Goal: Information Seeking & Learning: Learn about a topic

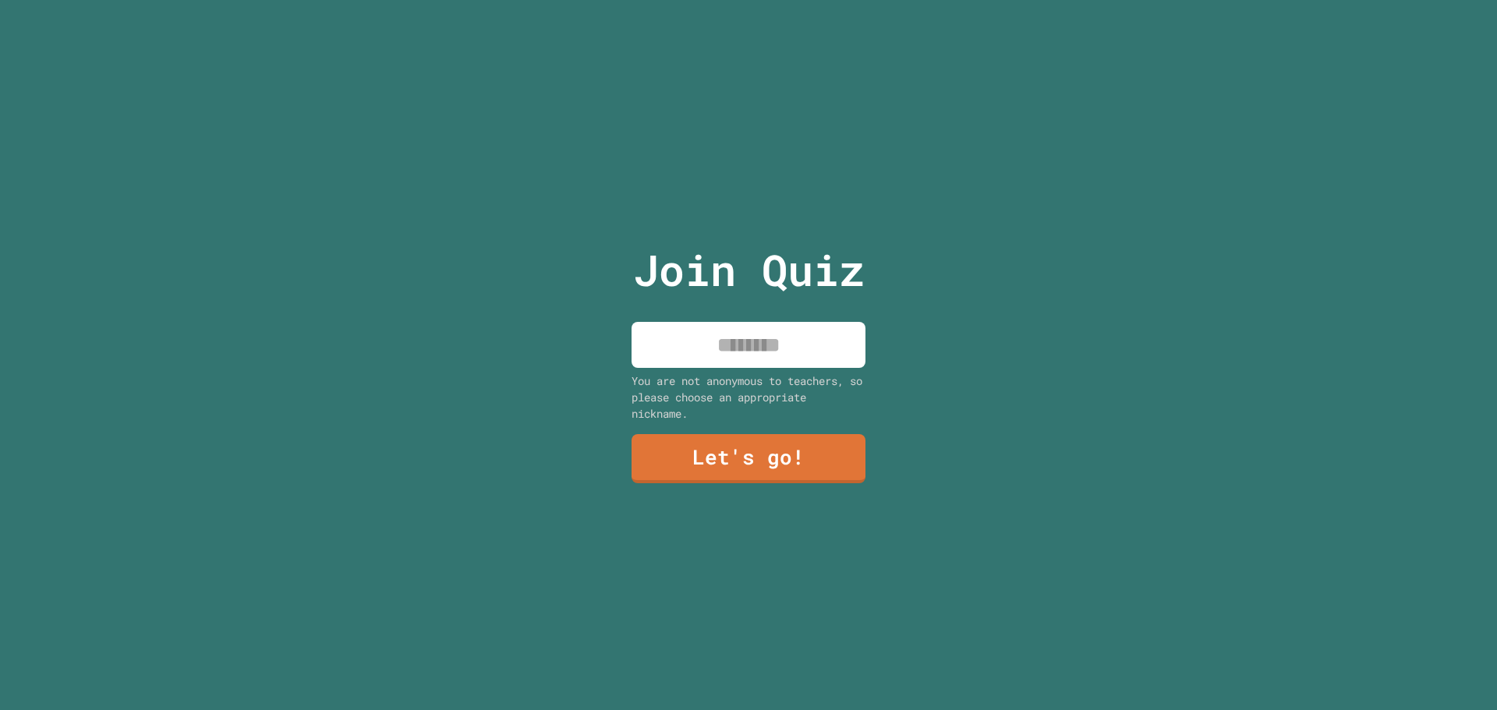
click at [732, 346] on input at bounding box center [748, 345] width 234 height 46
type input "*****"
click at [706, 463] on link "Let's go!" at bounding box center [748, 457] width 231 height 51
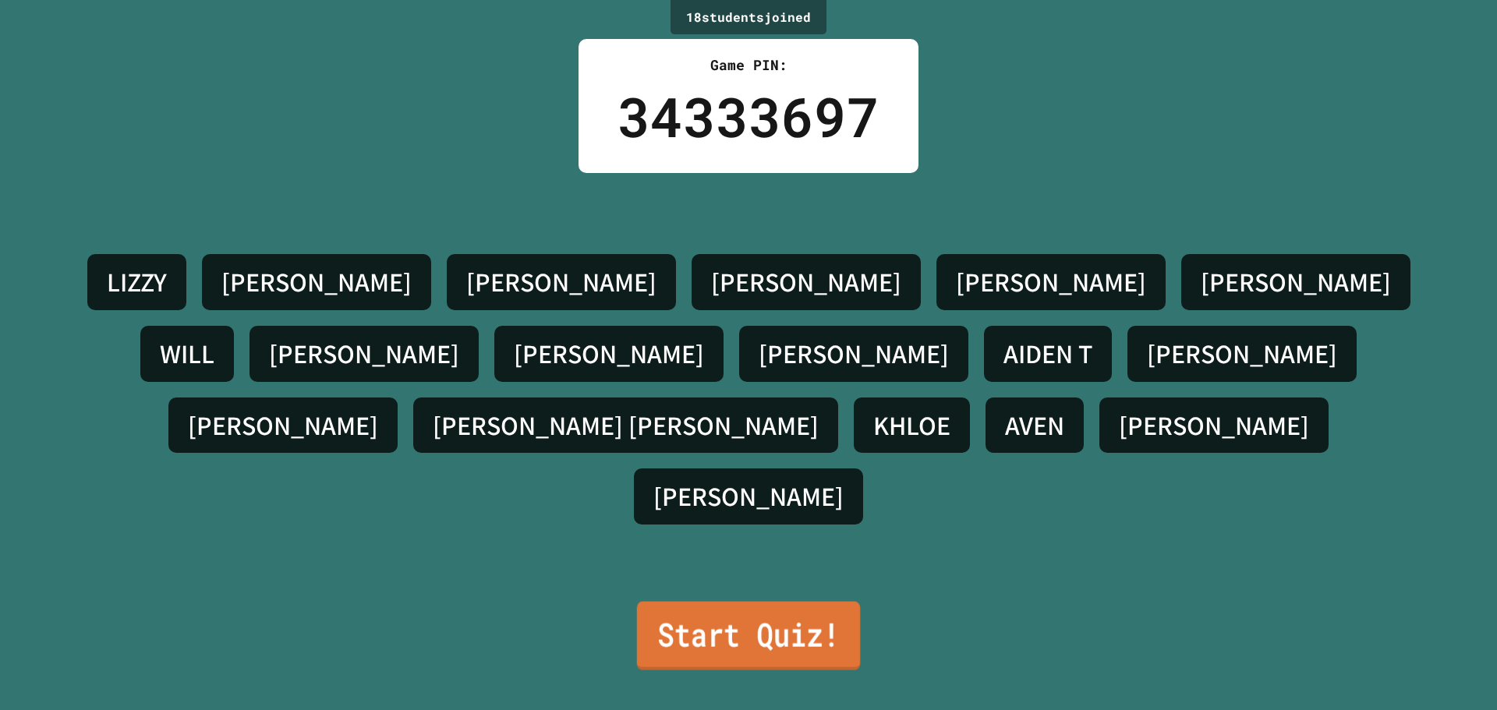
click at [741, 628] on link "Start Quiz!" at bounding box center [748, 636] width 223 height 69
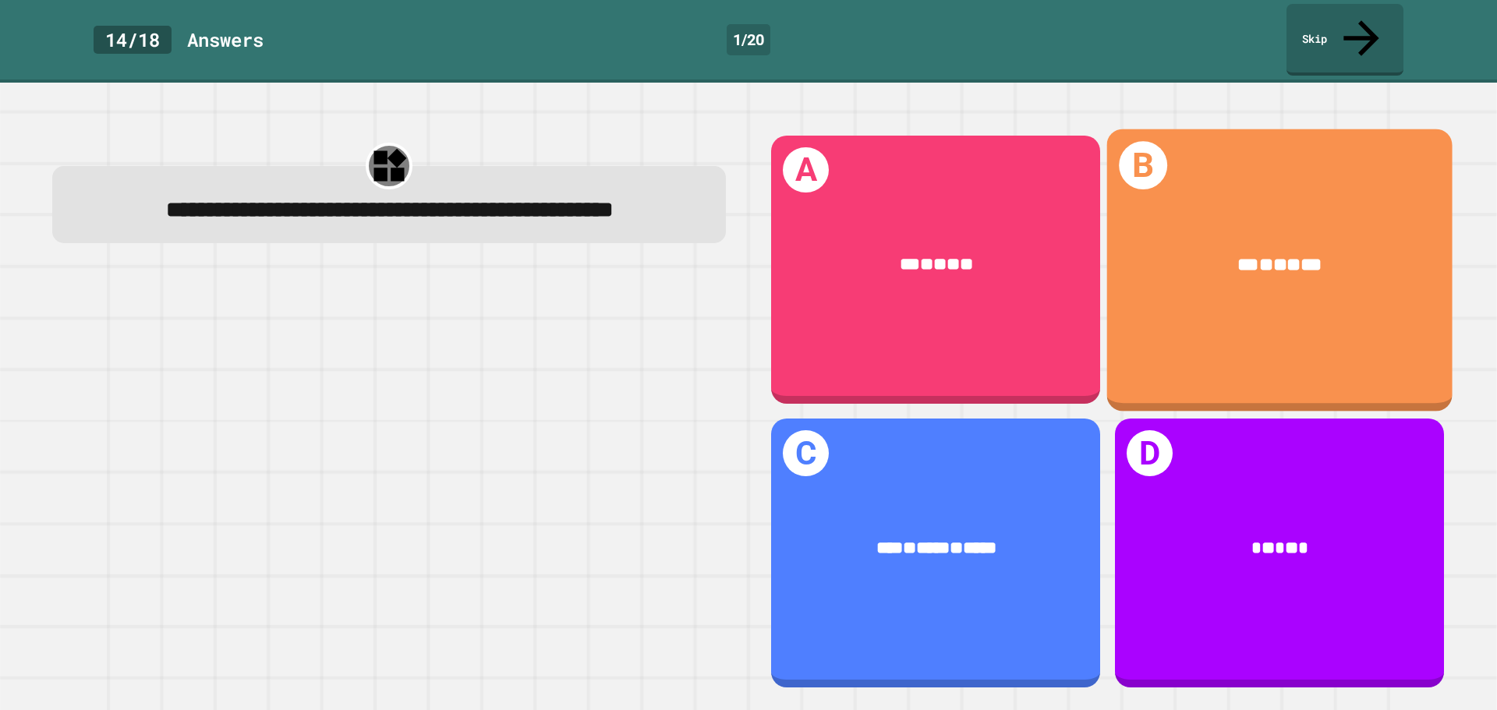
click at [1231, 331] on div "B *** * ** * ***" at bounding box center [1279, 270] width 345 height 282
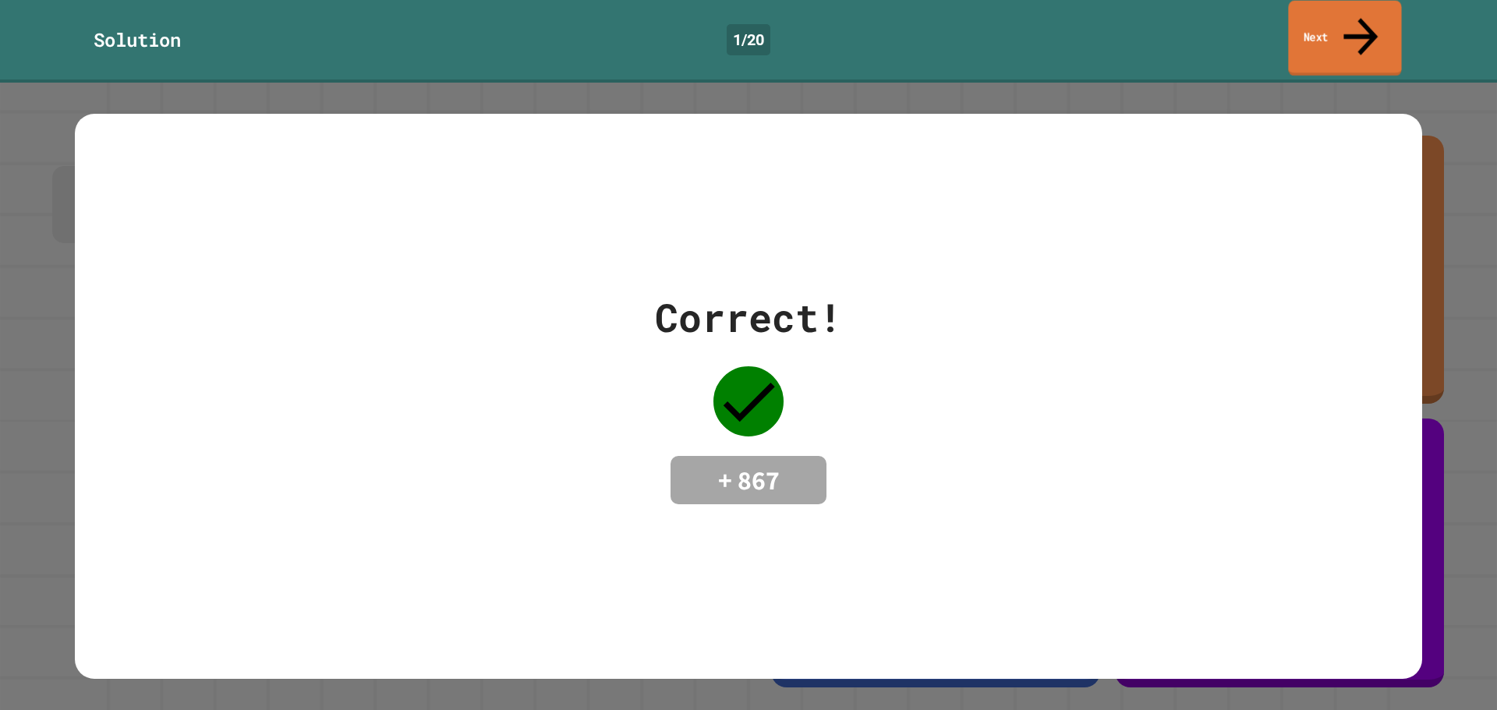
click at [1359, 33] on link "Next" at bounding box center [1344, 39] width 113 height 76
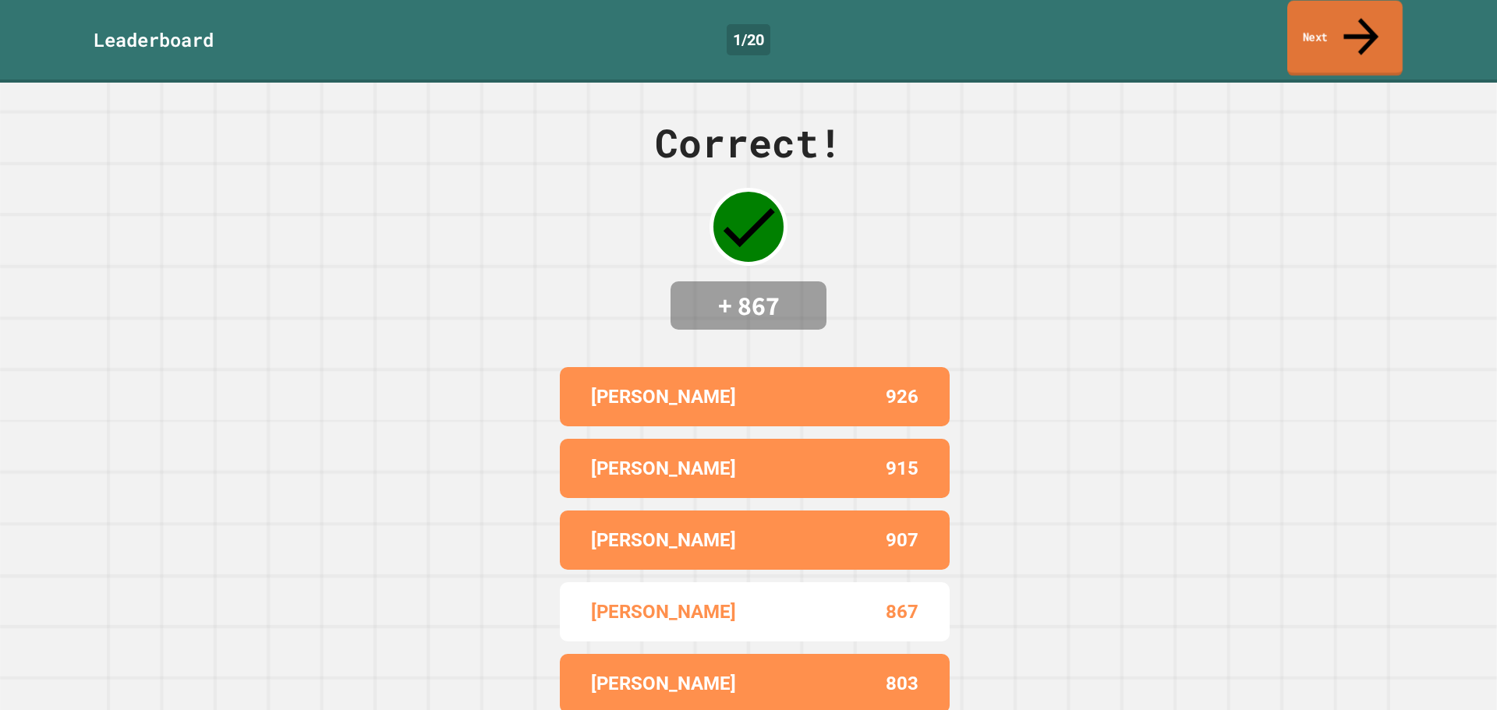
click at [1330, 31] on link "Next" at bounding box center [1344, 39] width 115 height 76
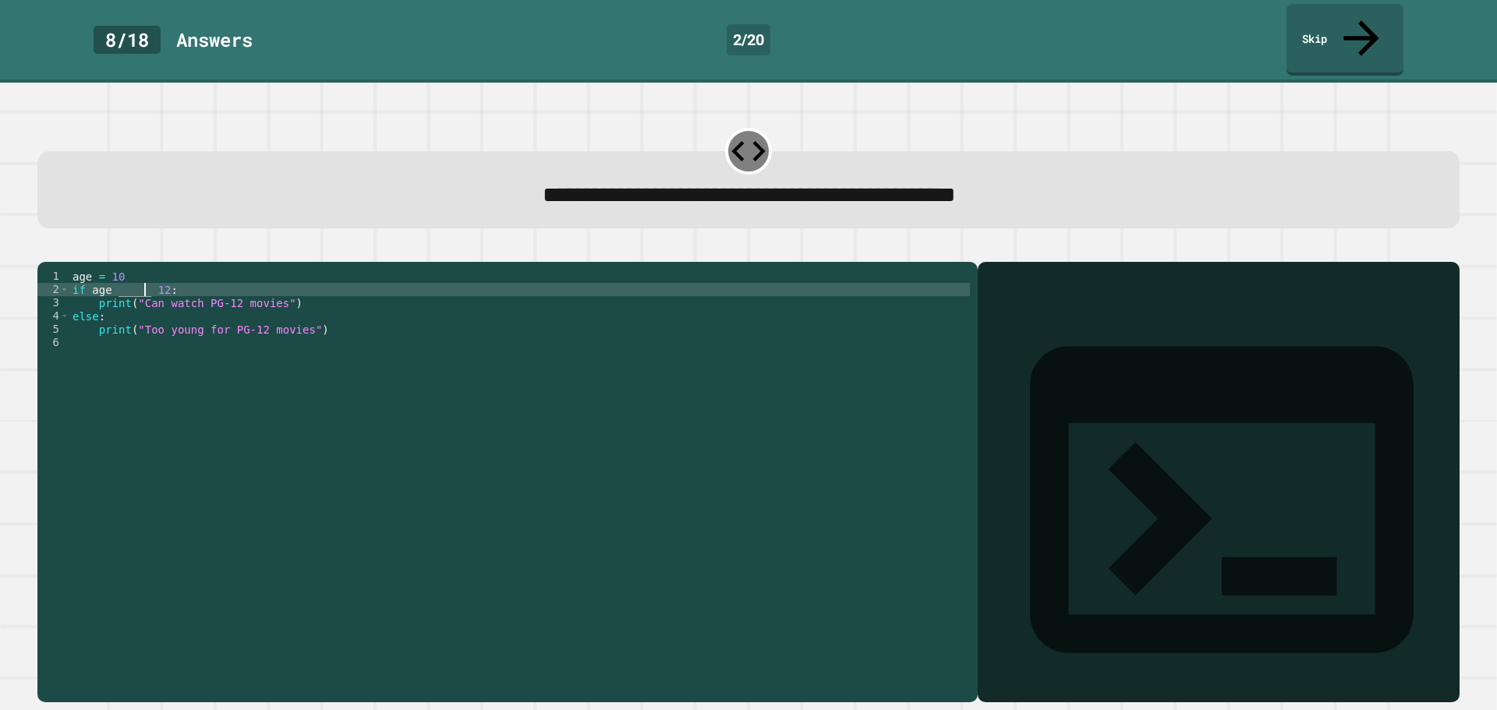
click at [146, 275] on div "age = [DEMOGRAPHIC_DATA] if age _____ [DEMOGRAPHIC_DATA] : print ( "Can watch P…" at bounding box center [519, 482] width 900 height 424
click at [1045, 358] on div at bounding box center [1218, 504] width 466 height 395
drag, startPoint x: 1042, startPoint y: 252, endPoint x: 1049, endPoint y: 270, distance: 19.0
click at [1043, 262] on div "Output shell" at bounding box center [1219, 510] width 482 height 496
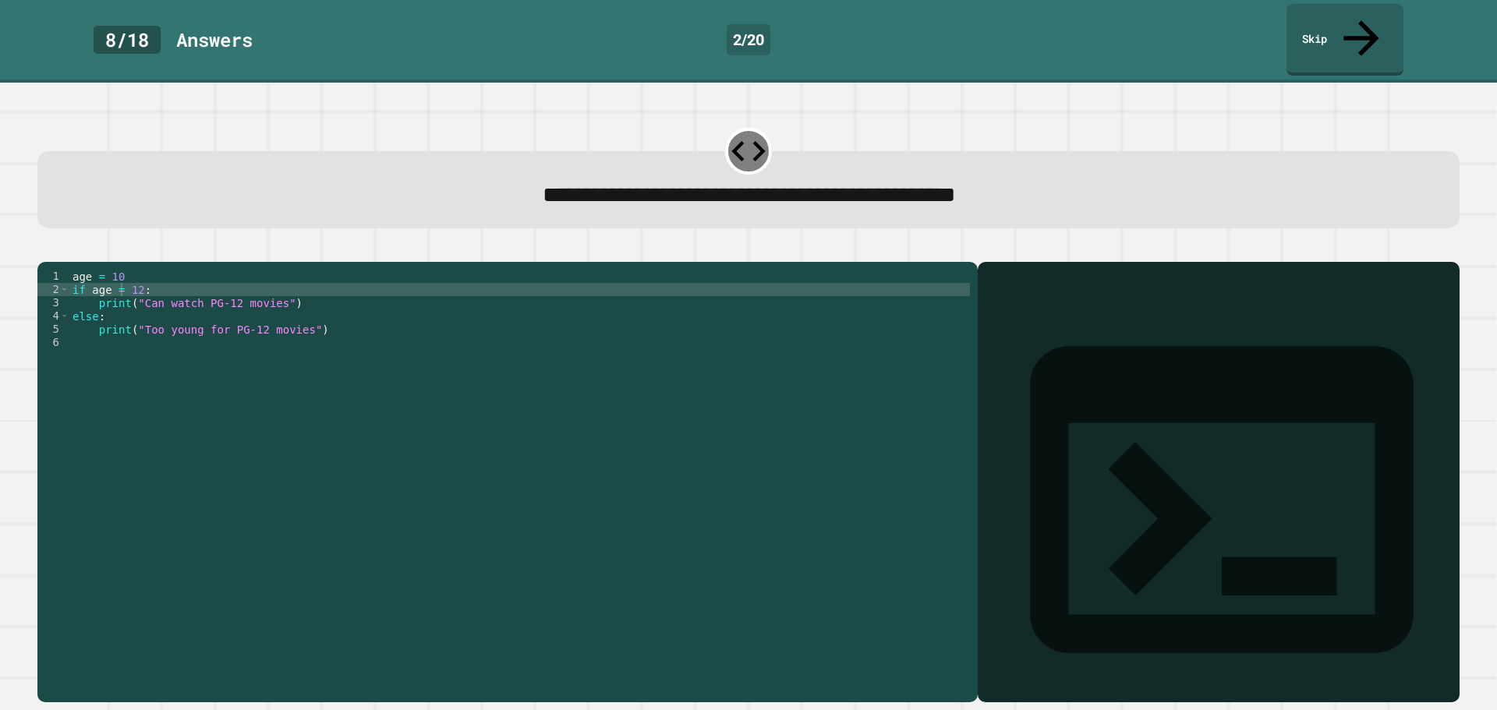
click at [45, 249] on button "button" at bounding box center [45, 249] width 0 height 0
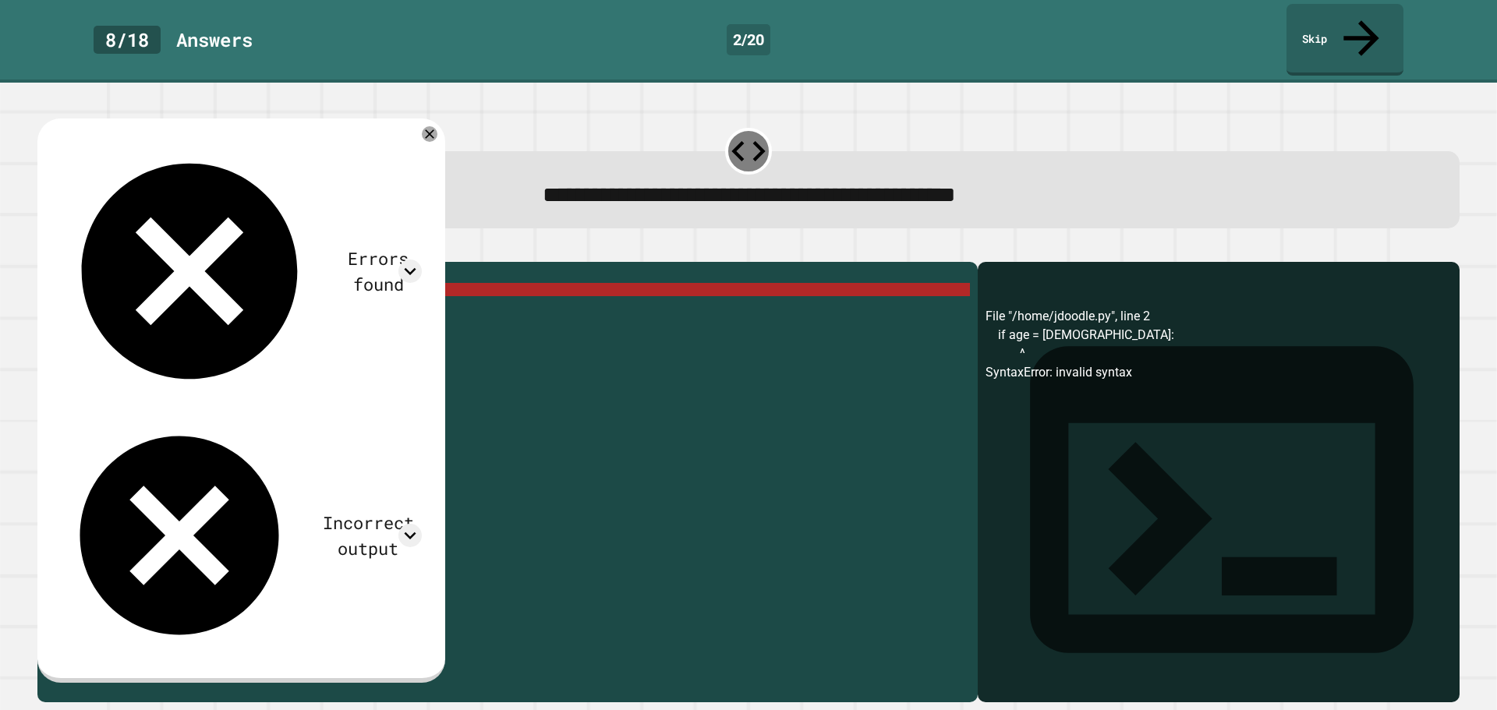
click at [45, 249] on button "button" at bounding box center [45, 249] width 0 height 0
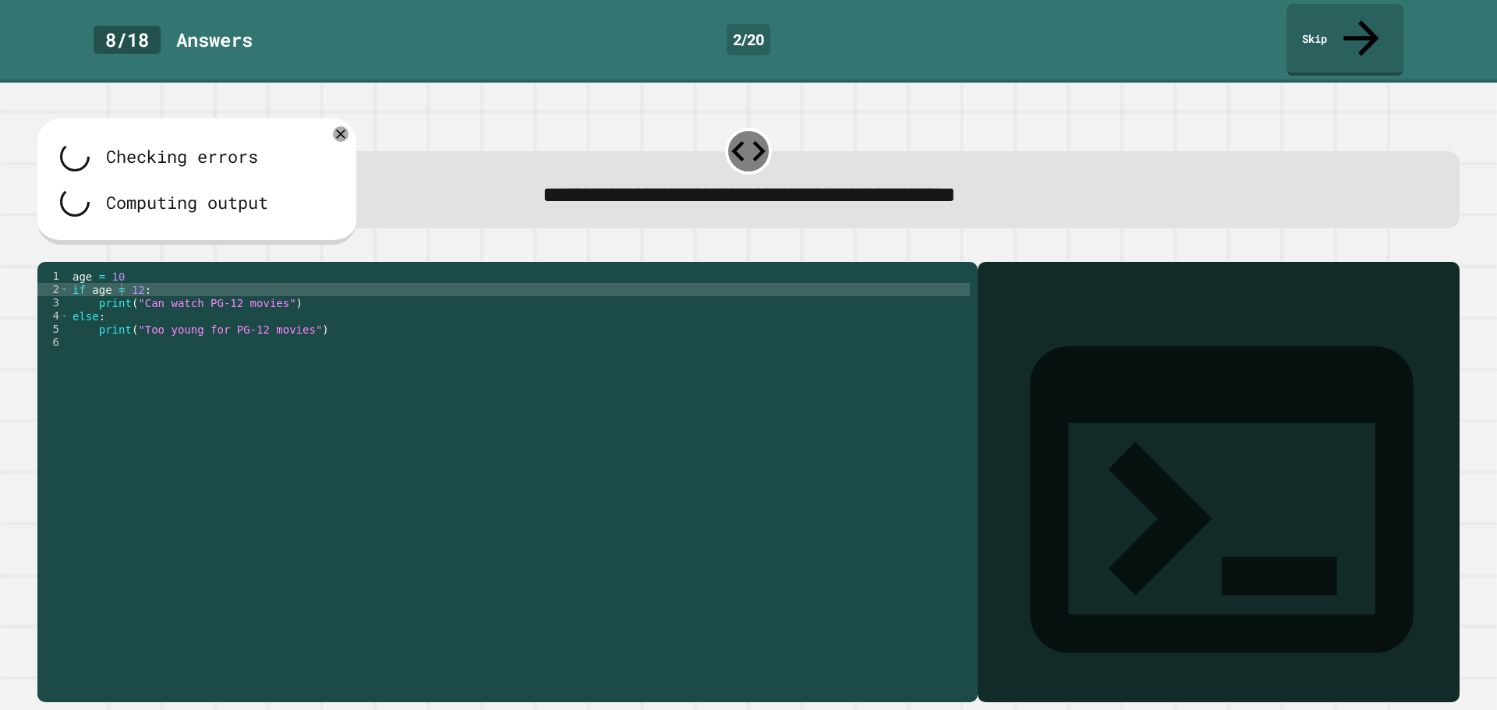
click at [75, 254] on icon "button" at bounding box center [69, 258] width 9 height 9
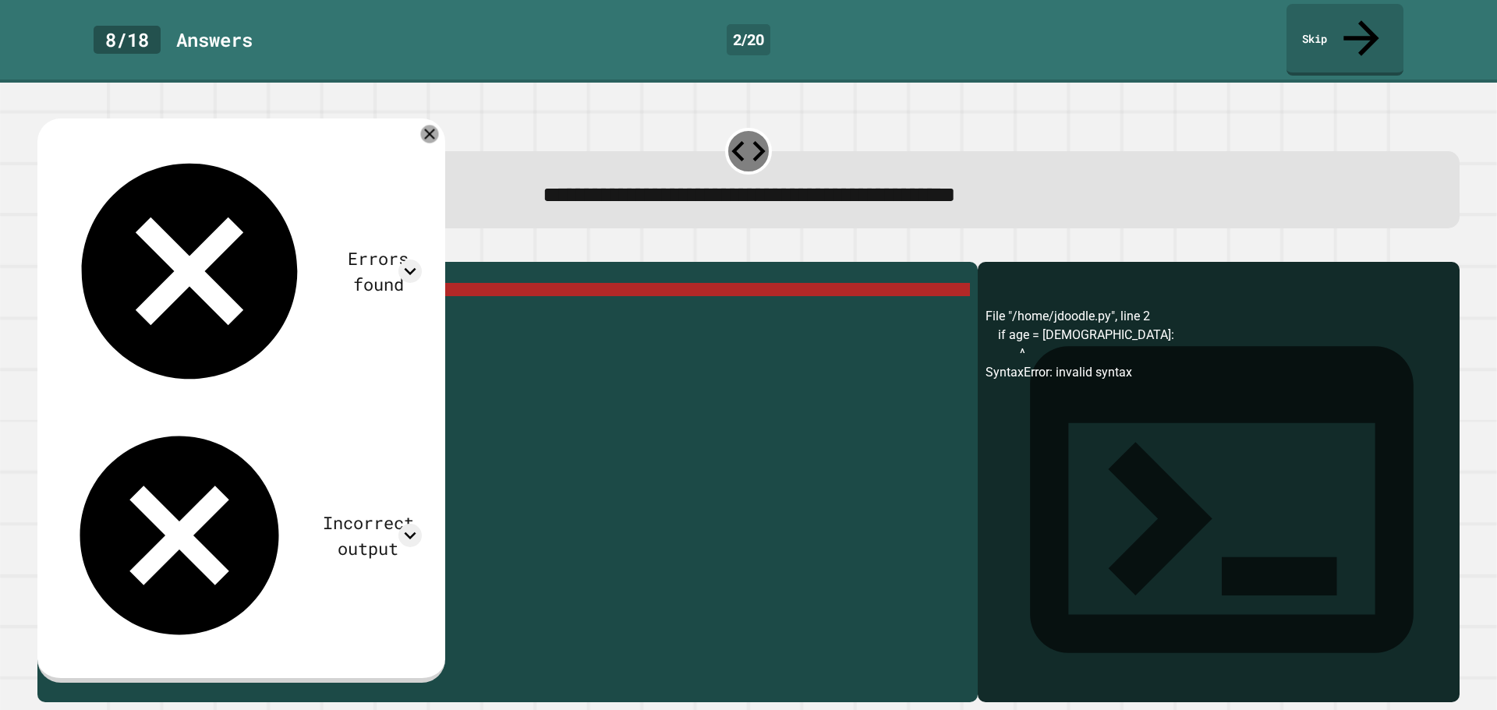
click at [342, 119] on div "Errors found File "/home/jdoodle.py", line 2 if age = [DEMOGRAPHIC_DATA]: ^ Syn…" at bounding box center [241, 401] width 408 height 564
click at [118, 280] on div "age = [DEMOGRAPHIC_DATA] if age = [DEMOGRAPHIC_DATA] : print ( "Can watch PG-12…" at bounding box center [519, 482] width 900 height 424
type textarea "**********"
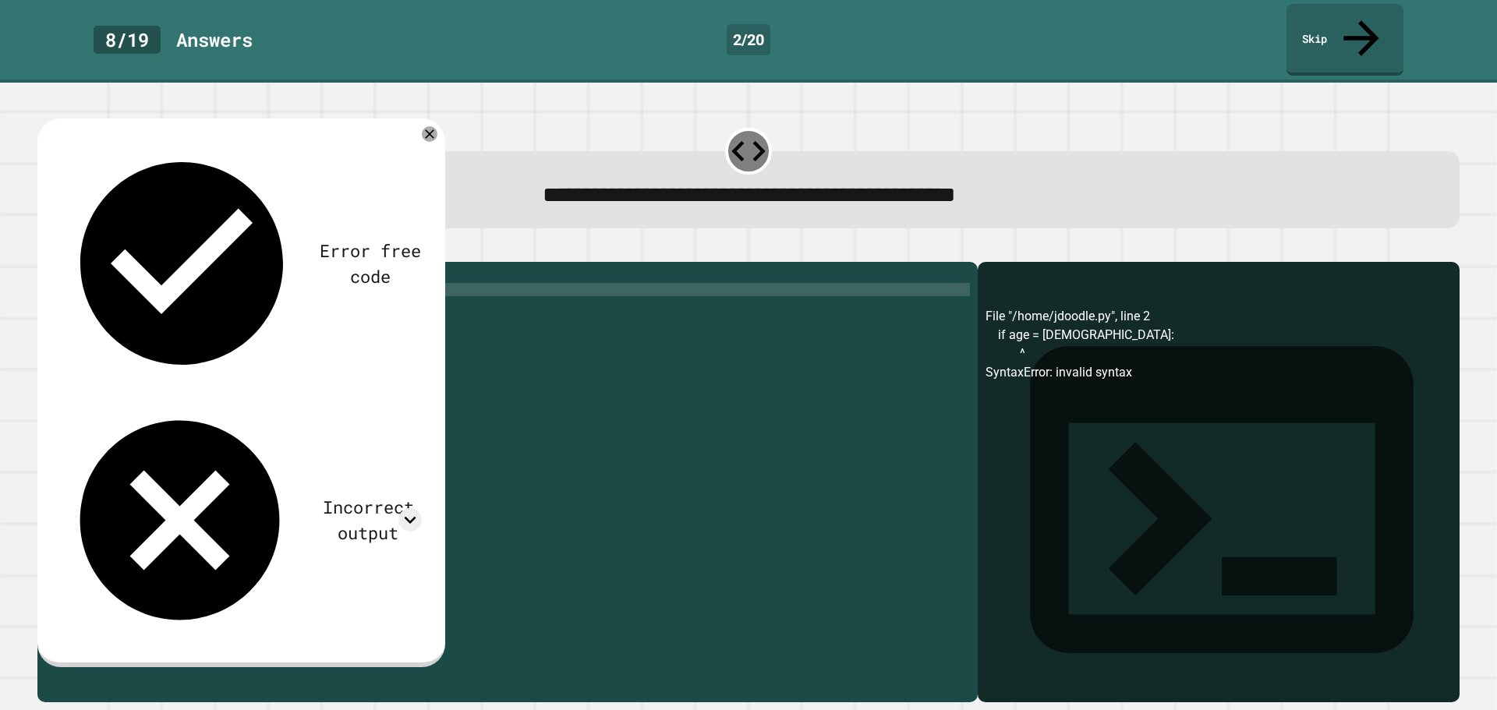
click at [235, 332] on div "age = [DEMOGRAPHIC_DATA] if age == [DEMOGRAPHIC_DATA] : print ( "Can watch PG-1…" at bounding box center [519, 482] width 900 height 424
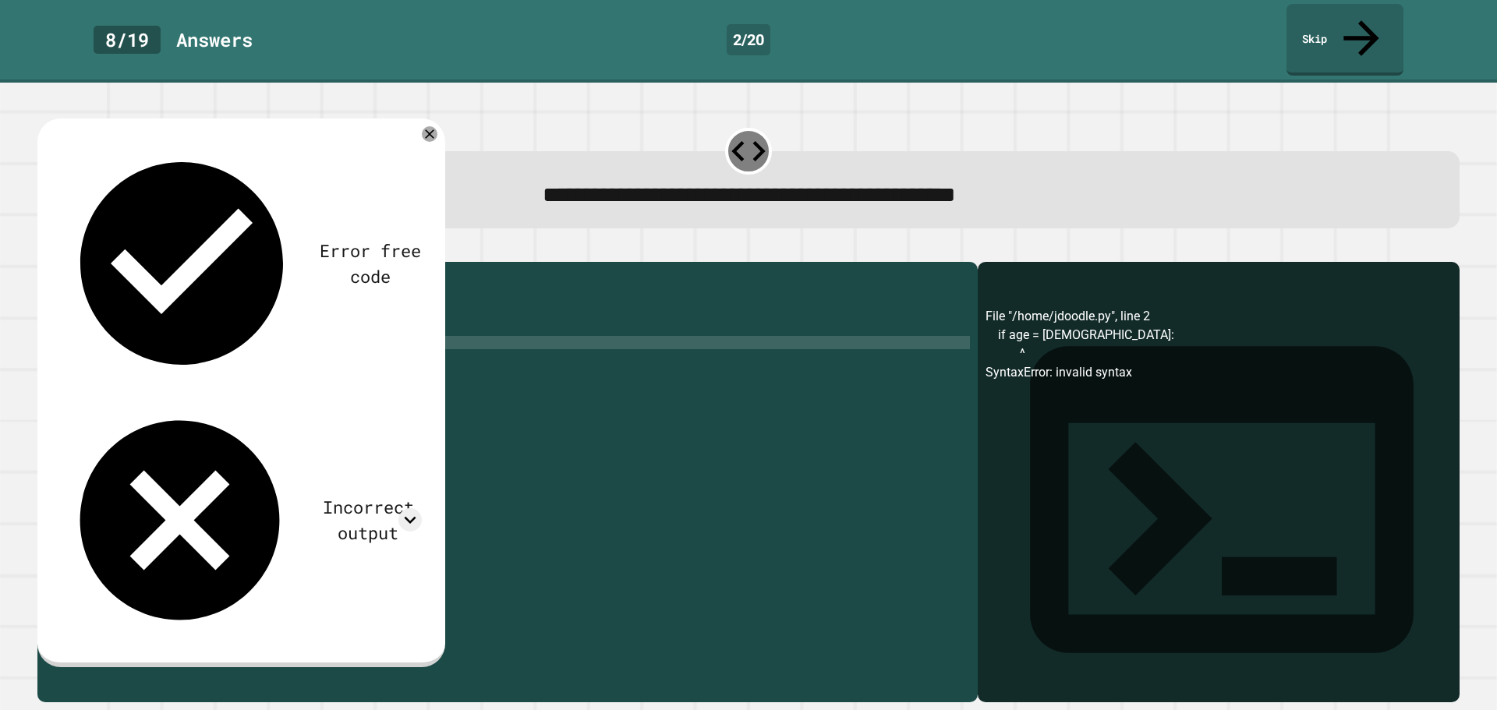
scroll to position [0, 0]
type textarea "*"
click at [45, 249] on icon "button" at bounding box center [45, 249] width 0 height 0
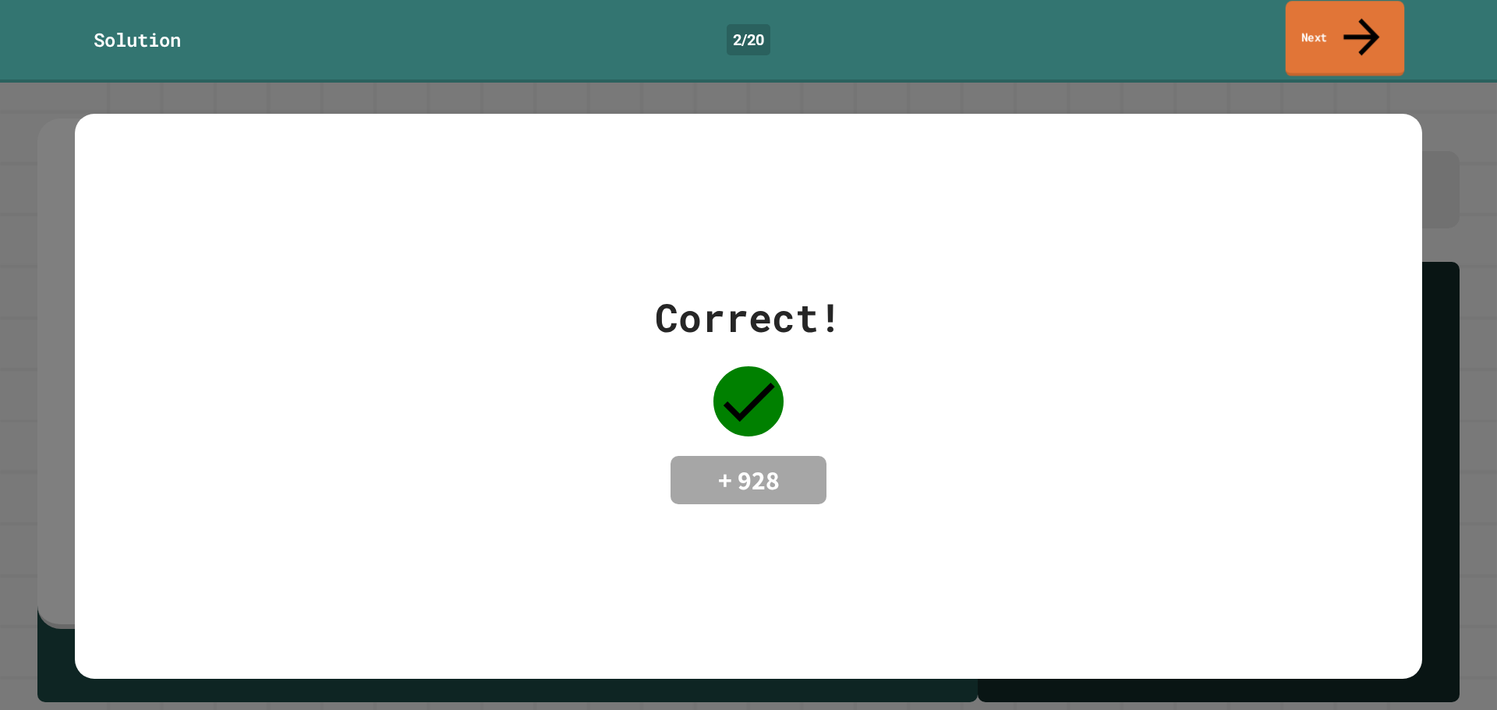
click at [1357, 24] on icon at bounding box center [1362, 36] width 54 height 55
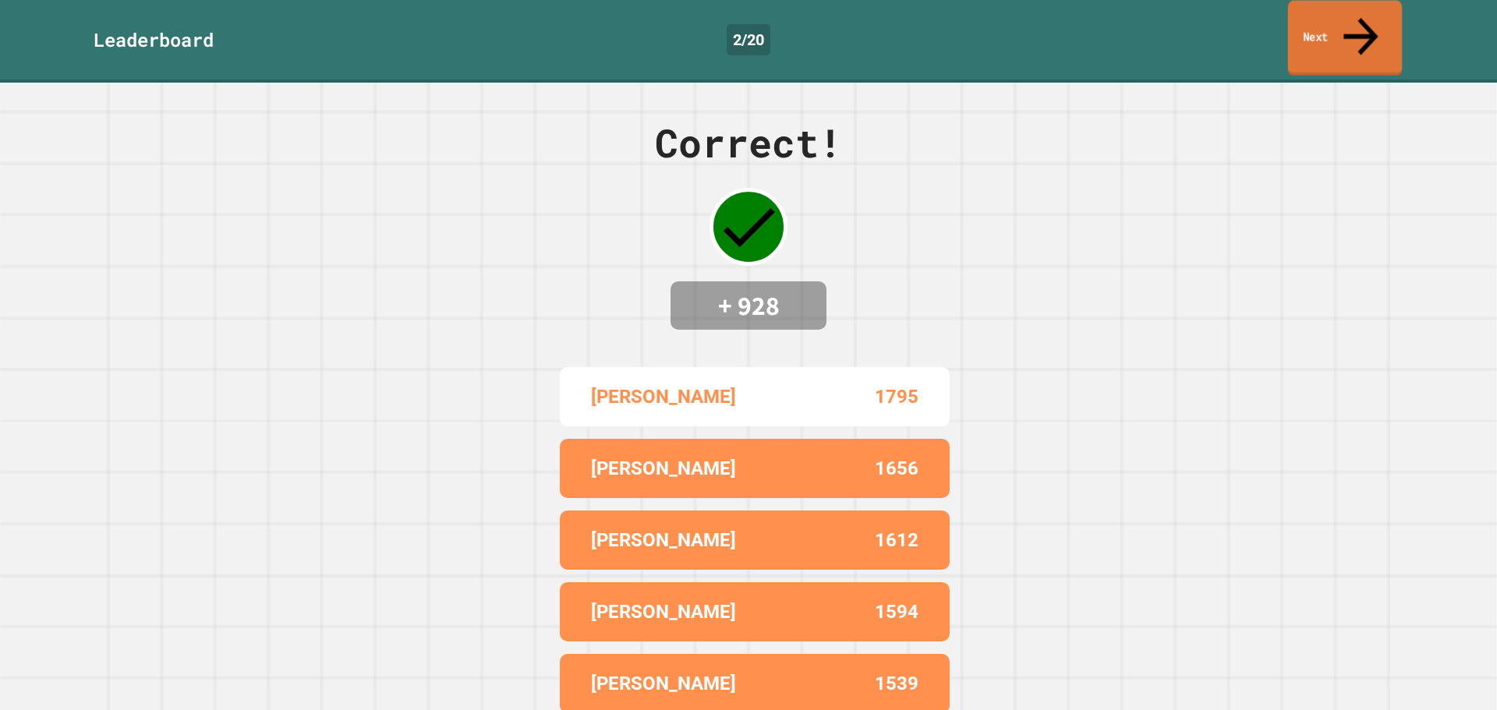
click at [1354, 35] on link "Next" at bounding box center [1345, 39] width 115 height 76
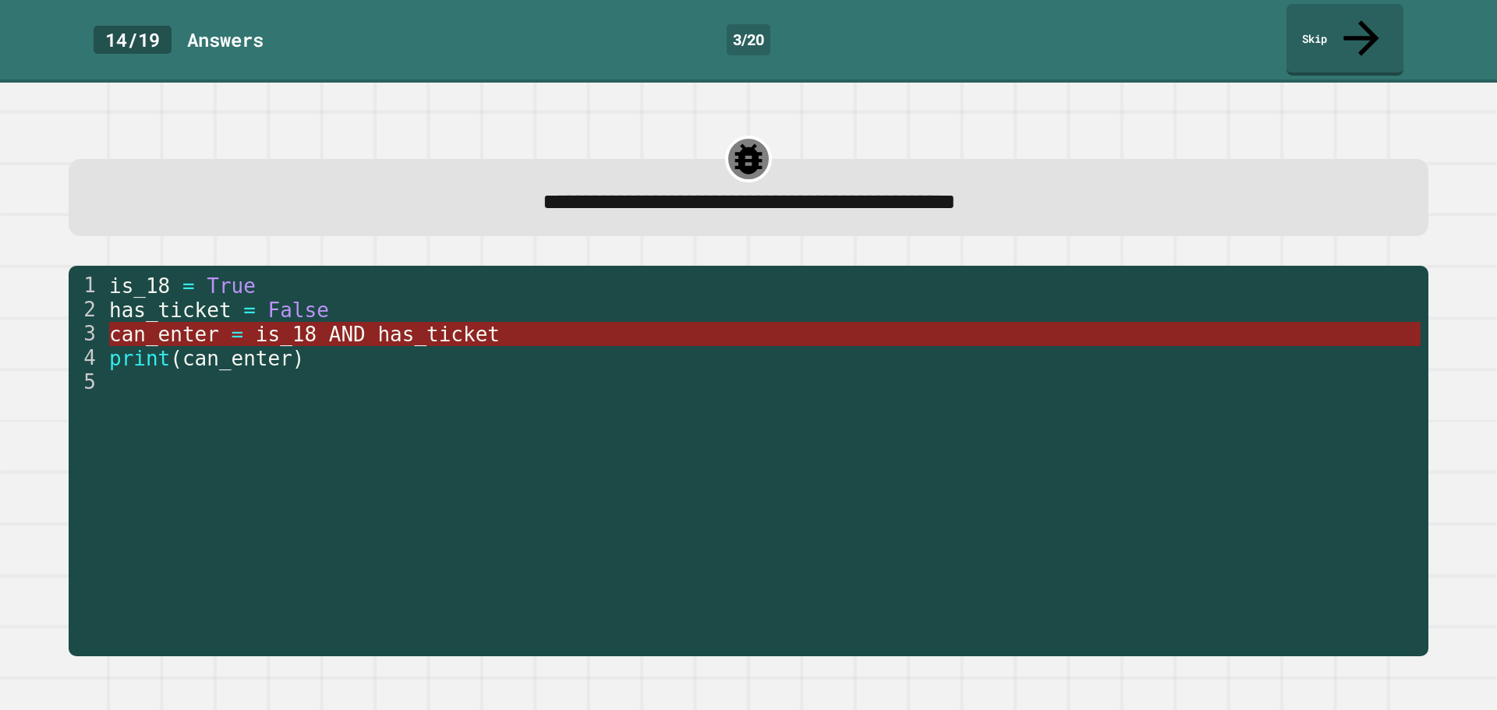
click at [462, 323] on span "has_ticket" at bounding box center [438, 334] width 122 height 23
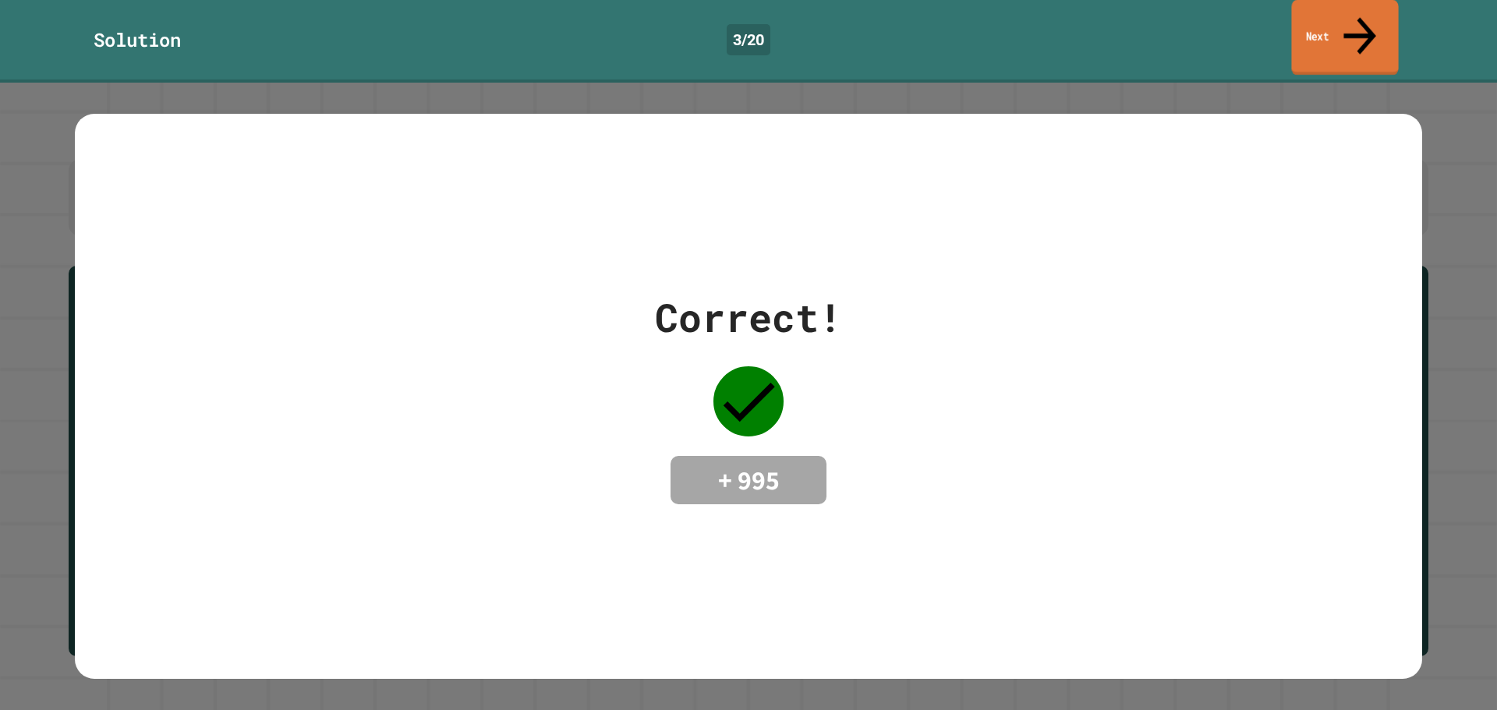
click at [1354, 10] on icon at bounding box center [1359, 35] width 48 height 55
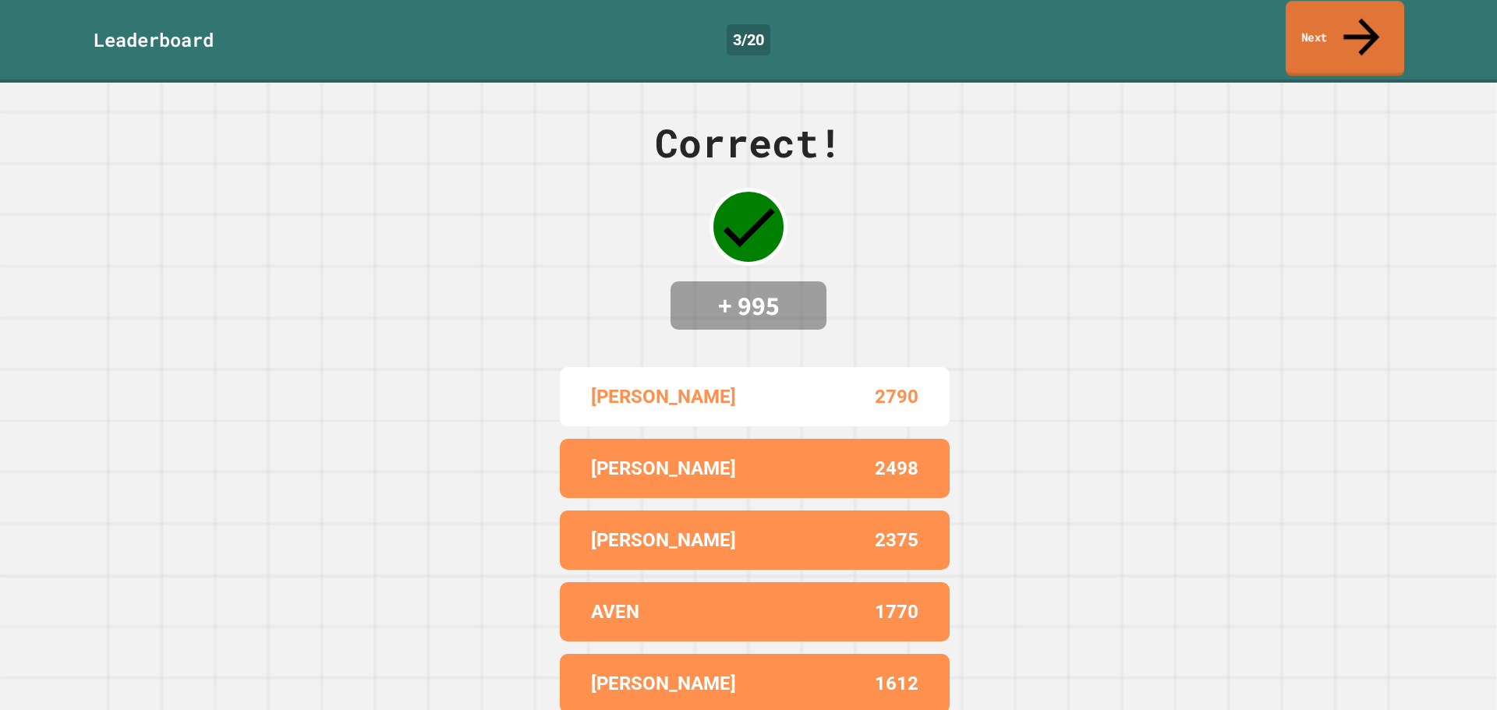
click at [1326, 35] on link "Next" at bounding box center [1345, 39] width 119 height 76
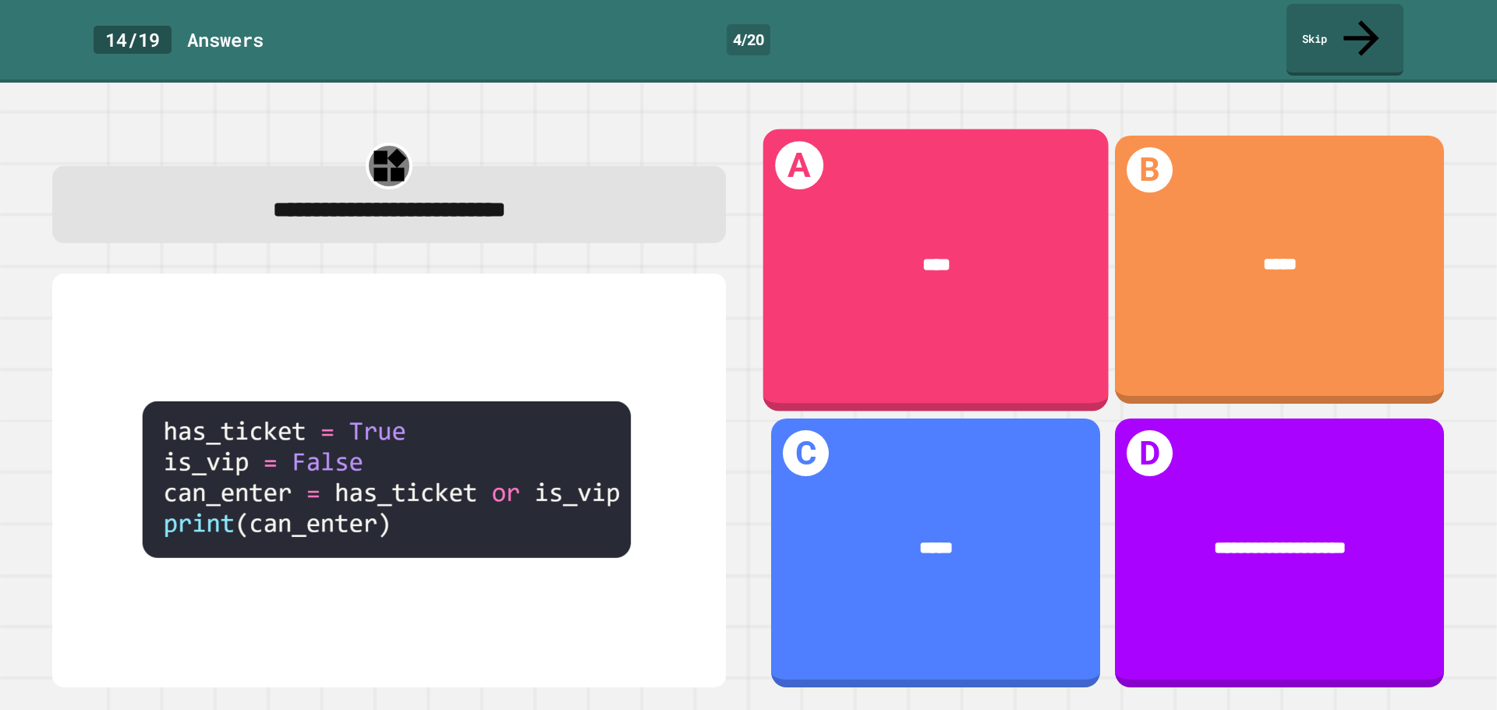
click at [940, 281] on div "****" at bounding box center [935, 265] width 345 height 101
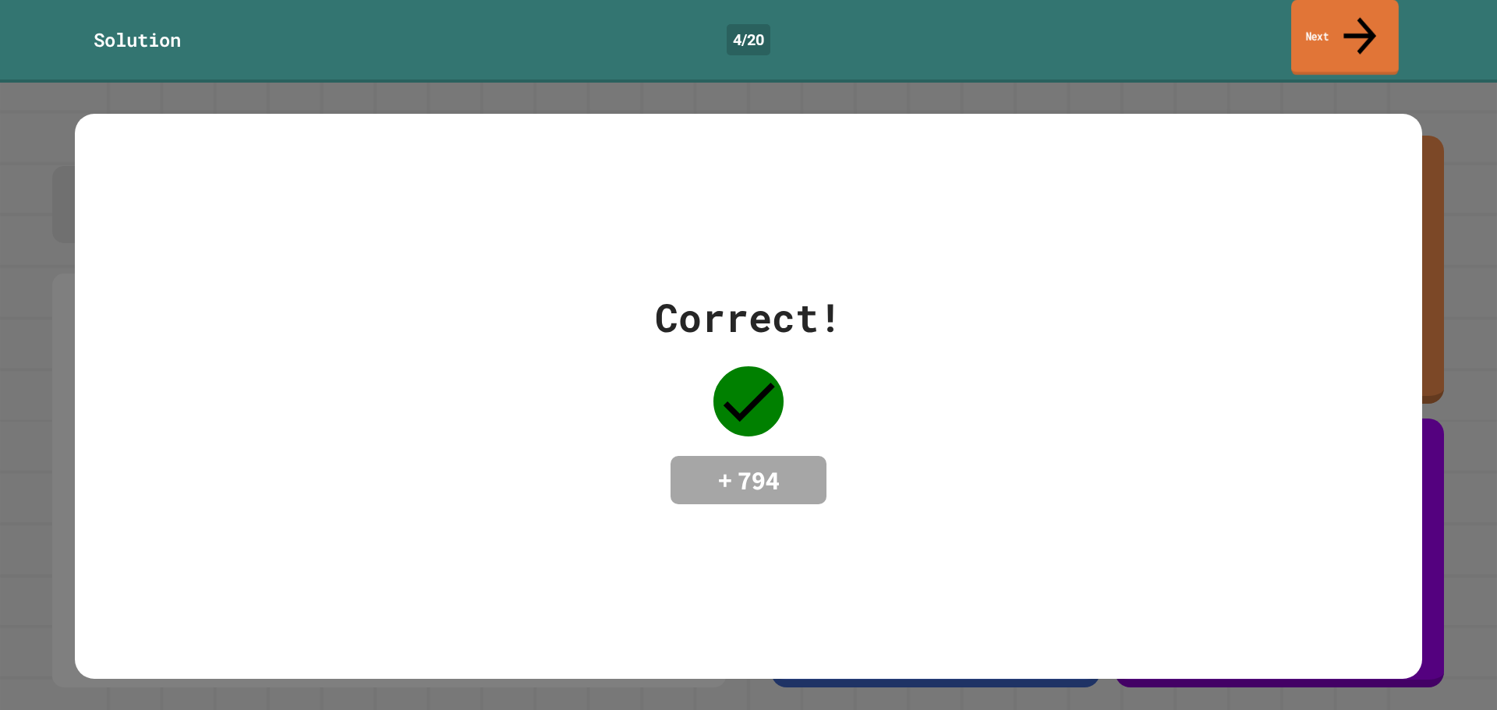
click at [1322, 10] on link "Next" at bounding box center [1345, 38] width 108 height 76
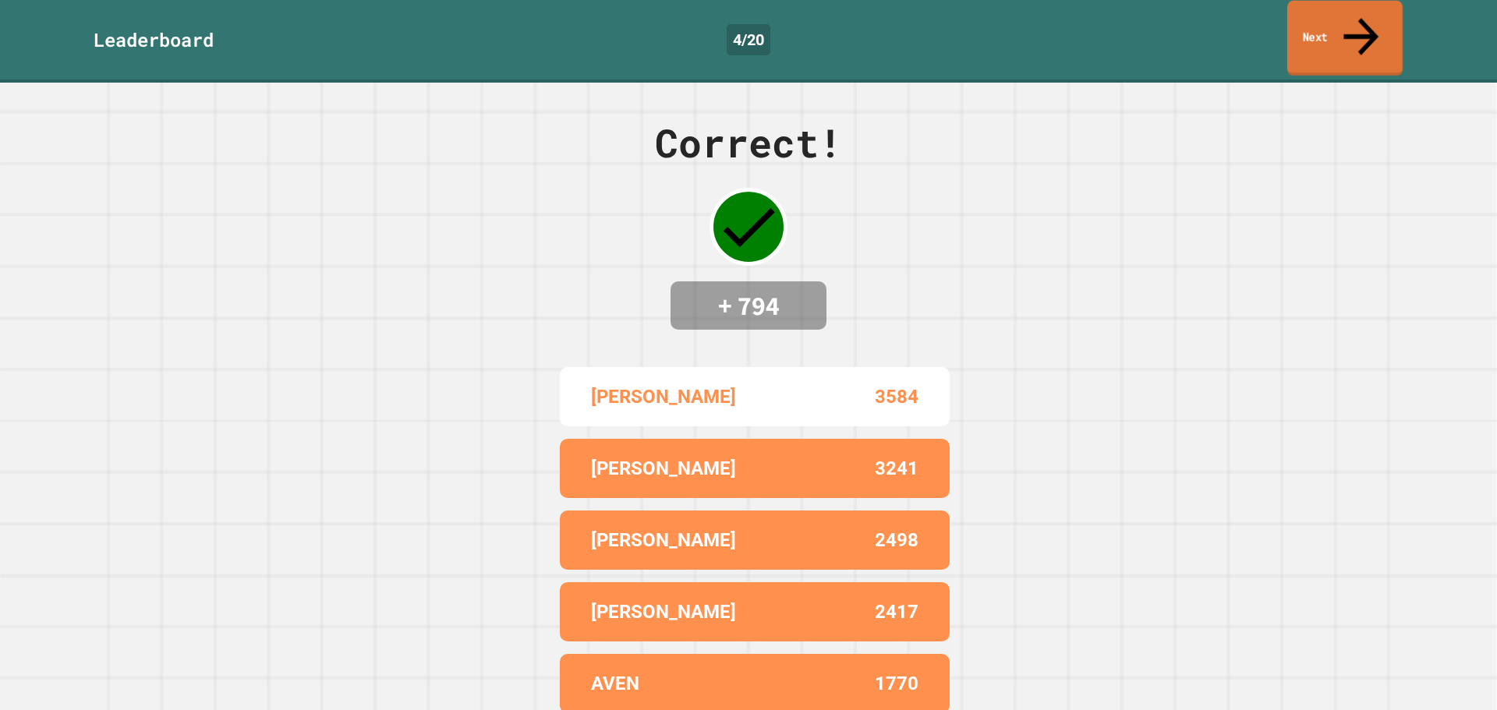
click at [1343, 13] on link "Next" at bounding box center [1344, 39] width 115 height 76
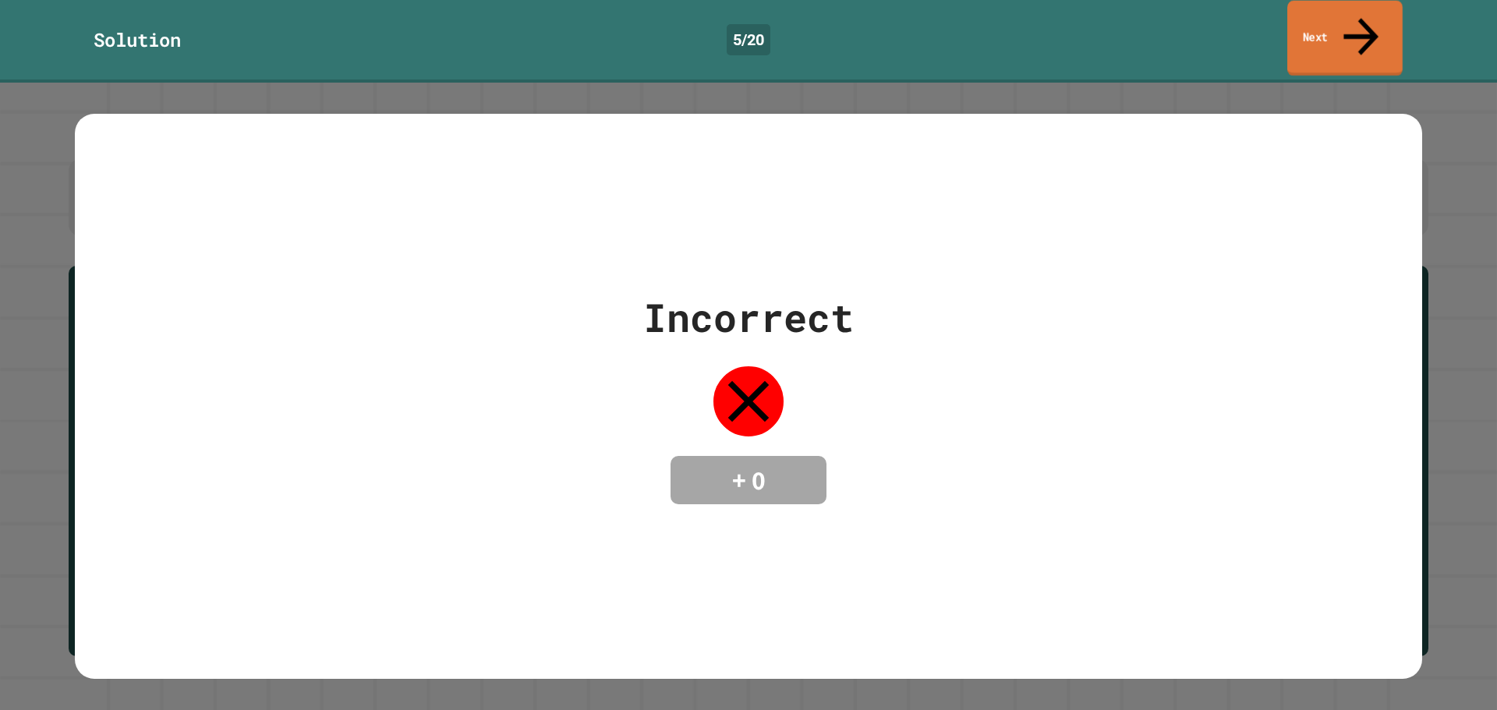
click at [1378, 9] on link "Next" at bounding box center [1344, 39] width 115 height 76
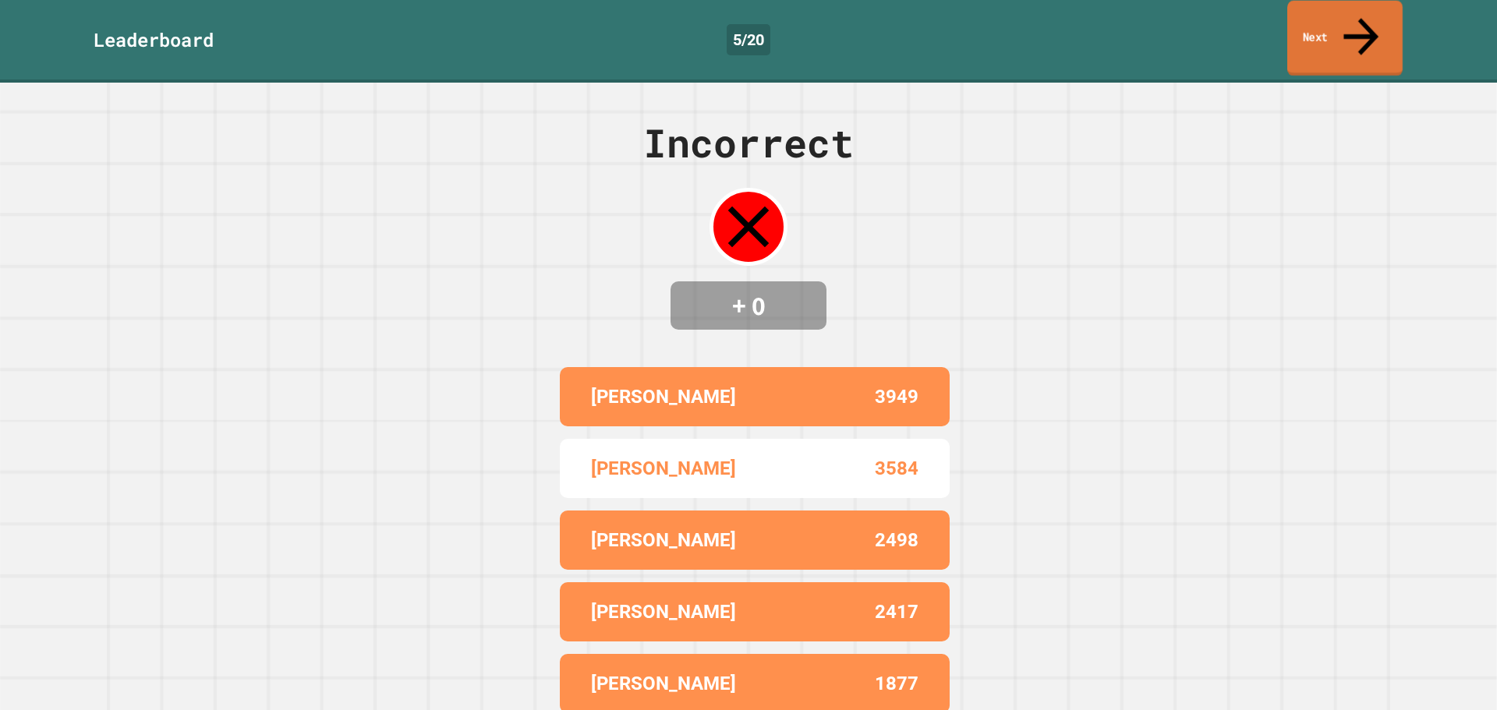
click at [1374, 19] on link "Next" at bounding box center [1344, 39] width 115 height 76
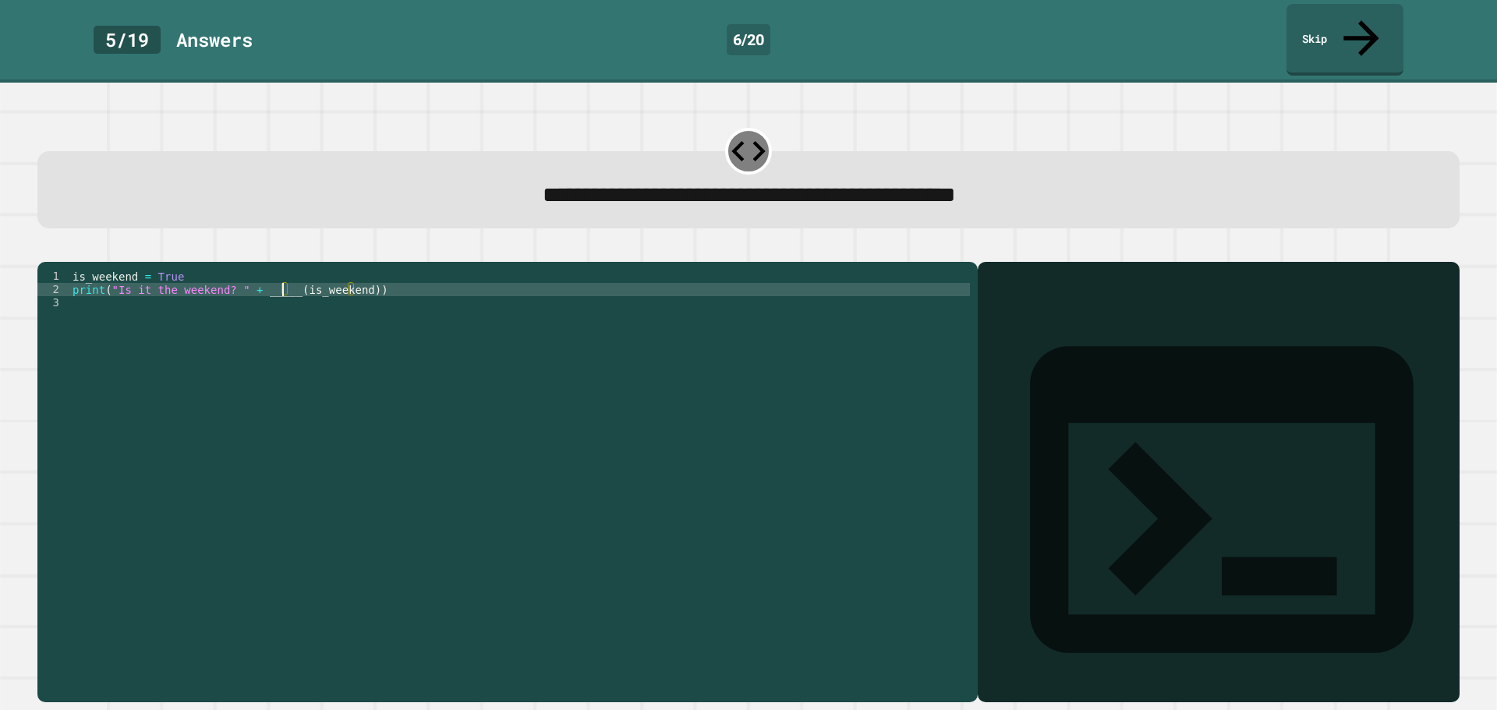
click at [284, 275] on div "is_weekend = True print ( "Is it the weekend? " + _____ ( is_weekend ))" at bounding box center [519, 482] width 900 height 424
type textarea "**********"
click at [45, 249] on icon "button" at bounding box center [45, 249] width 0 height 0
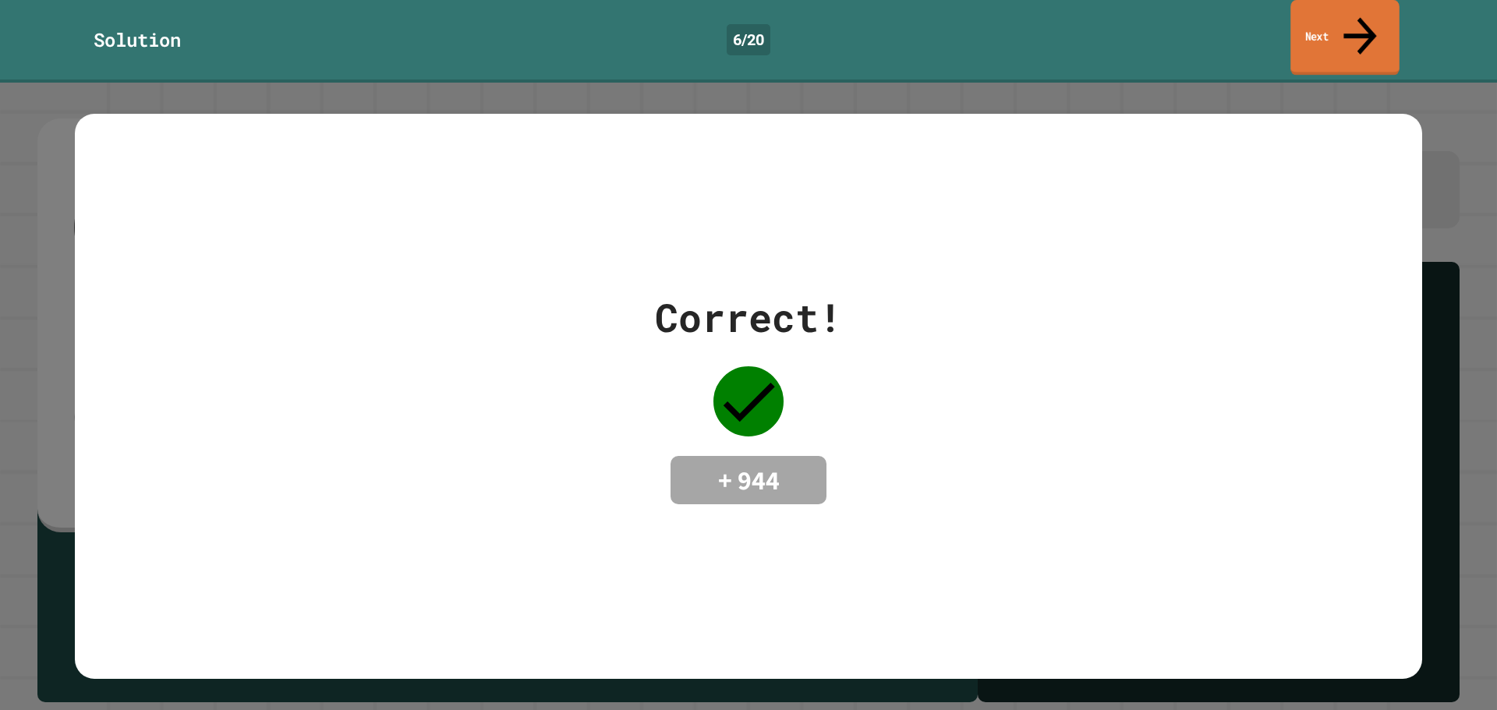
click at [1361, 14] on icon at bounding box center [1359, 35] width 49 height 55
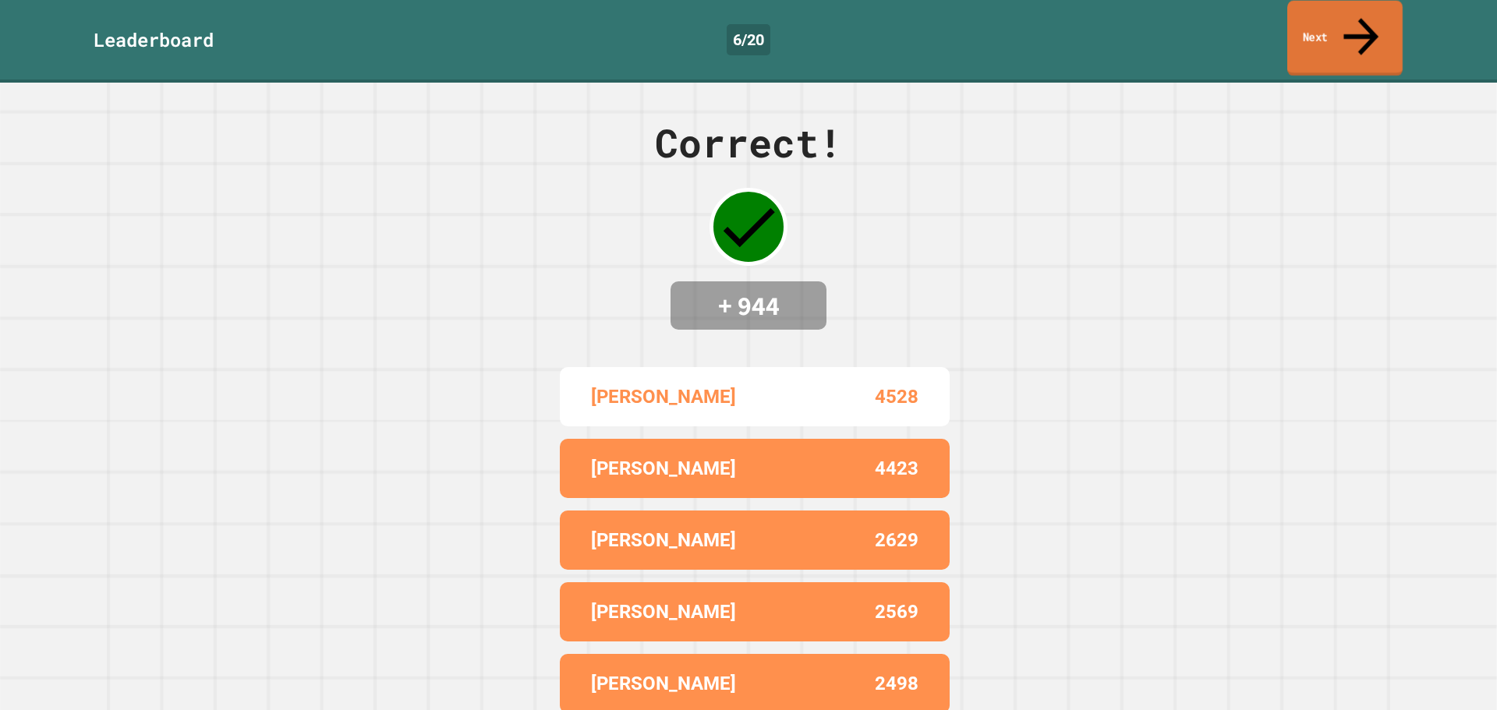
click at [1361, 18] on icon at bounding box center [1360, 36] width 35 height 37
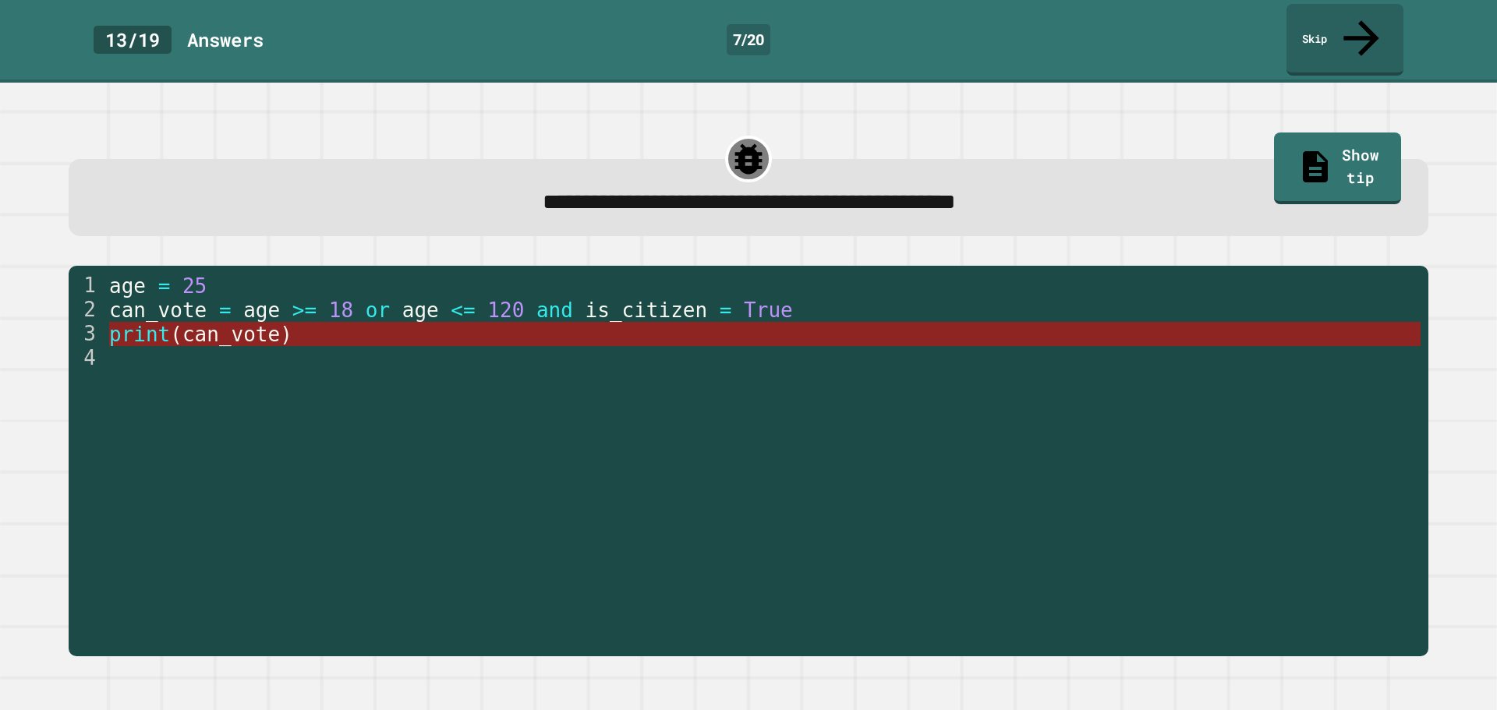
click at [212, 323] on span "can_vote" at bounding box center [230, 334] width 97 height 23
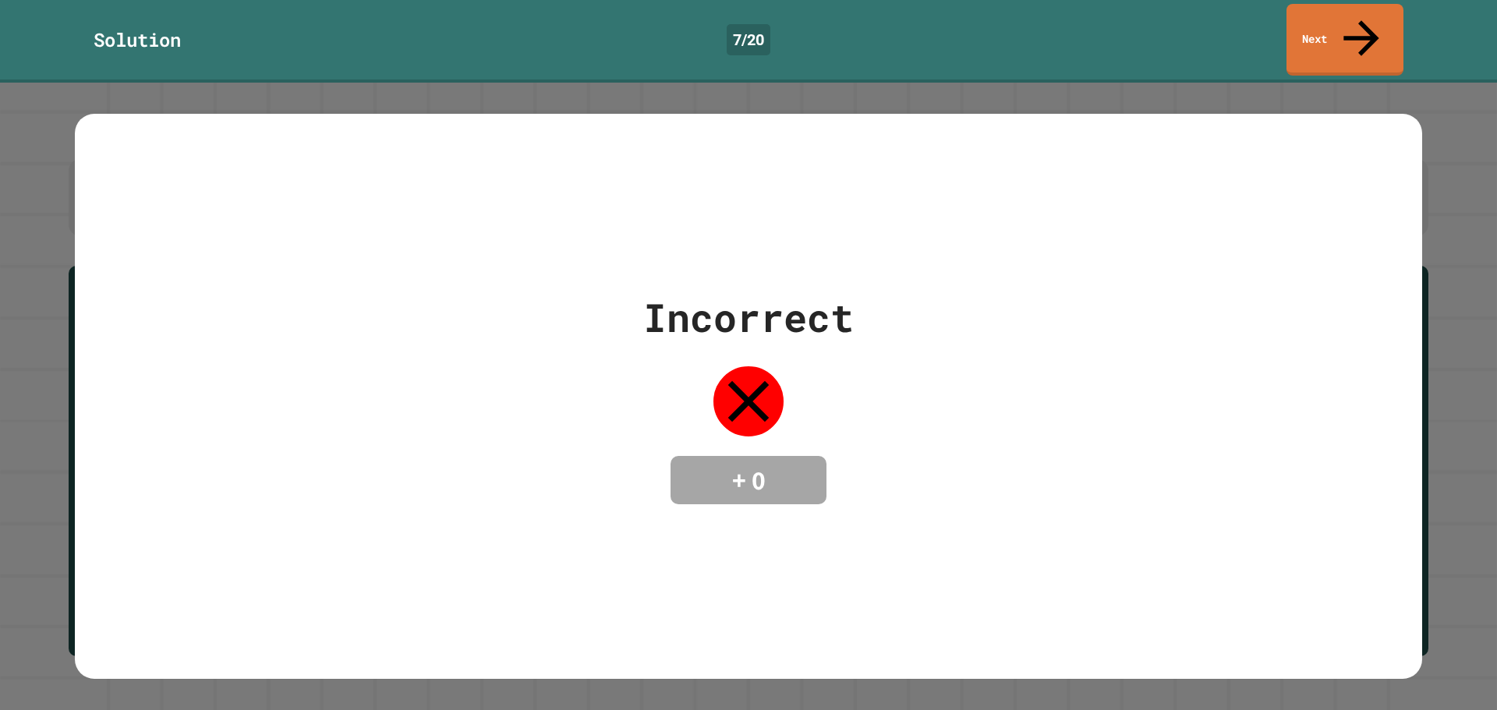
click at [1342, 44] on div "Solution 7 / 20 Next" at bounding box center [748, 41] width 1497 height 83
click at [1331, 11] on link "Next" at bounding box center [1345, 38] width 105 height 76
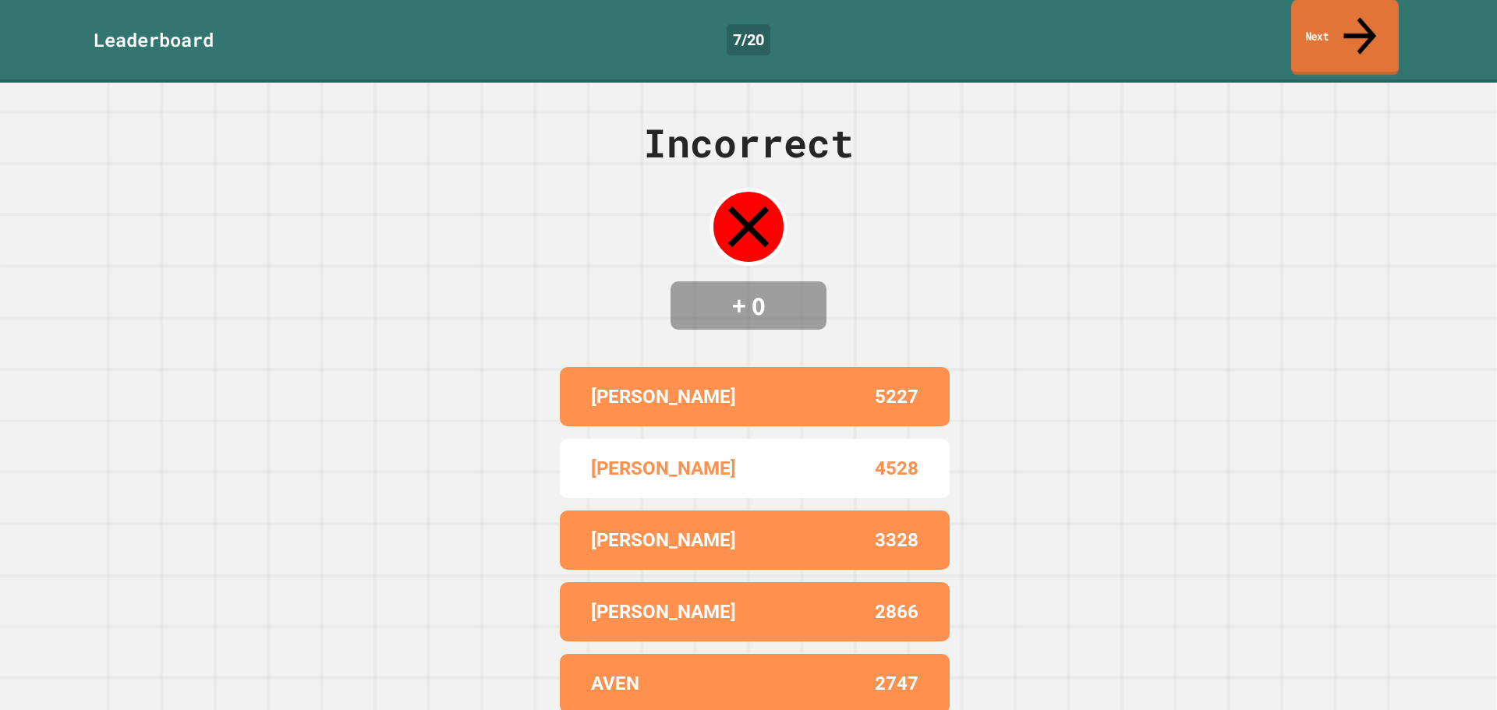
click at [1322, 23] on link "Next" at bounding box center [1345, 38] width 108 height 76
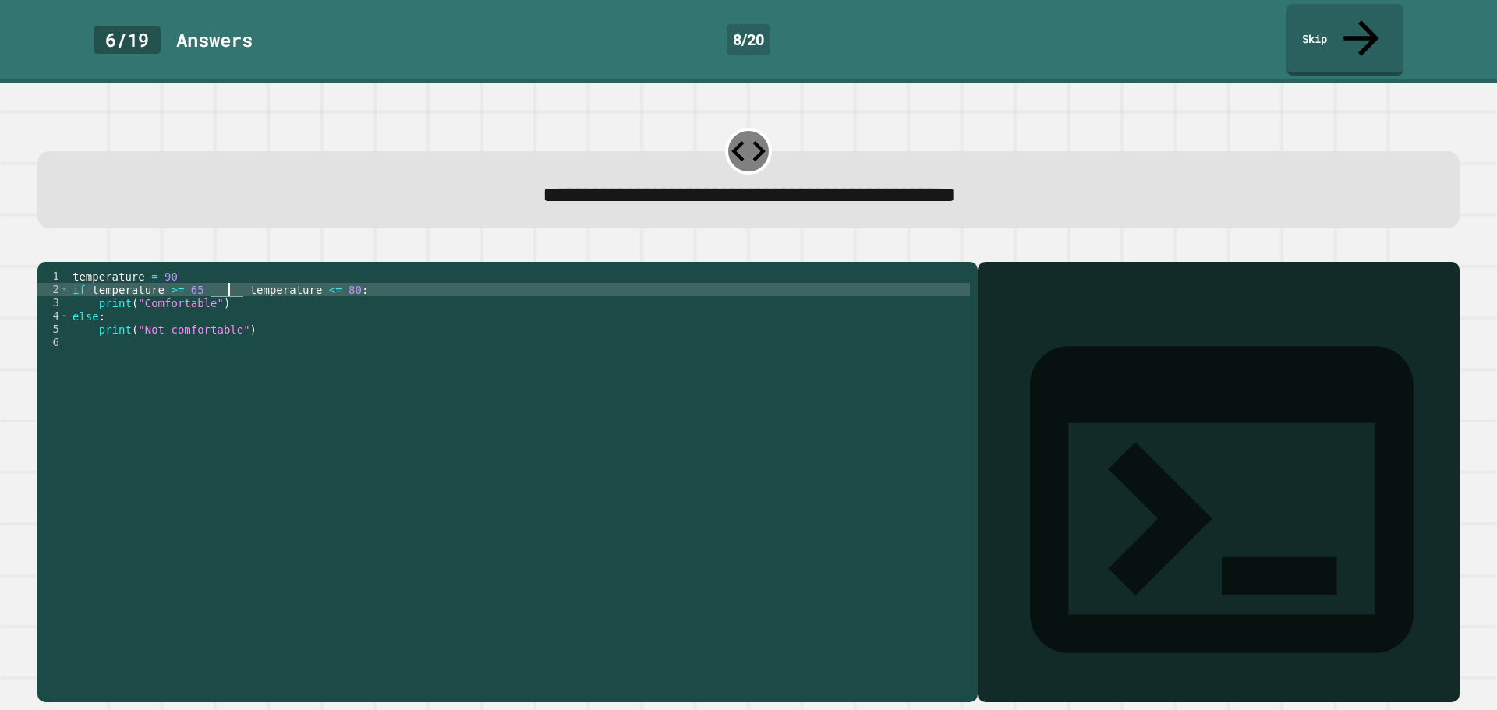
click at [229, 276] on div "temperature = 90 if temperature >= 65 _____ temperature <= 80 : print ( "Comfor…" at bounding box center [519, 482] width 900 height 424
click at [45, 249] on icon "button" at bounding box center [45, 249] width 0 height 0
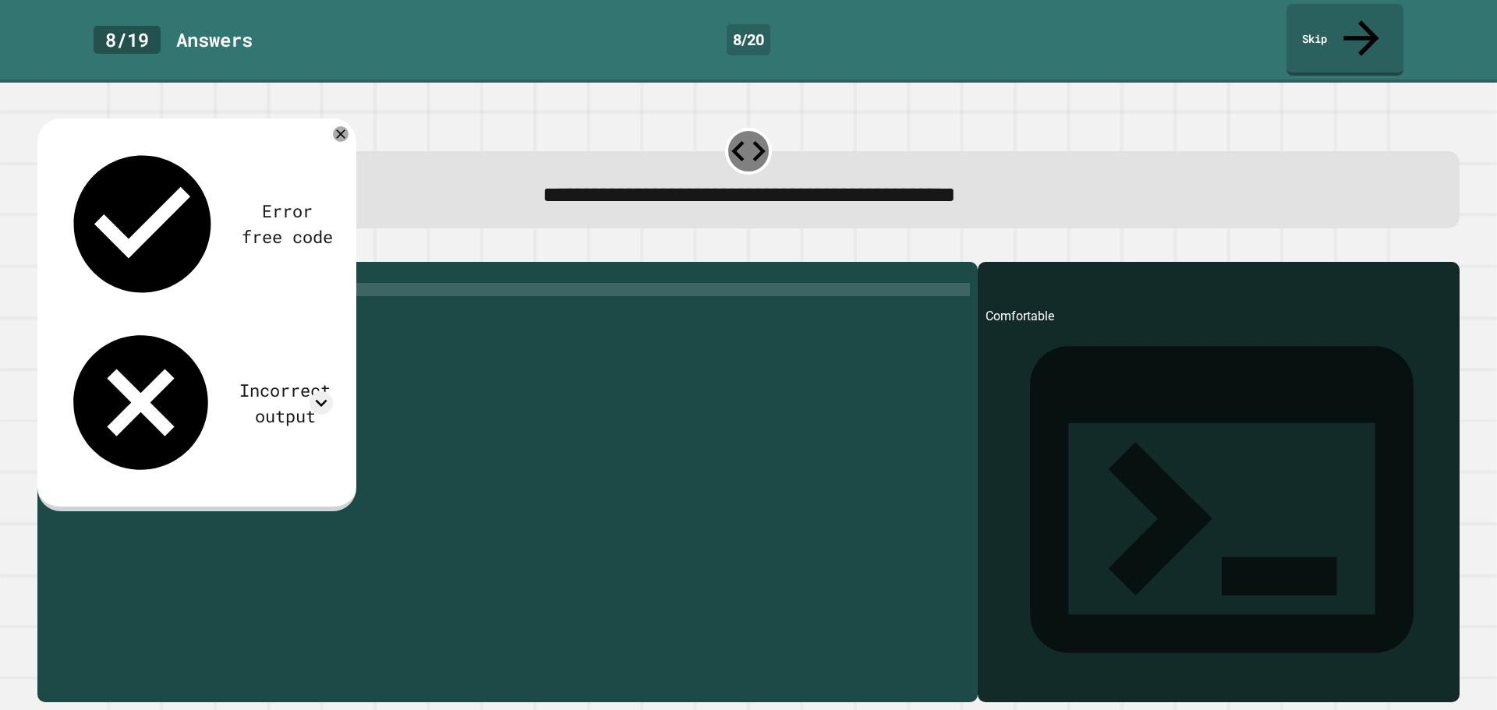
click at [45, 249] on icon "button" at bounding box center [45, 249] width 0 height 0
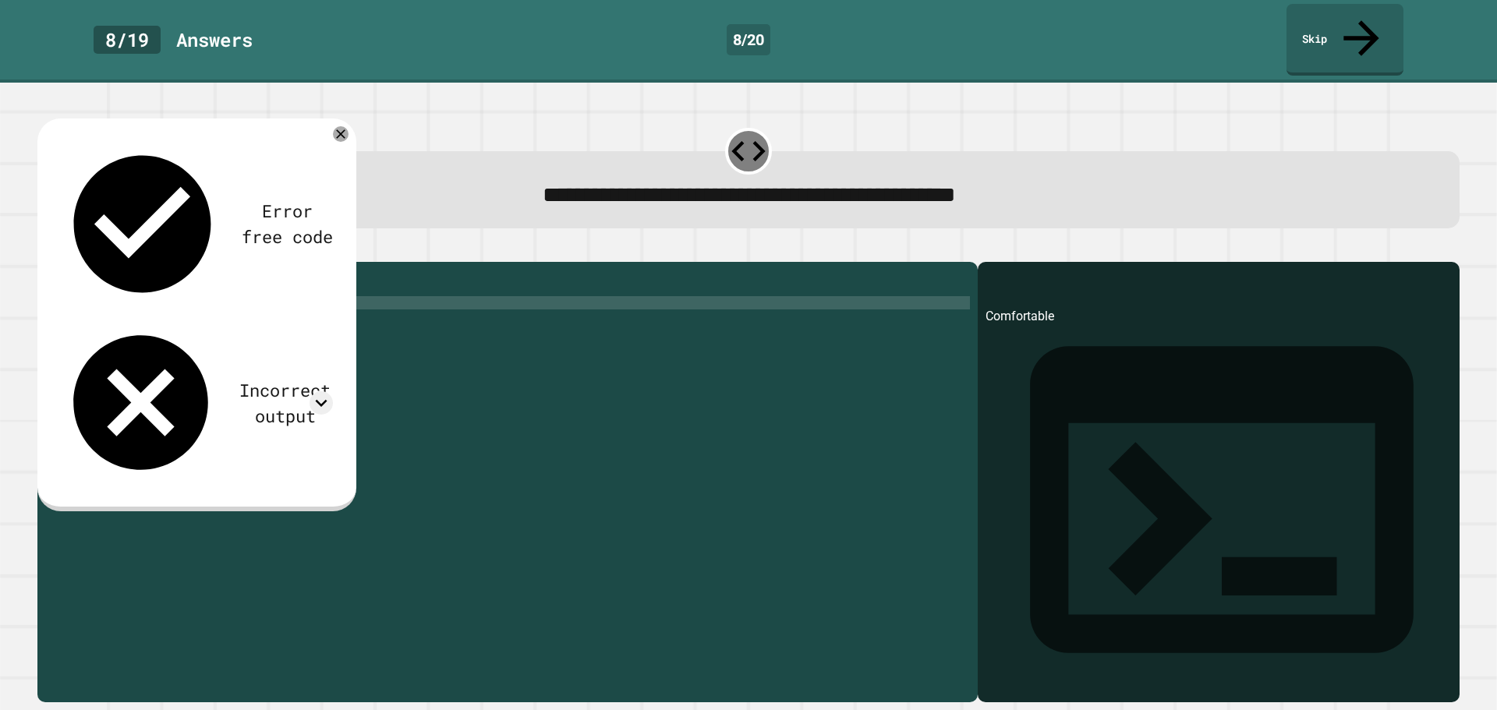
click at [211, 283] on div "temperature = 90 if temperature >= 65 or temperature <= 80 : print ( "Comfortab…" at bounding box center [519, 482] width 900 height 424
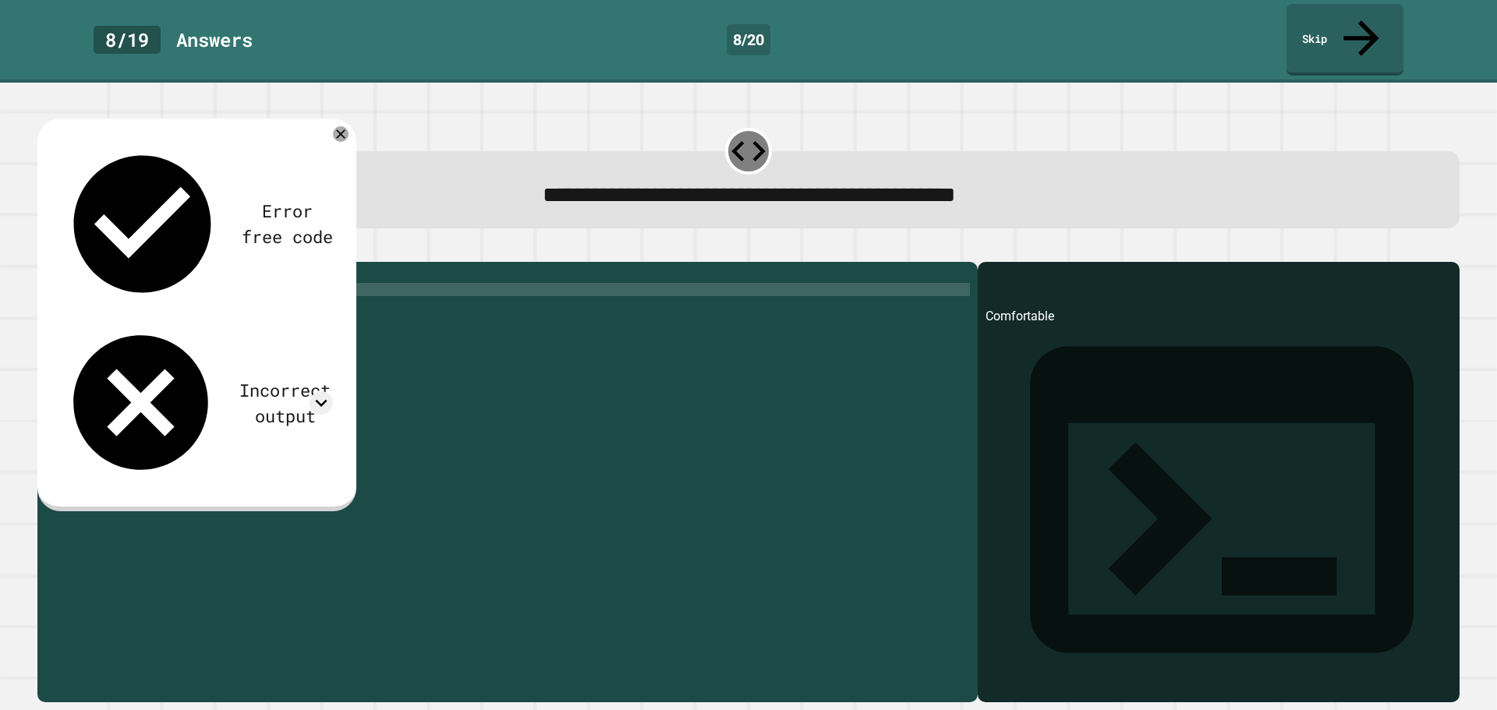
click at [212, 279] on div "temperature = 90 if temperature >= 65 or temperature <= 80 : print ( "Comfortab…" at bounding box center [519, 482] width 900 height 424
type textarea "**********"
click at [45, 249] on icon "button" at bounding box center [45, 249] width 0 height 0
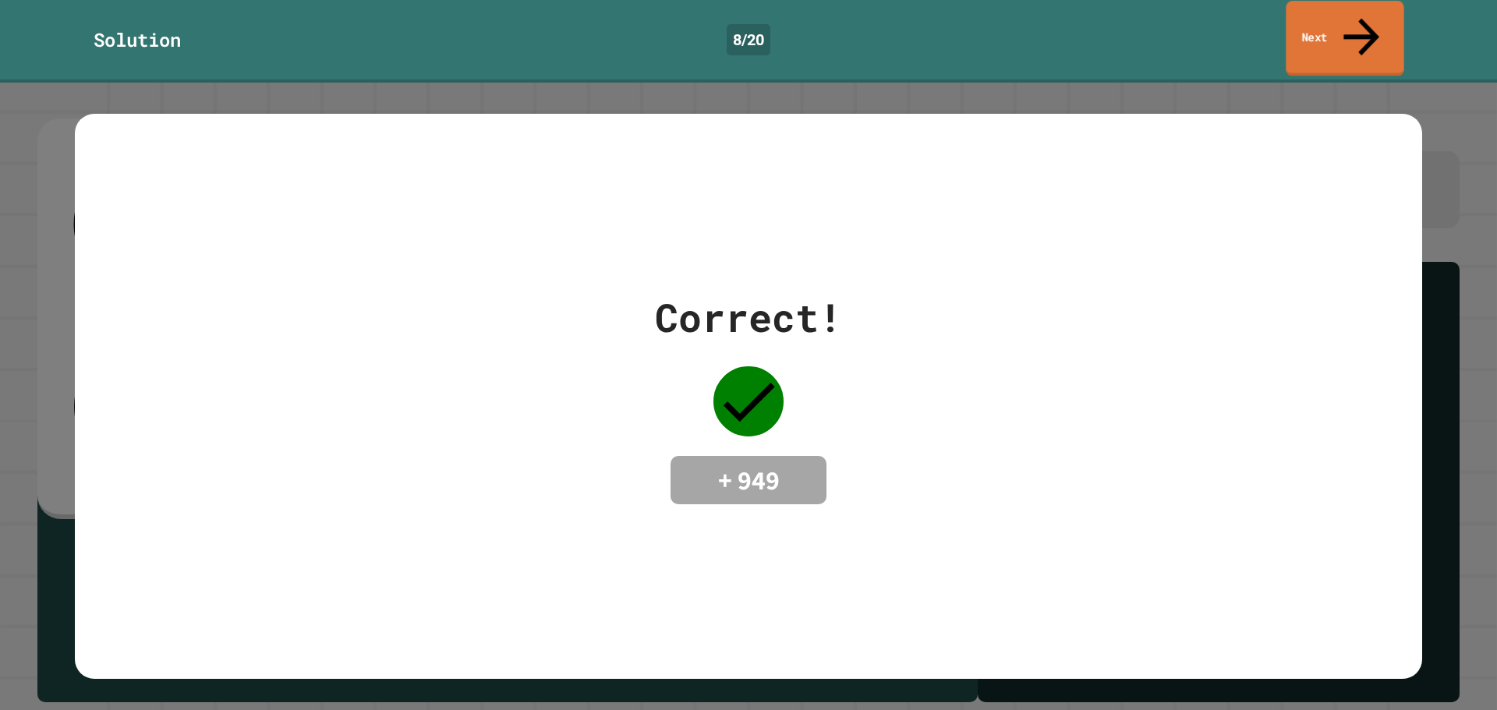
click at [1364, 10] on icon at bounding box center [1362, 36] width 54 height 55
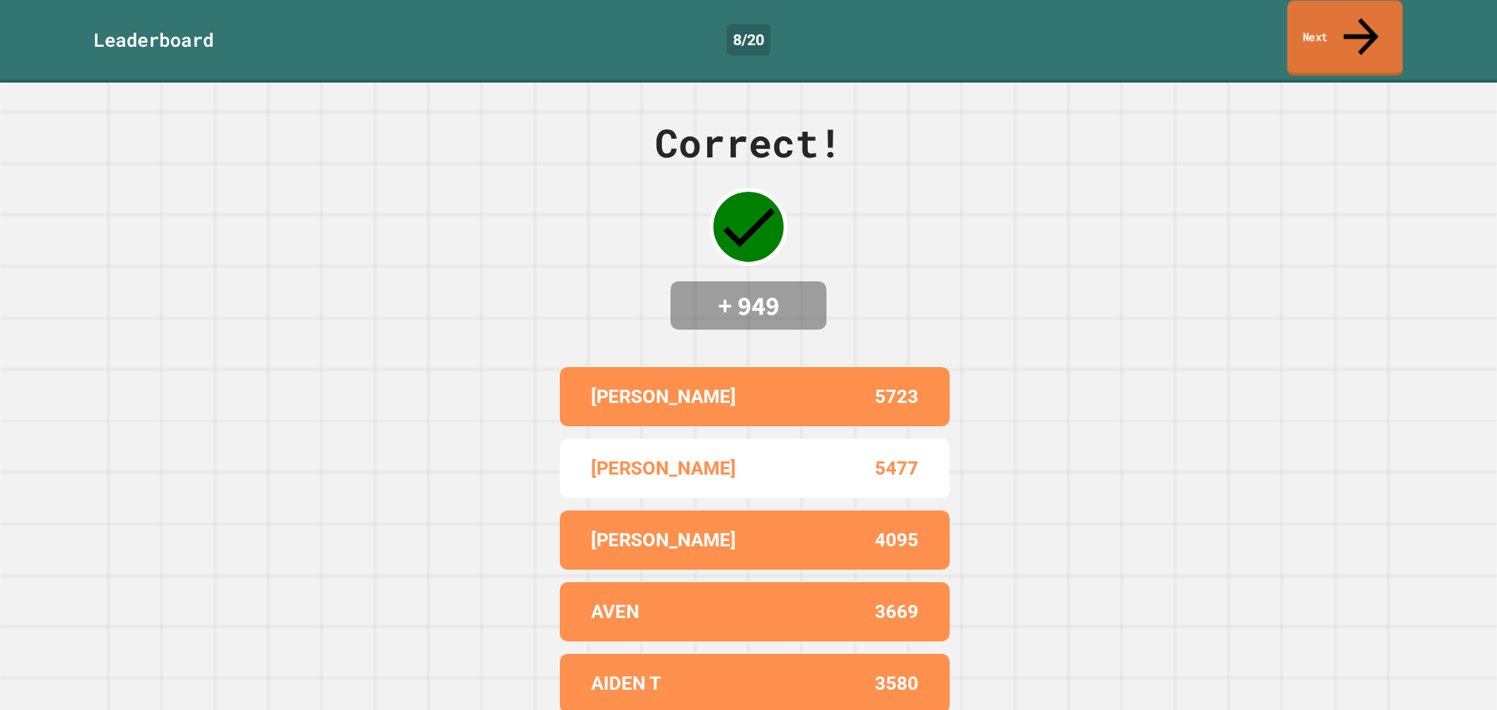
click at [1359, 18] on icon at bounding box center [1360, 36] width 35 height 37
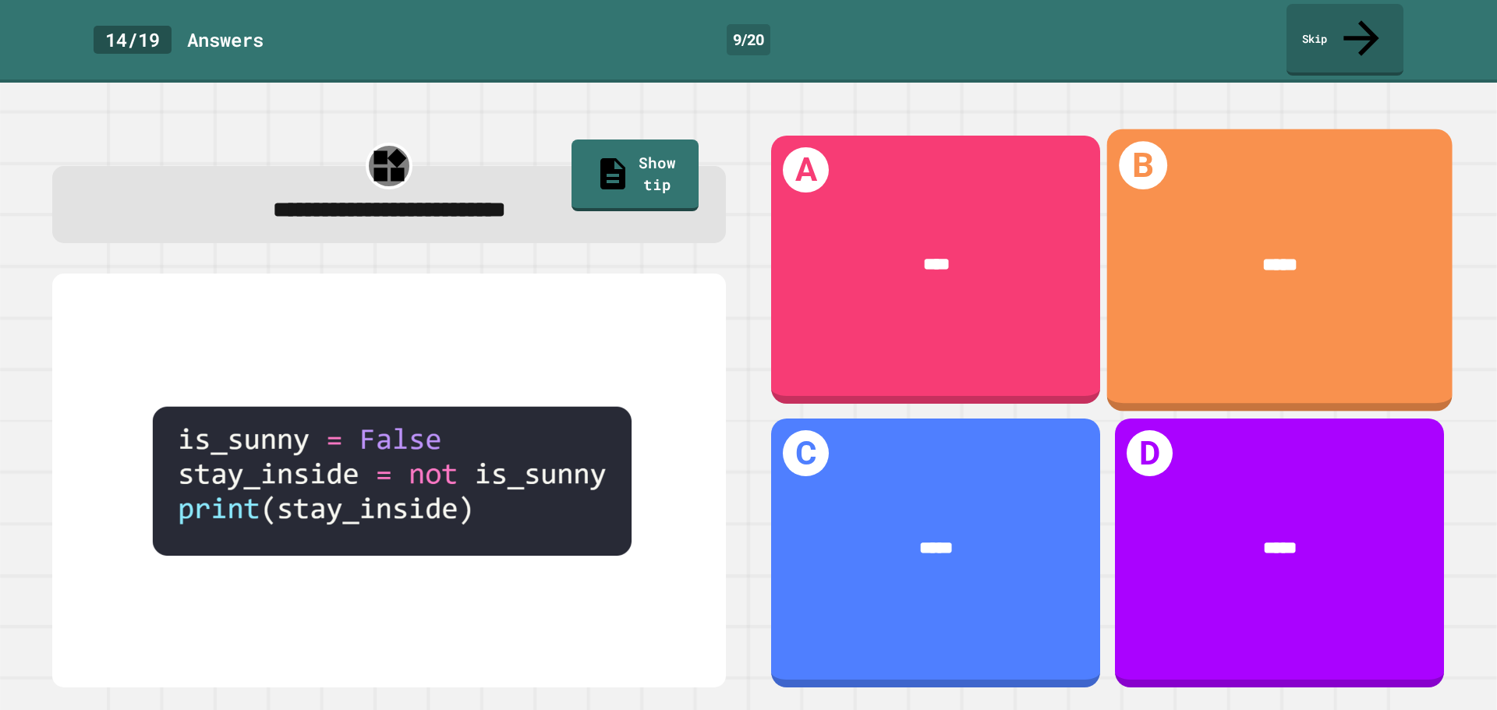
click at [1270, 216] on div "*****" at bounding box center [1279, 265] width 345 height 101
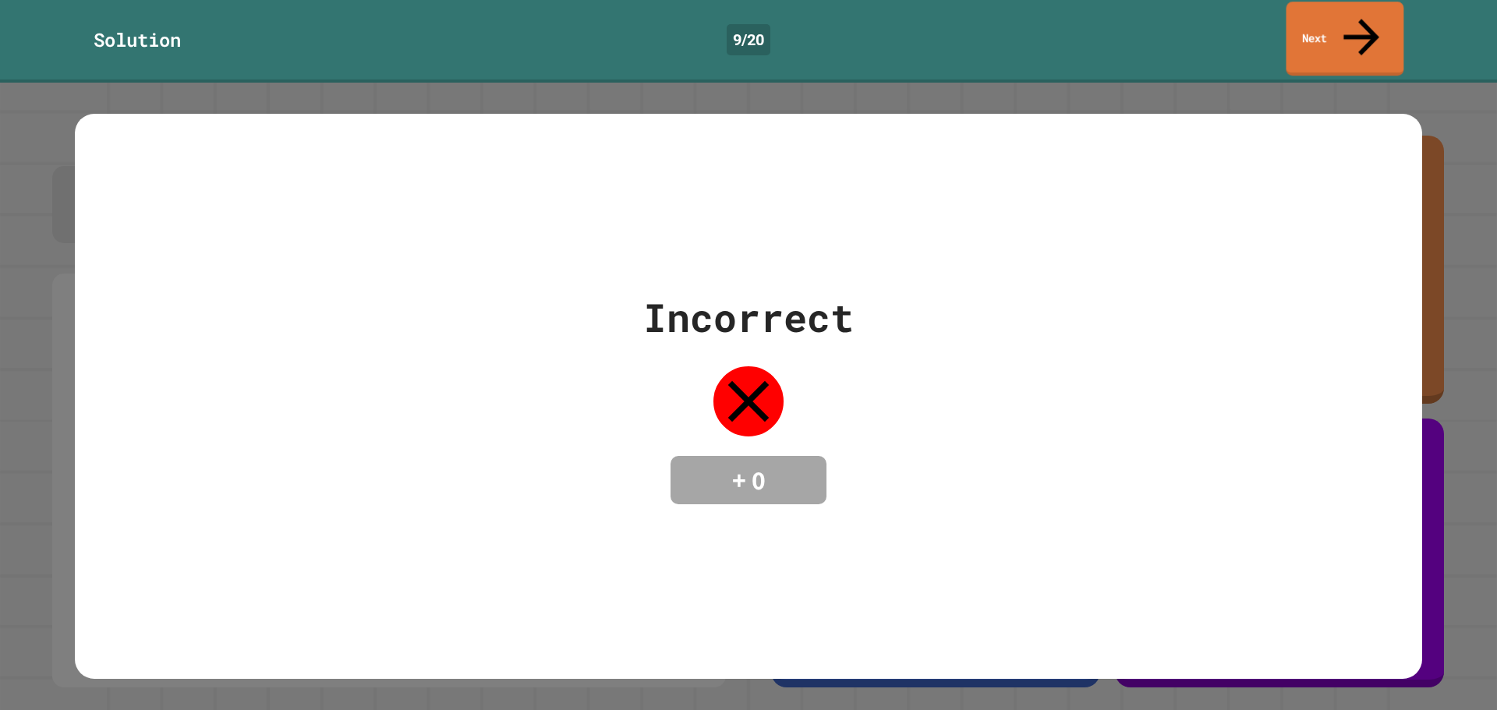
click at [1352, 21] on link "Next" at bounding box center [1345, 39] width 118 height 74
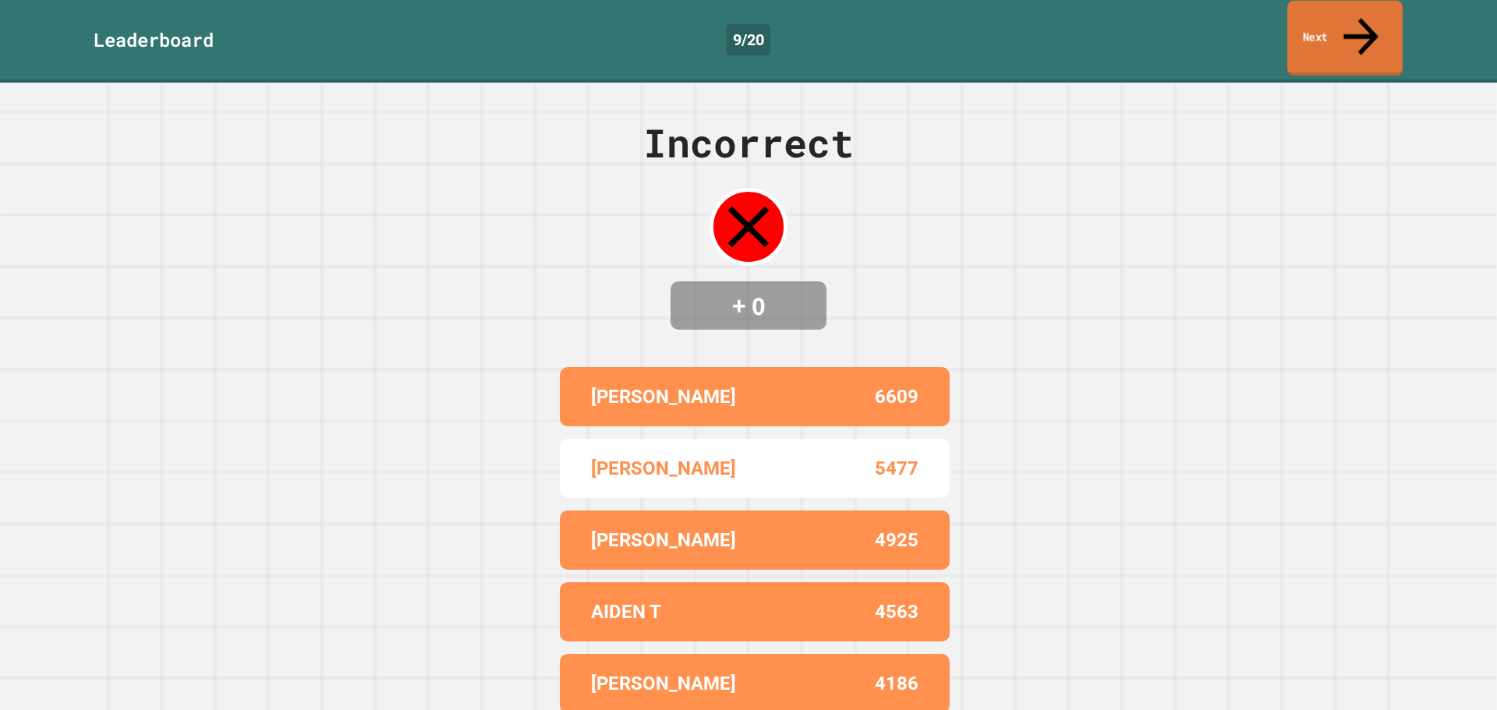
click at [1324, 33] on link "Next" at bounding box center [1344, 39] width 115 height 76
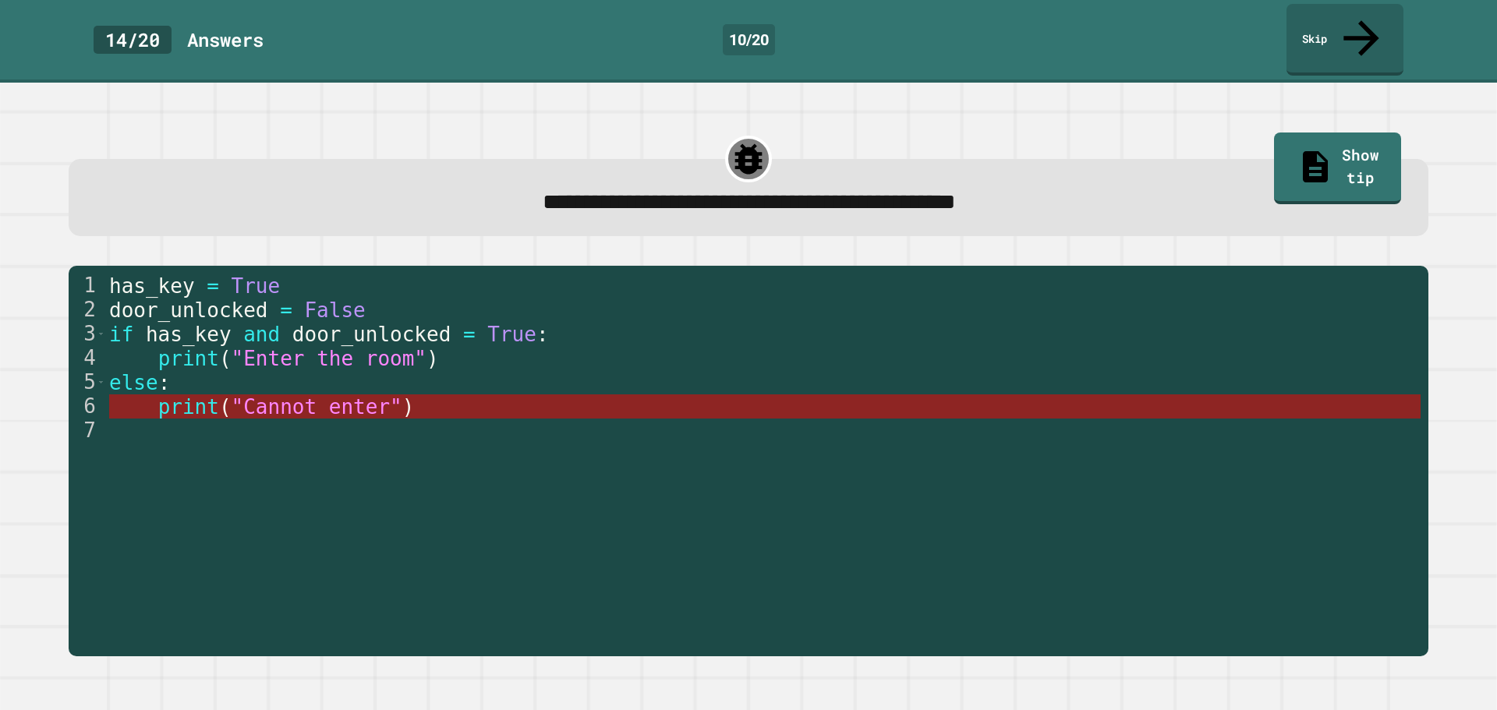
click at [187, 395] on span "print" at bounding box center [187, 406] width 61 height 23
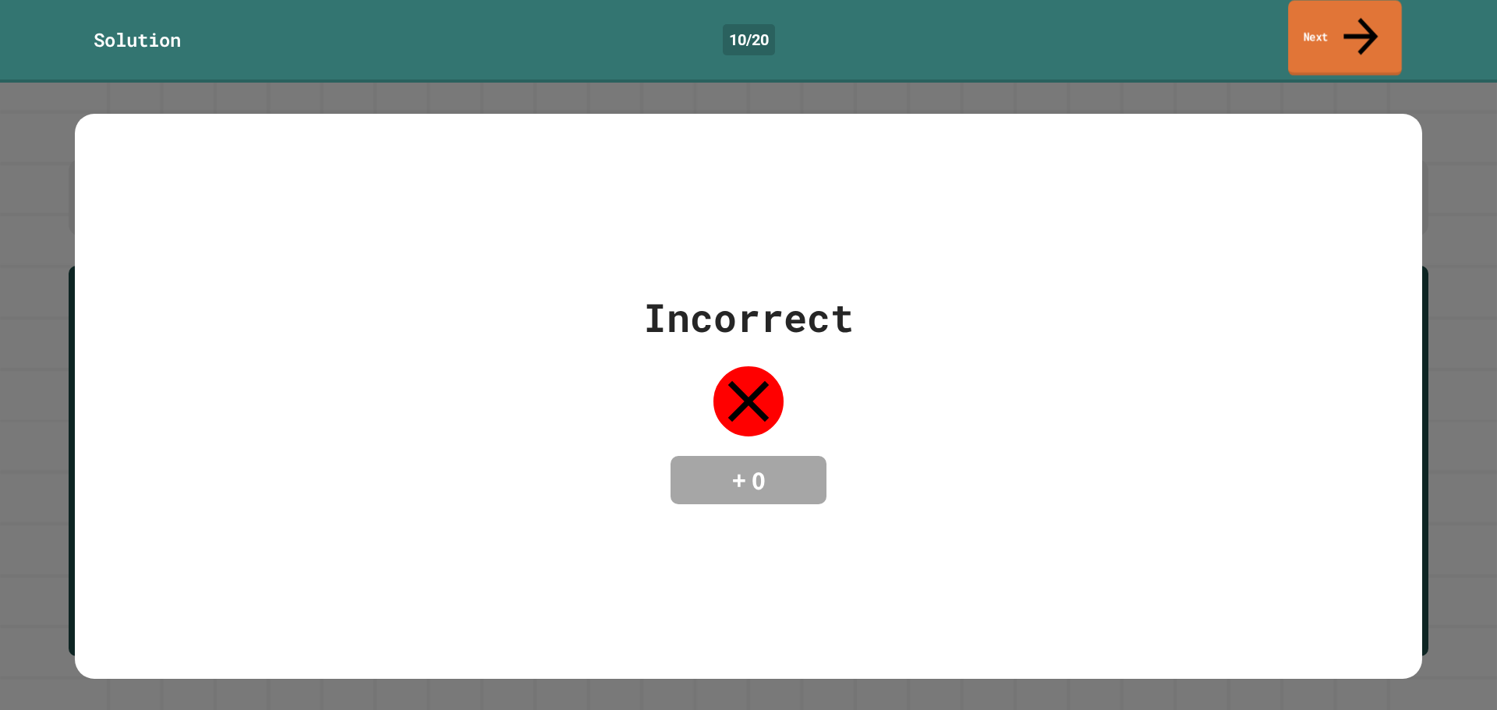
click at [1356, 14] on icon at bounding box center [1360, 36] width 51 height 55
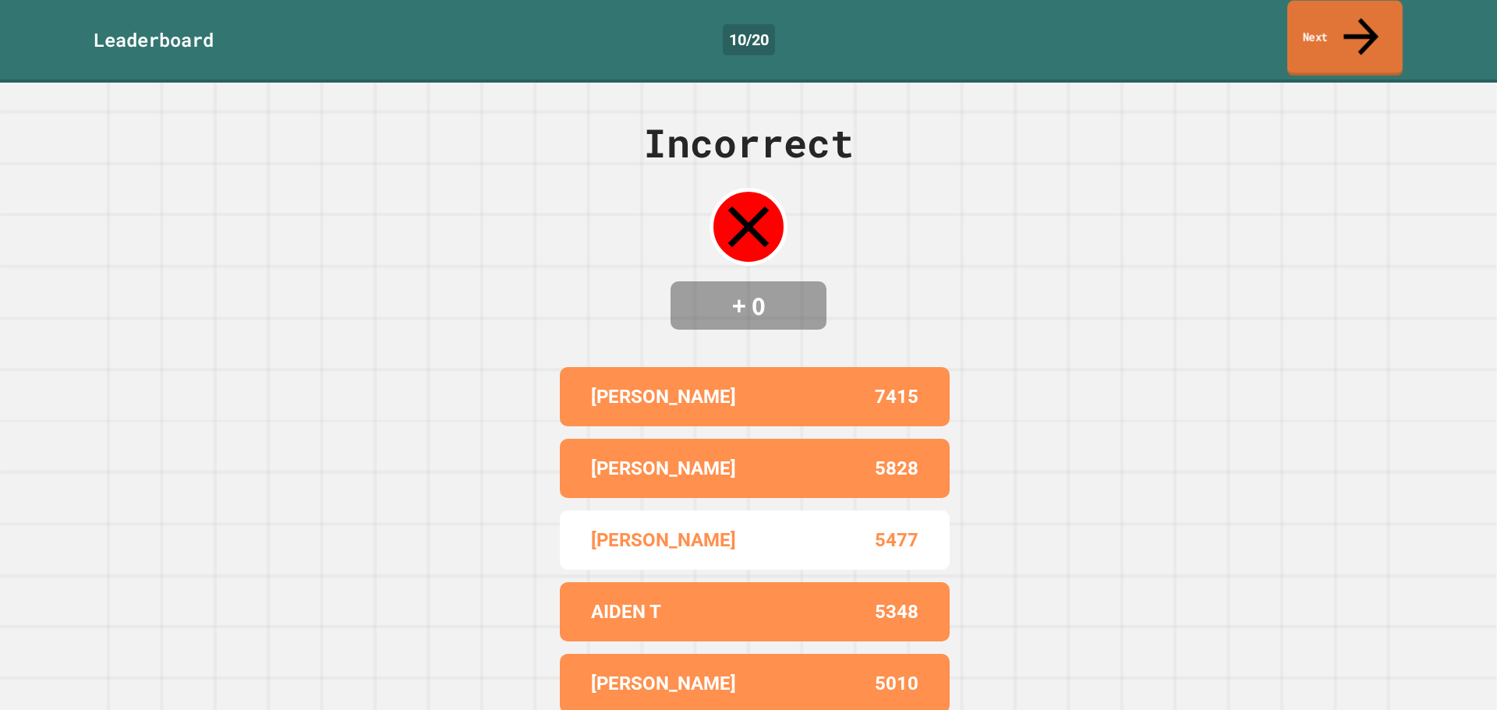
click at [1319, 18] on link "Next" at bounding box center [1344, 39] width 115 height 76
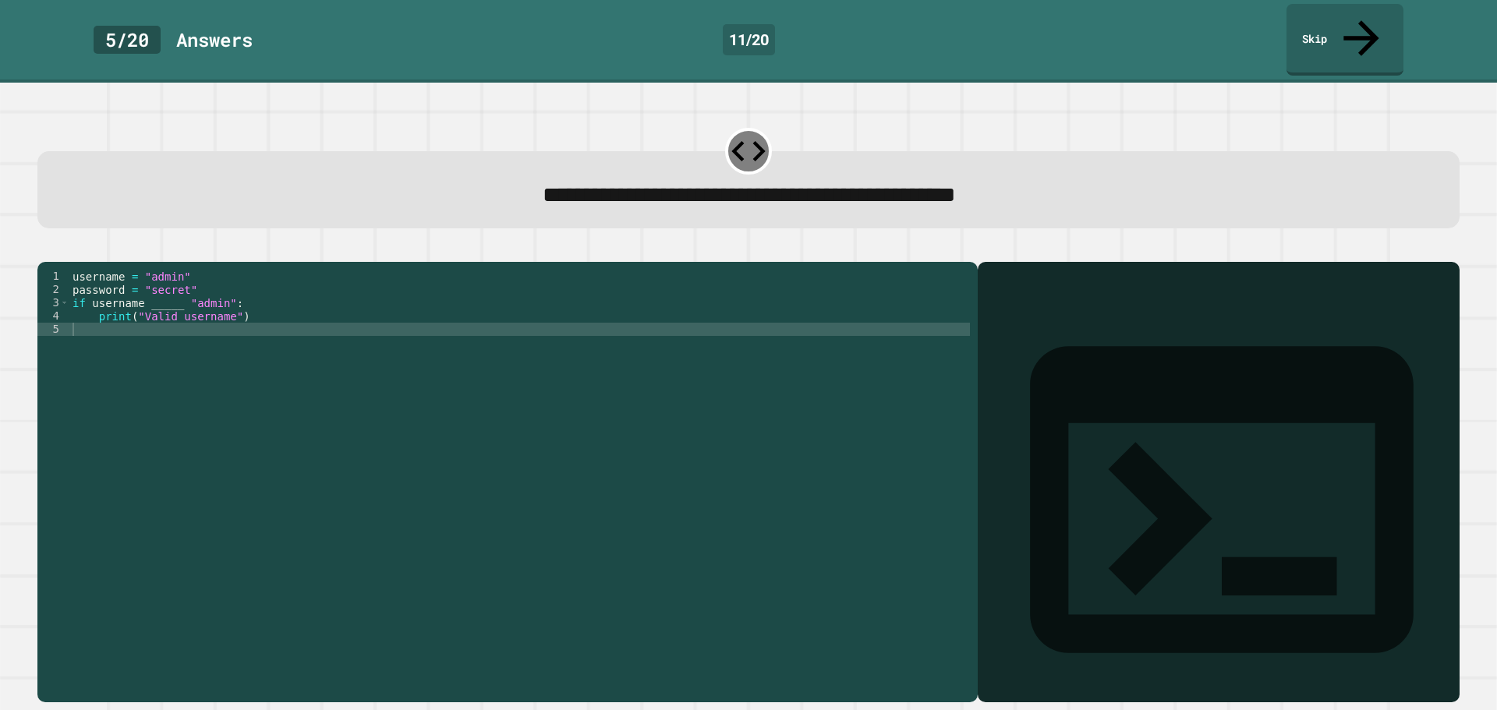
click at [177, 291] on div "username = "admin" password = "secret" if username _____ "admin" : print ( "Val…" at bounding box center [519, 482] width 900 height 424
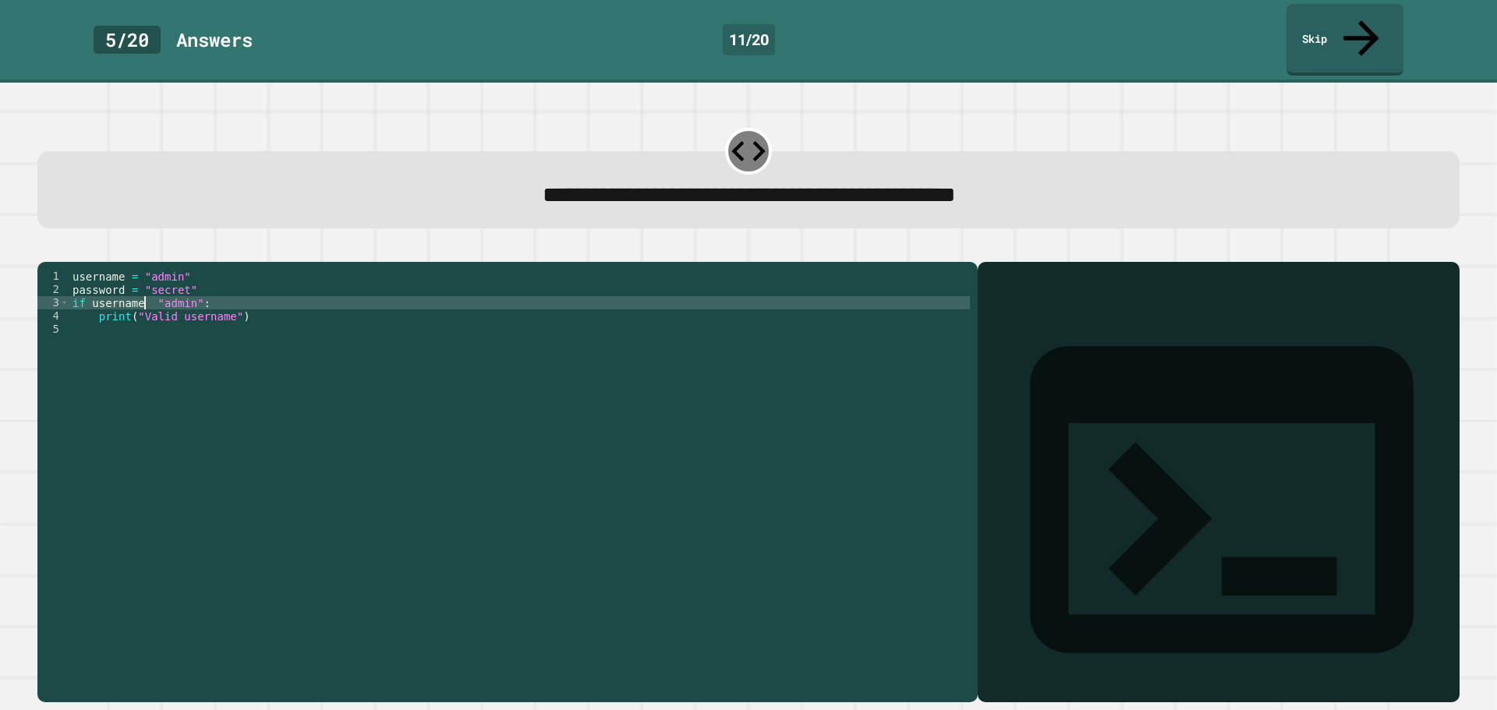
scroll to position [0, 5]
type textarea "**********"
click at [45, 249] on icon "button" at bounding box center [45, 249] width 0 height 0
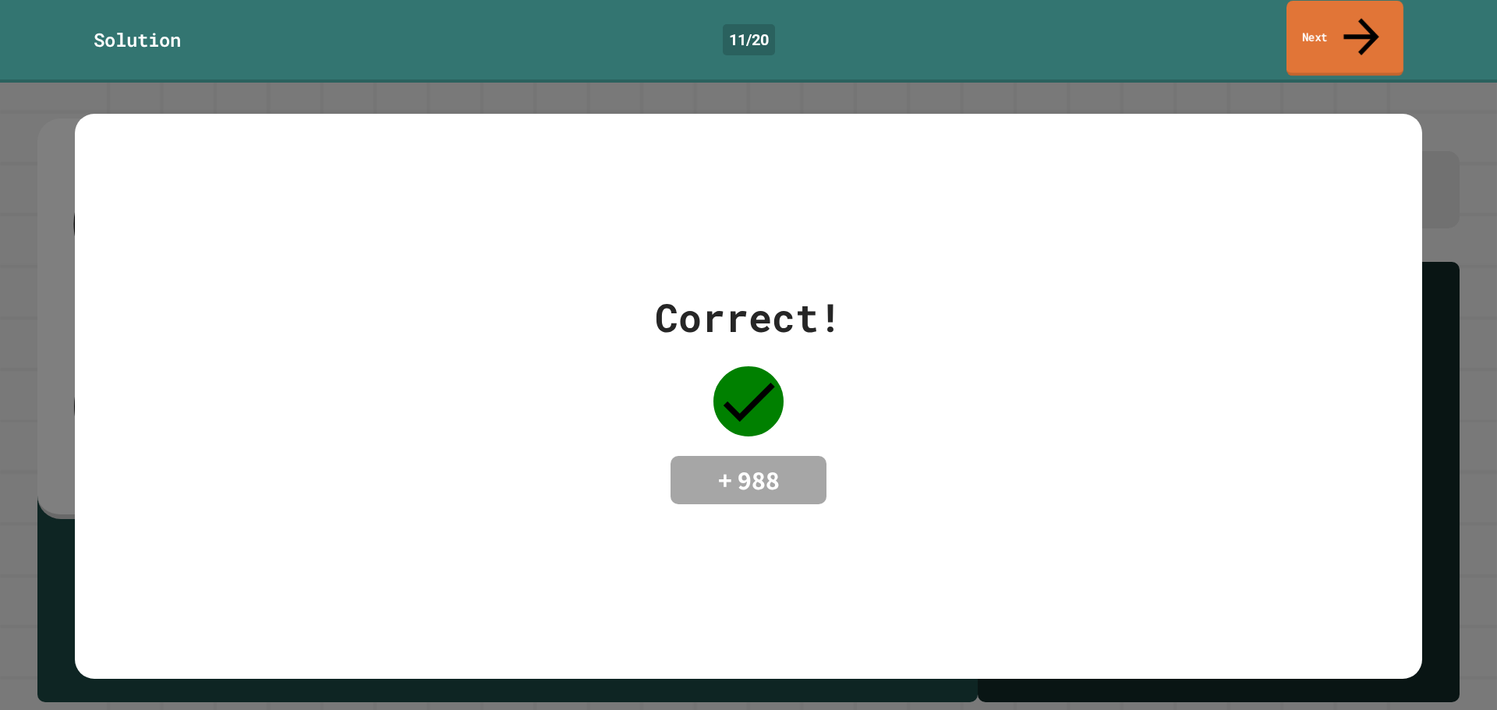
click at [1330, 20] on link "Next" at bounding box center [1344, 39] width 117 height 76
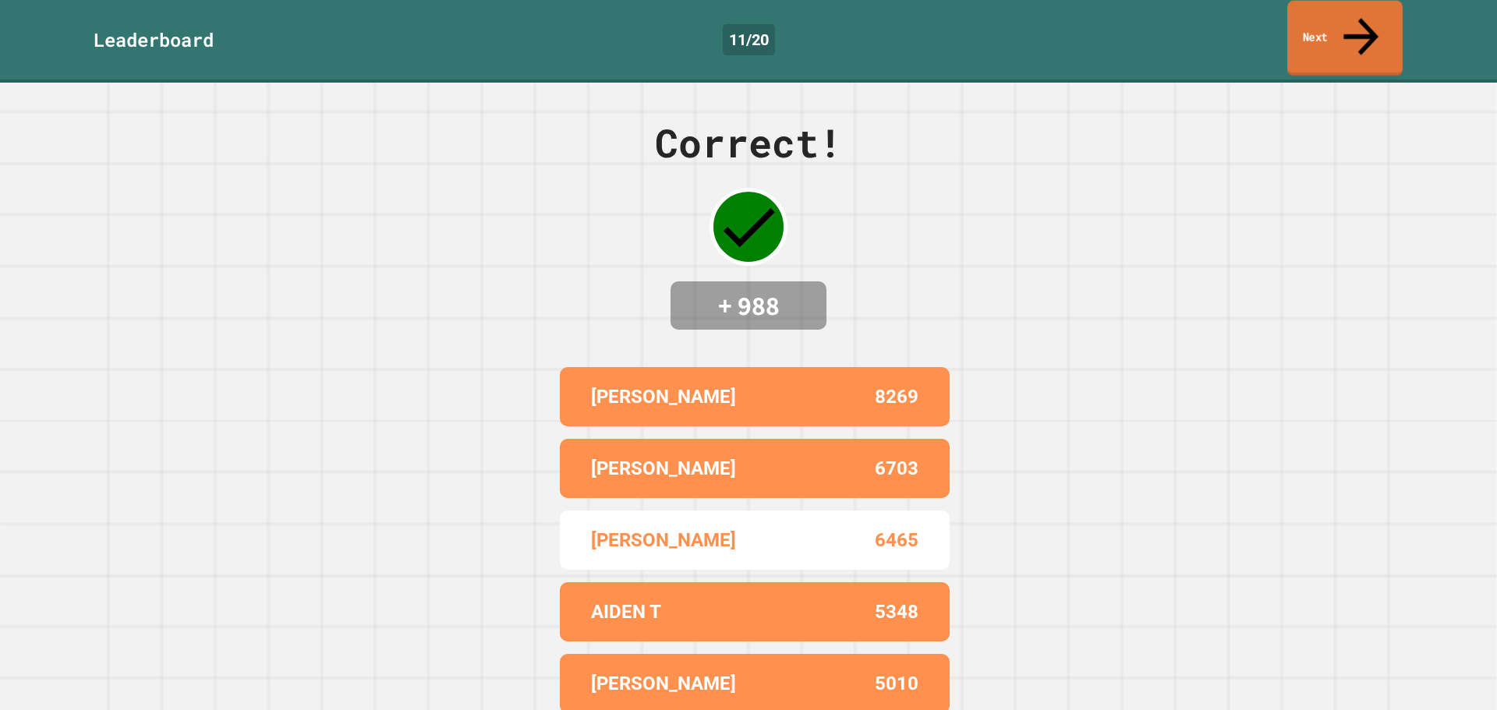
click at [1354, 23] on icon at bounding box center [1361, 36] width 52 height 55
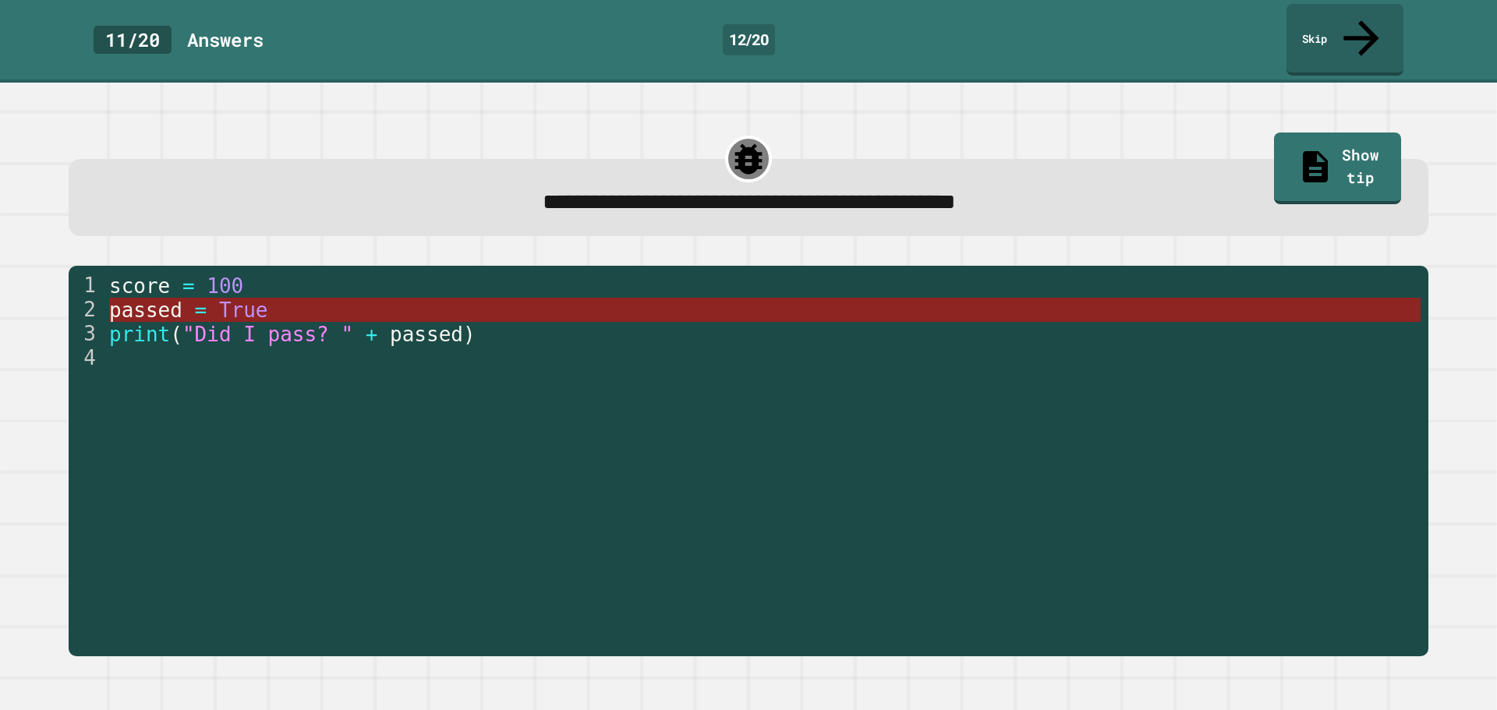
click at [221, 299] on span "True" at bounding box center [242, 310] width 49 height 23
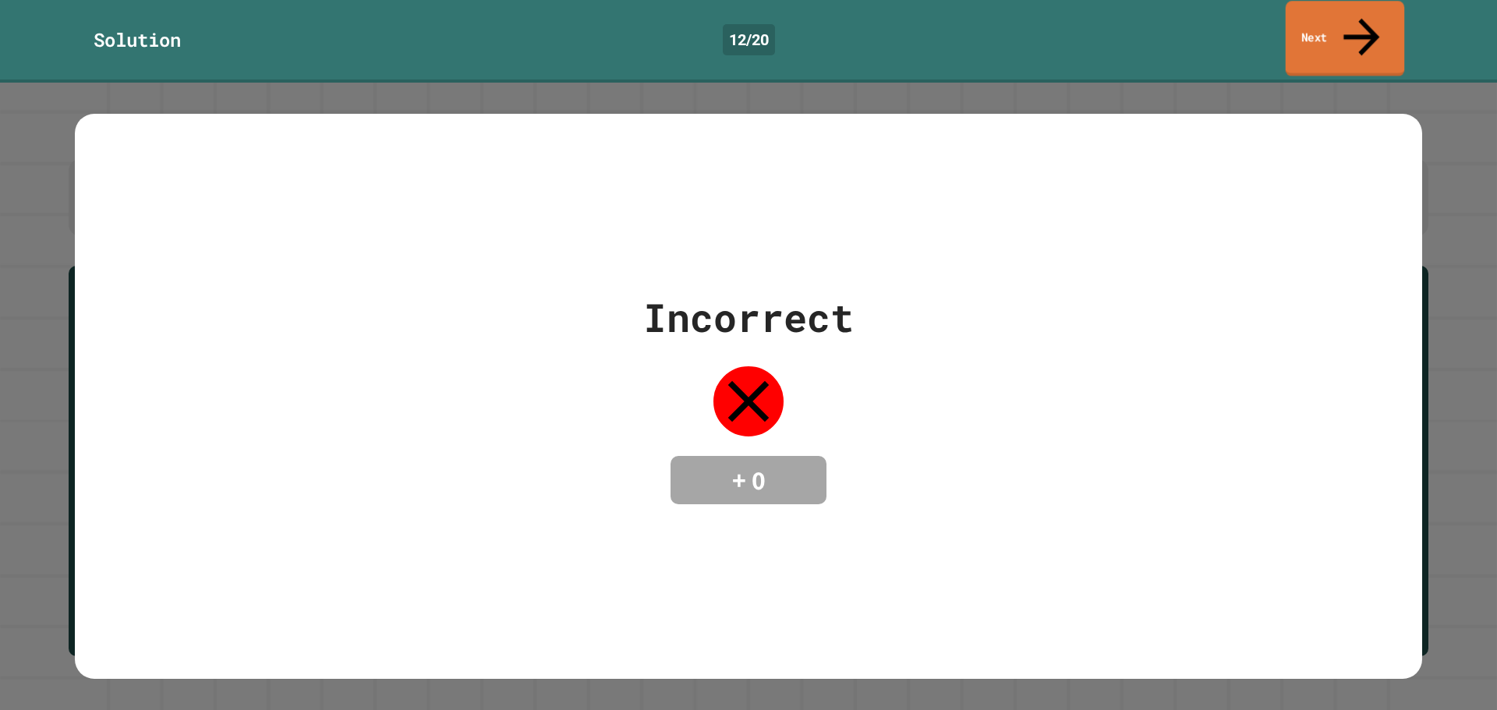
click at [1348, 24] on link "Next" at bounding box center [1345, 39] width 119 height 76
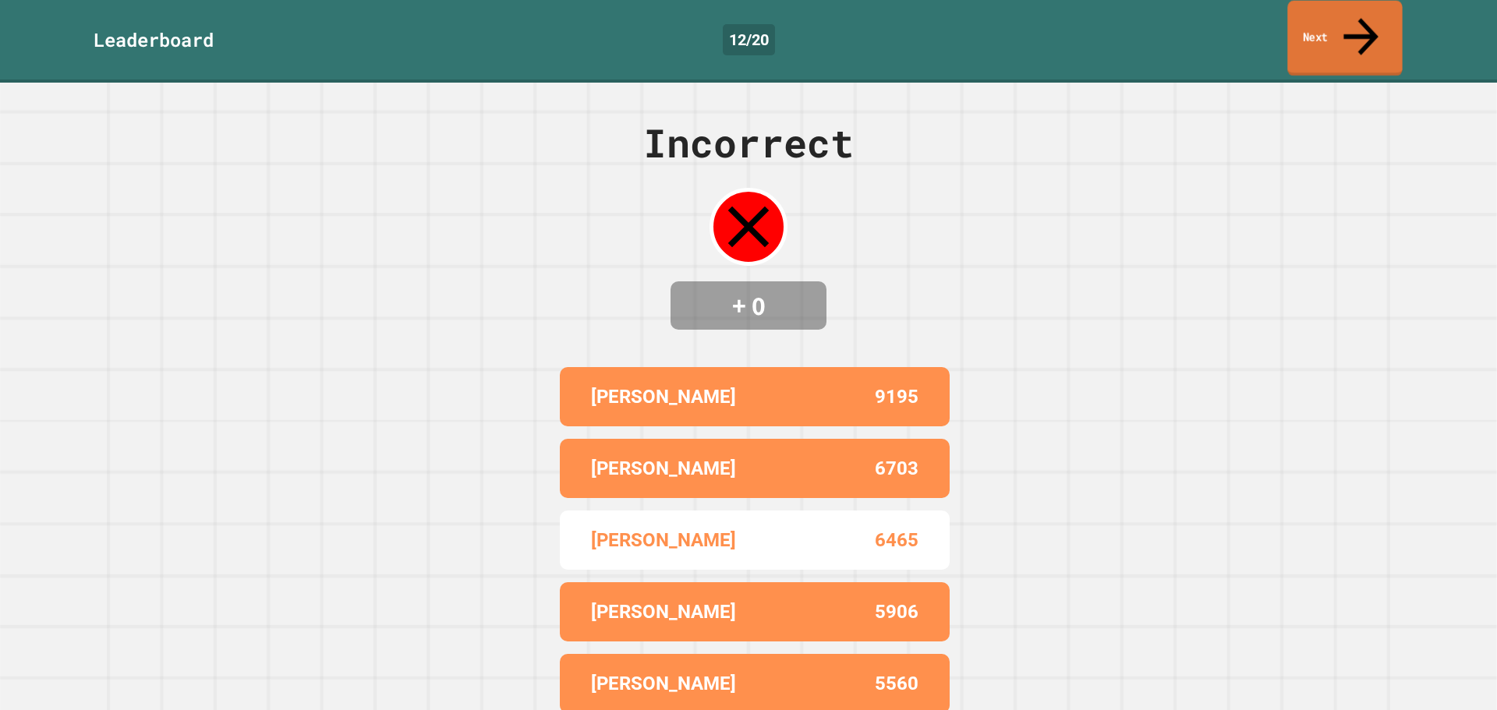
click at [1346, 24] on link "Next" at bounding box center [1344, 39] width 115 height 76
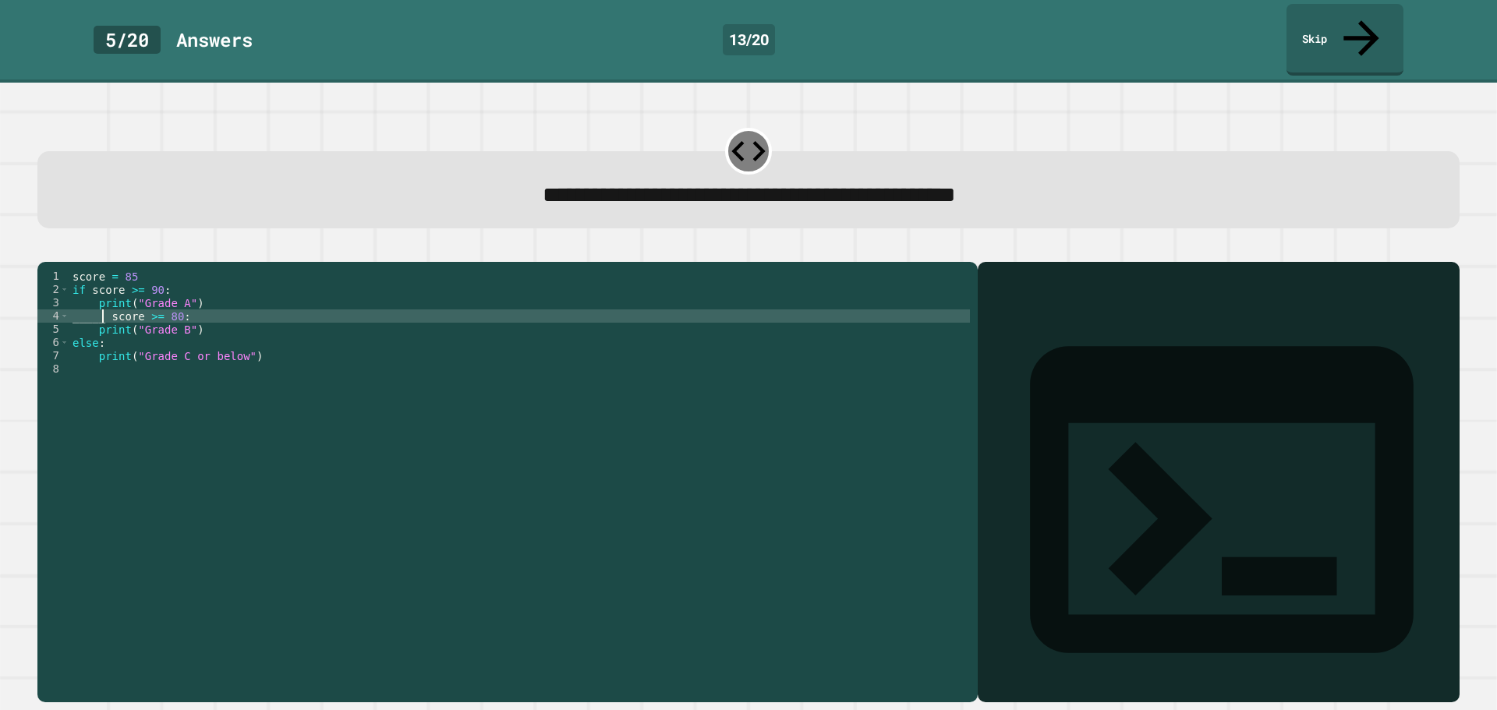
click at [101, 305] on div "score = 85 if score >= 90 : print ( "Grade A" ) _____ score >= 80 : print ( "Gr…" at bounding box center [519, 482] width 900 height 424
type textarea "**********"
click at [45, 249] on icon "button" at bounding box center [45, 249] width 0 height 0
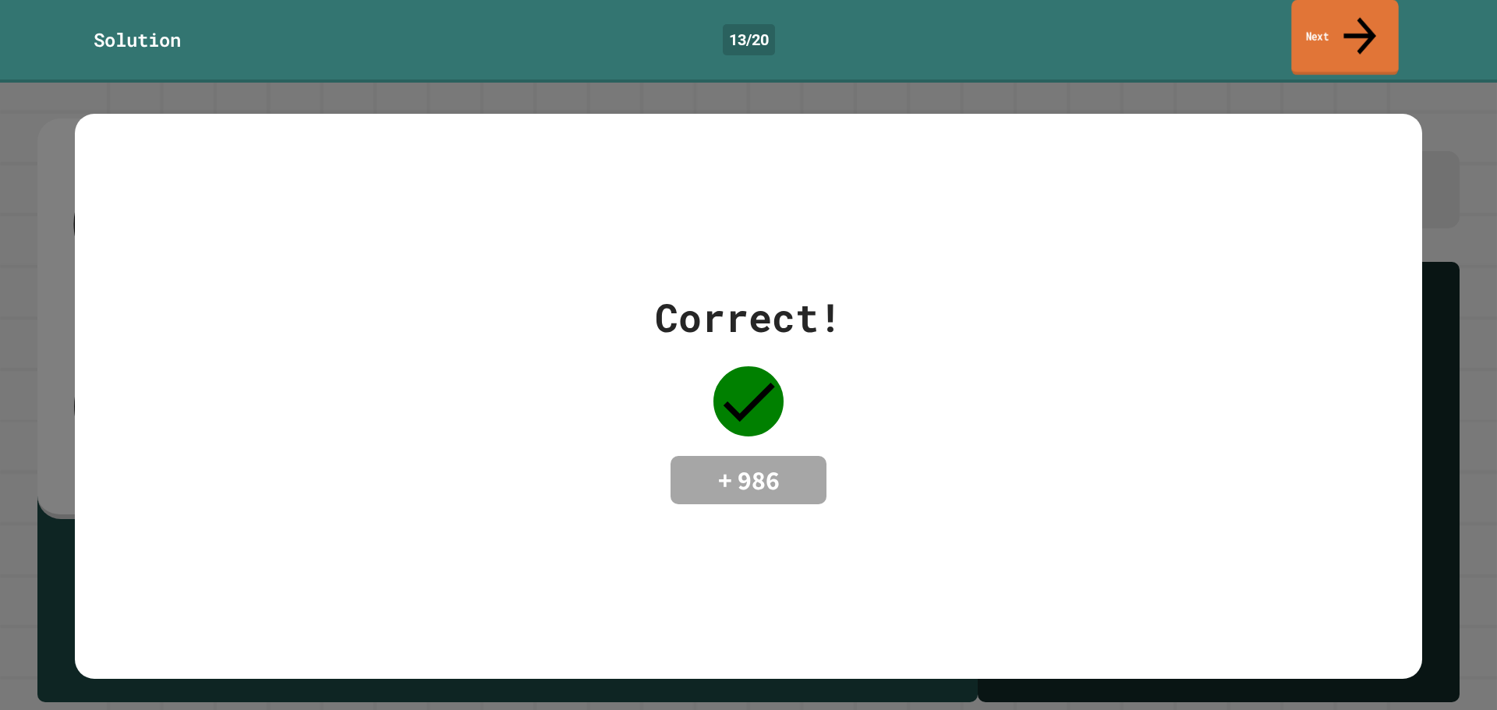
click at [1365, 16] on icon at bounding box center [1359, 35] width 48 height 55
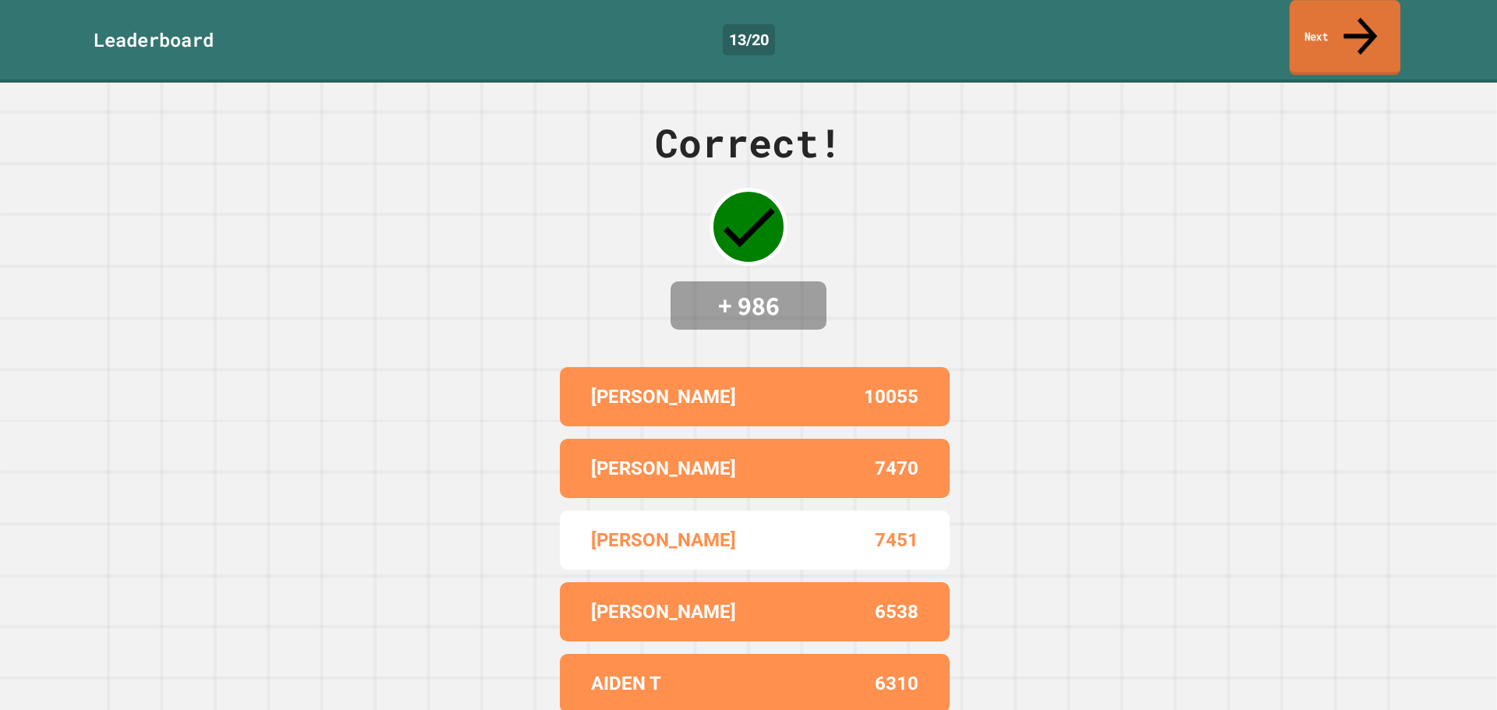
click at [1353, 19] on link "Next" at bounding box center [1344, 38] width 111 height 76
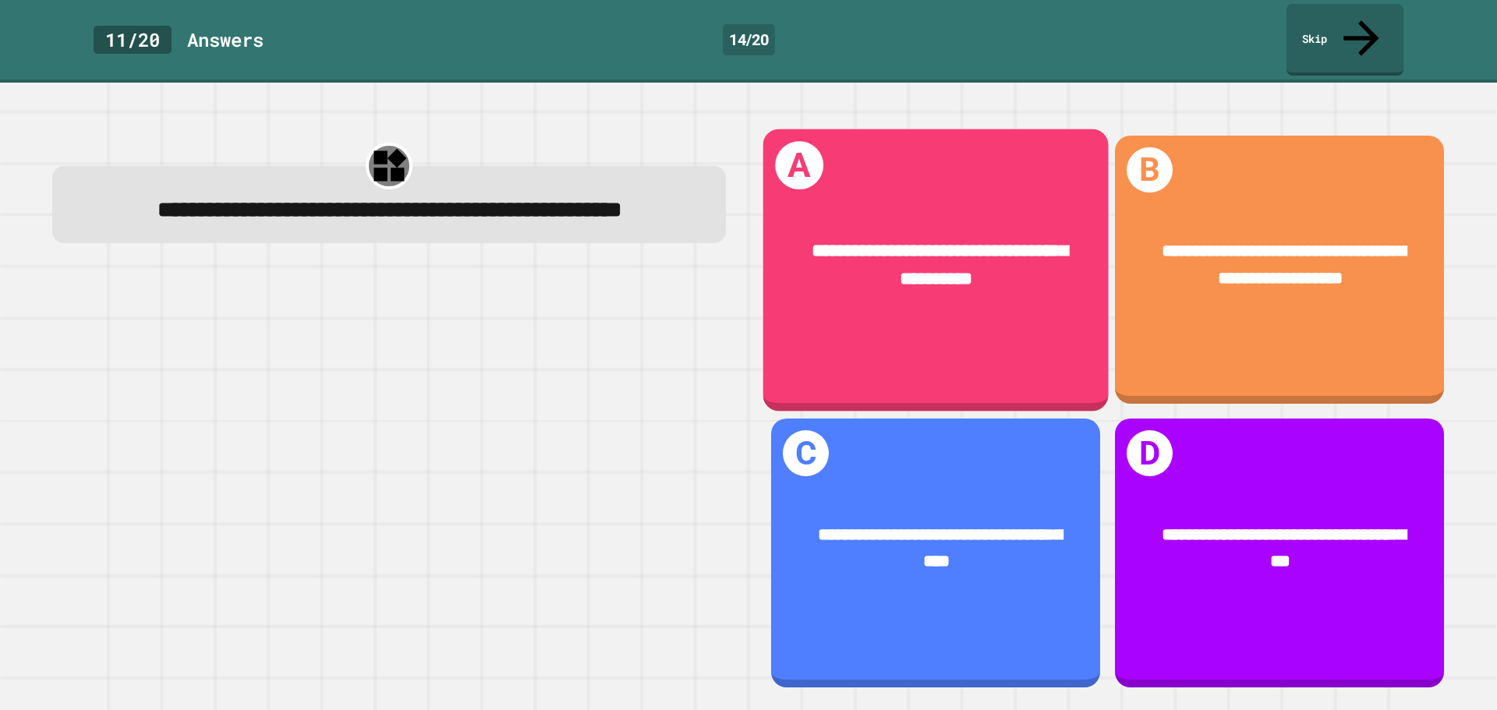
click at [1057, 214] on div "**********" at bounding box center [935, 265] width 345 height 128
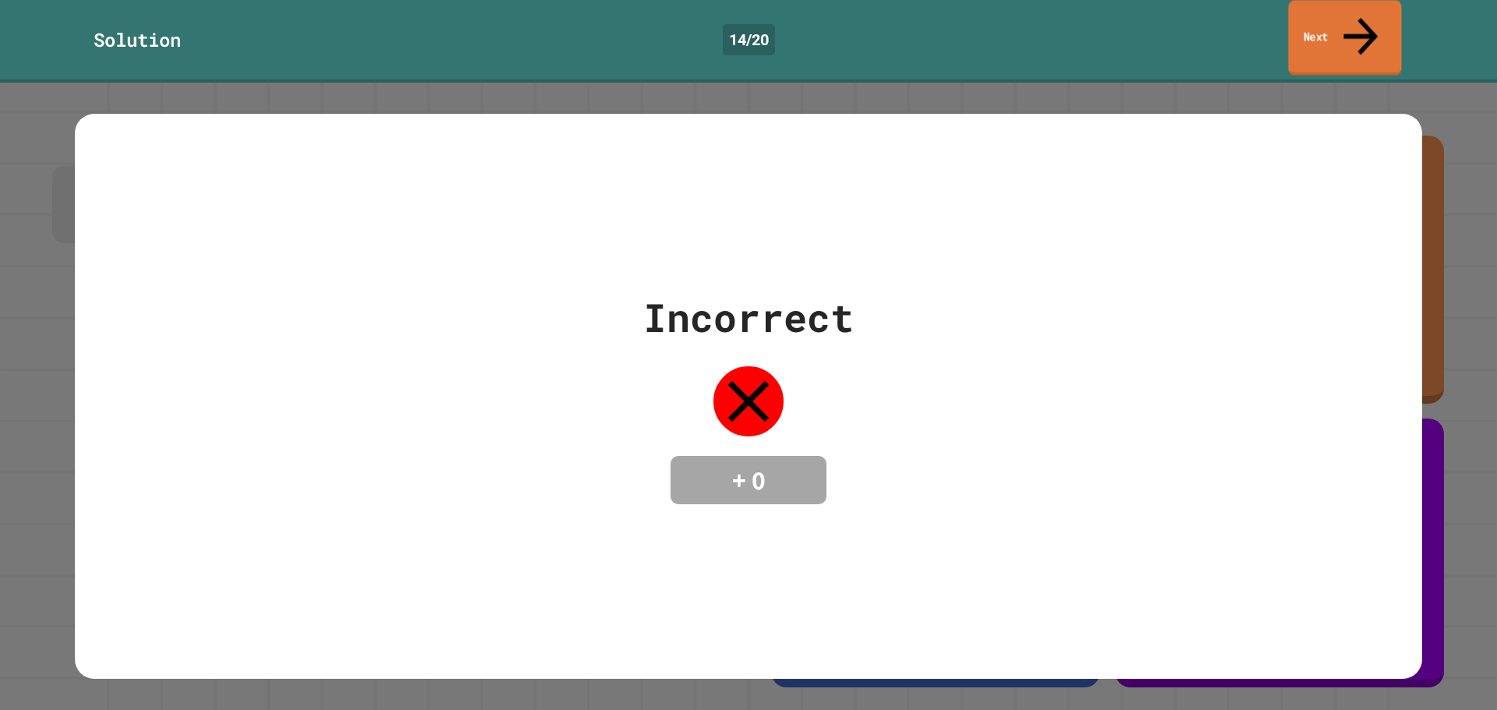
click at [1337, 14] on link "Next" at bounding box center [1344, 38] width 113 height 76
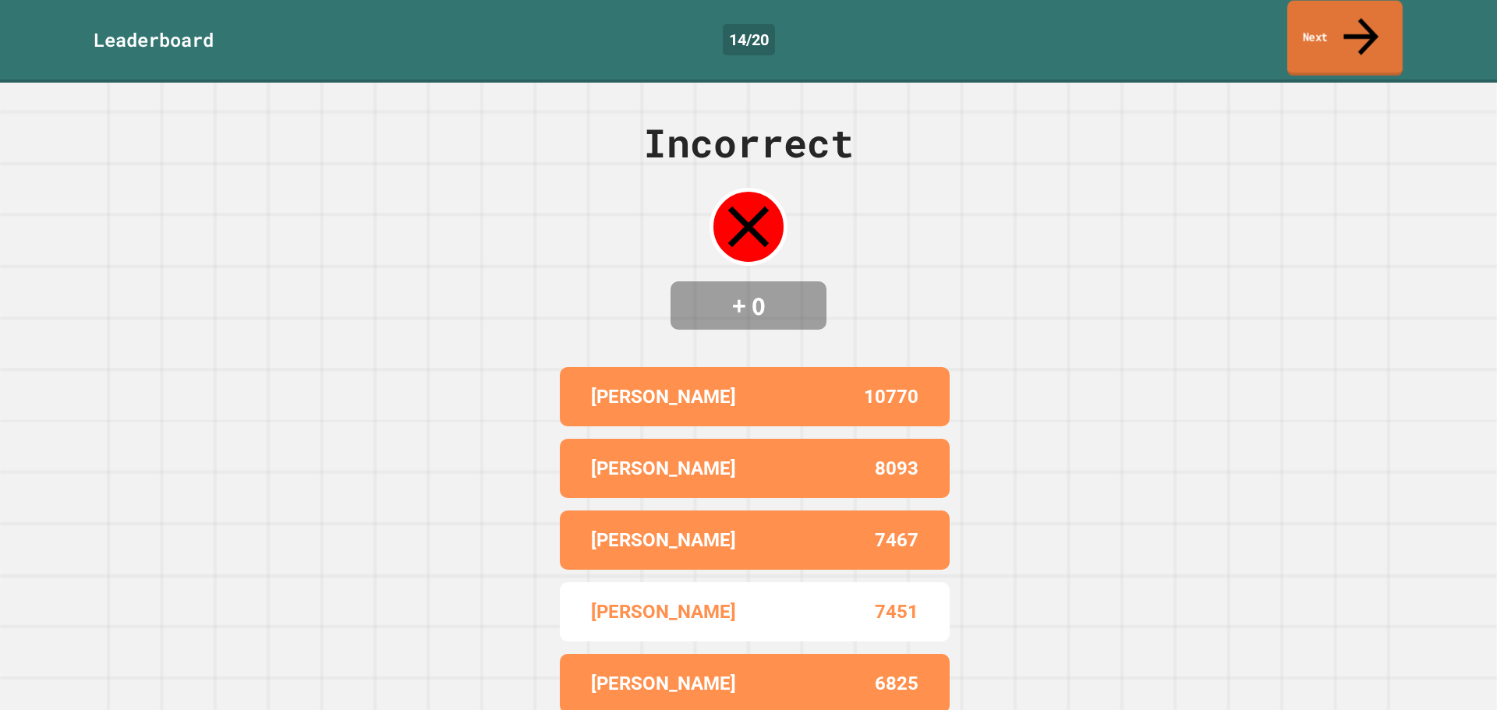
click at [1328, 23] on link "Next" at bounding box center [1344, 39] width 115 height 76
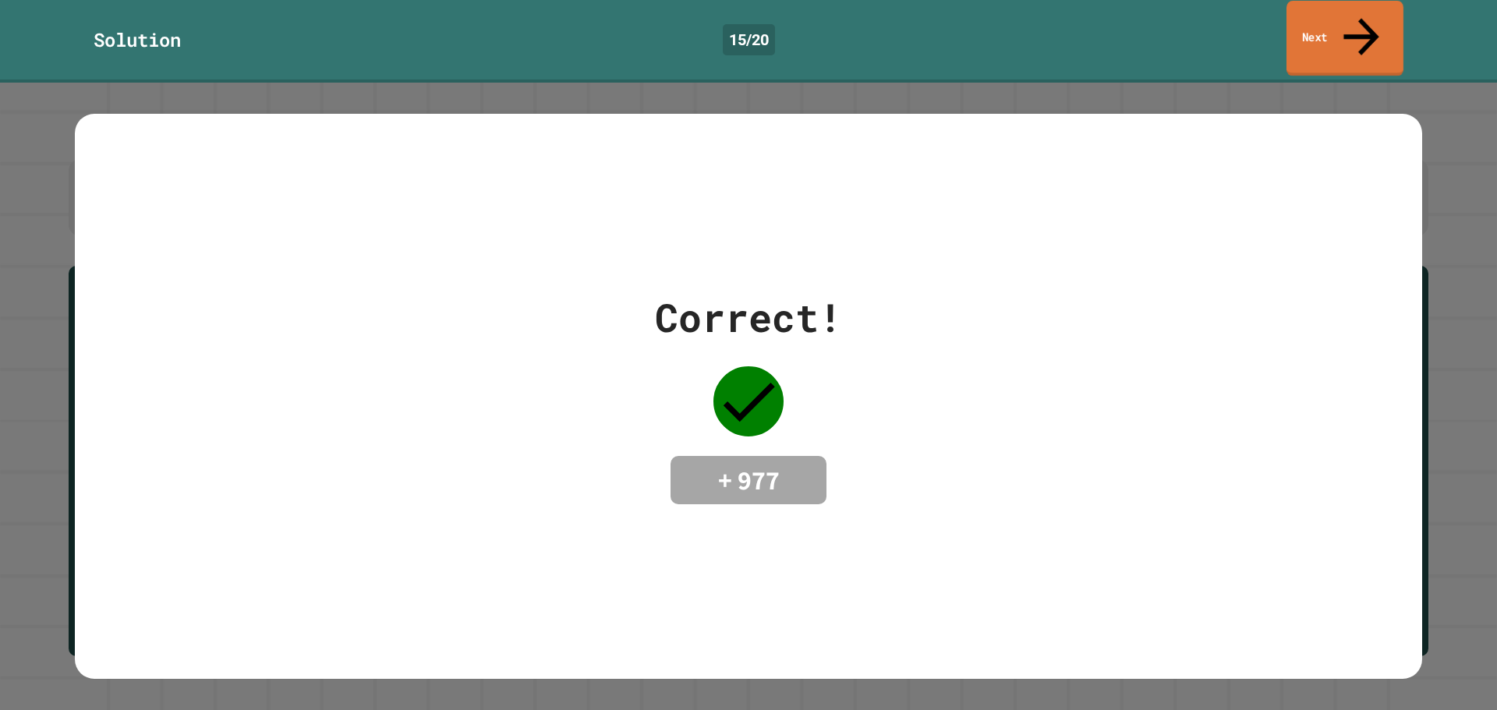
click at [1349, 13] on link "Next" at bounding box center [1344, 39] width 117 height 76
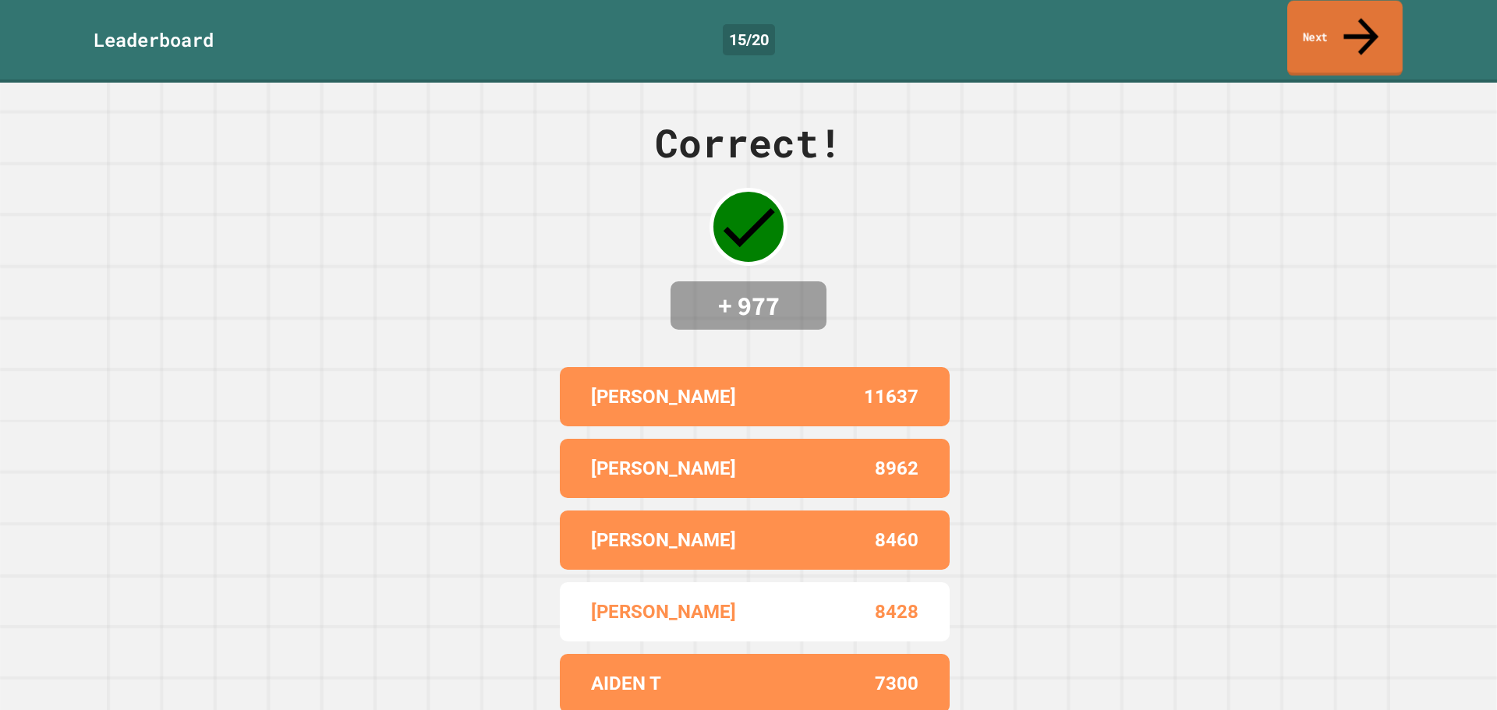
click at [1326, 6] on link "Next" at bounding box center [1344, 39] width 115 height 76
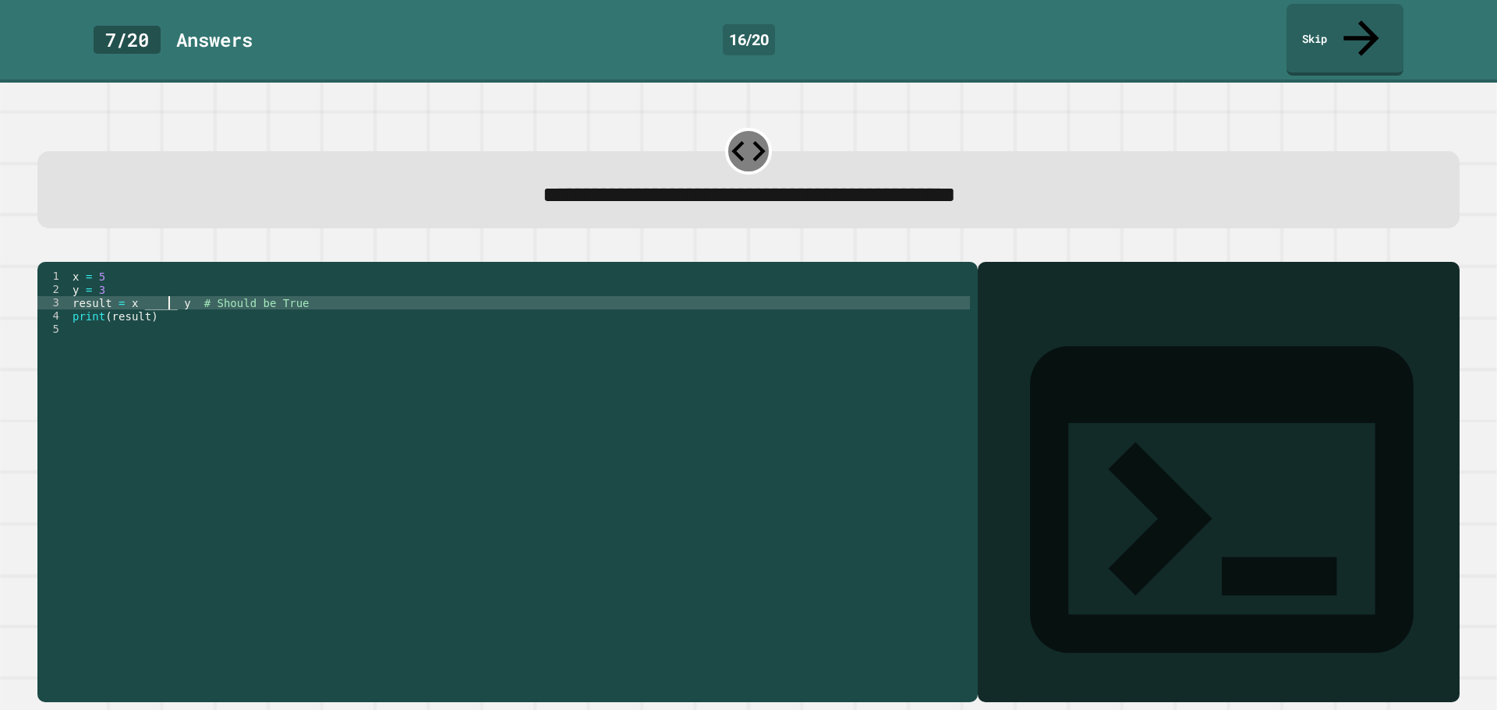
click at [171, 293] on div "x = 5 y = 3 result = x _____ y # Should be True print ( result )" at bounding box center [519, 482] width 900 height 424
click at [45, 249] on icon "button" at bounding box center [45, 249] width 0 height 0
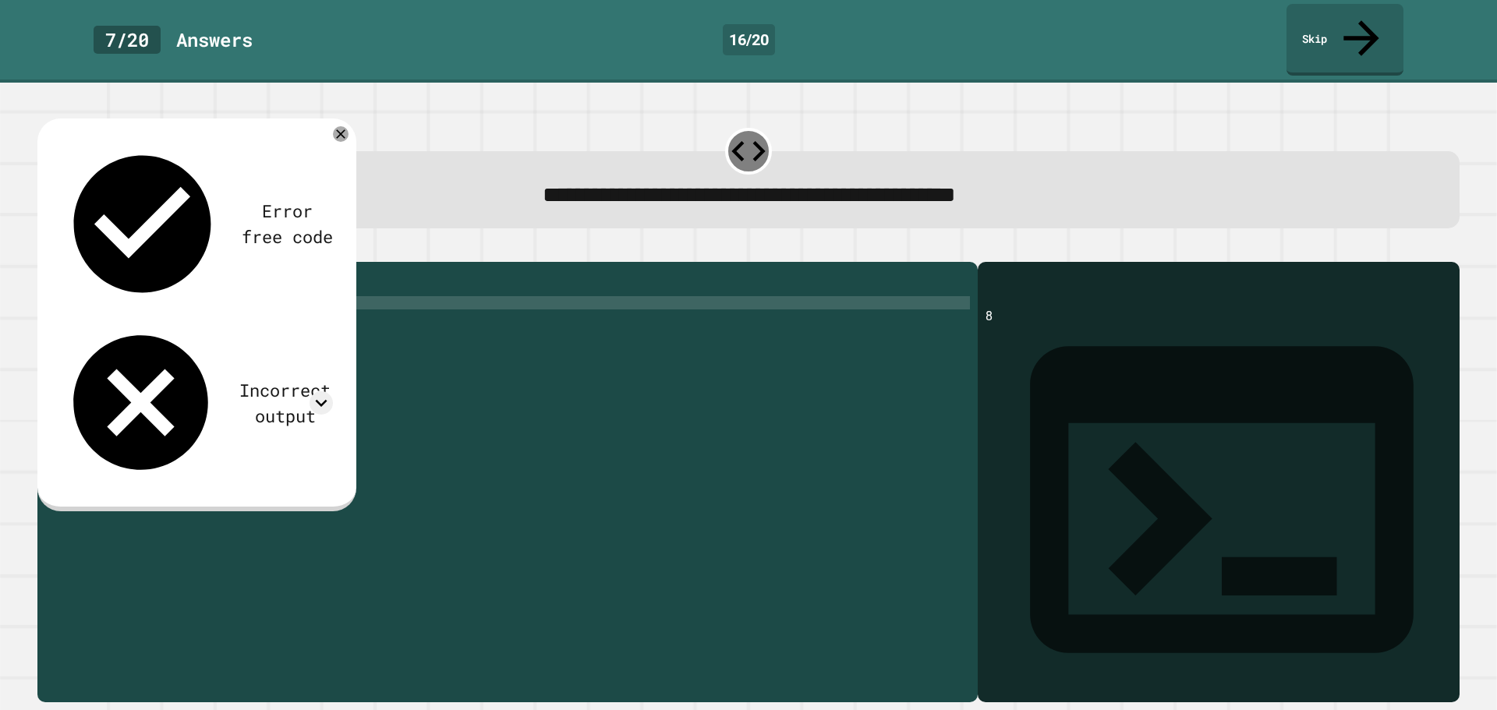
click at [144, 288] on div "x = 5 y = 3 result = x + y # Should be True print ( result )" at bounding box center [519, 482] width 900 height 424
click at [45, 249] on button "button" at bounding box center [45, 249] width 0 height 0
click at [277, 306] on div "x = 5 y = 3 result = x + y # Should be True print ( result )" at bounding box center [519, 482] width 900 height 424
click at [275, 295] on div "x = 5 y = 3 result = x + y # Should be True print ( result )" at bounding box center [519, 482] width 900 height 424
click at [60, 253] on icon "button" at bounding box center [55, 258] width 9 height 11
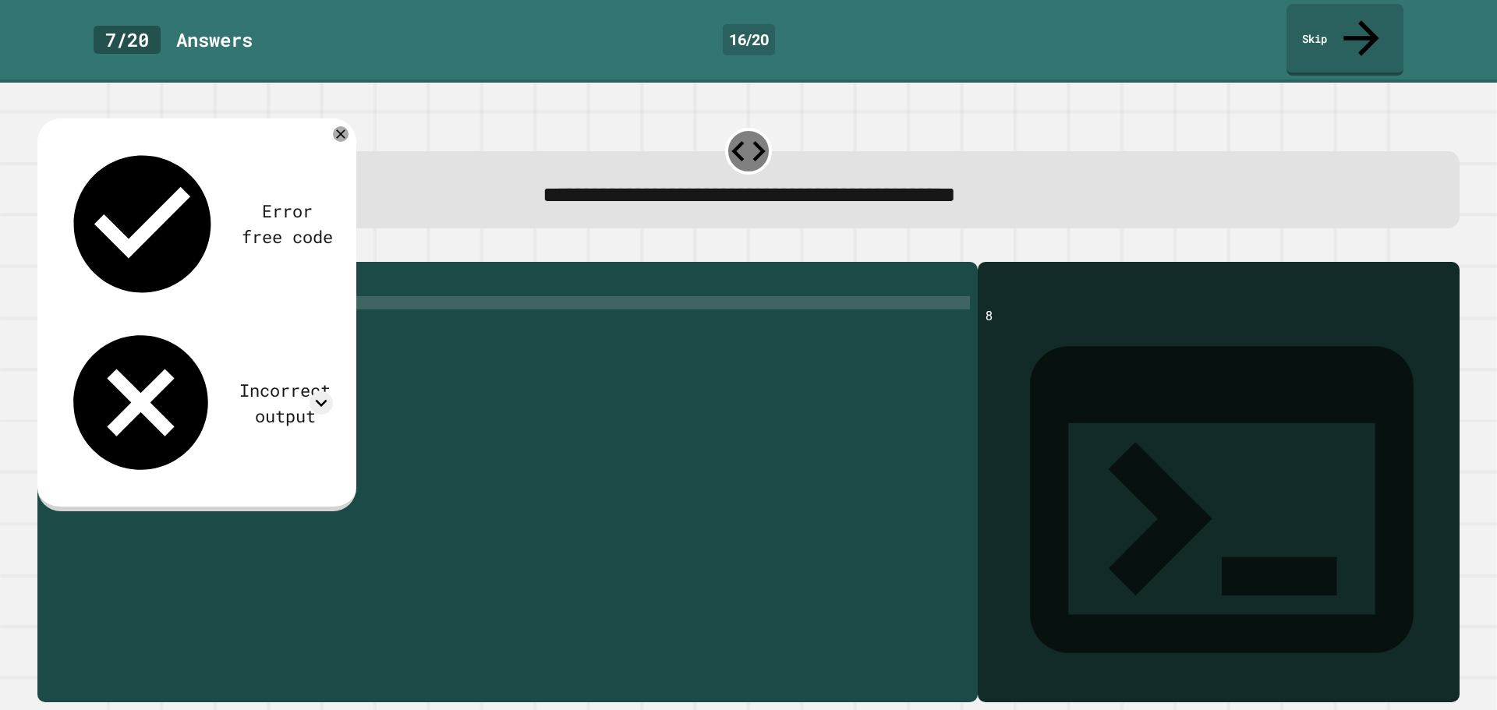
click at [145, 295] on div "x = 5 y = 3 result = x + y print ( result )" at bounding box center [519, 482] width 900 height 424
click at [45, 249] on icon "button" at bounding box center [45, 249] width 0 height 0
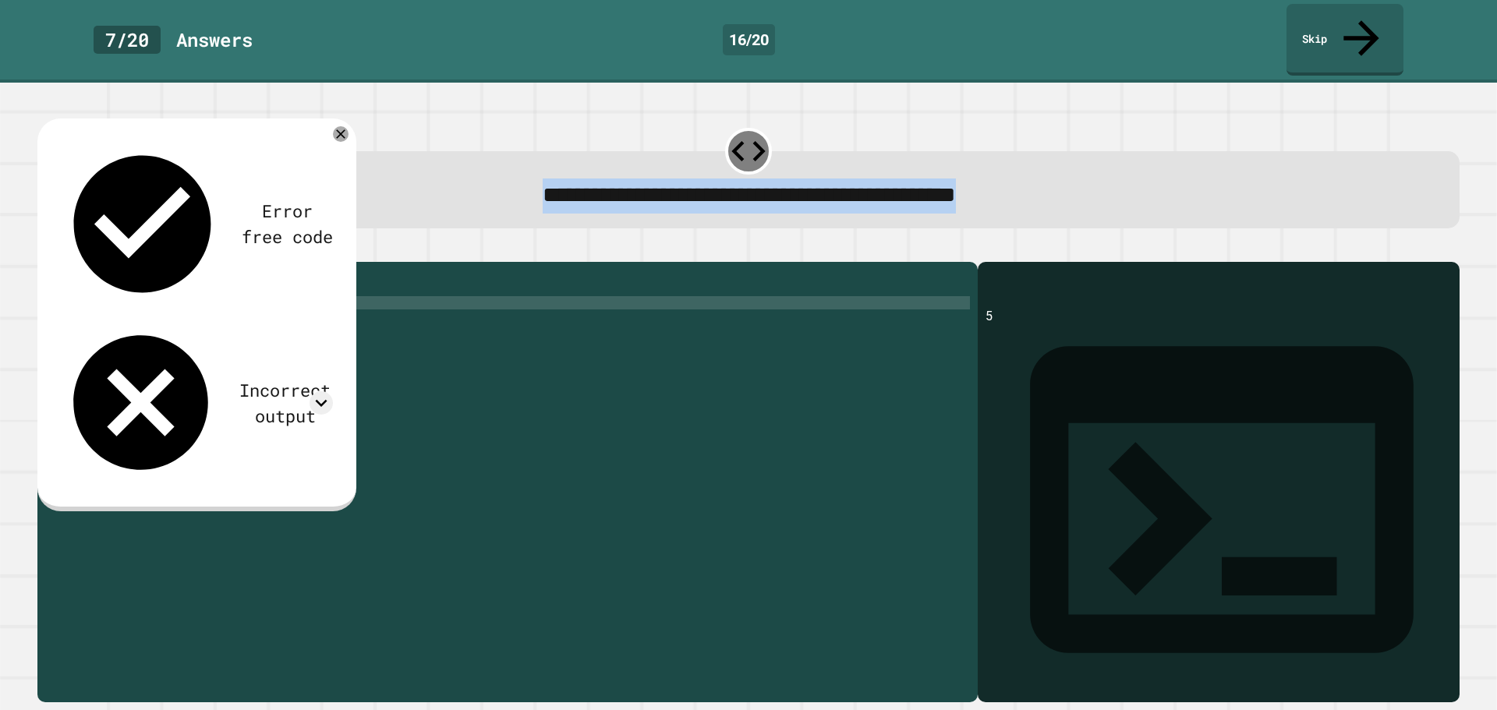
drag, startPoint x: 1219, startPoint y: 51, endPoint x: 1252, endPoint y: 58, distance: 33.7
click at [1252, 83] on div "**********" at bounding box center [748, 397] width 1497 height 628
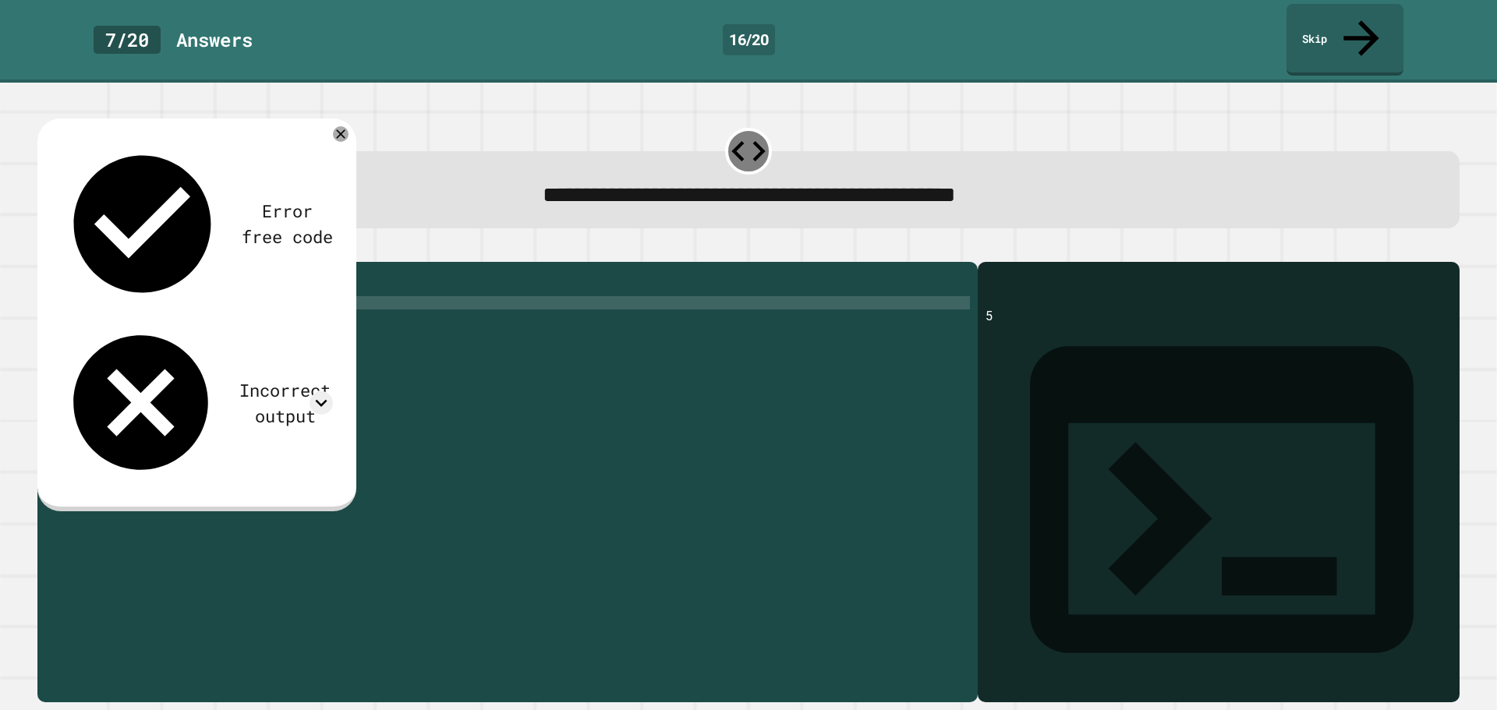
click at [31, 90] on span at bounding box center [31, 90] width 0 height 0
drag, startPoint x: 1040, startPoint y: 96, endPoint x: 1032, endPoint y: 118, distance: 23.2
click at [1032, 118] on div "**********" at bounding box center [748, 173] width 1437 height 123
click at [148, 283] on div "x = 5 y = 3 result = x or y print ( result )" at bounding box center [519, 482] width 900 height 424
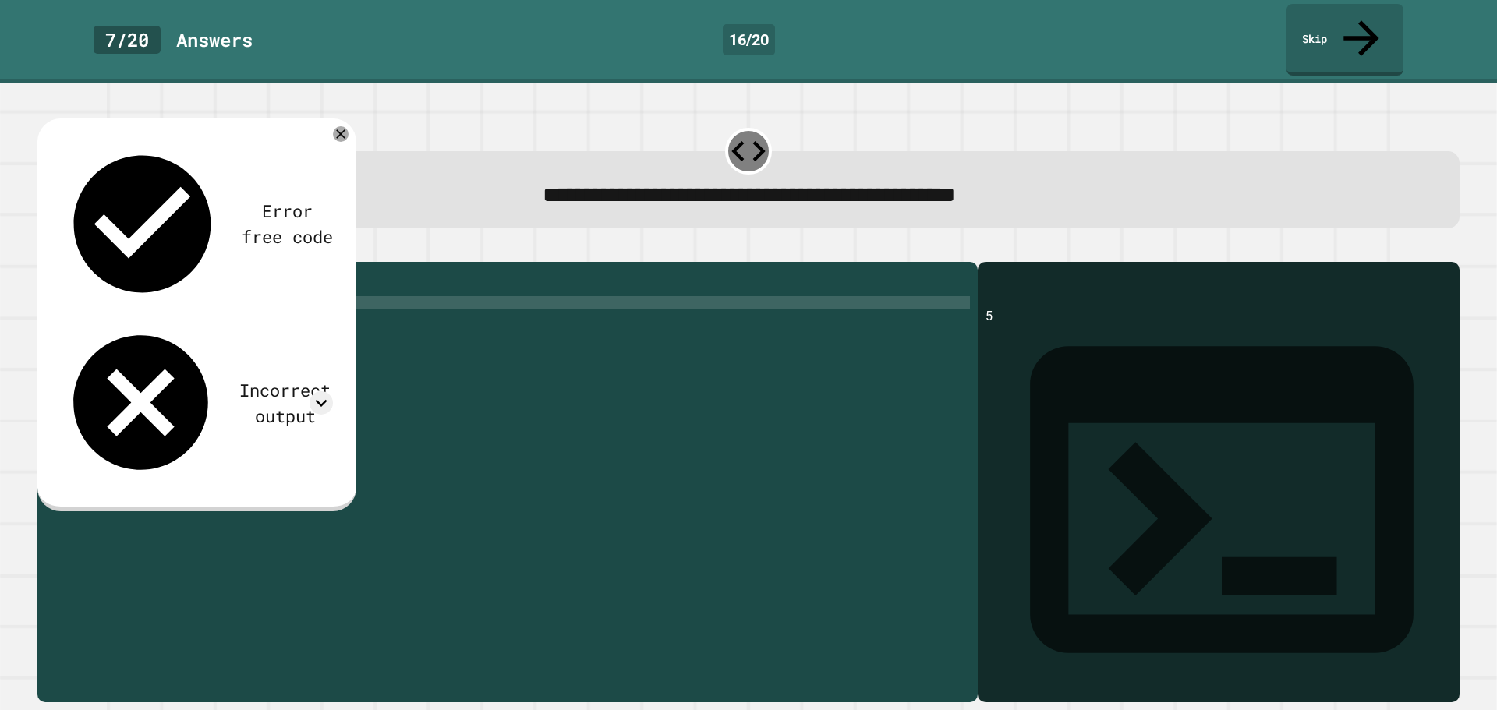
type textarea "**********"
click at [60, 253] on icon "button" at bounding box center [55, 258] width 9 height 11
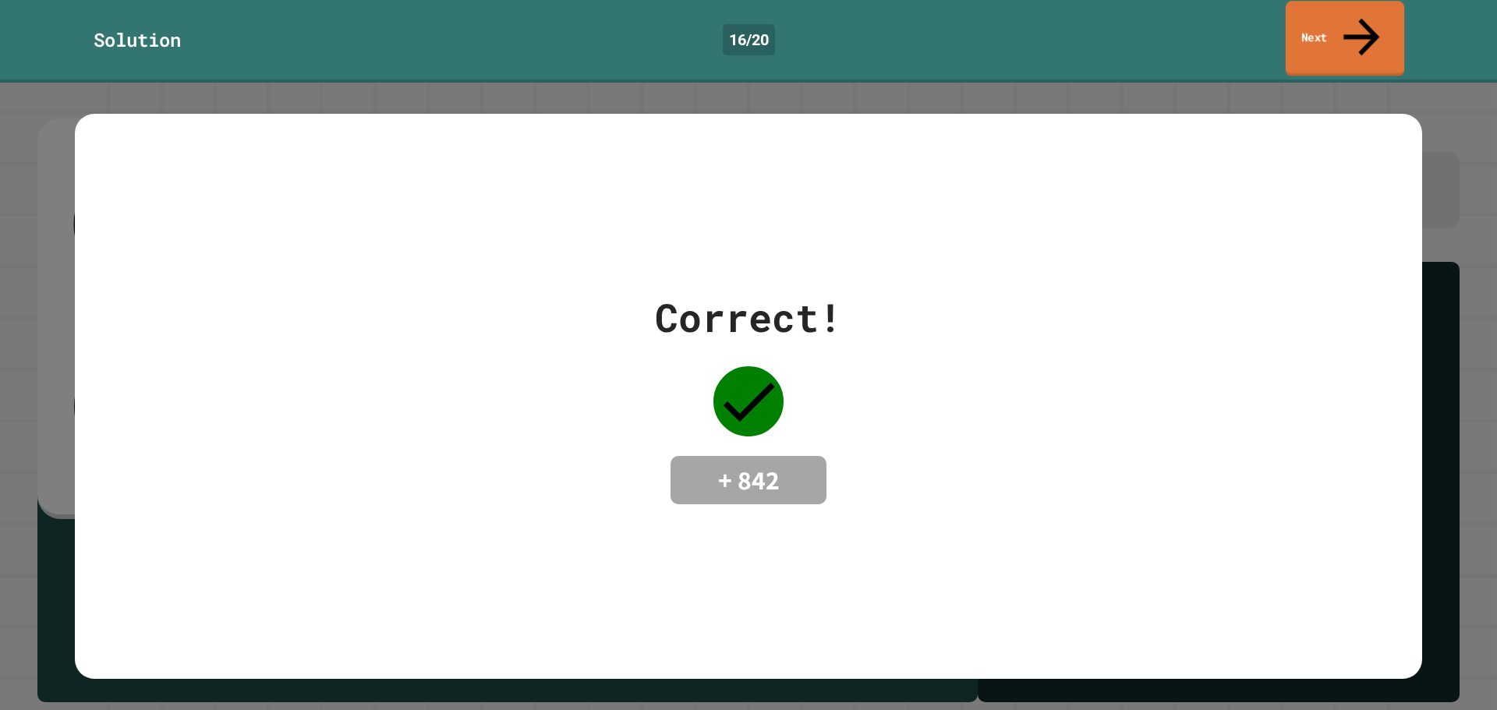
click at [1342, 16] on link "Next" at bounding box center [1345, 39] width 119 height 76
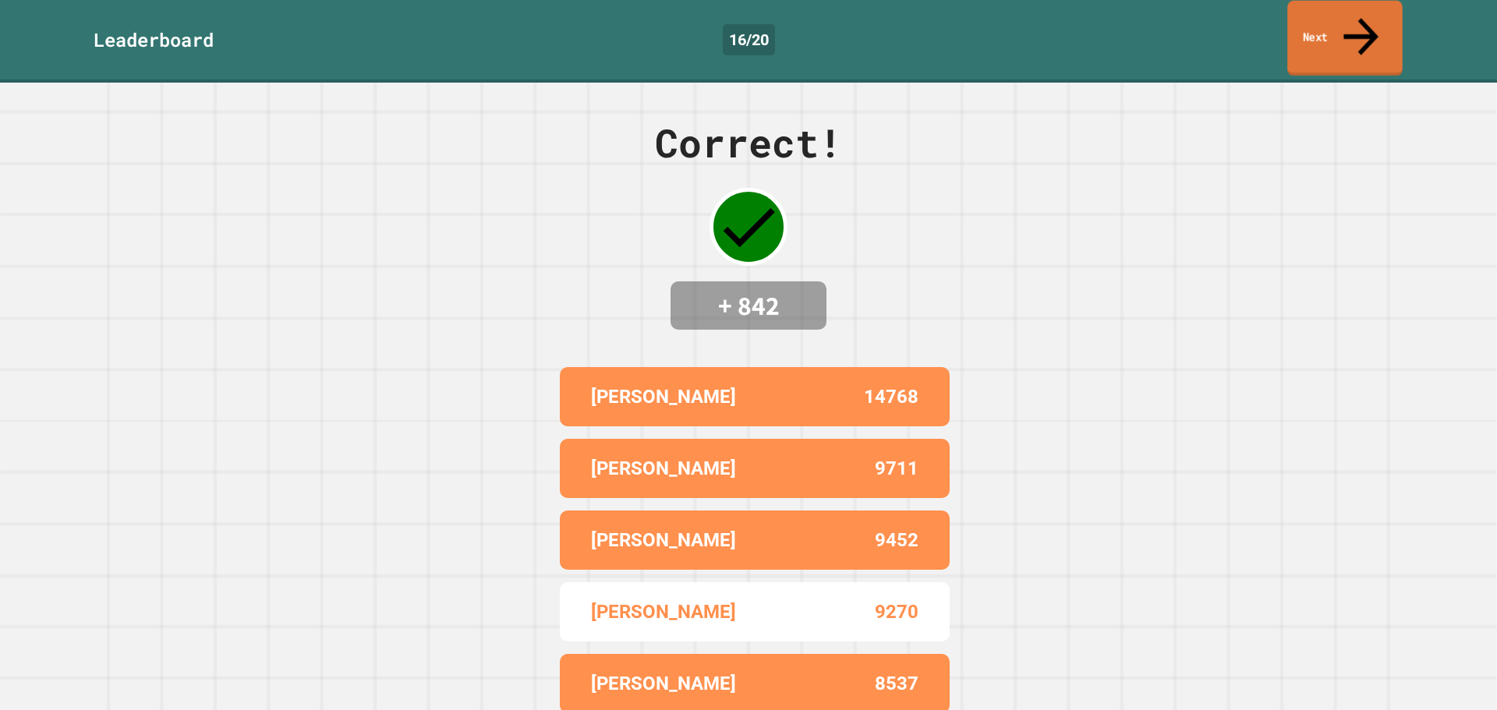
click at [1337, 27] on link "Next" at bounding box center [1344, 39] width 115 height 76
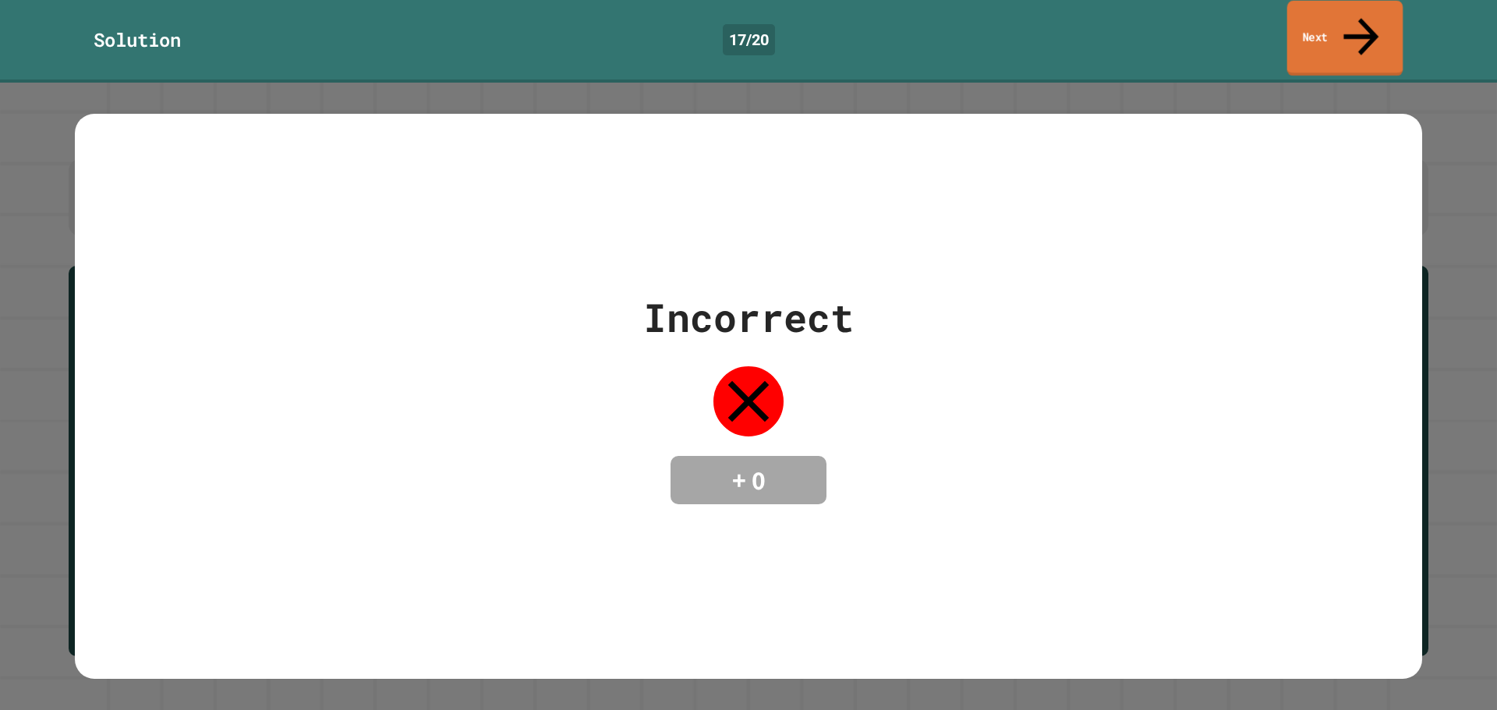
click at [1339, 16] on link "Next" at bounding box center [1345, 39] width 116 height 76
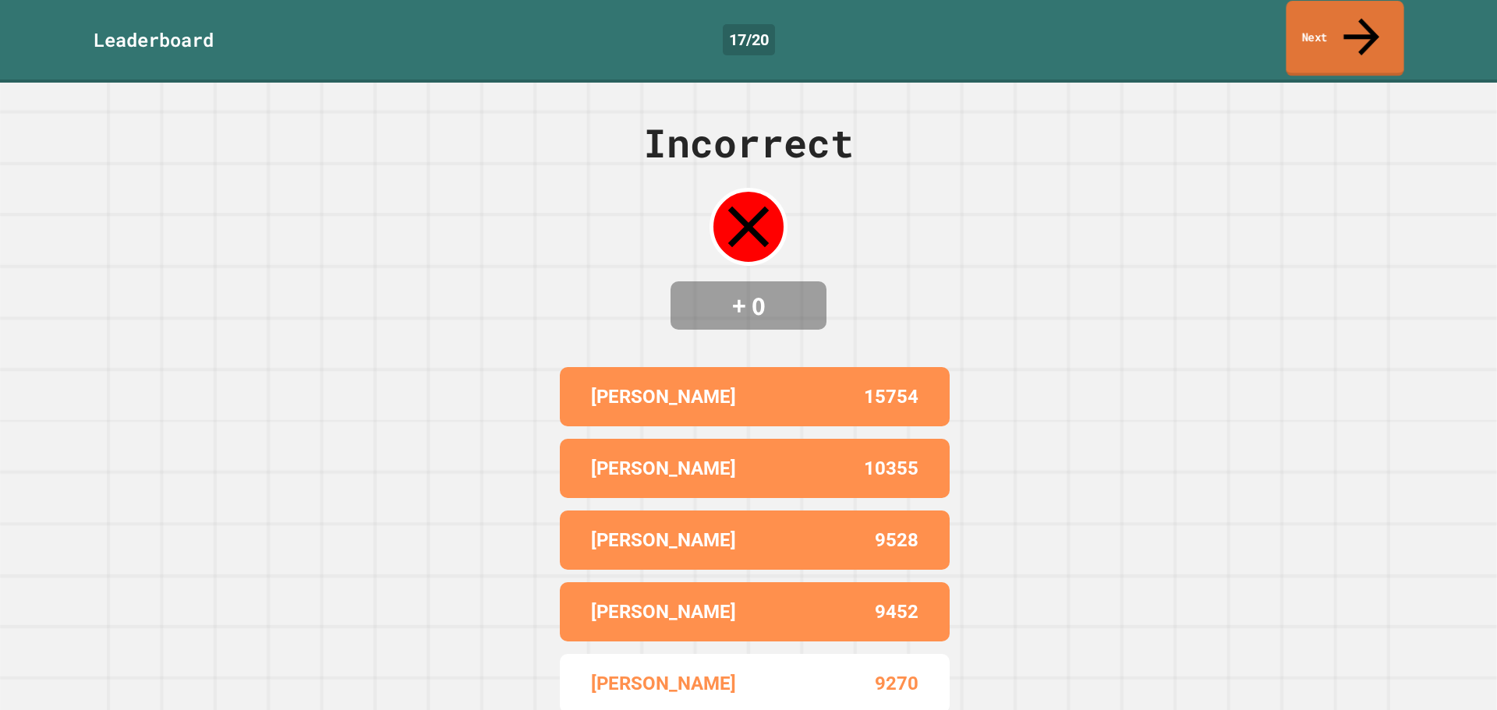
click at [1333, 34] on link "Next" at bounding box center [1345, 39] width 118 height 76
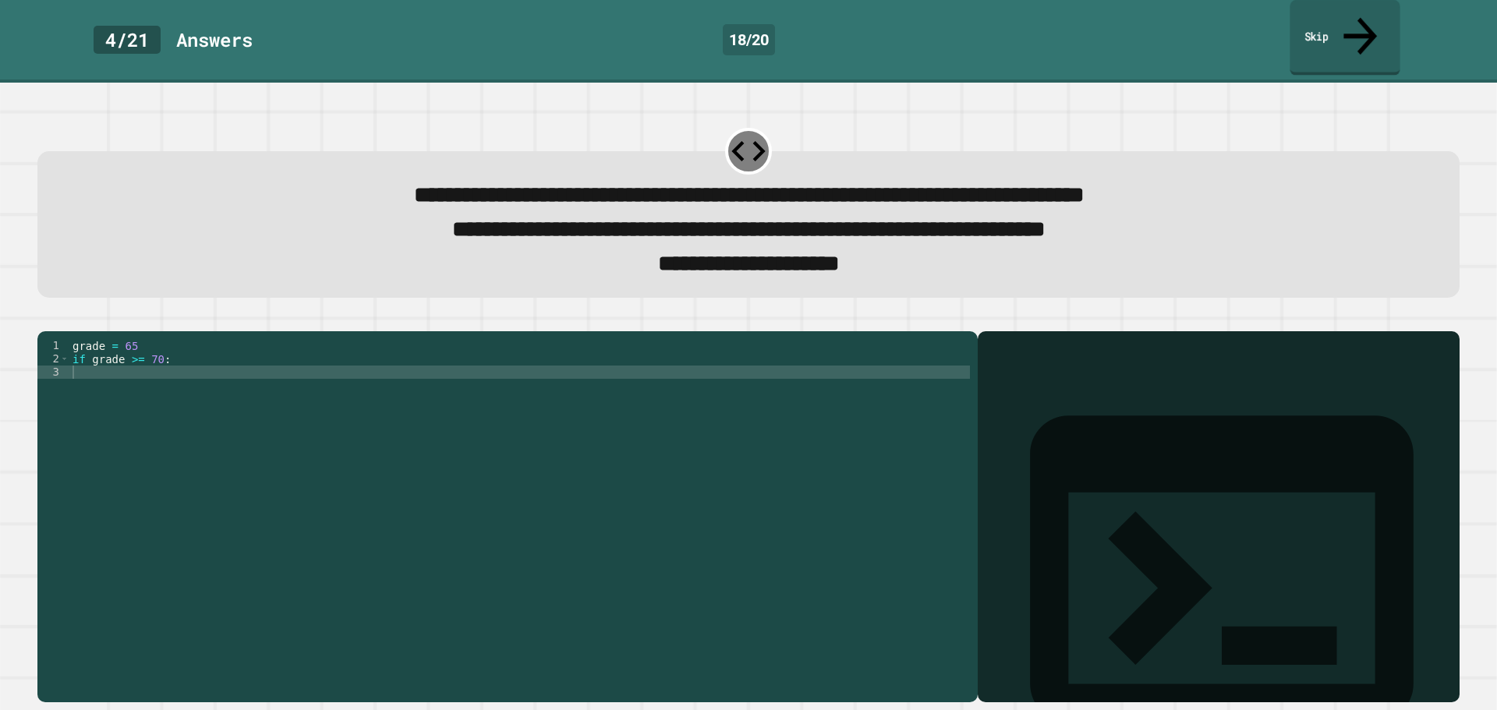
click at [1322, 21] on link "Skip" at bounding box center [1344, 38] width 110 height 76
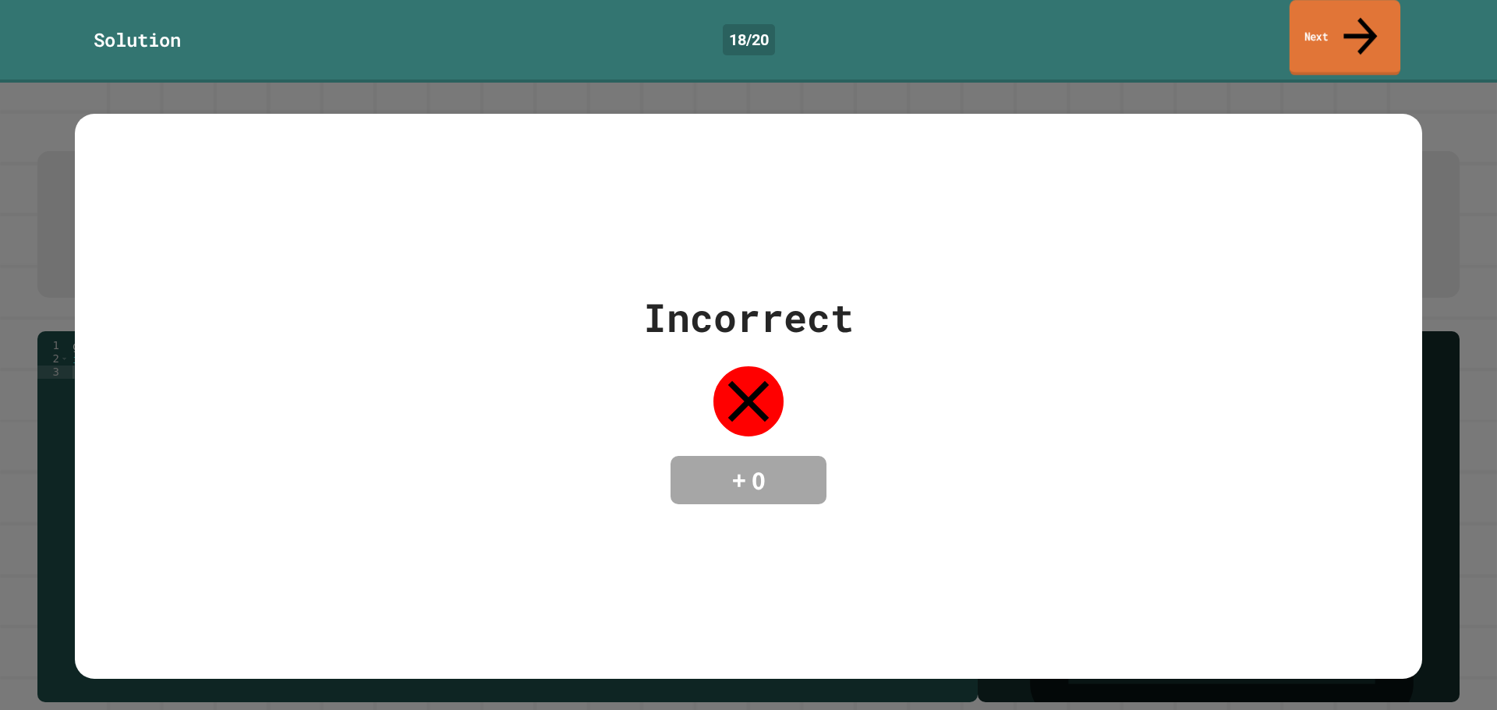
click at [1362, 27] on link "Next" at bounding box center [1344, 38] width 111 height 76
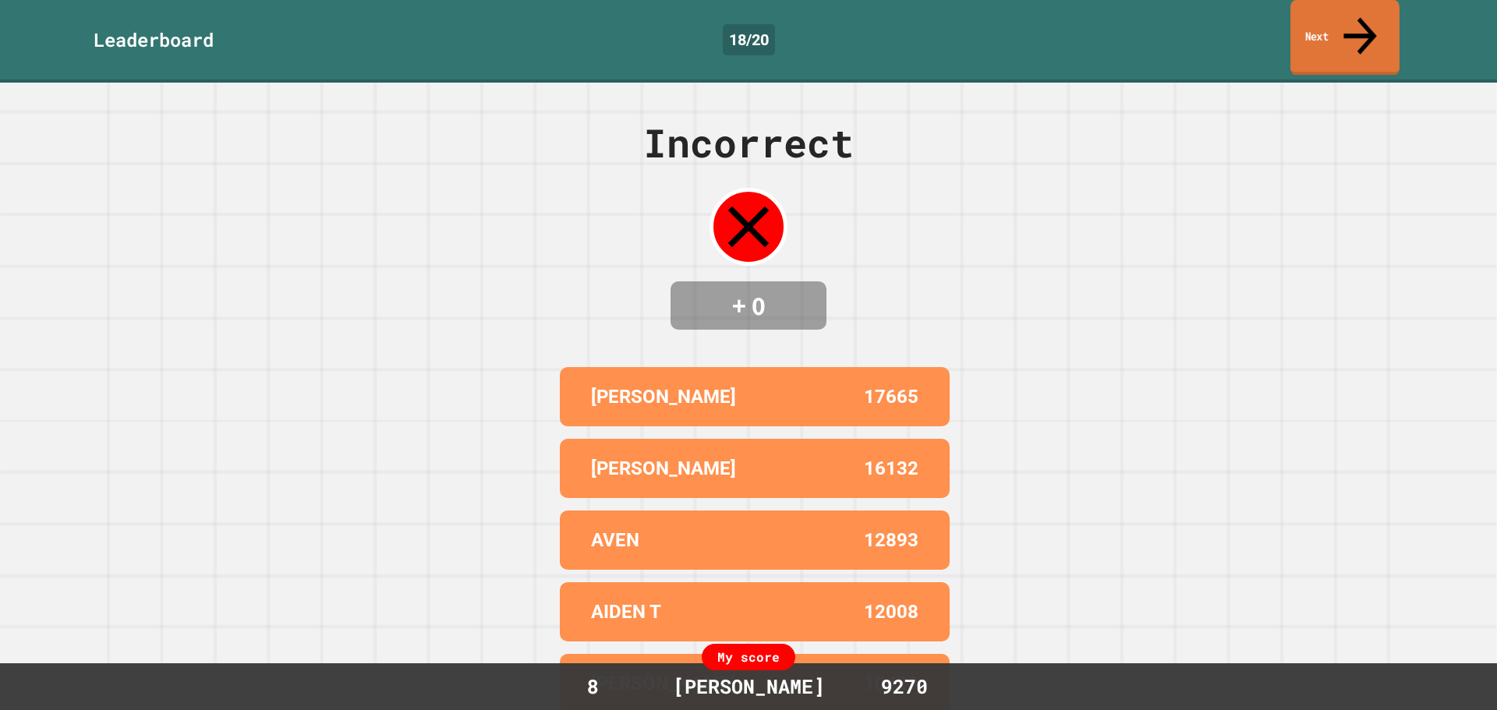
click at [1329, 9] on link "Next" at bounding box center [1344, 38] width 109 height 76
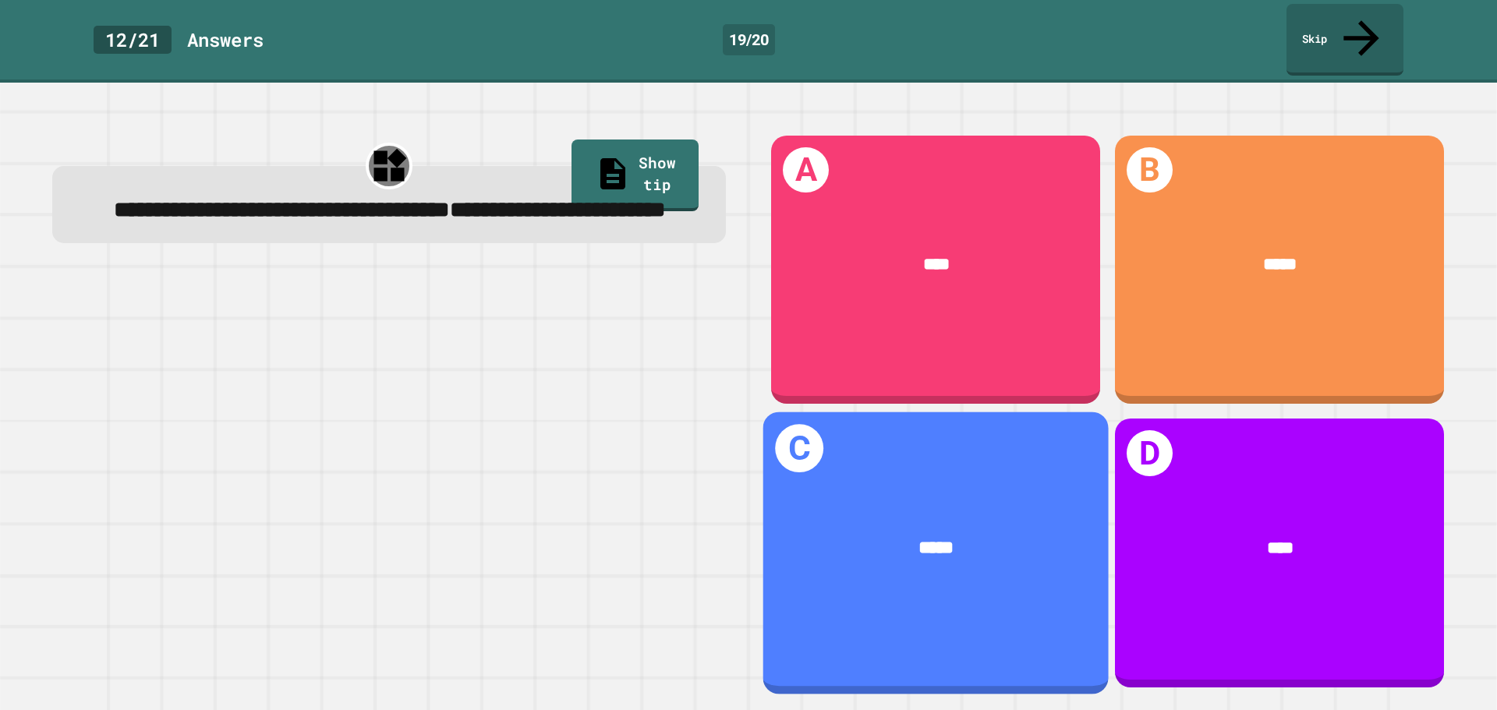
click at [1020, 582] on div "C *****" at bounding box center [935, 553] width 345 height 282
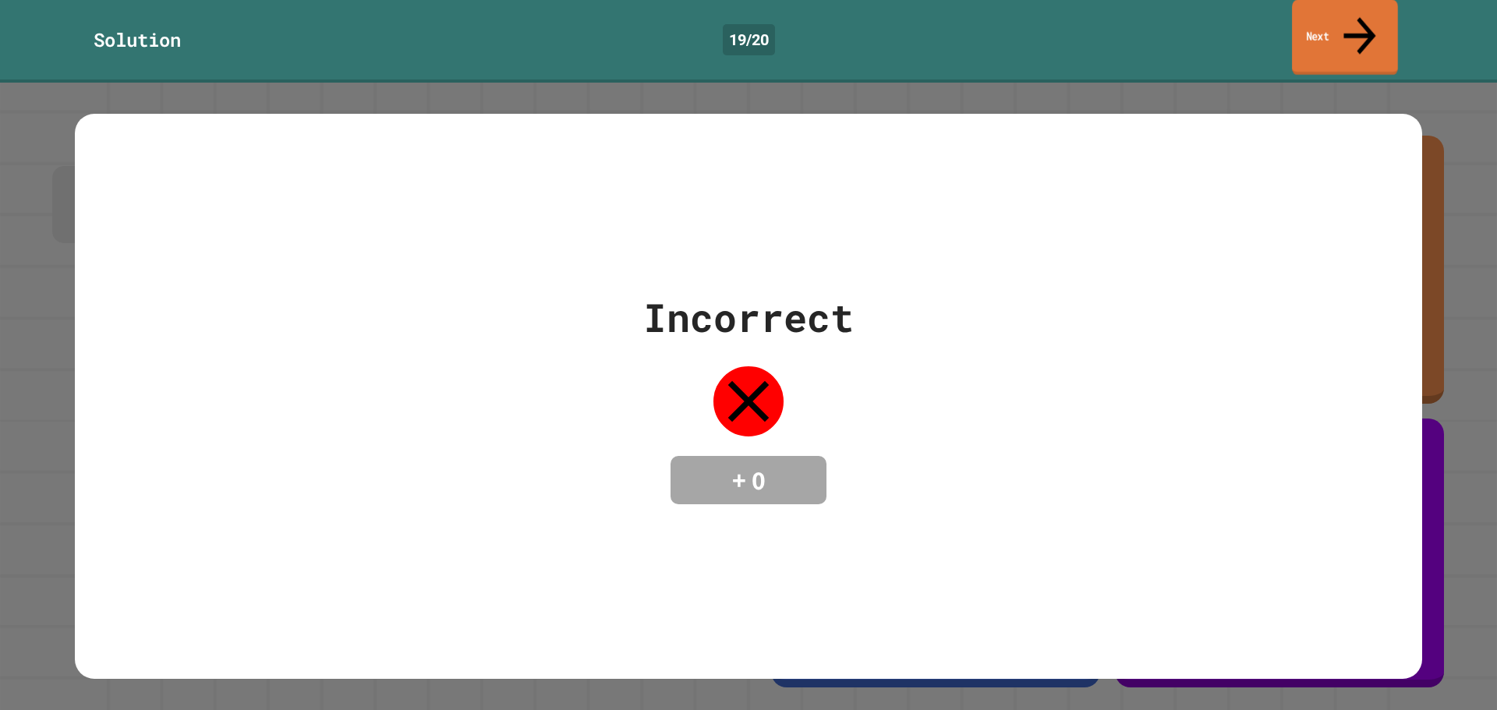
drag, startPoint x: 1370, startPoint y: 0, endPoint x: 1367, endPoint y: 16, distance: 15.9
click at [1367, 15] on div "Solution 19 / 20 Next" at bounding box center [748, 41] width 1497 height 83
click at [1367, 16] on icon at bounding box center [1361, 36] width 52 height 55
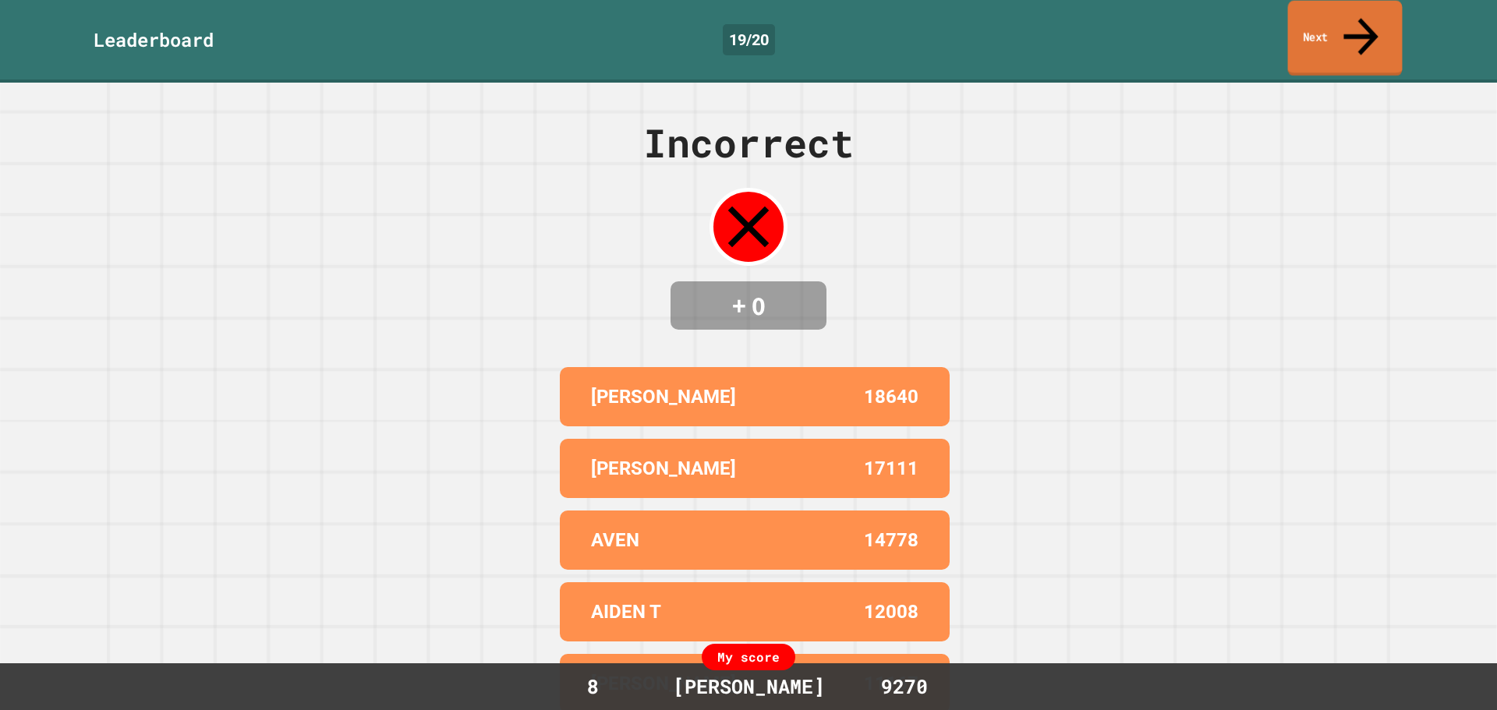
click at [1367, 16] on icon at bounding box center [1361, 36] width 52 height 55
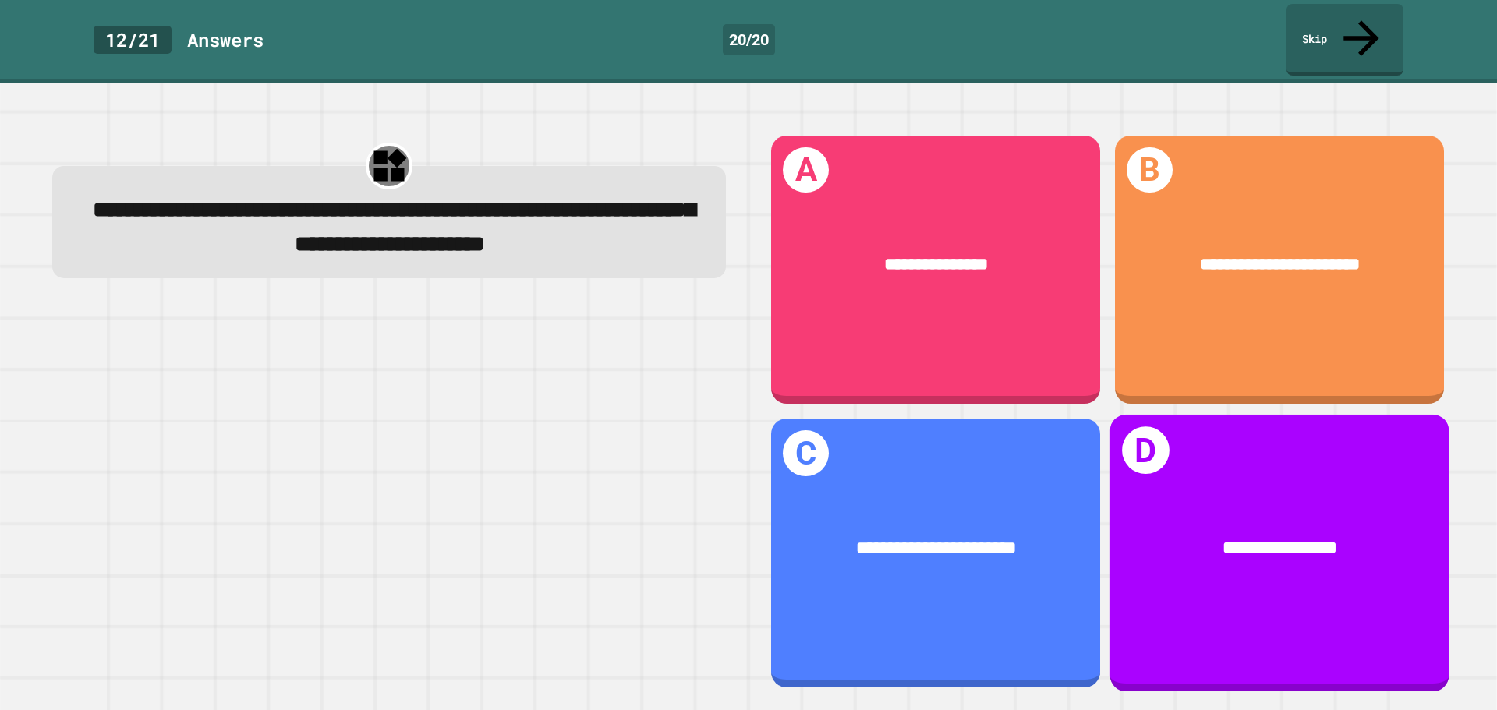
click at [1433, 547] on div "**********" at bounding box center [1107, 411] width 703 height 582
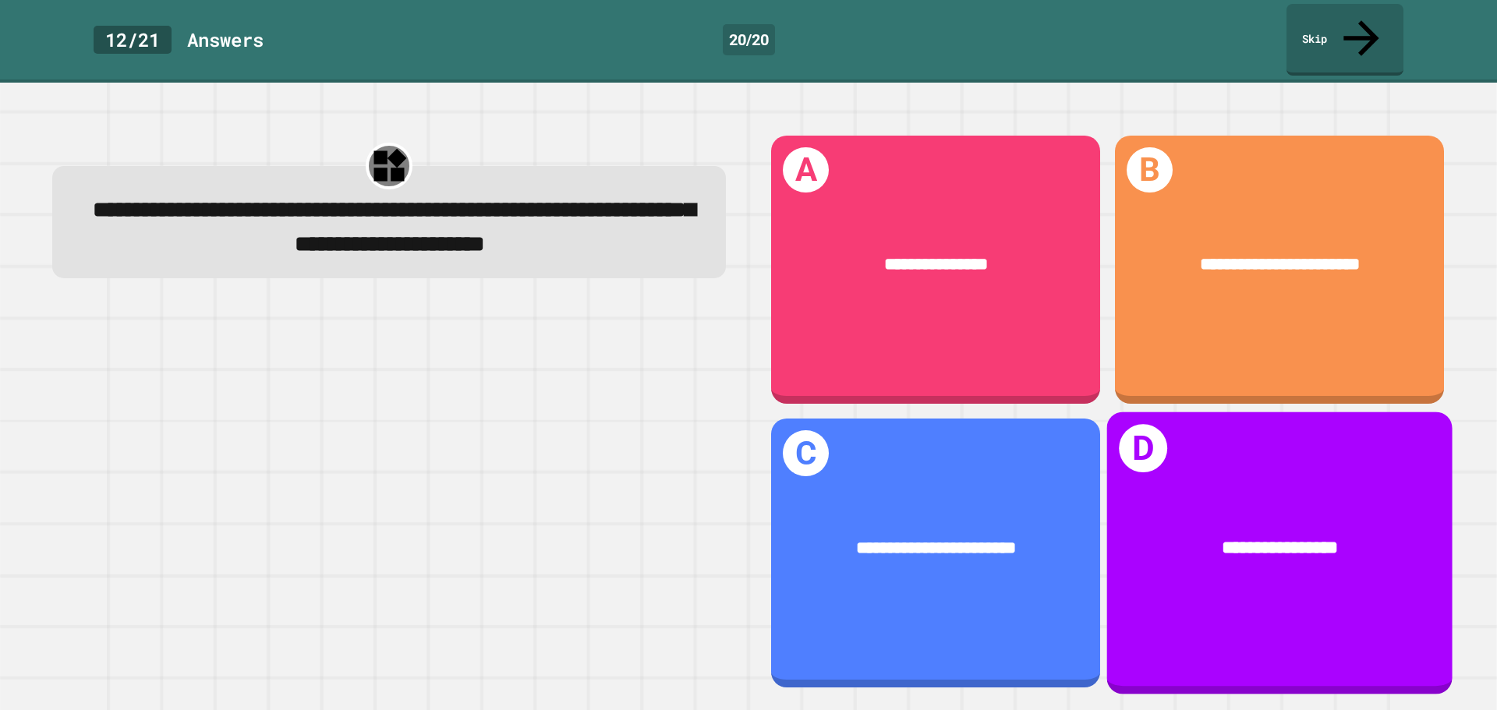
click at [1378, 551] on div "**********" at bounding box center [1279, 549] width 345 height 101
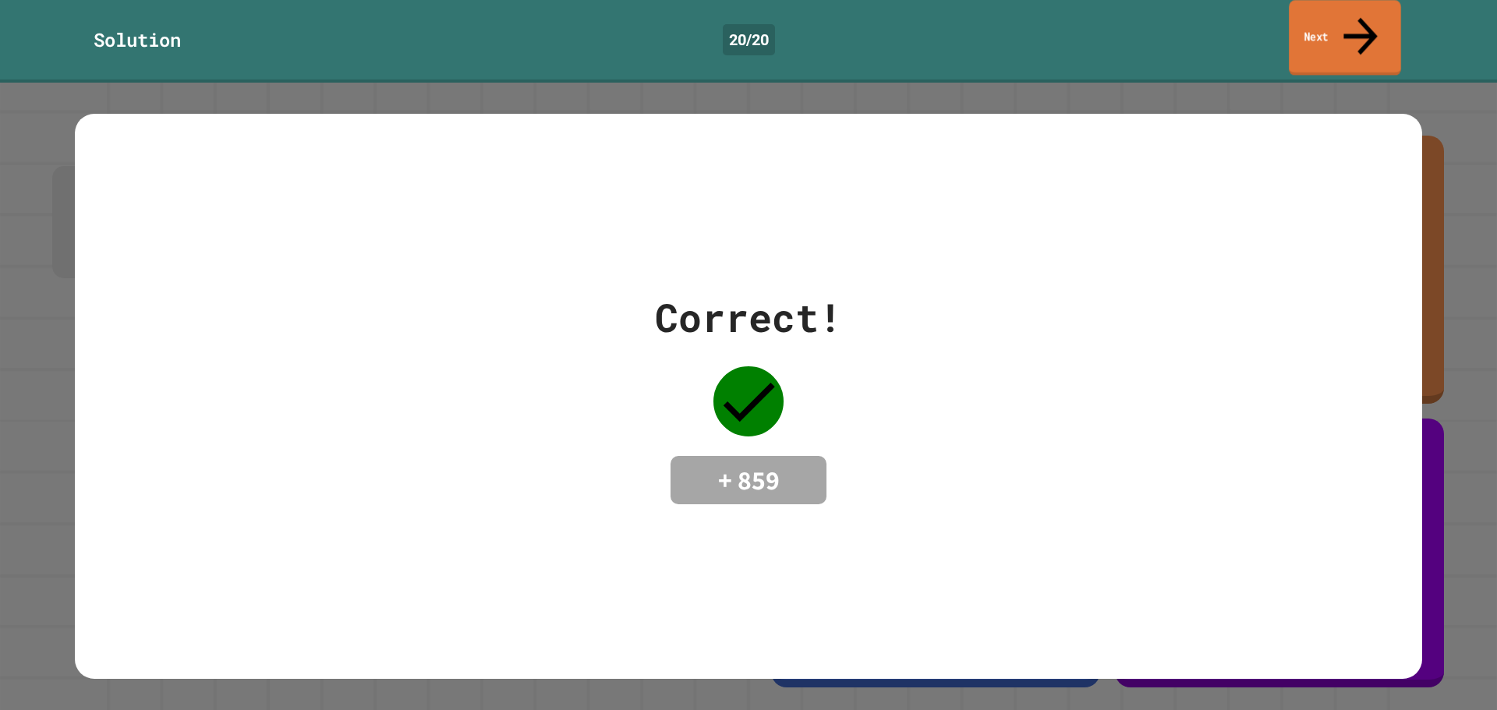
click at [1329, 12] on link "Next" at bounding box center [1345, 38] width 112 height 76
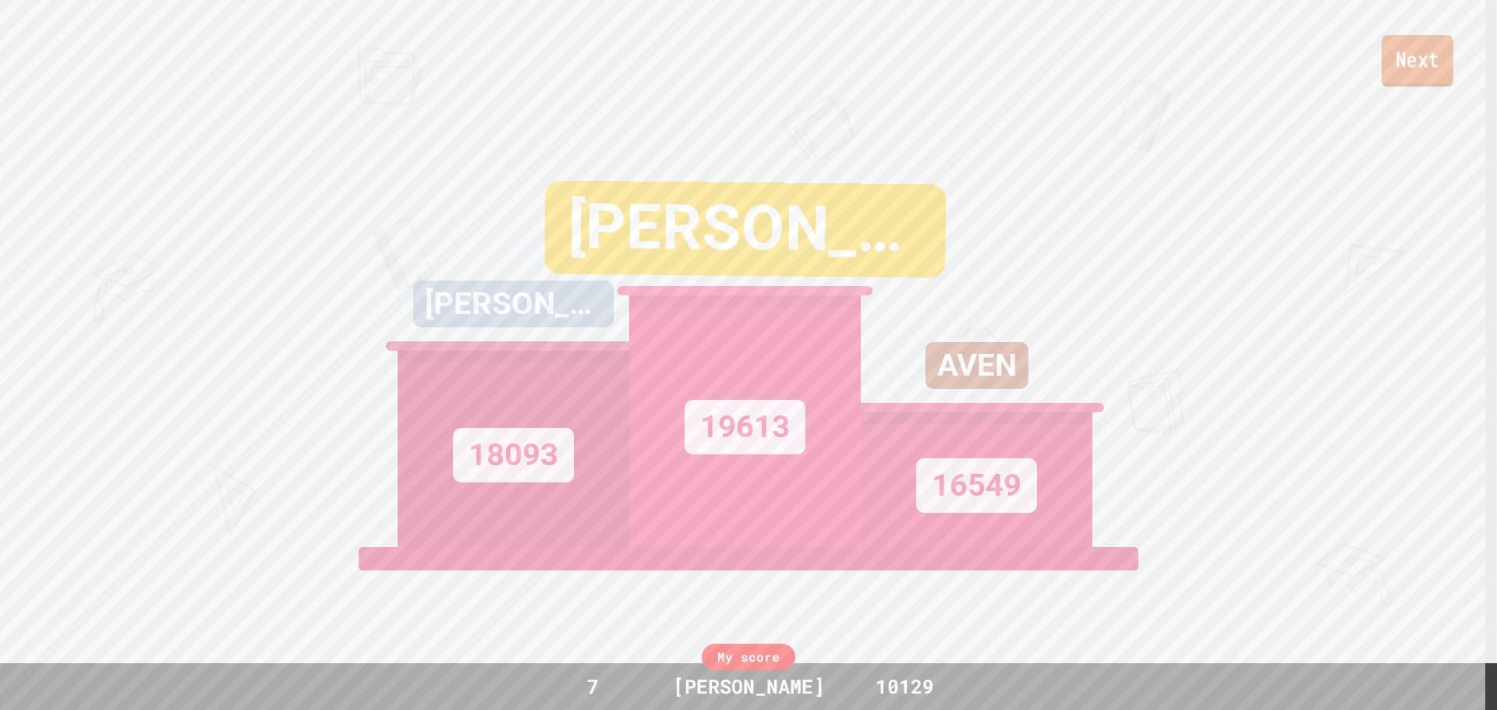
click at [1424, 64] on link "Next" at bounding box center [1417, 60] width 72 height 51
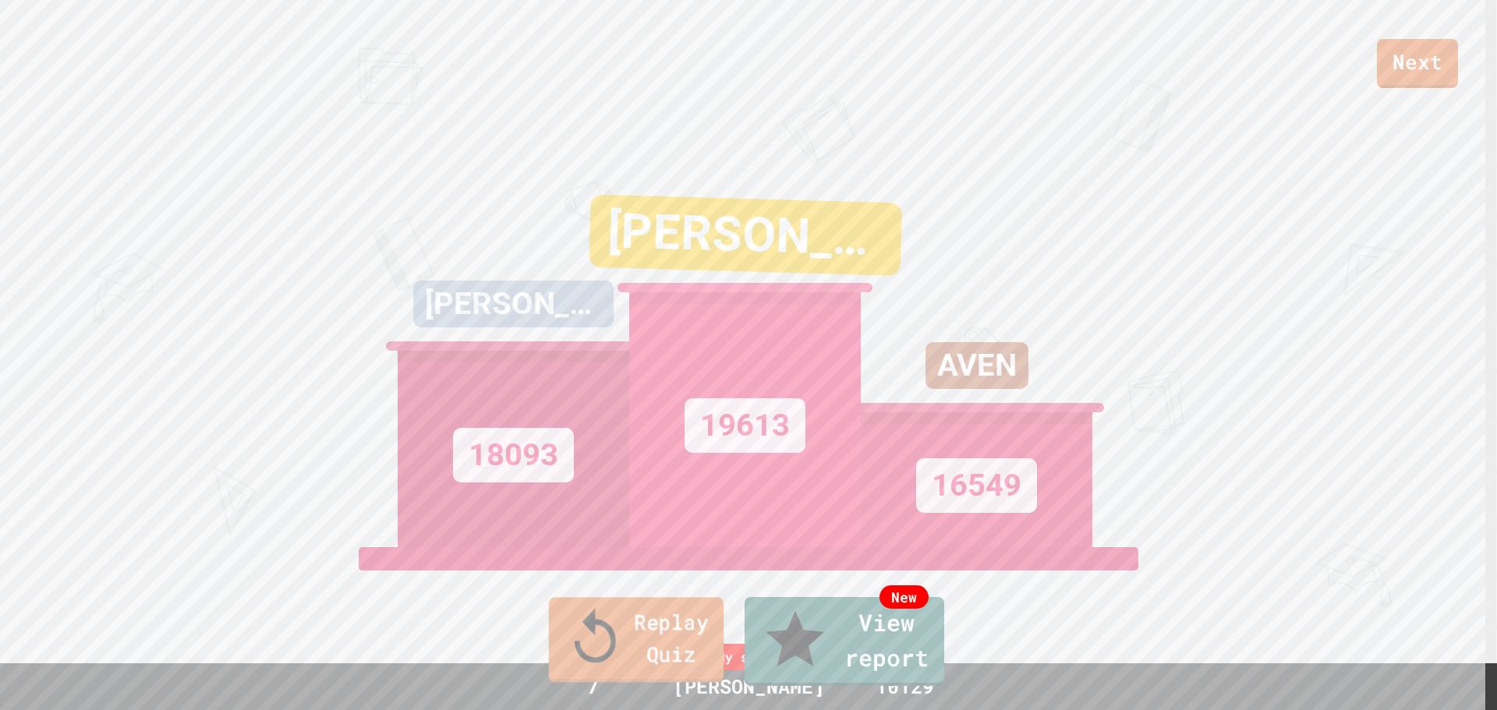
click at [670, 657] on link "Replay Quiz" at bounding box center [636, 639] width 175 height 85
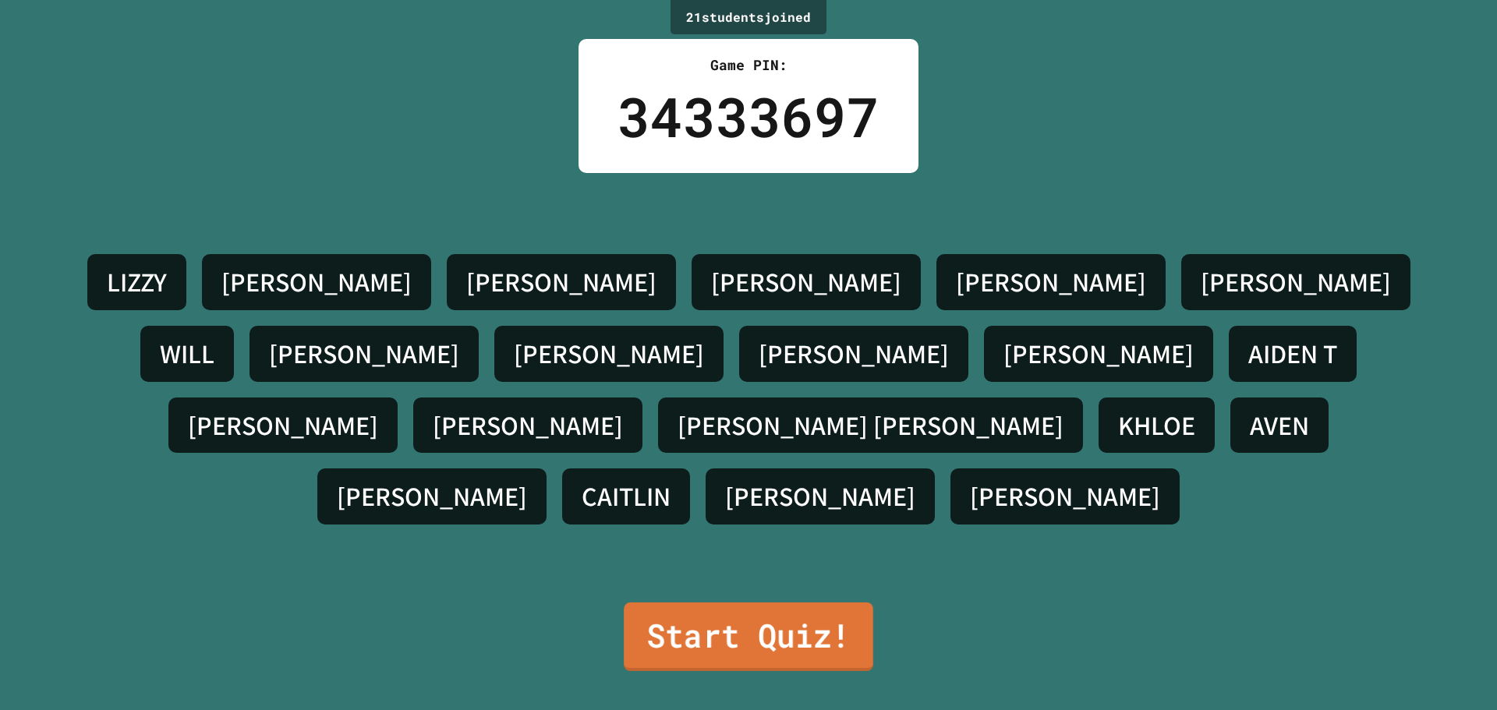
click at [686, 640] on link "Start Quiz!" at bounding box center [748, 637] width 249 height 69
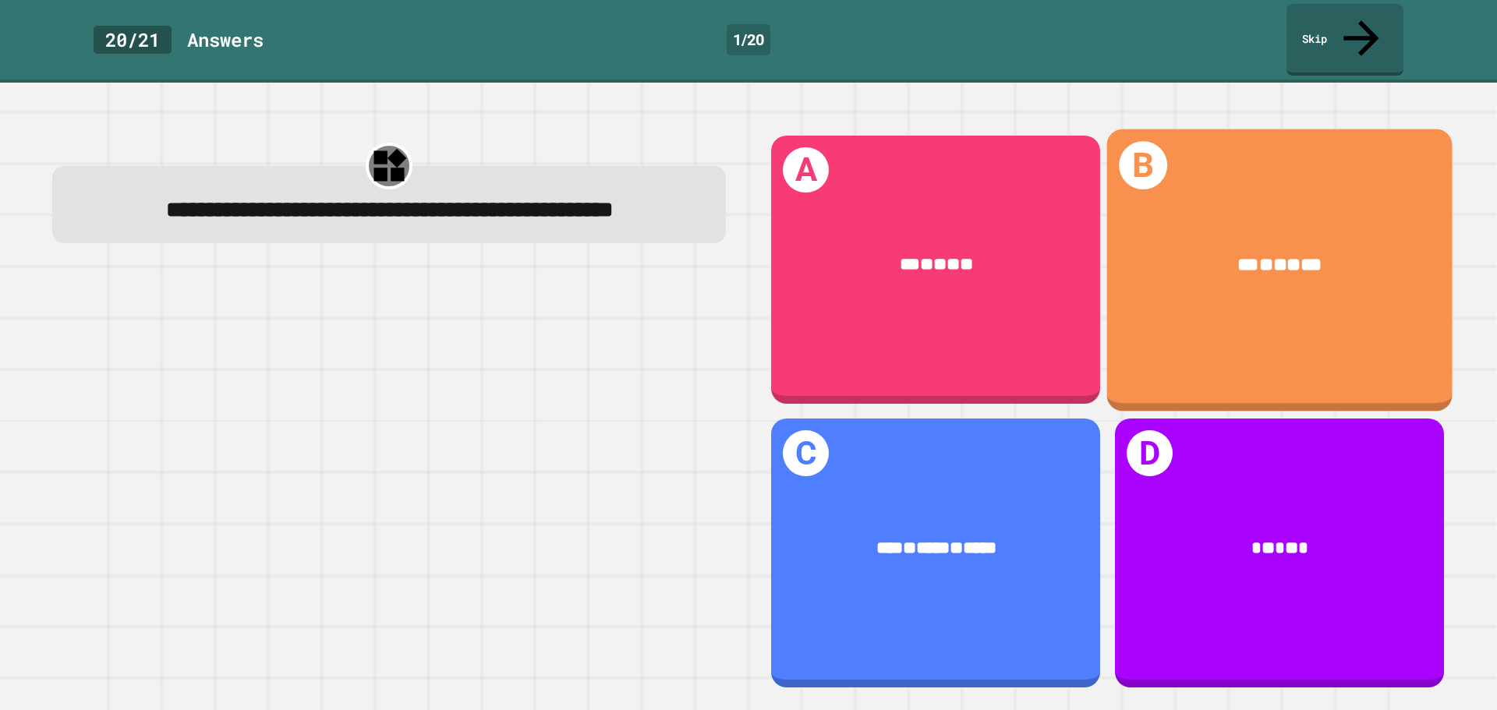
click at [1126, 262] on div "*** * ** * ***" at bounding box center [1279, 265] width 345 height 101
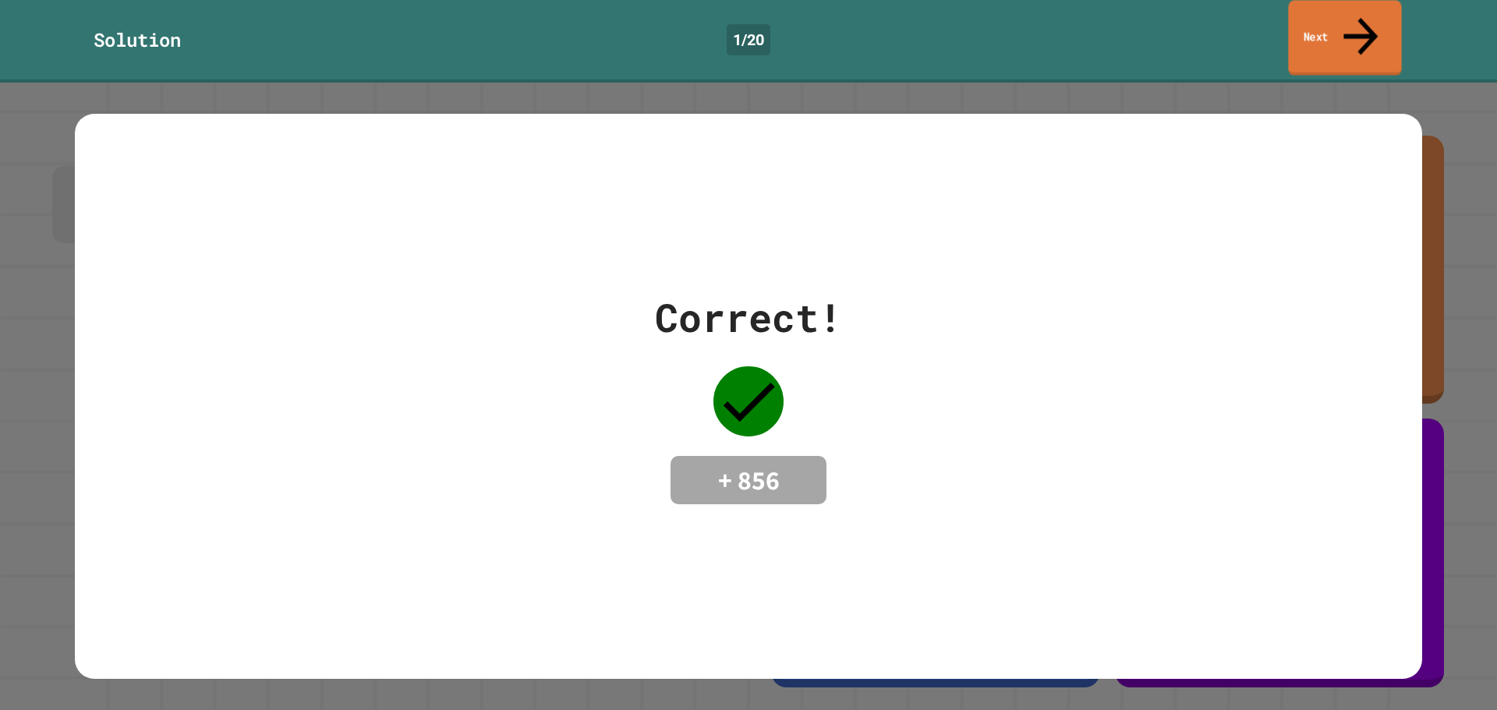
click at [1349, 9] on link "Next" at bounding box center [1344, 38] width 113 height 76
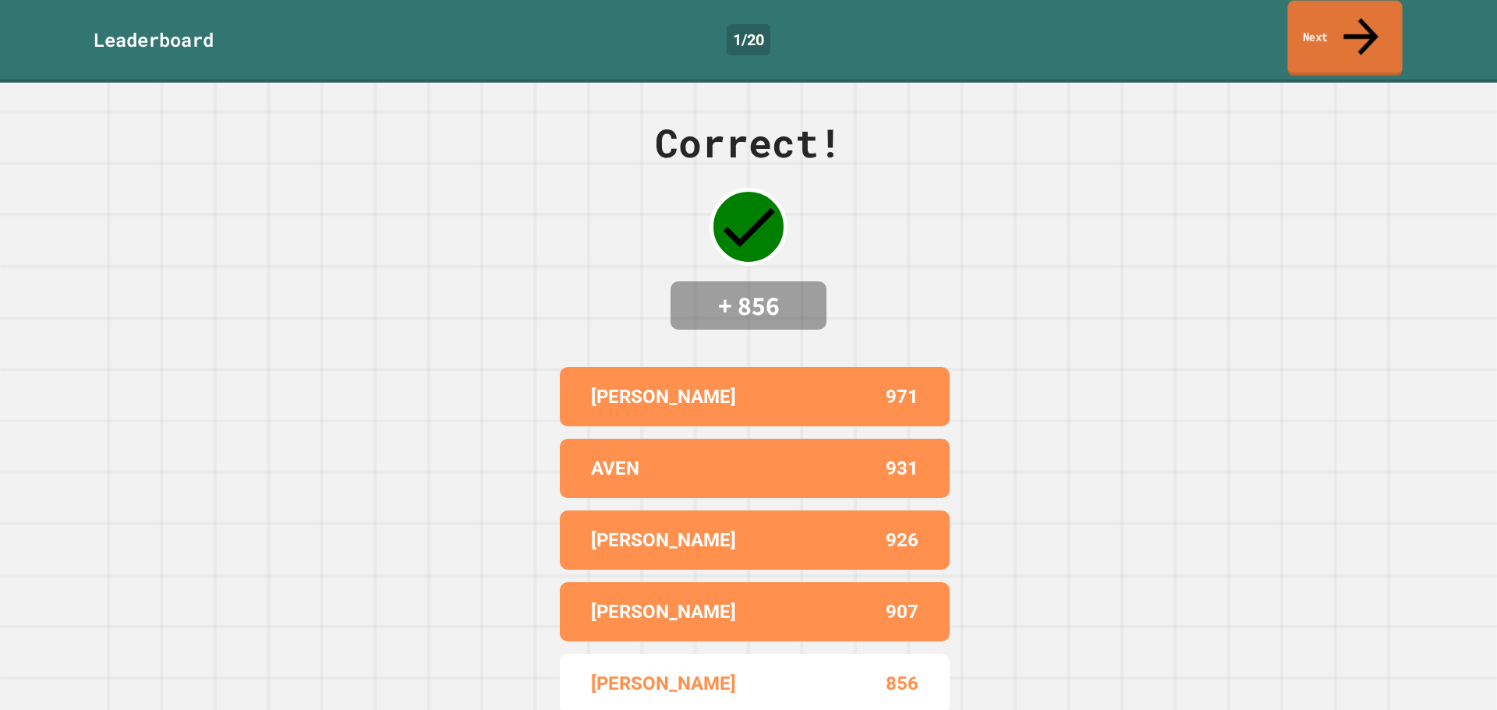
click at [1314, 18] on link "Next" at bounding box center [1344, 39] width 115 height 76
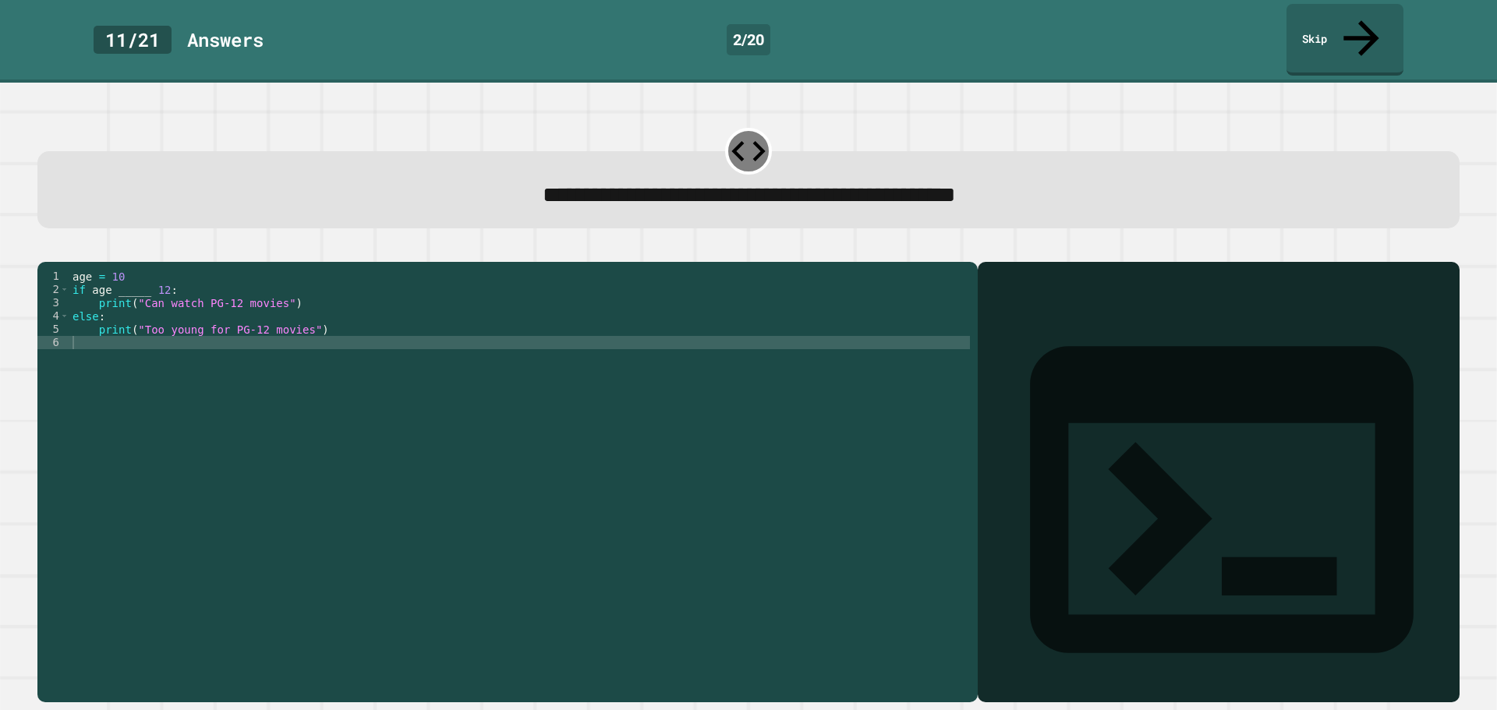
click at [140, 283] on div "age = [DEMOGRAPHIC_DATA] if age _____ [DEMOGRAPHIC_DATA] : print ( "Can watch P…" at bounding box center [519, 482] width 900 height 424
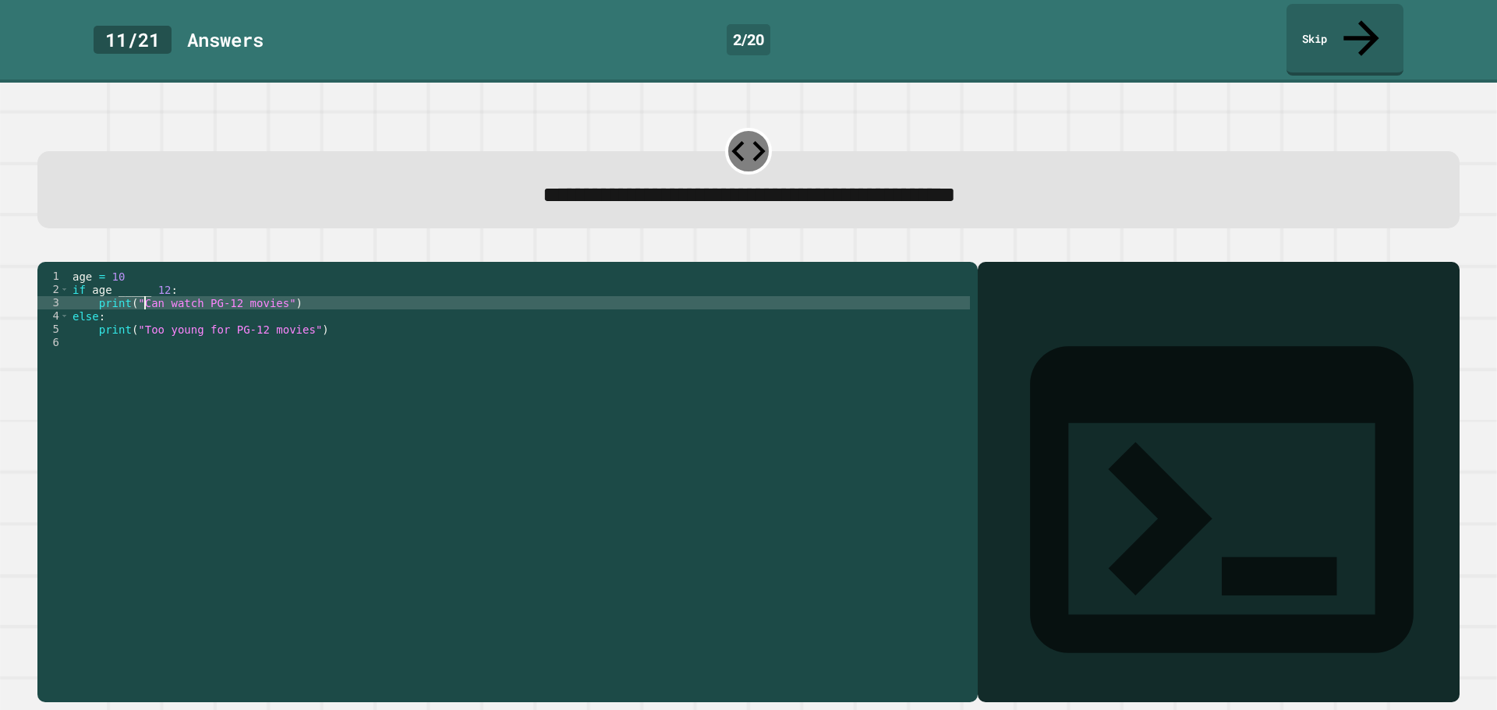
click at [143, 284] on div "age = [DEMOGRAPHIC_DATA] if age _____ [DEMOGRAPHIC_DATA] : print ( "Can watch P…" at bounding box center [519, 482] width 900 height 424
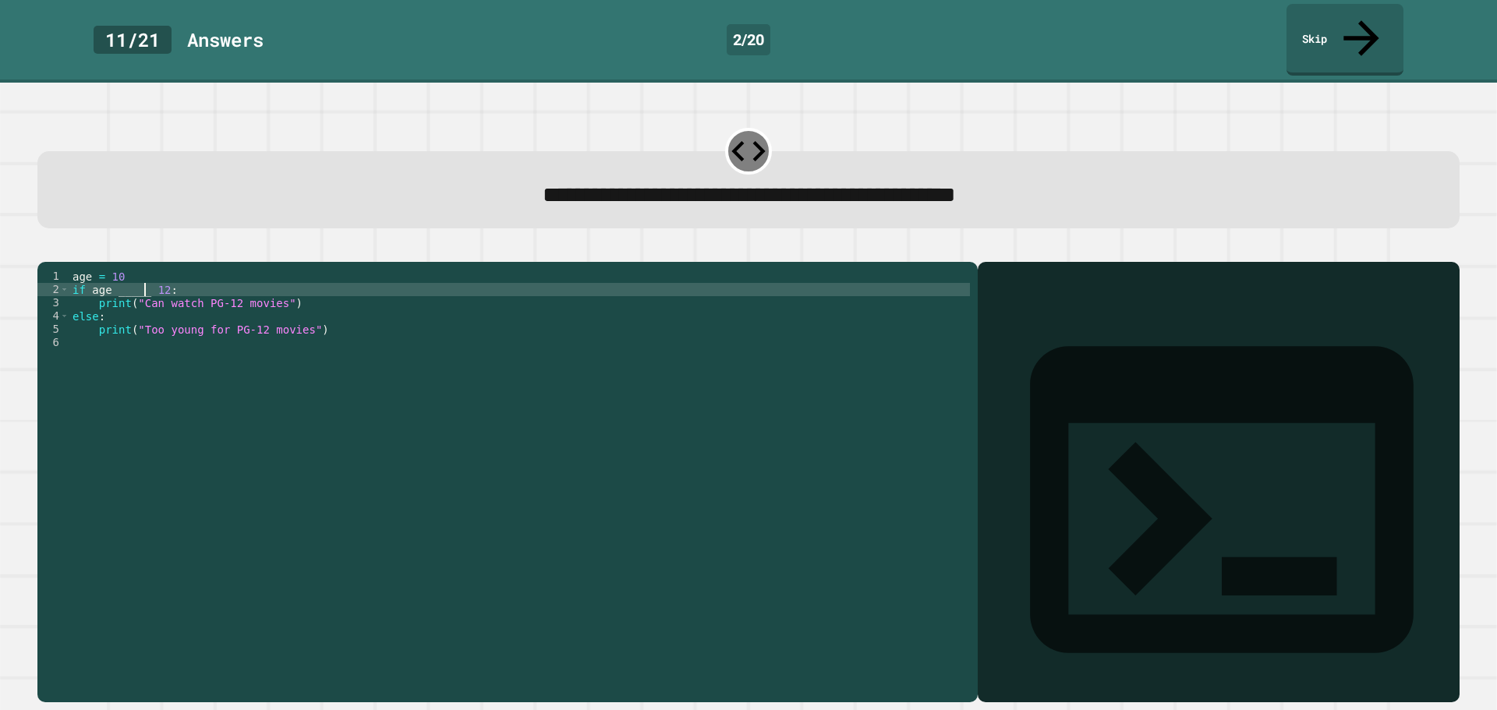
click at [147, 276] on div "age = [DEMOGRAPHIC_DATA] if age _____ [DEMOGRAPHIC_DATA] : print ( "Can watch P…" at bounding box center [519, 482] width 900 height 424
type textarea "**********"
click at [58, 253] on icon "button" at bounding box center [55, 258] width 9 height 11
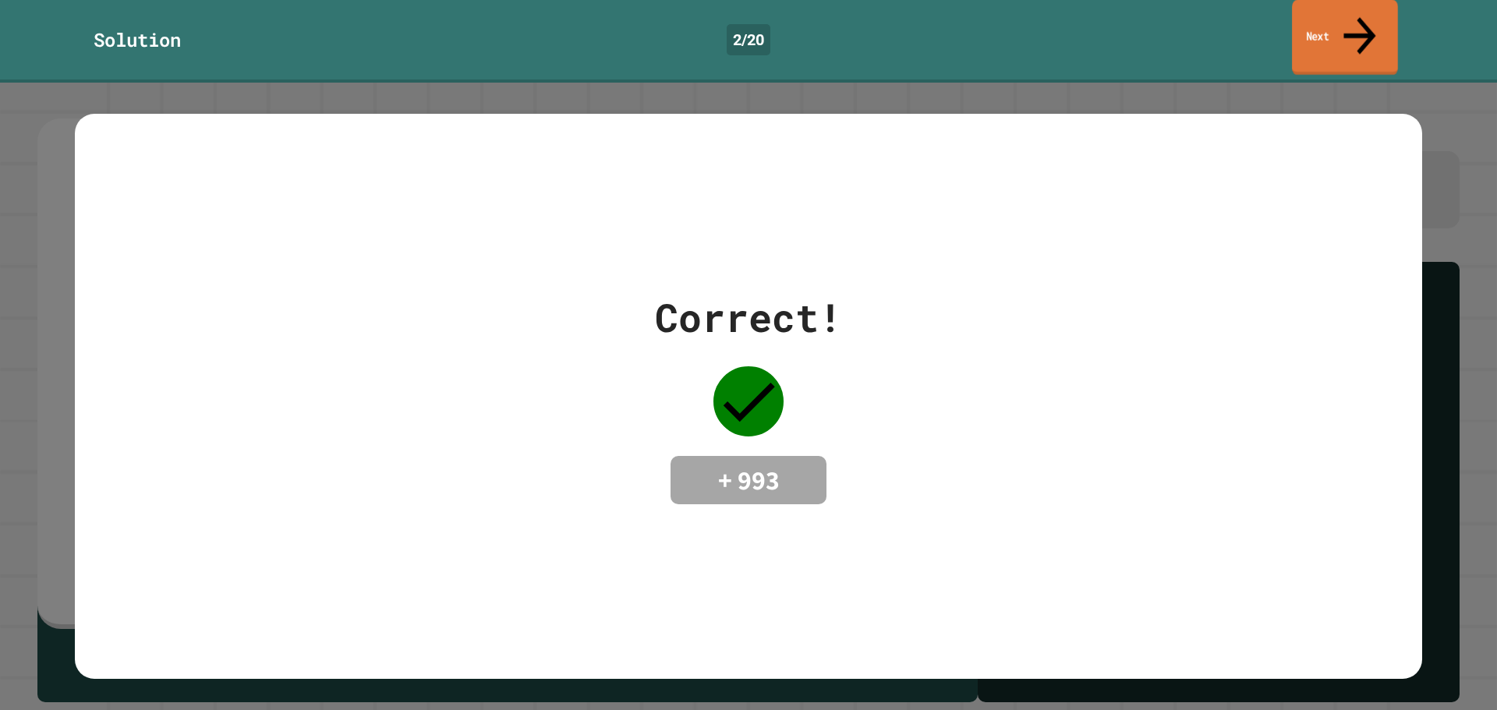
click at [1367, 30] on link "Next" at bounding box center [1345, 38] width 106 height 76
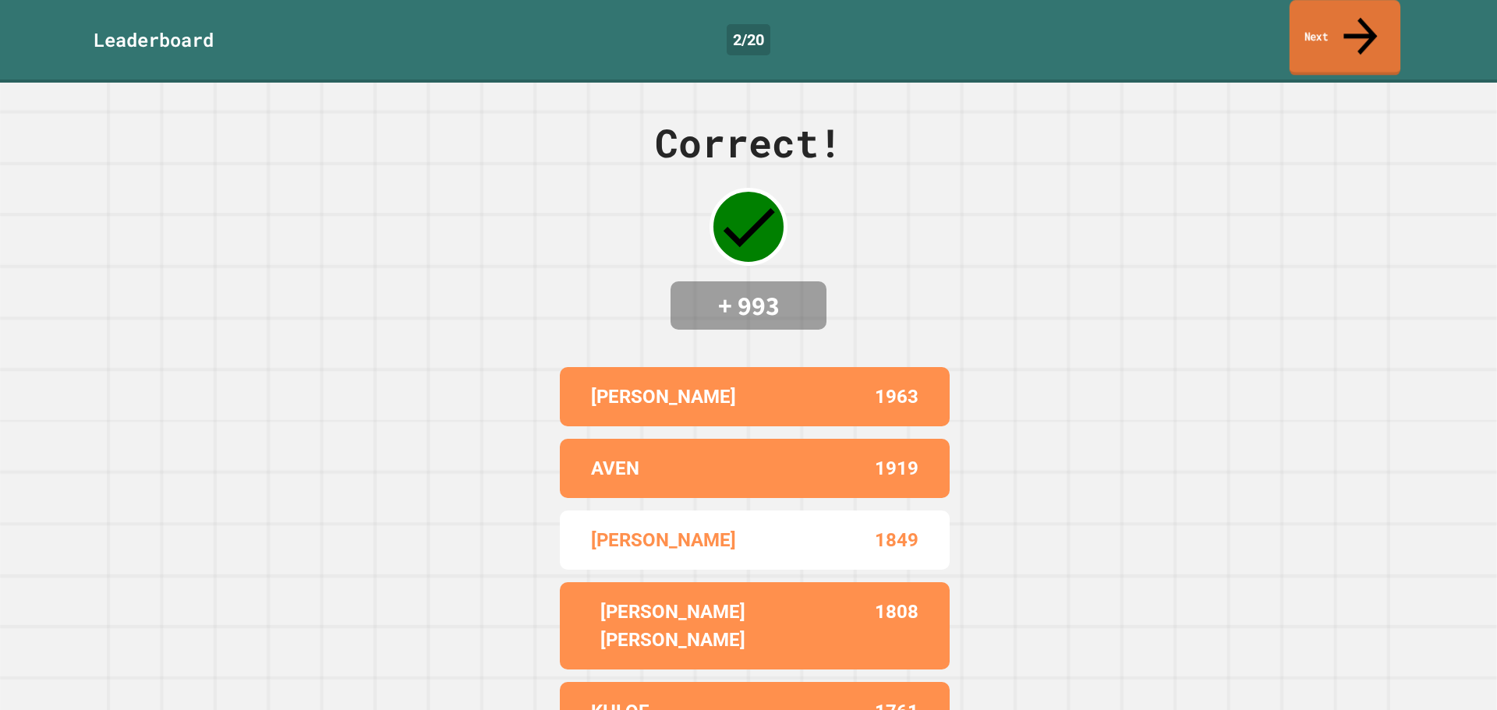
click at [1360, 22] on icon at bounding box center [1360, 36] width 51 height 55
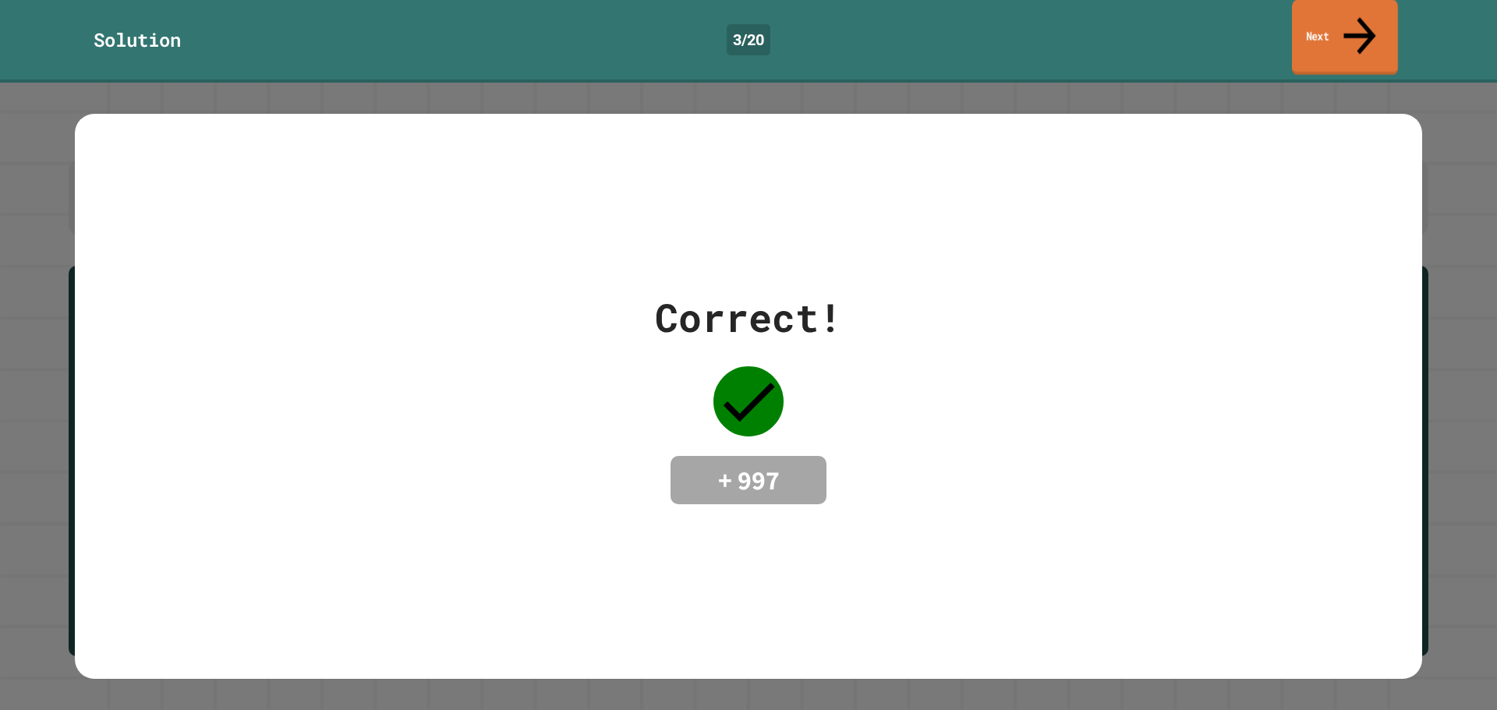
click at [1326, 14] on link "Next" at bounding box center [1345, 38] width 106 height 76
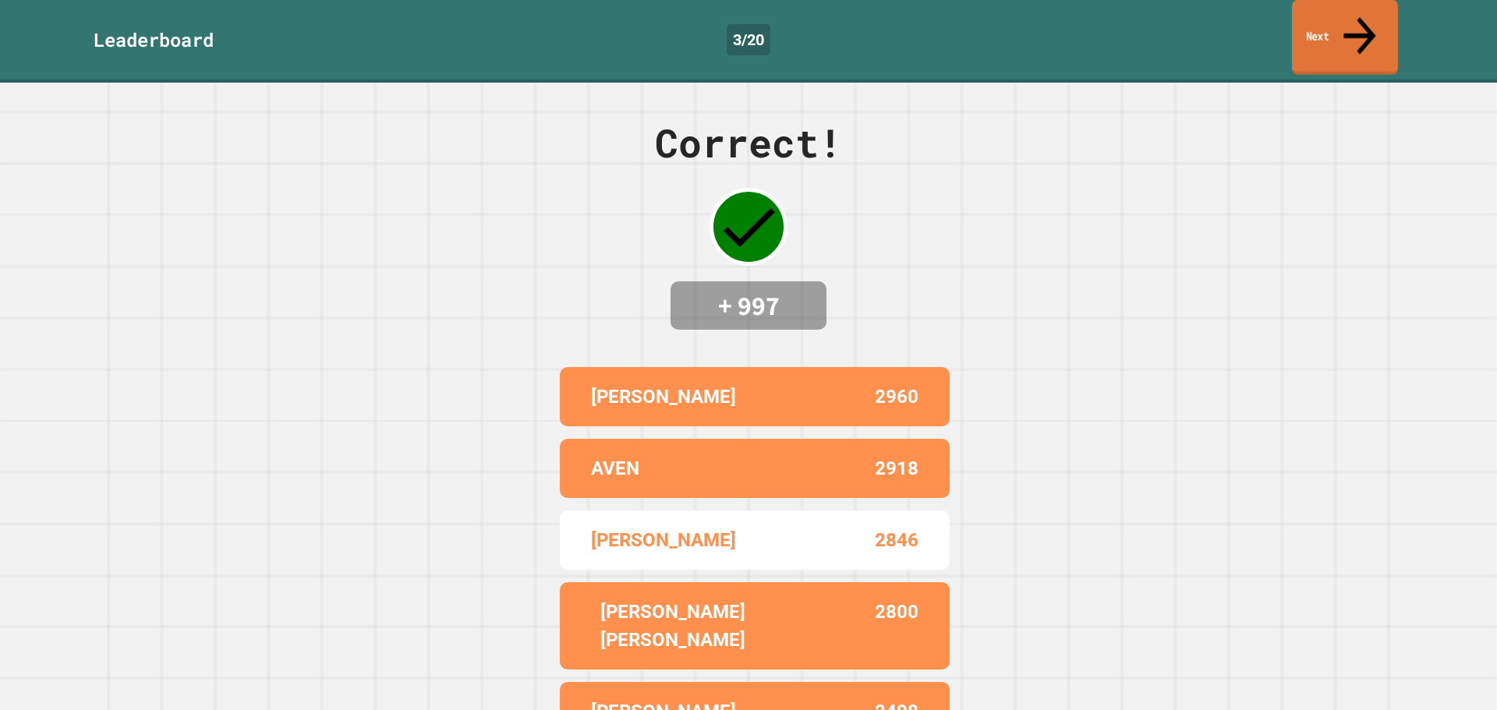
click at [1309, 23] on link "Next" at bounding box center [1345, 38] width 106 height 76
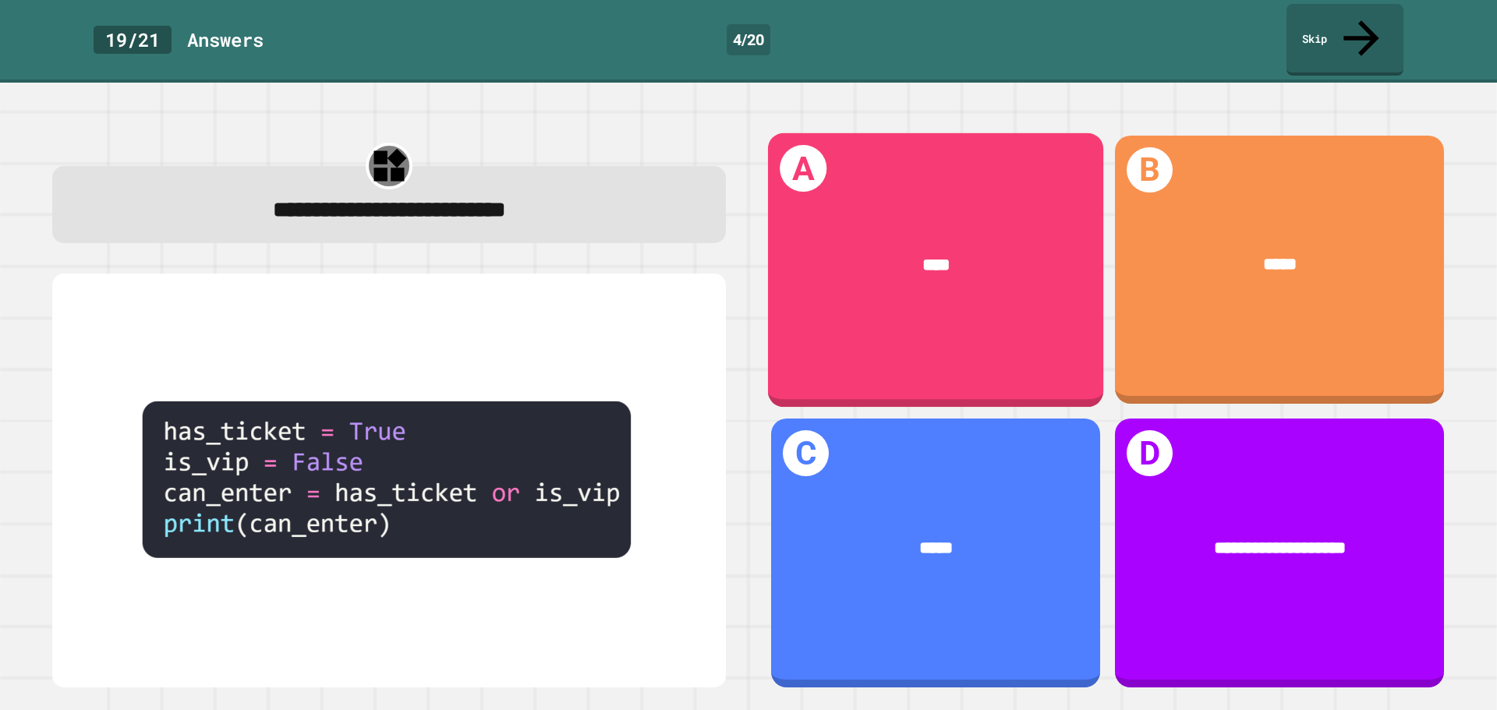
click at [879, 217] on div "****" at bounding box center [935, 265] width 335 height 97
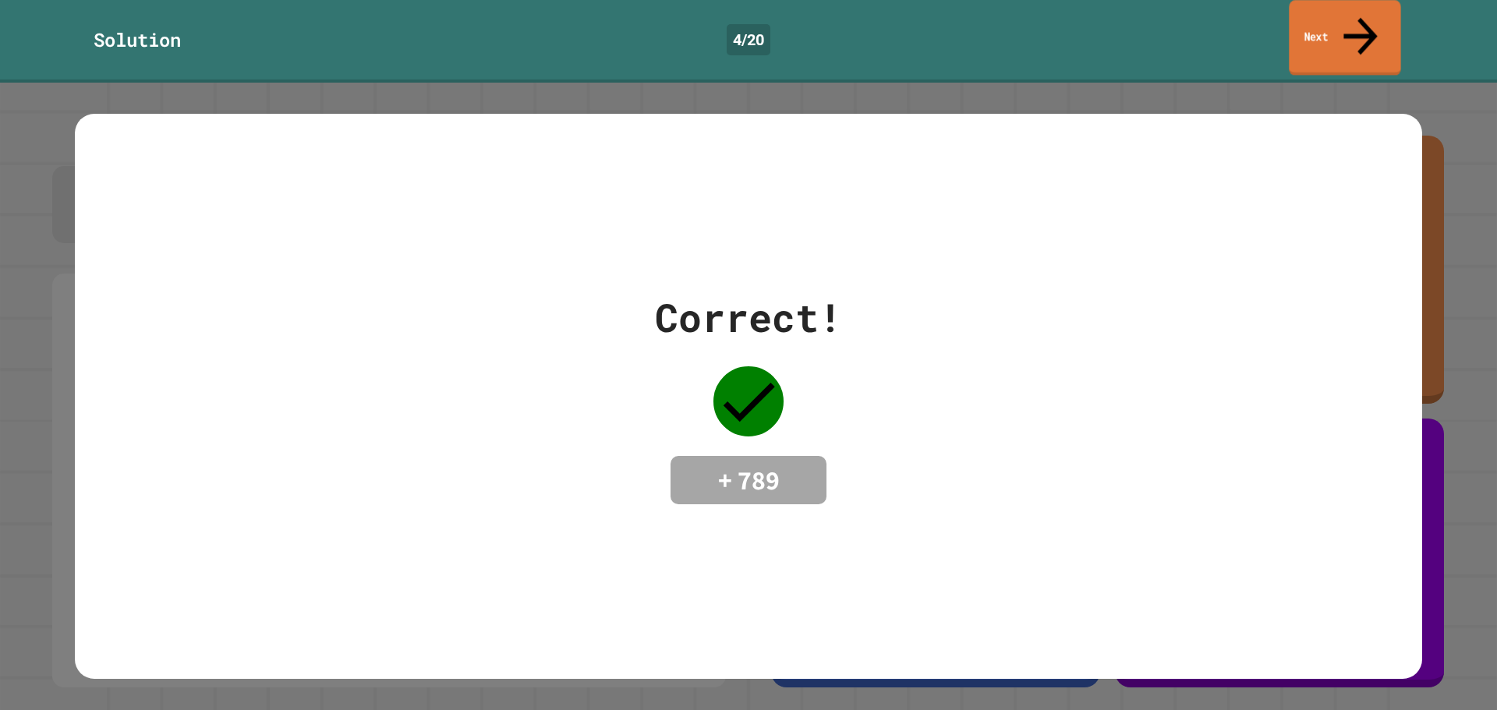
click at [1319, 22] on link "Next" at bounding box center [1344, 38] width 111 height 76
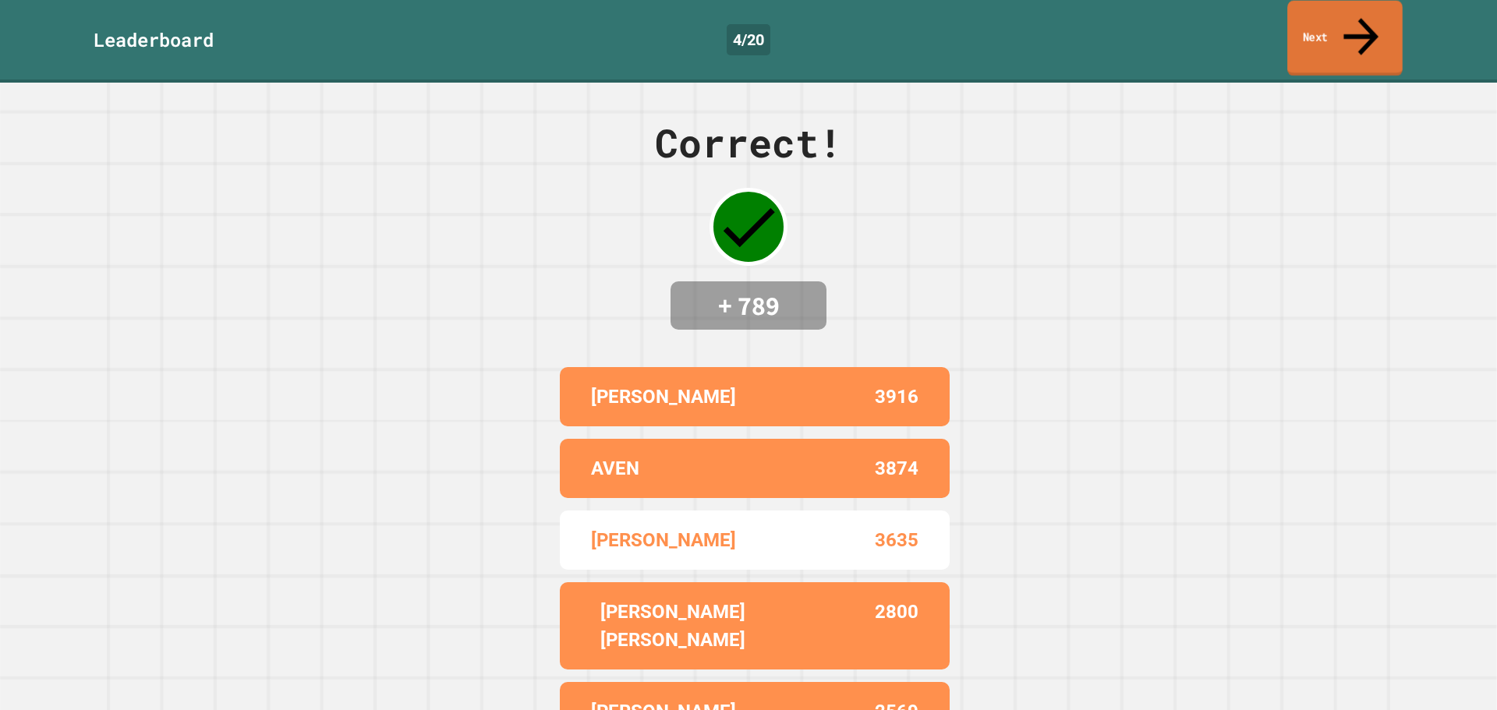
click at [1325, 27] on link "Next" at bounding box center [1344, 39] width 115 height 76
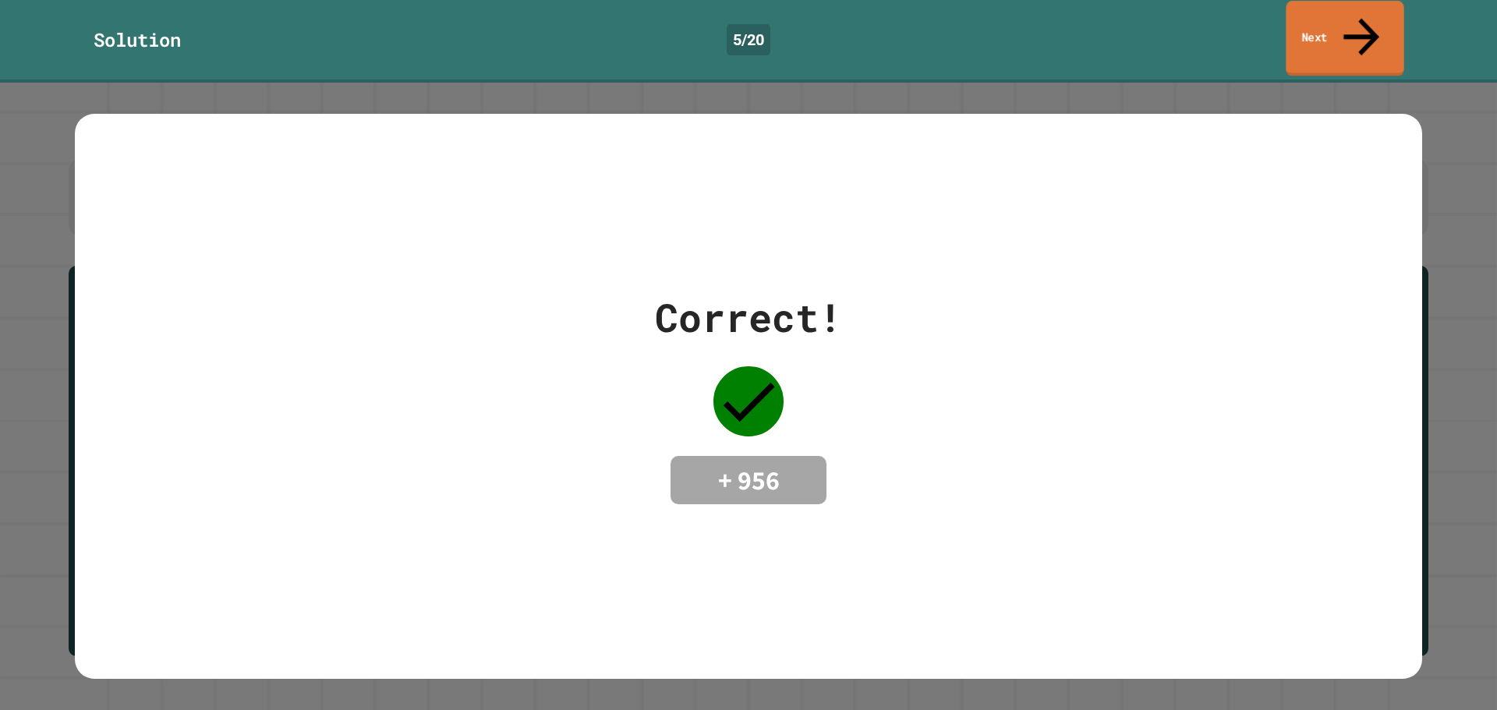
click at [1378, 19] on link "Next" at bounding box center [1345, 39] width 118 height 76
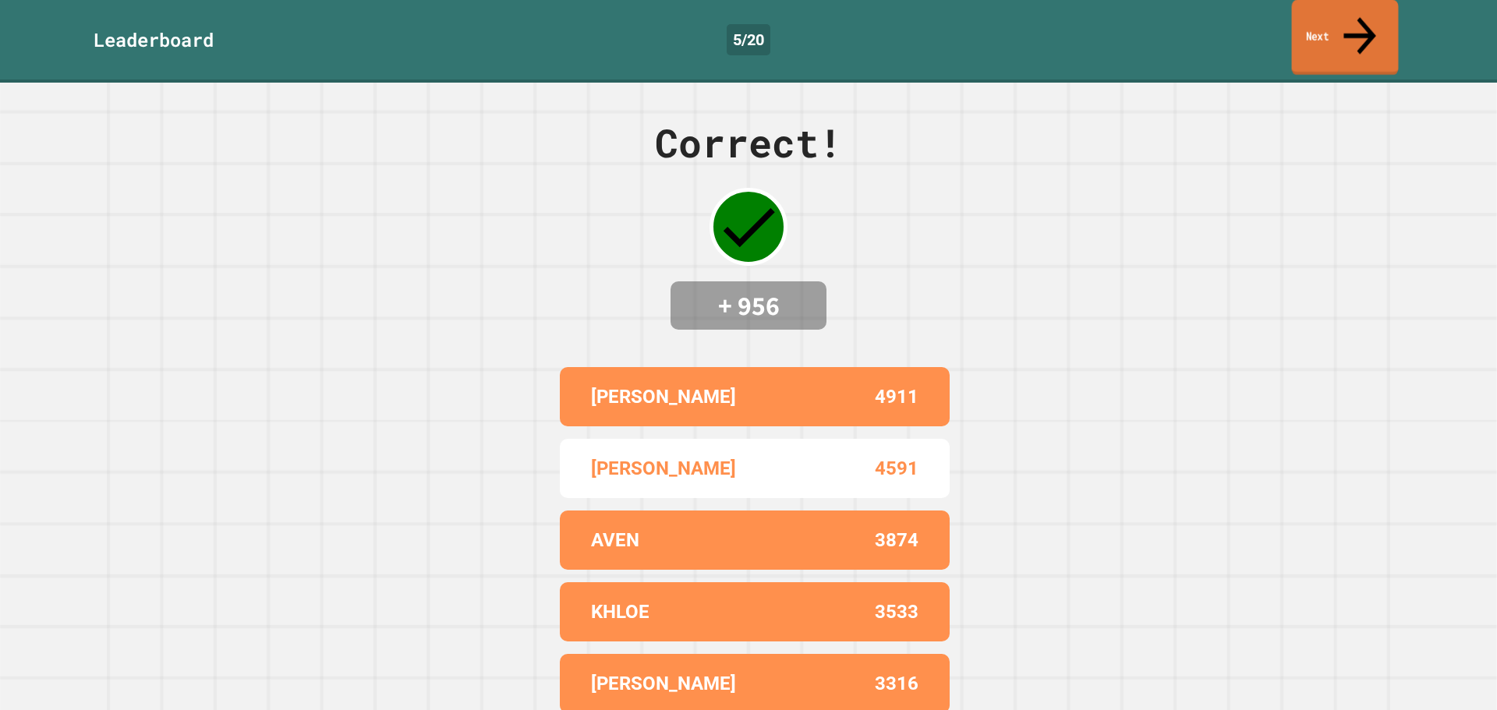
click at [1337, 37] on link "Next" at bounding box center [1345, 38] width 107 height 76
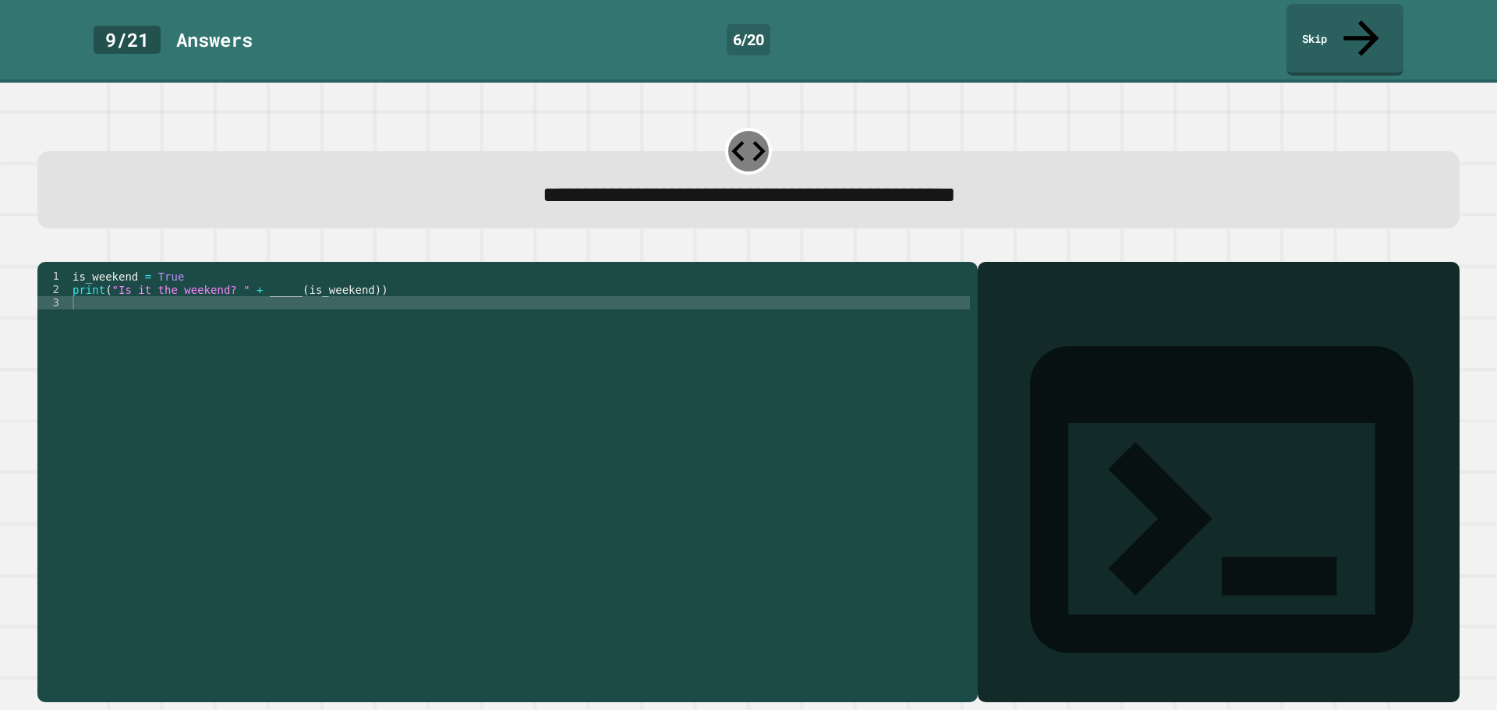
click at [279, 278] on div "is_weekend = True print ( "Is it the weekend? " + _____ ( is_weekend ))" at bounding box center [519, 482] width 900 height 424
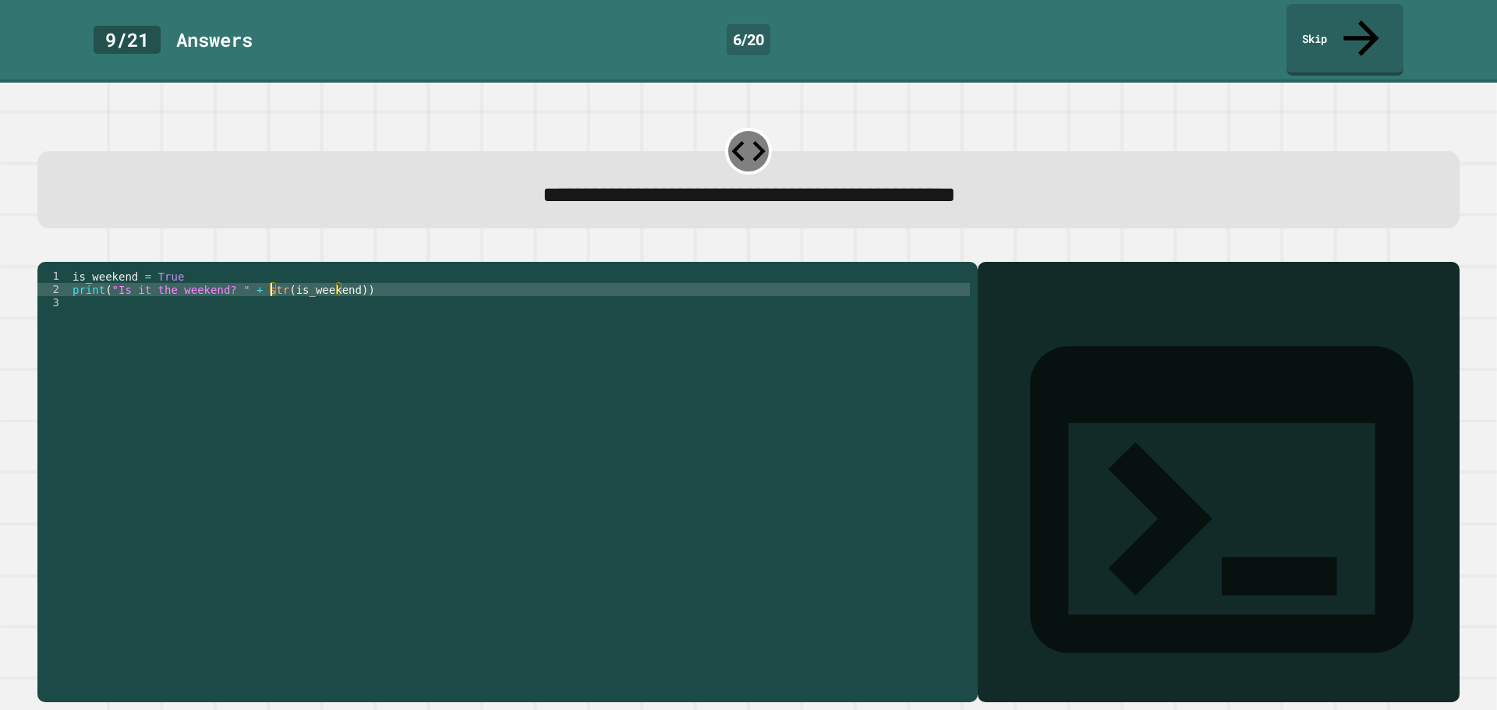
scroll to position [0, 0]
type textarea "**********"
click at [45, 249] on icon "button" at bounding box center [45, 249] width 0 height 0
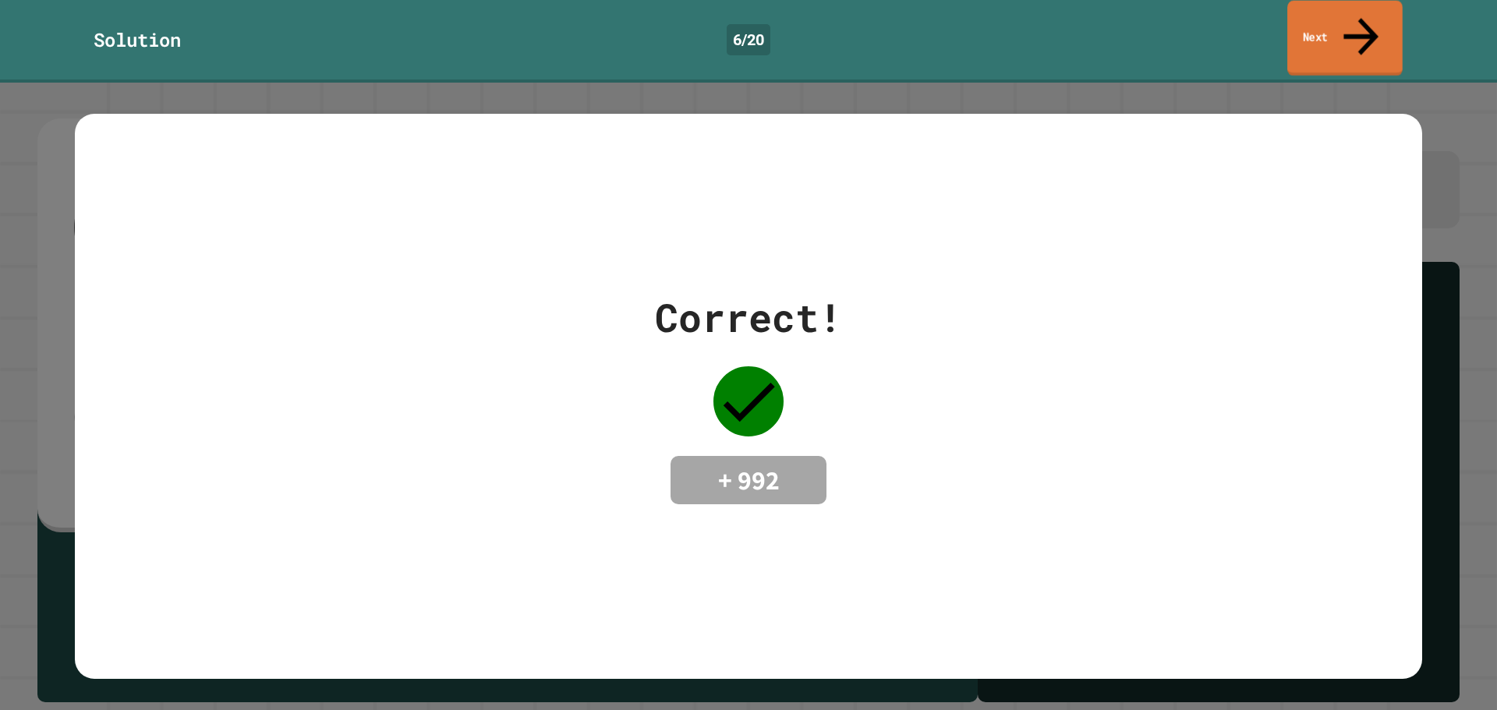
click at [1378, 24] on link "Next" at bounding box center [1344, 39] width 115 height 76
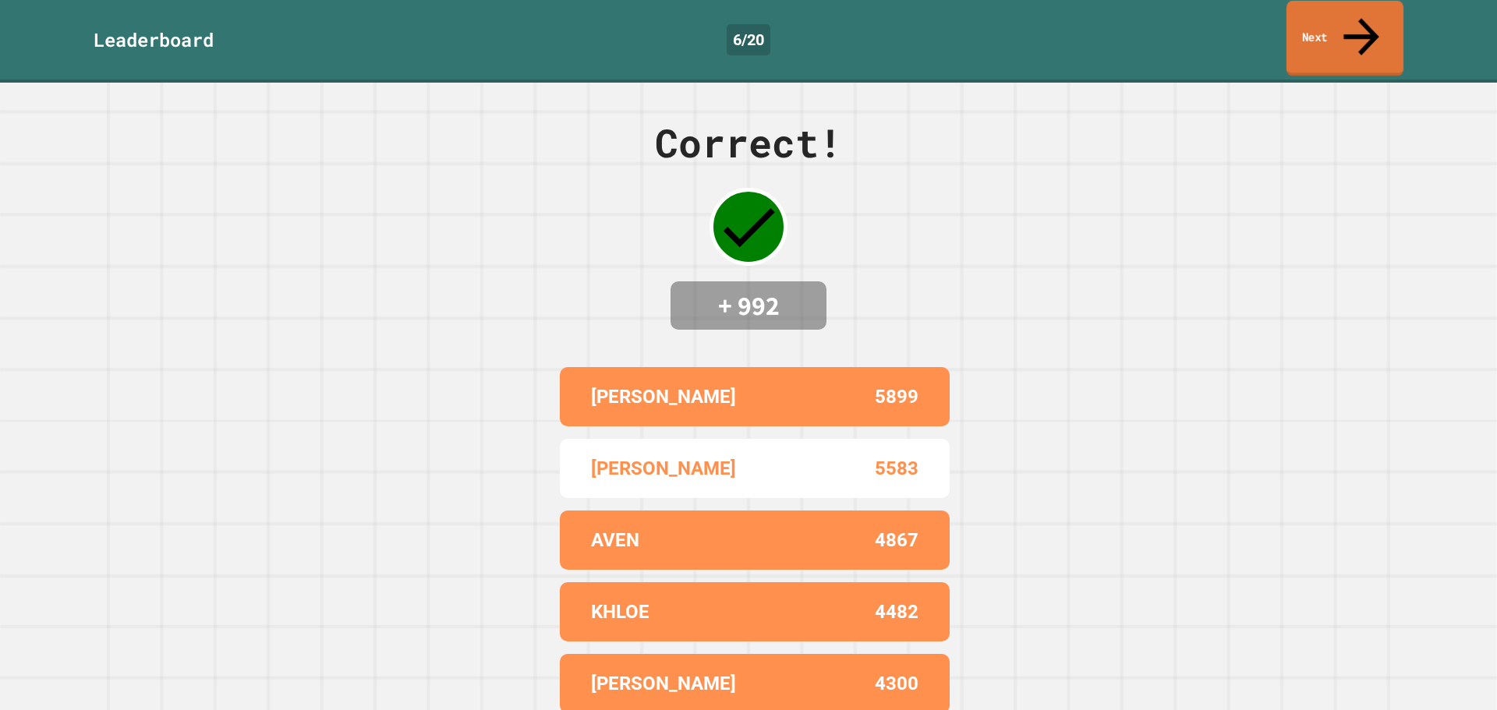
click at [1302, 12] on link "Next" at bounding box center [1344, 39] width 117 height 76
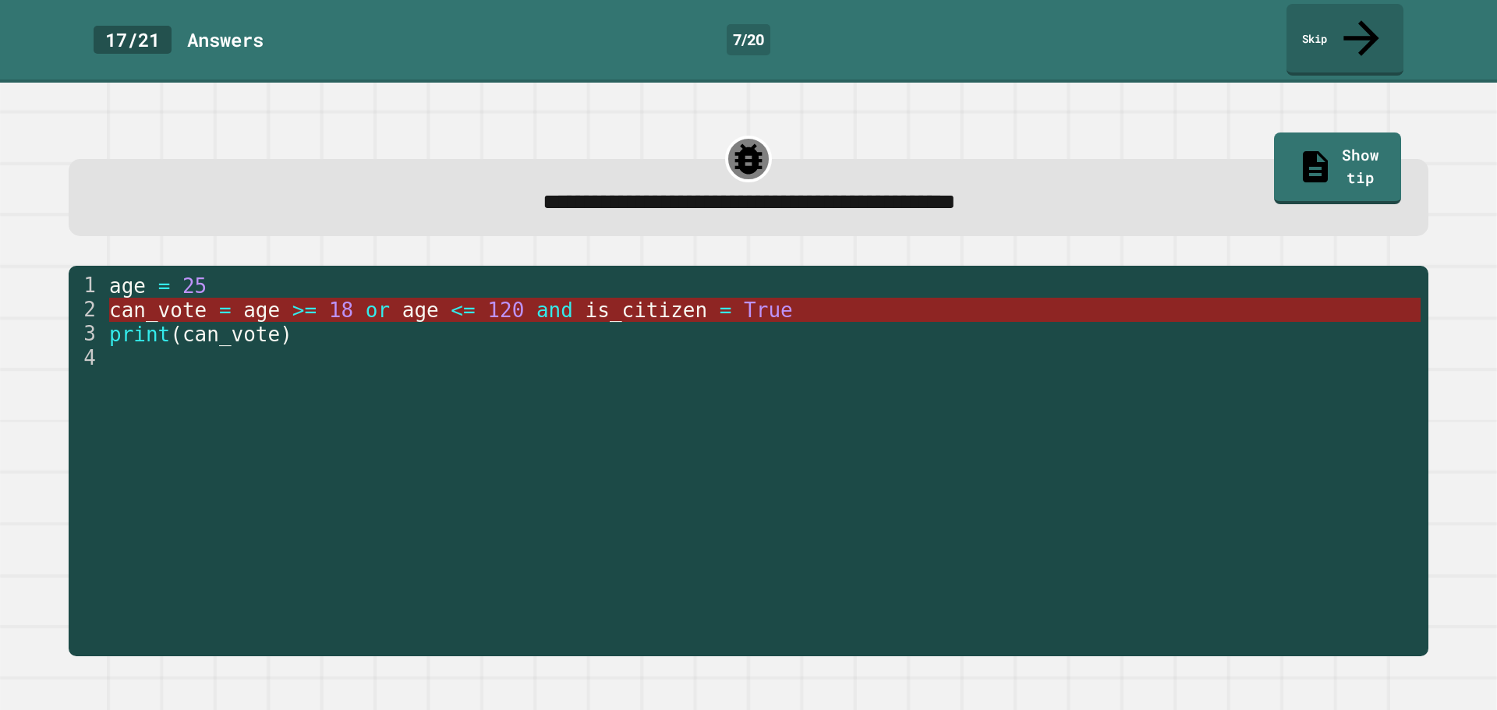
click at [744, 299] on span "True" at bounding box center [768, 310] width 49 height 23
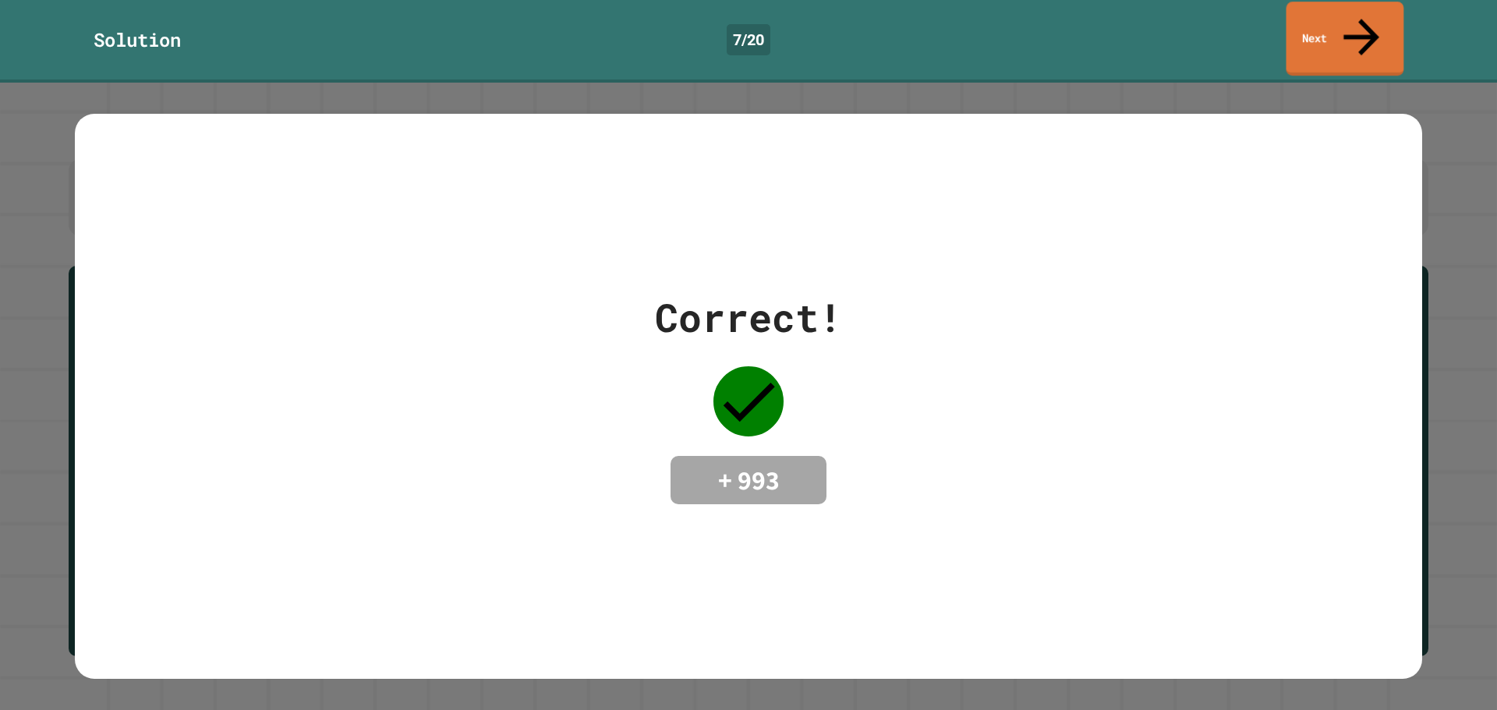
click at [1317, 28] on link "Next" at bounding box center [1345, 39] width 118 height 74
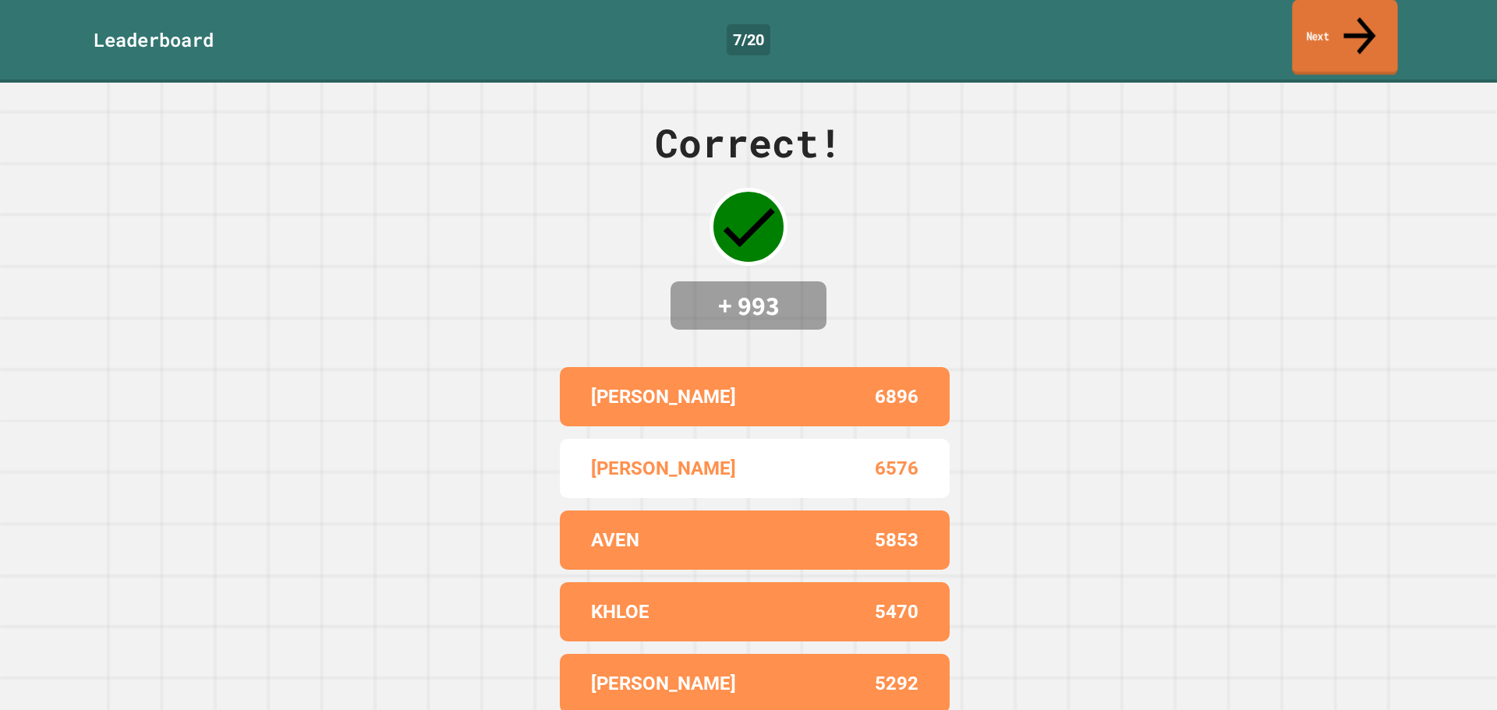
click at [1307, 23] on link "Next" at bounding box center [1344, 38] width 105 height 76
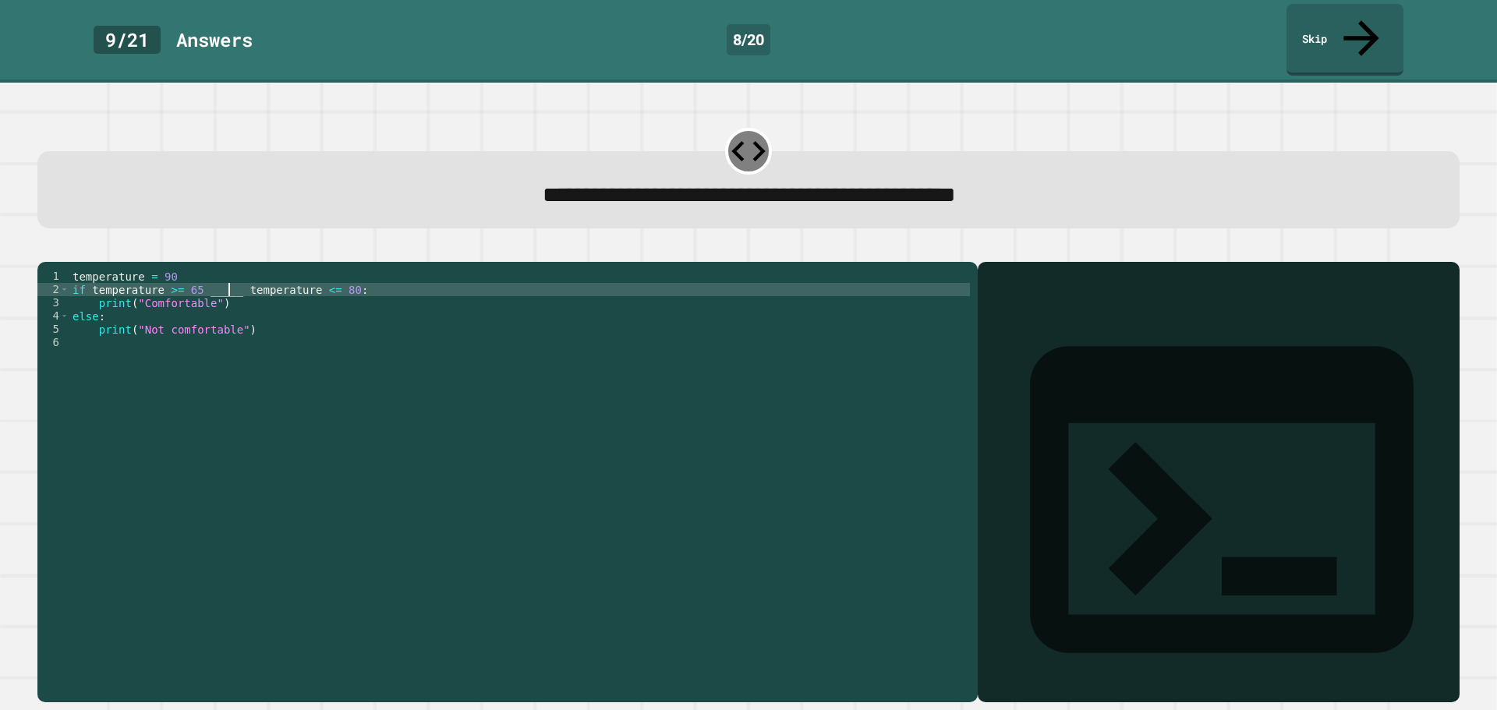
click at [227, 279] on div "temperature = 90 if temperature >= 65 _____ temperature <= 80 : print ( "Comfor…" at bounding box center [519, 482] width 900 height 424
type textarea "**********"
click at [45, 249] on icon "button" at bounding box center [45, 249] width 0 height 0
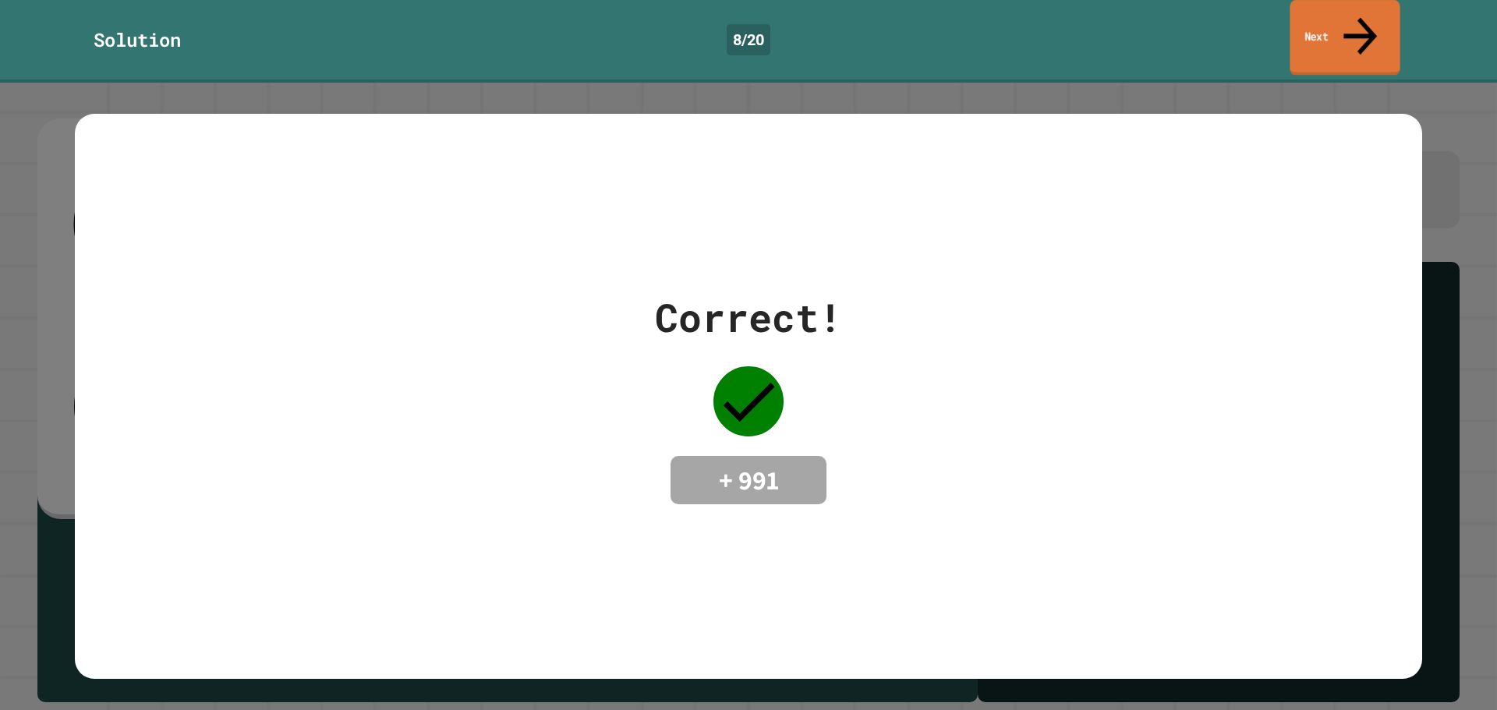
click at [1355, 19] on icon at bounding box center [1360, 36] width 50 height 55
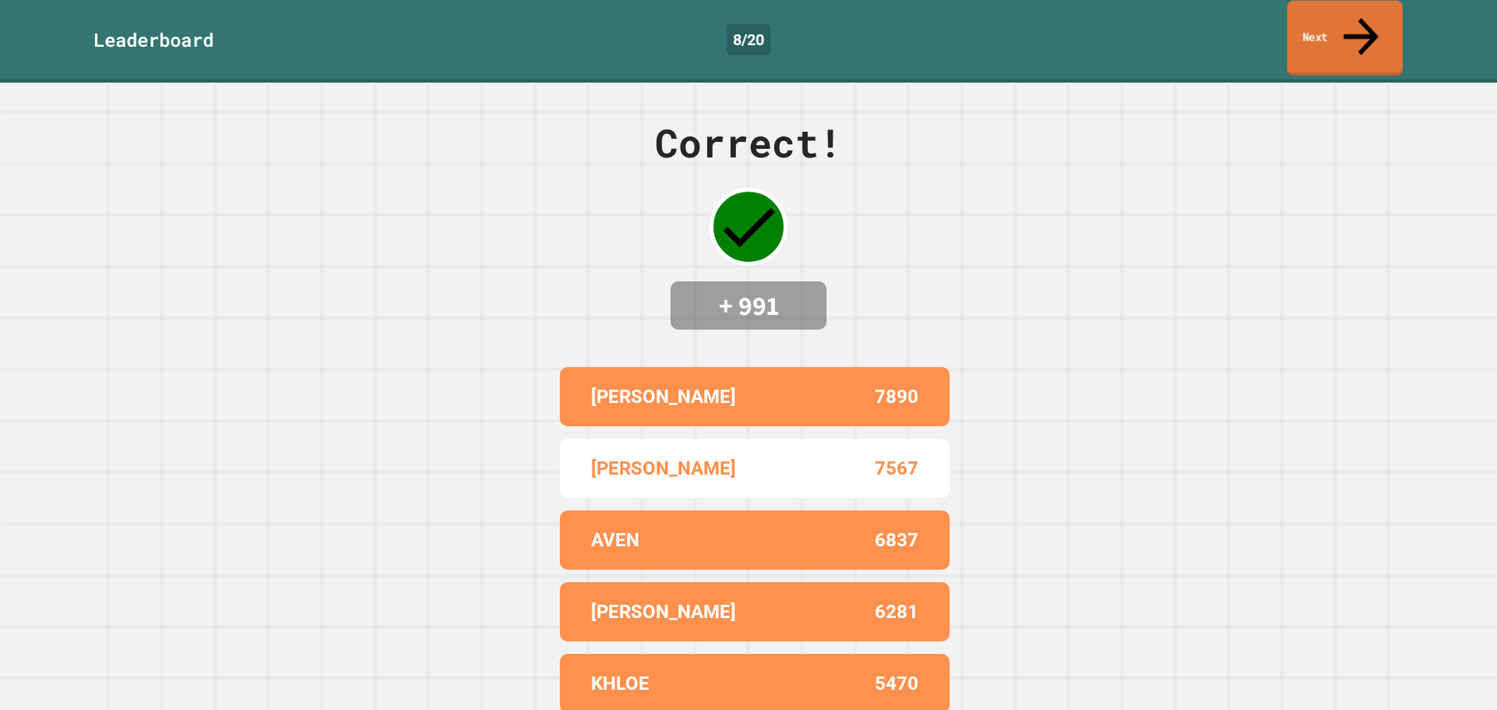
click at [1344, 23] on link "Next" at bounding box center [1344, 39] width 115 height 76
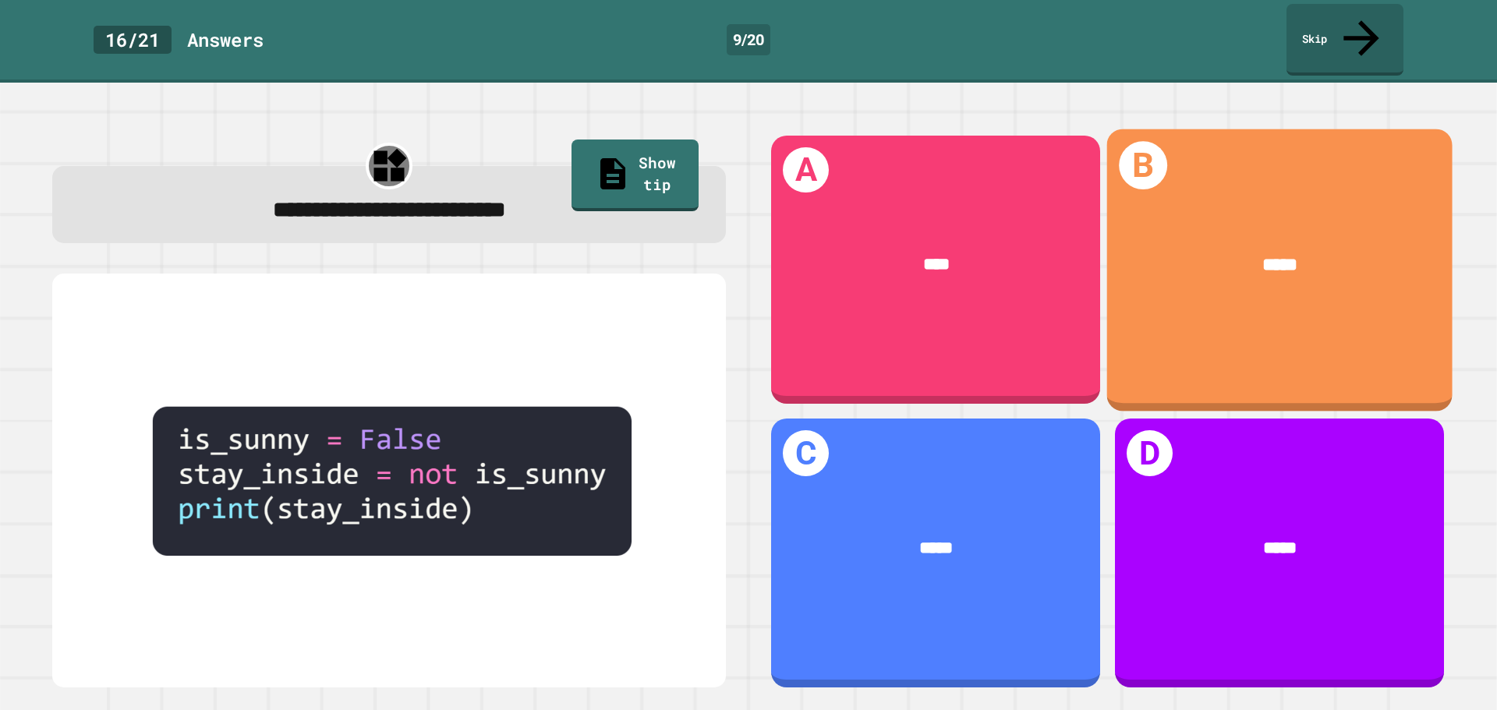
click at [1186, 215] on div "*****" at bounding box center [1279, 265] width 345 height 101
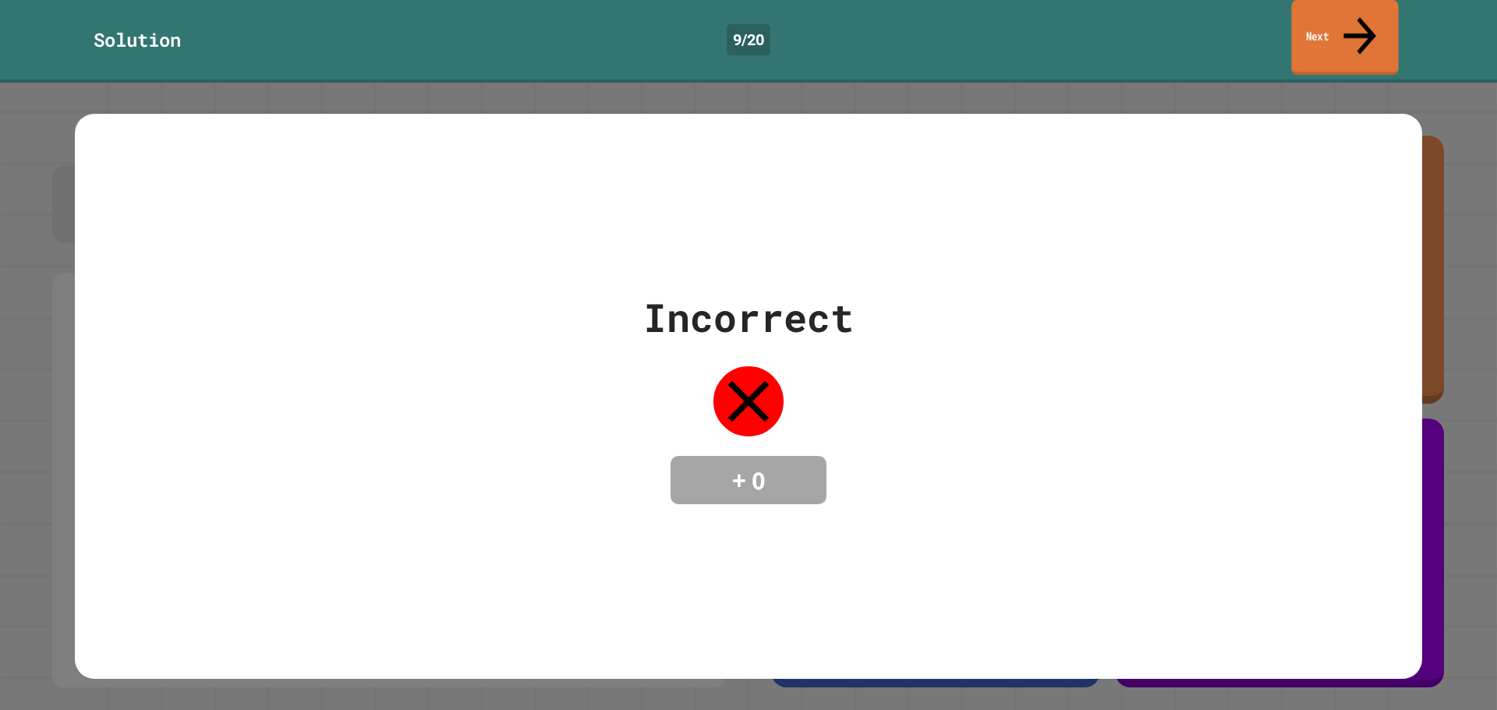
click at [1325, 22] on link "Next" at bounding box center [1344, 38] width 107 height 76
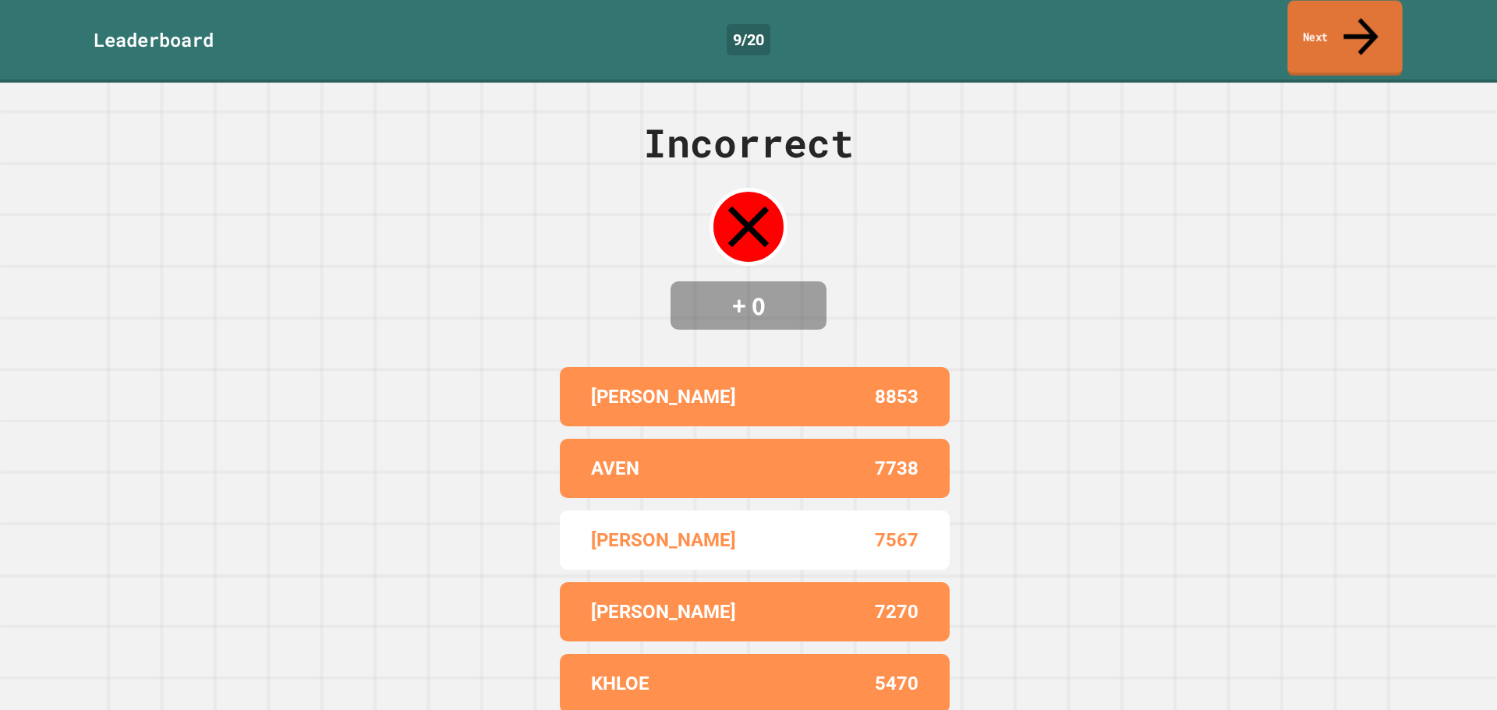
click at [1325, 22] on link "Next" at bounding box center [1344, 39] width 115 height 76
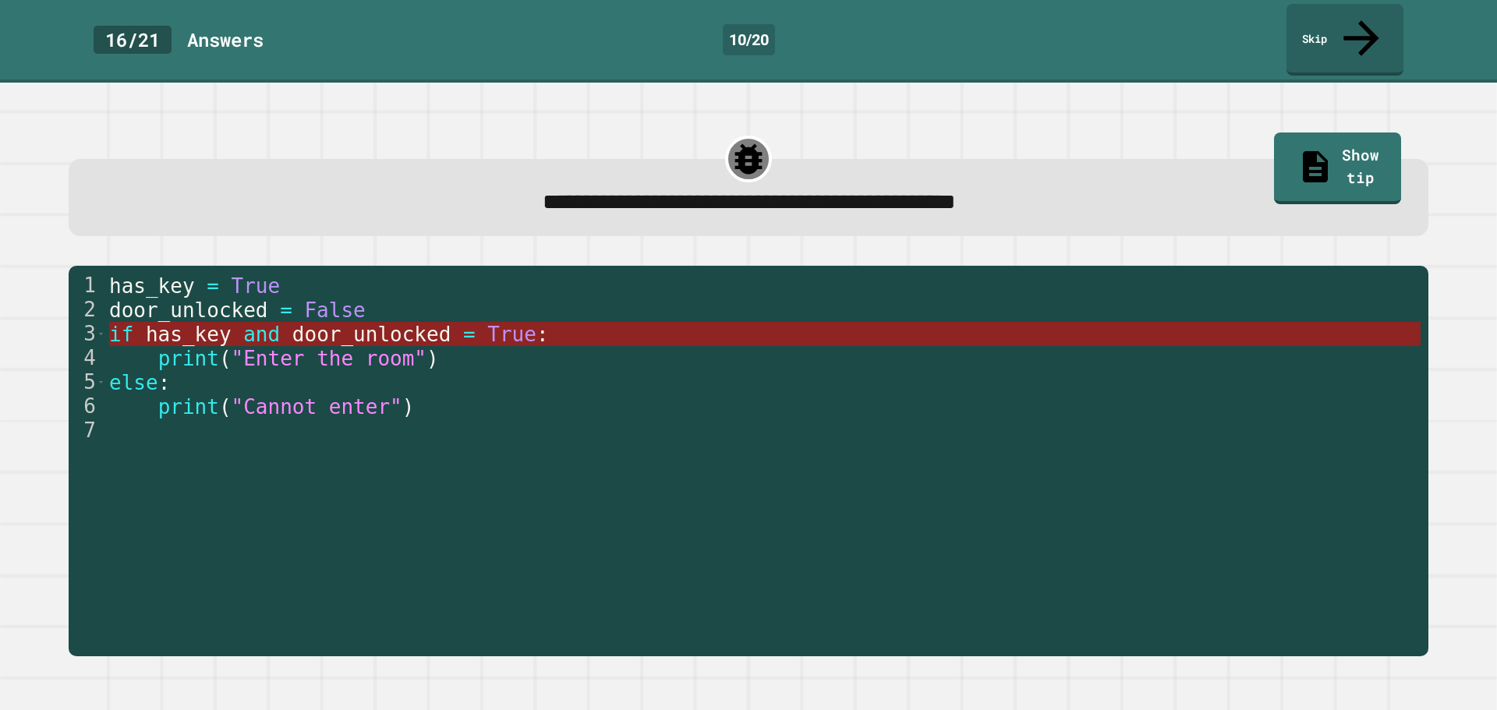
click at [487, 323] on span "True" at bounding box center [511, 334] width 49 height 23
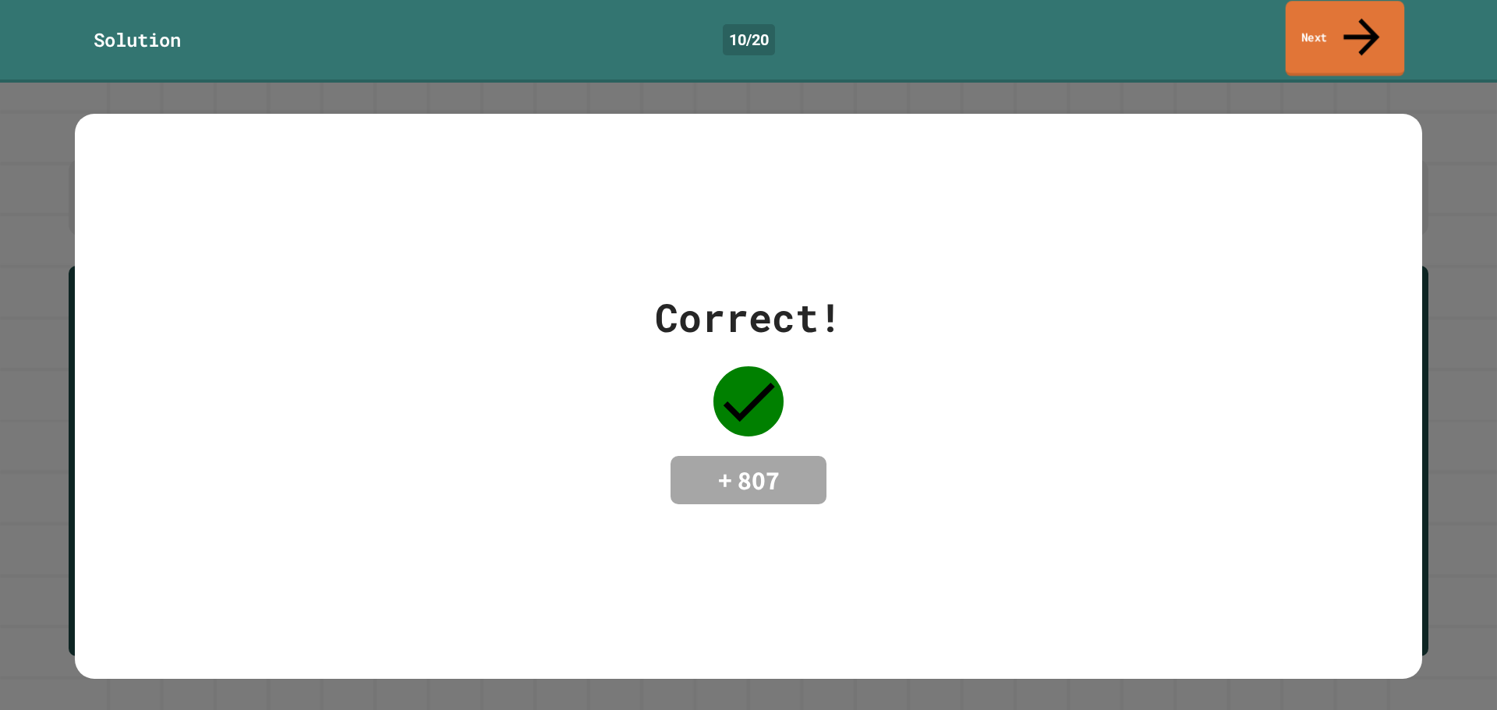
click at [1318, 12] on link "Next" at bounding box center [1345, 39] width 119 height 76
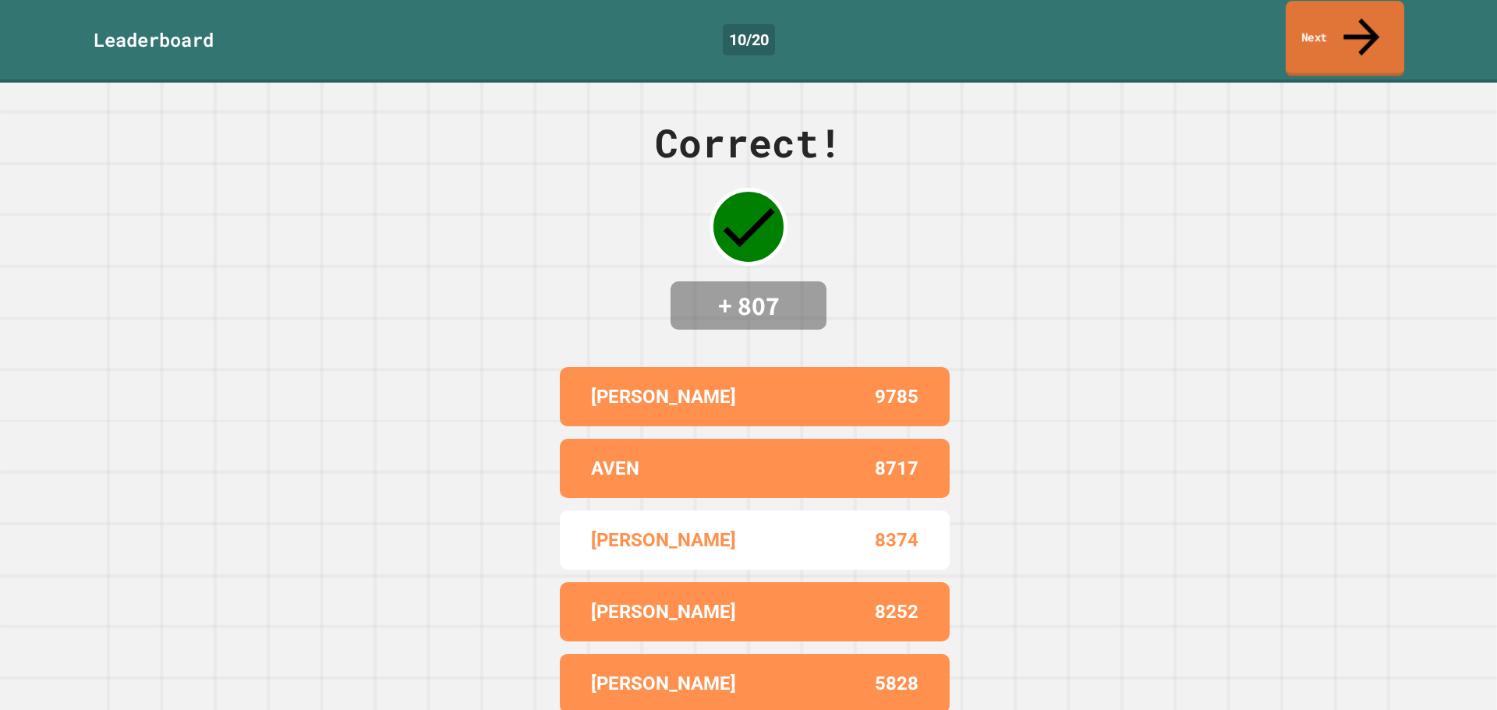
click at [1316, 11] on link "Next" at bounding box center [1345, 39] width 119 height 76
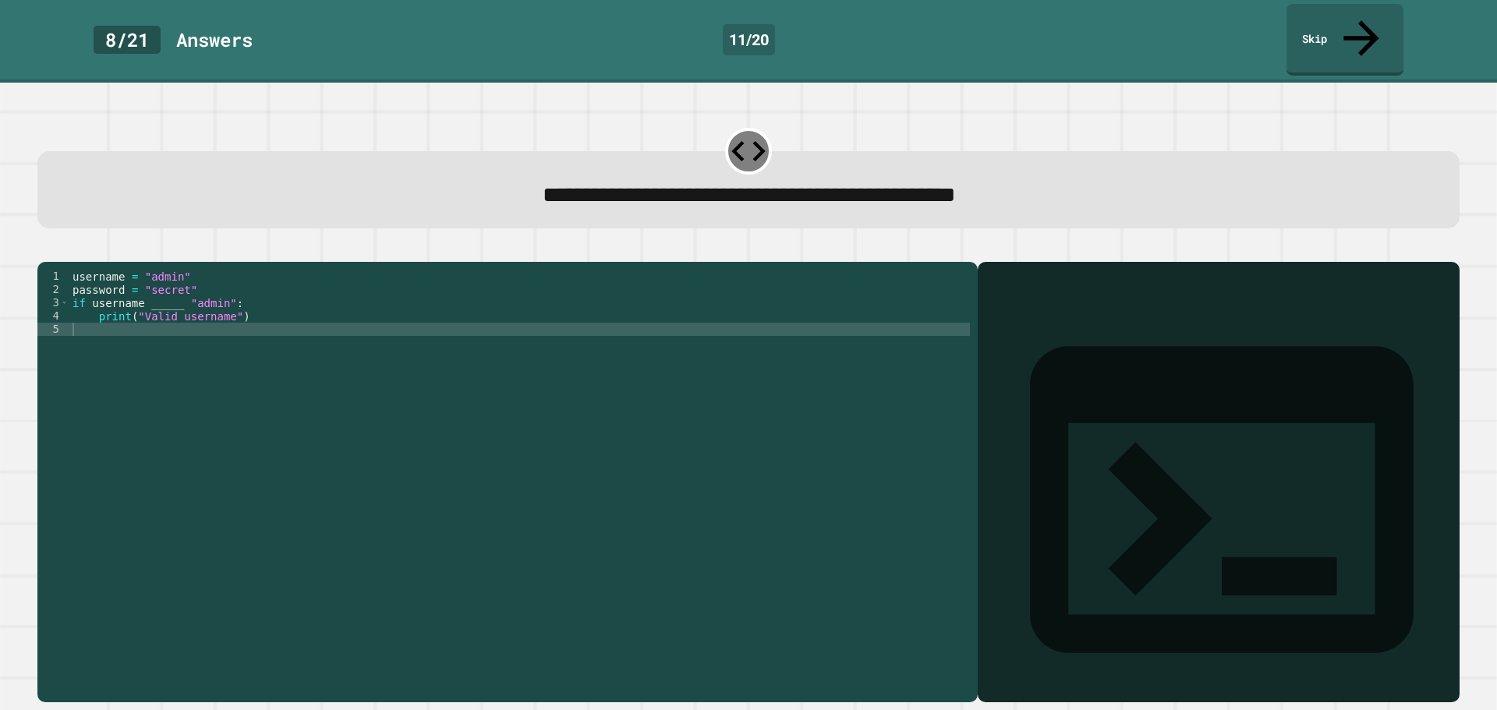
click at [176, 293] on div "username = "admin" password = "secret" if username _____ "admin" : print ( "Val…" at bounding box center [519, 482] width 900 height 424
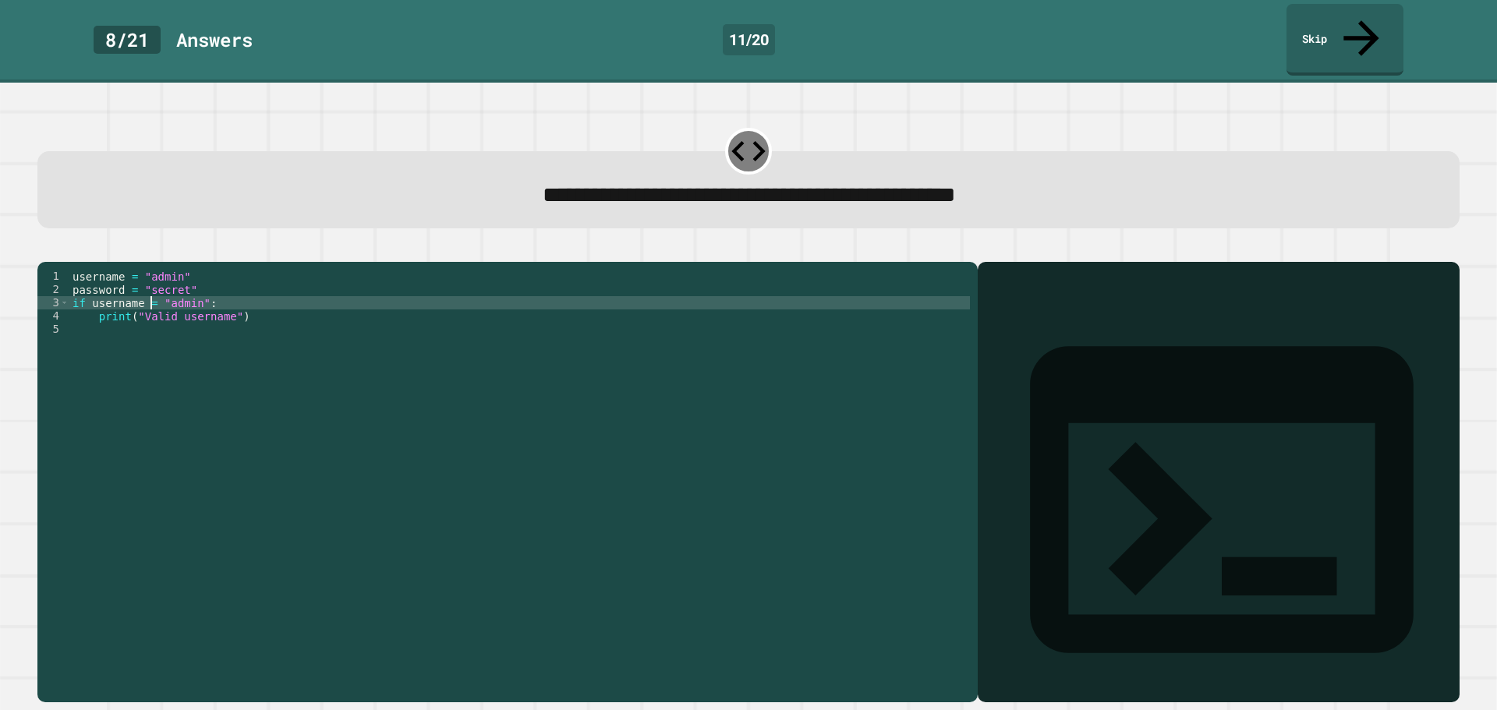
scroll to position [0, 5]
type textarea "**********"
click at [45, 249] on icon "button" at bounding box center [45, 249] width 0 height 0
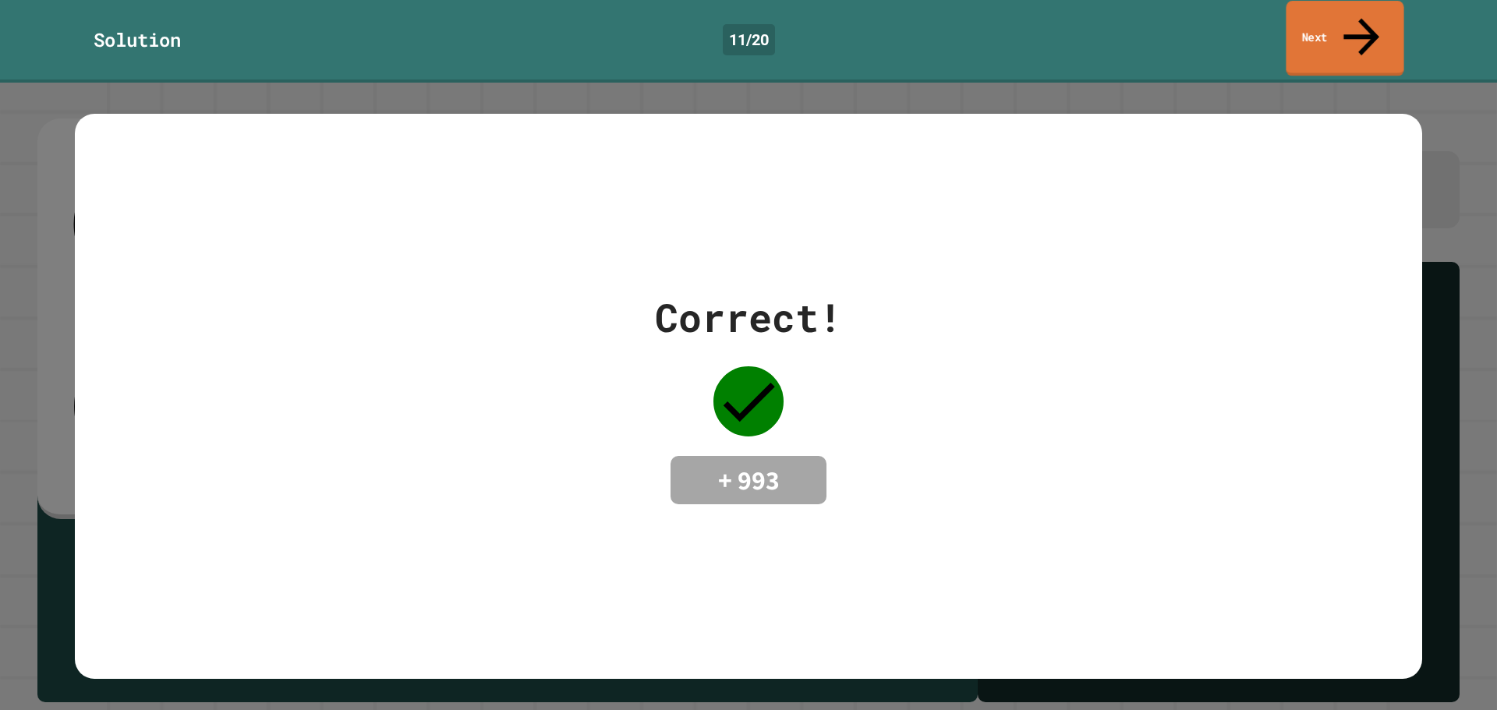
click at [1387, 16] on link "Next" at bounding box center [1345, 39] width 118 height 76
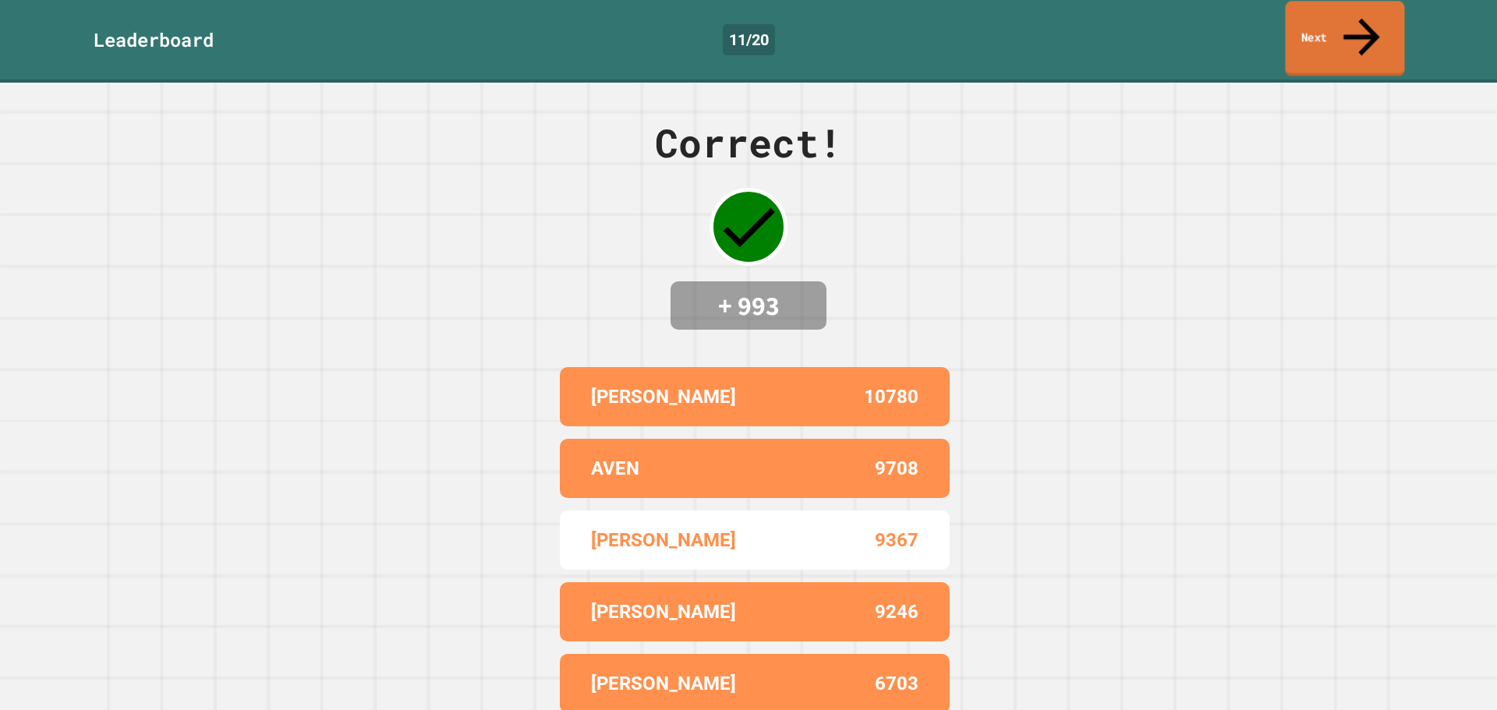
click at [1293, 15] on link "Next" at bounding box center [1344, 39] width 119 height 76
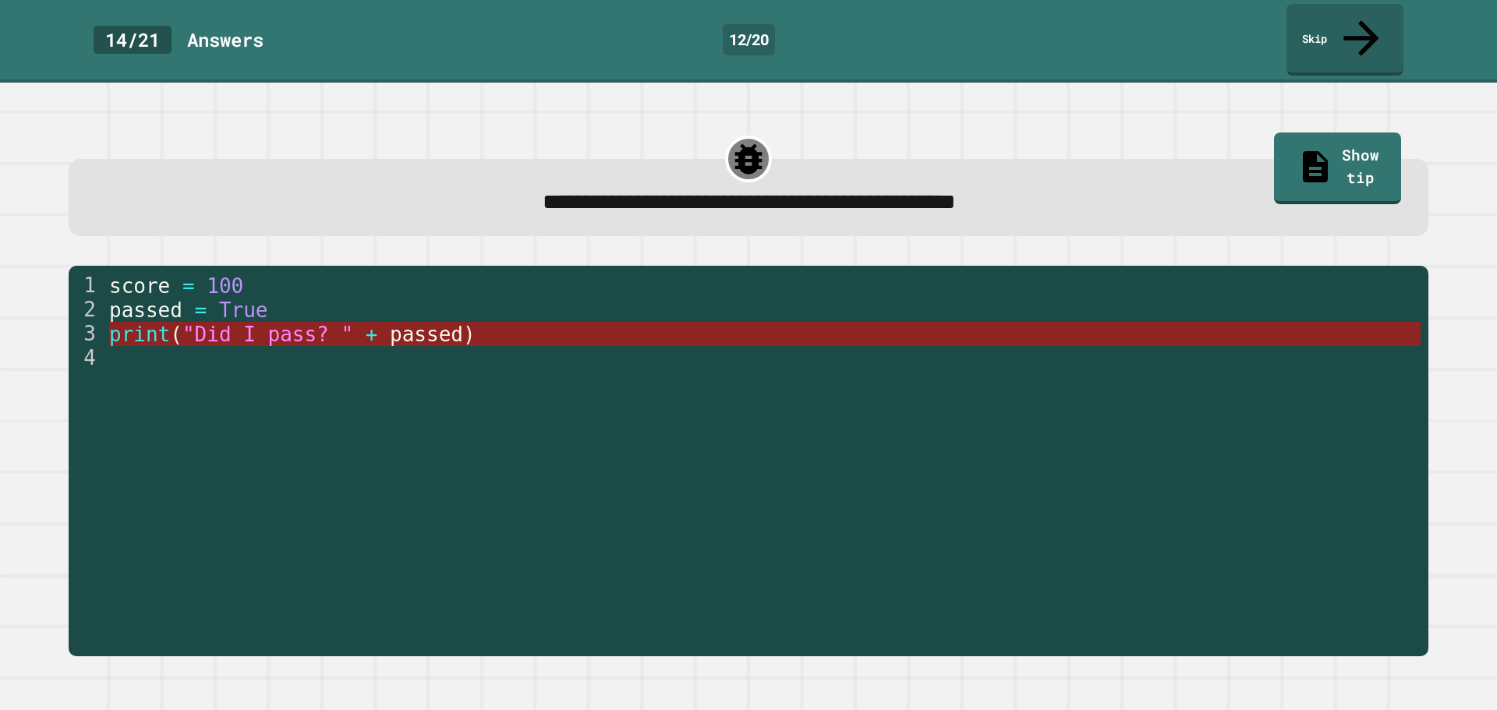
click at [263, 323] on span ""Did I pass? "" at bounding box center [267, 334] width 171 height 23
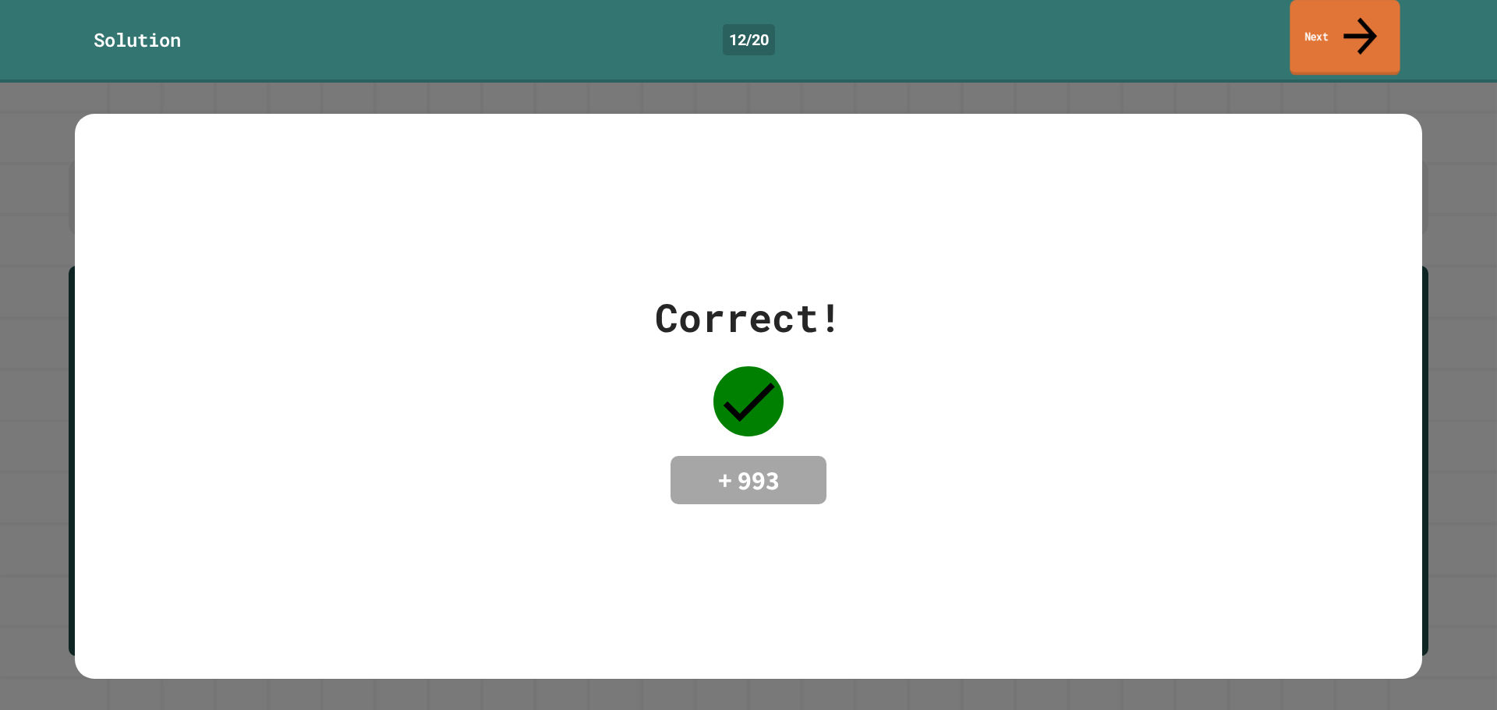
click at [1352, 28] on link "Next" at bounding box center [1344, 38] width 110 height 76
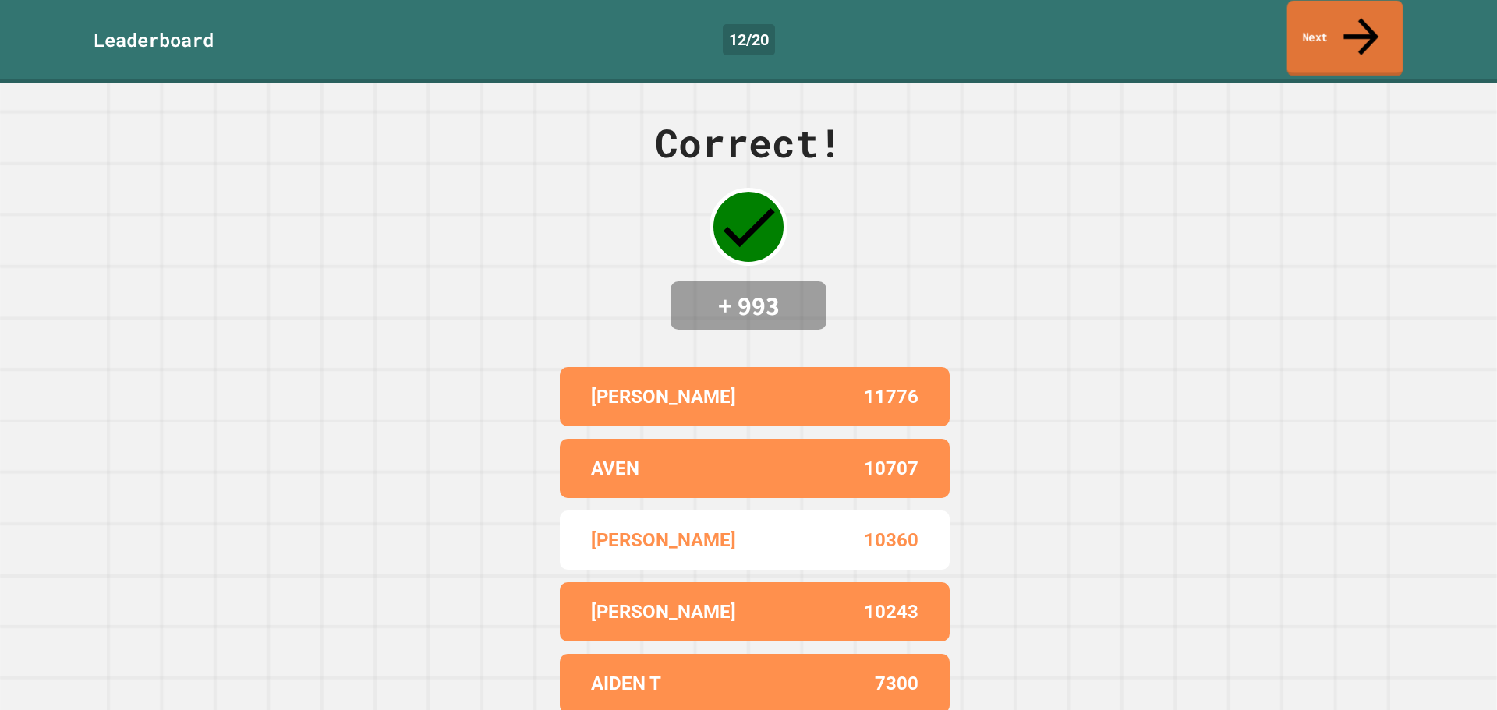
click at [1318, 25] on link "Next" at bounding box center [1345, 39] width 116 height 76
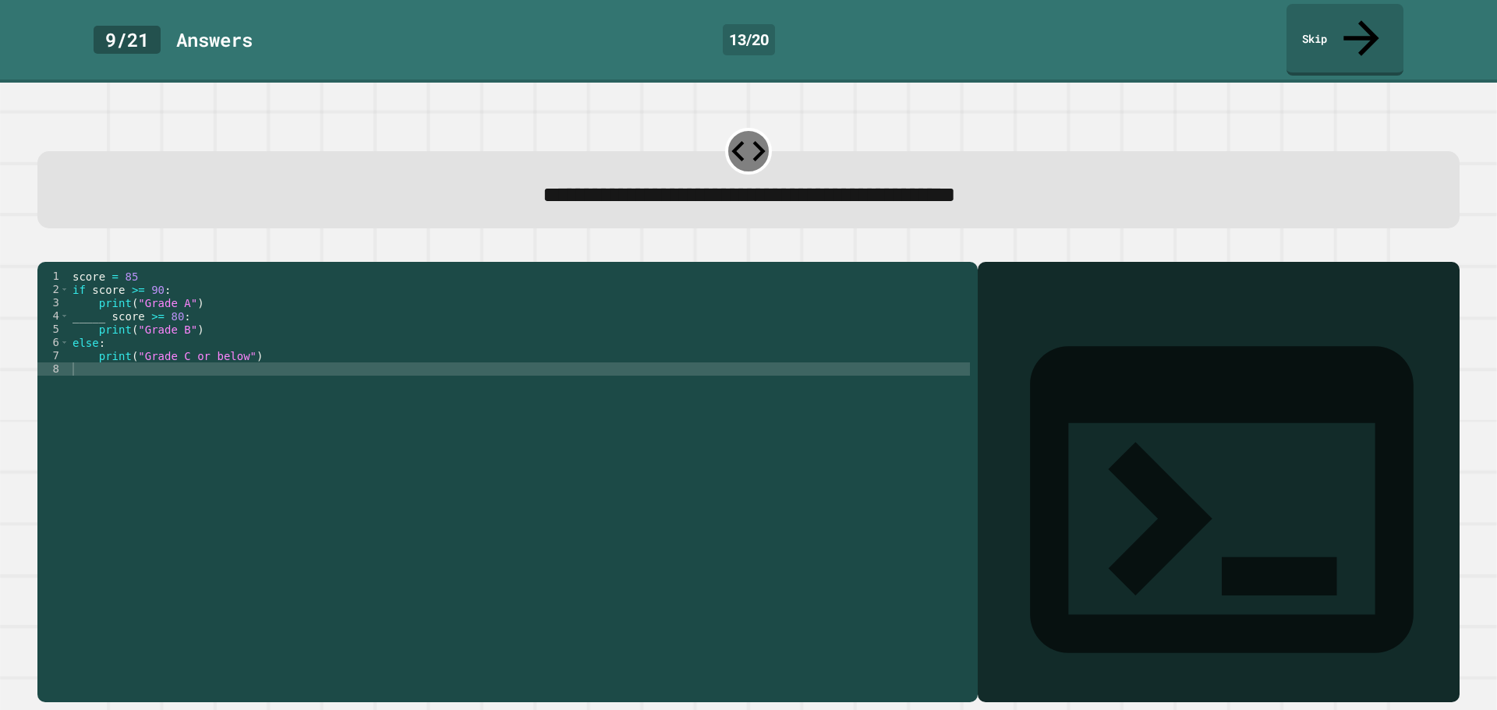
click at [104, 309] on div "score = 85 if score >= 90 : print ( "Grade A" ) _____ score >= 80 : print ( "Gr…" at bounding box center [519, 482] width 900 height 424
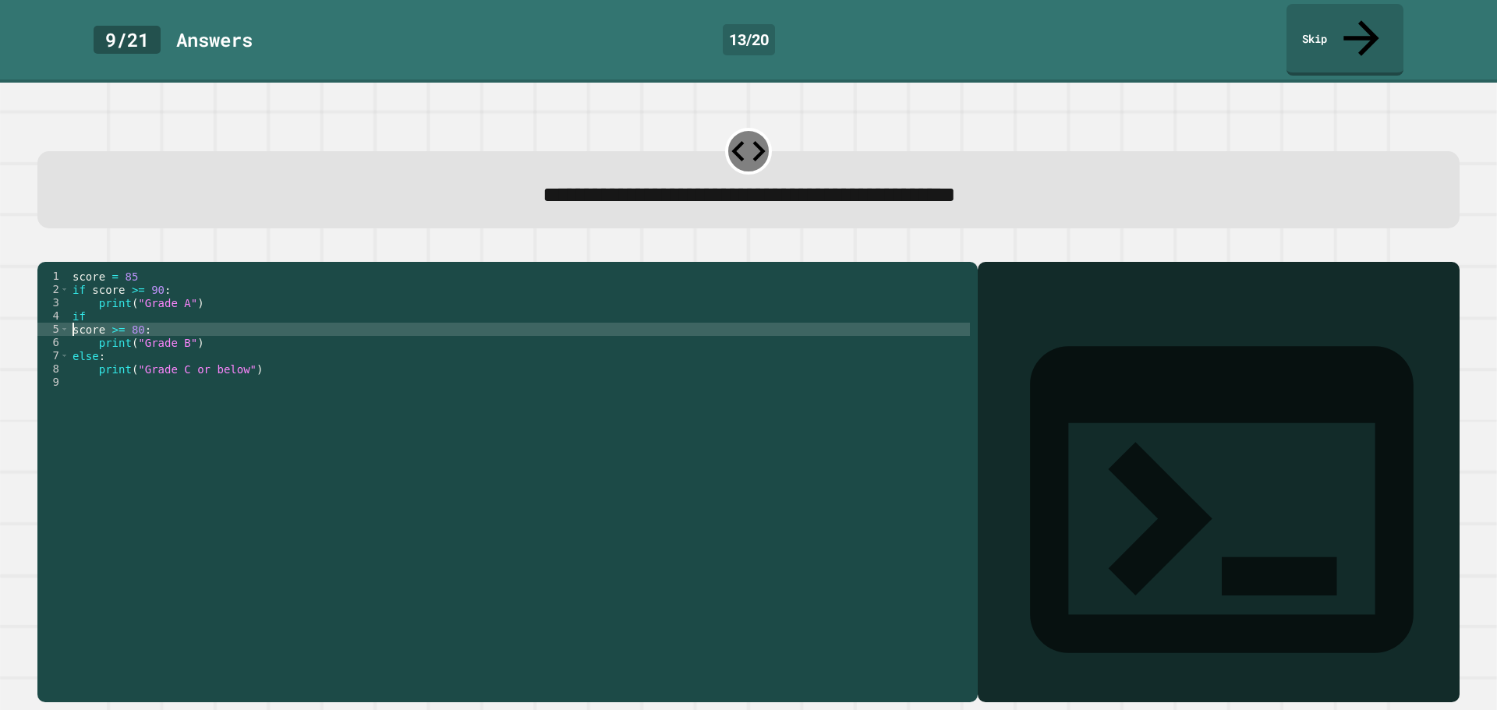
scroll to position [0, 0]
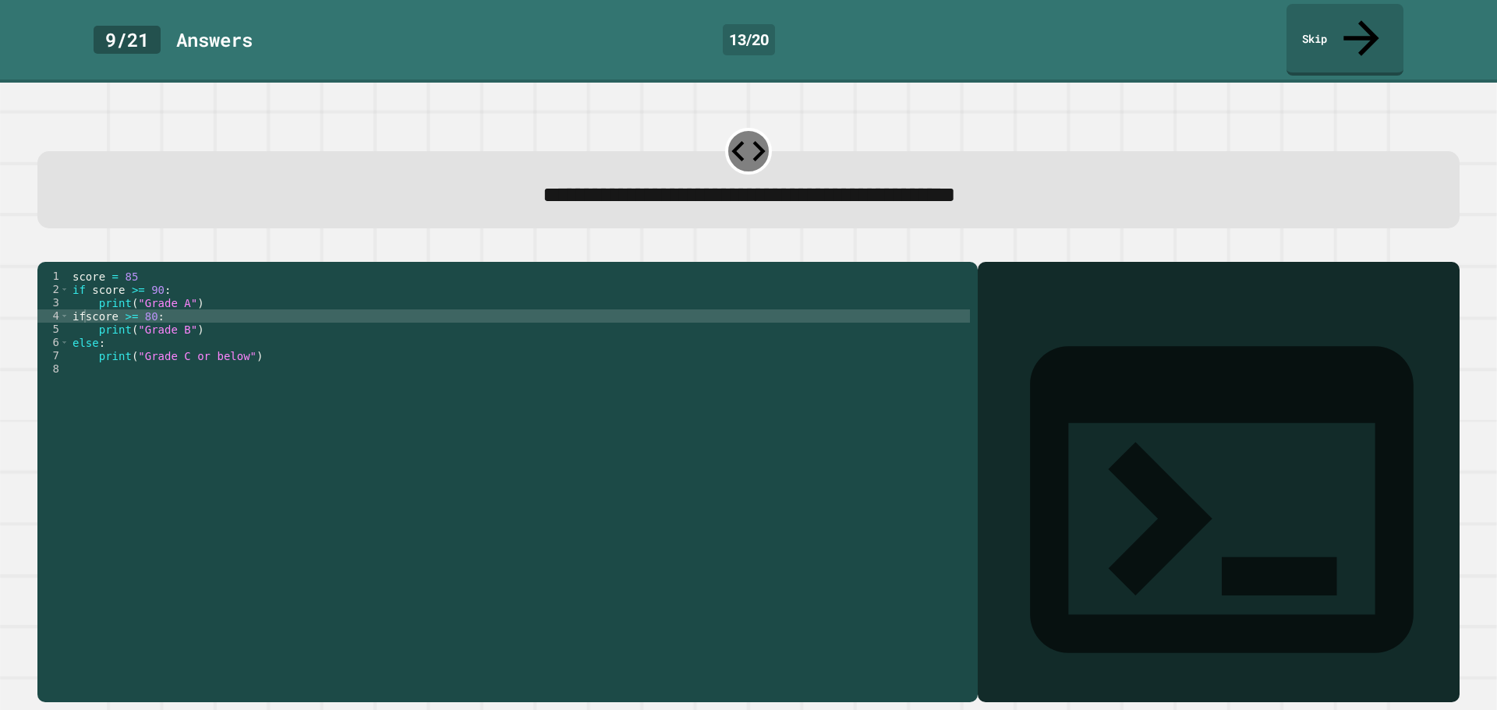
click at [45, 249] on button "button" at bounding box center [45, 249] width 0 height 0
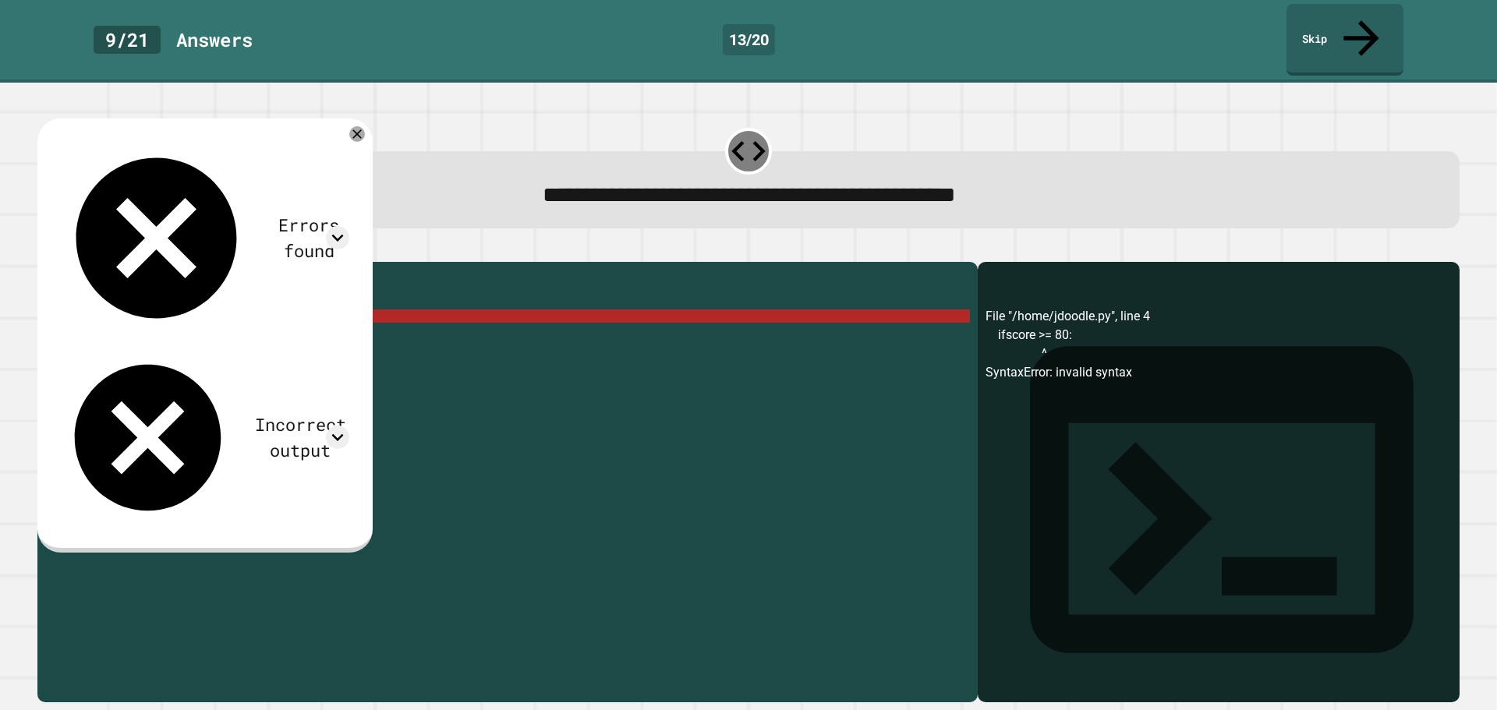
click at [82, 303] on div "score = 85 if score >= 90 : print ( "Grade A" ) ifscore >= 80 : print ( "Grade …" at bounding box center [519, 482] width 900 height 424
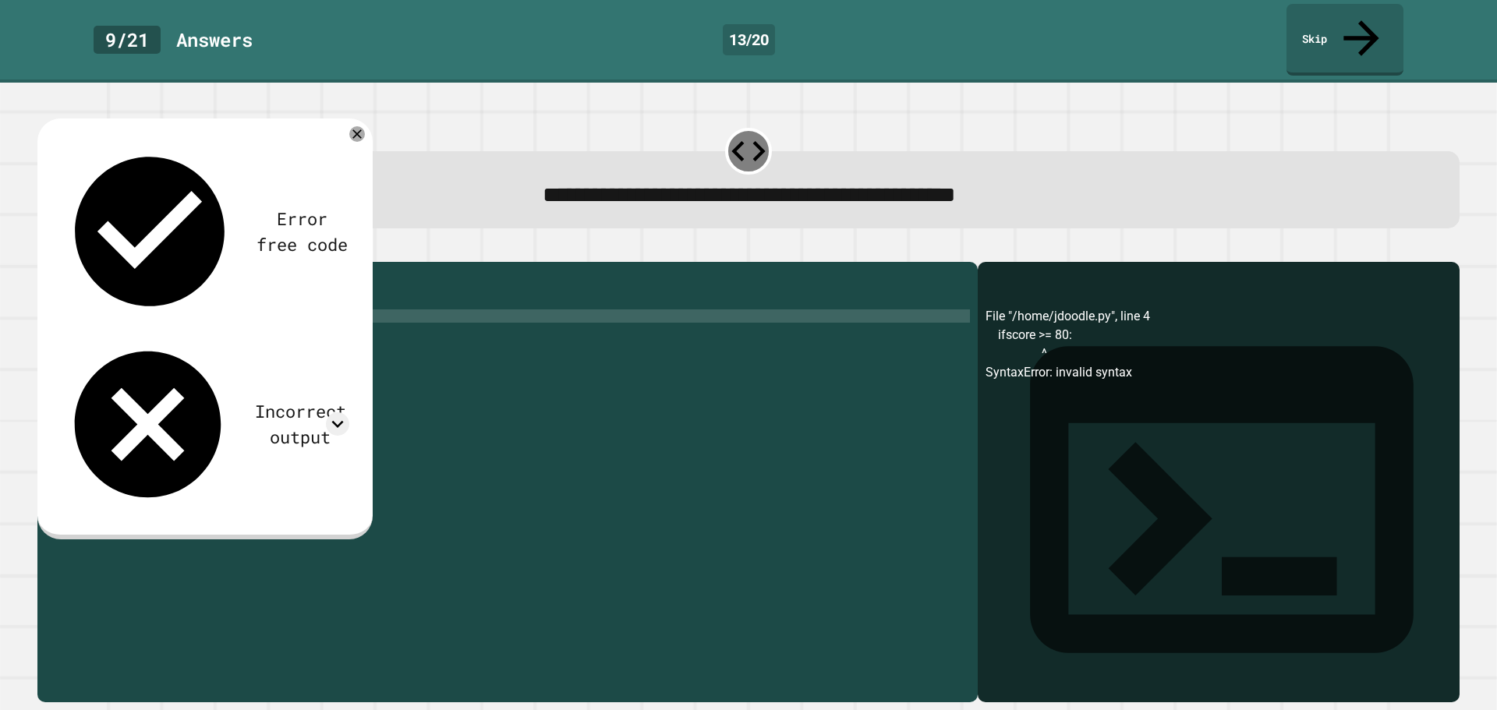
type textarea "**********"
click at [45, 249] on icon "button" at bounding box center [45, 249] width 0 height 0
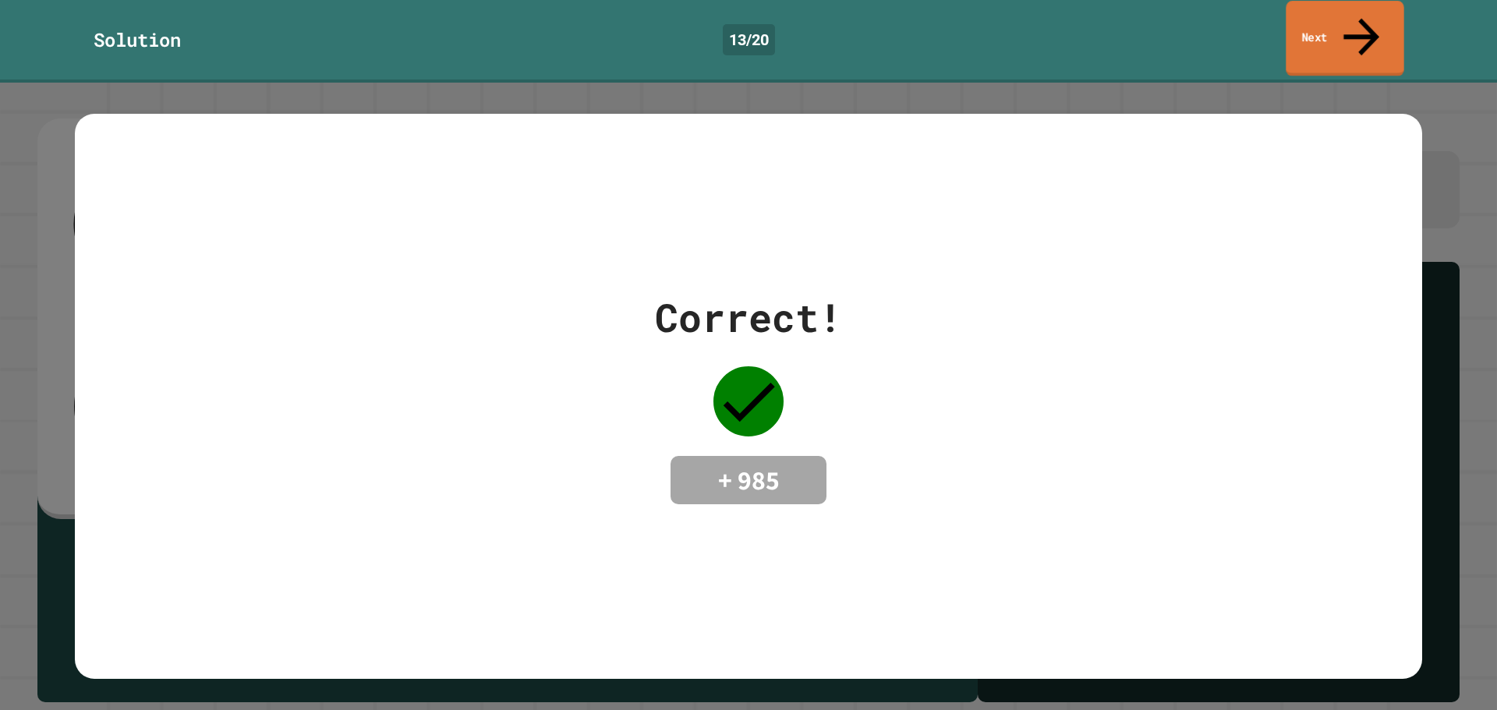
drag, startPoint x: 1375, startPoint y: 23, endPoint x: 1367, endPoint y: 27, distance: 8.4
click at [1367, 27] on link "Next" at bounding box center [1345, 39] width 118 height 76
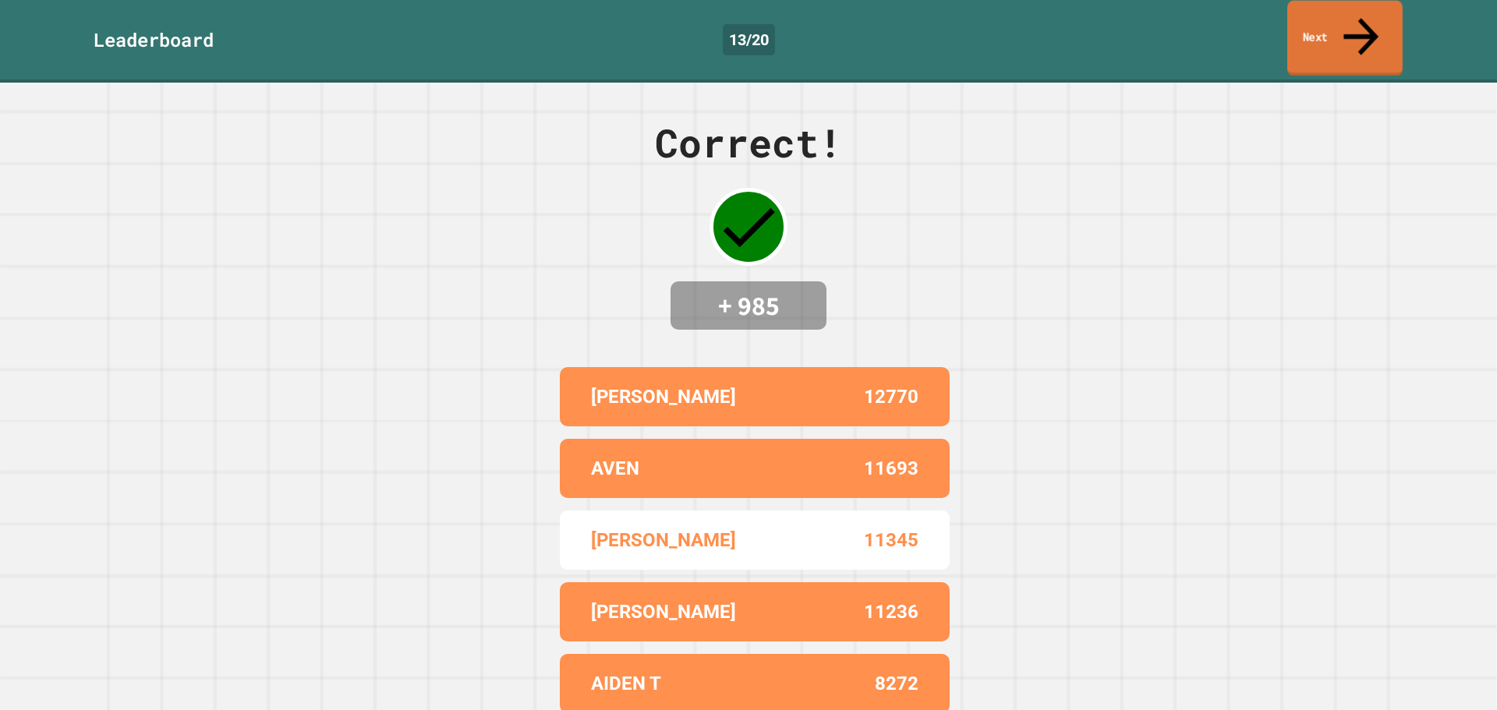
drag, startPoint x: 1348, startPoint y: 29, endPoint x: 1333, endPoint y: 38, distance: 17.5
click at [1339, 35] on link "Next" at bounding box center [1344, 39] width 115 height 76
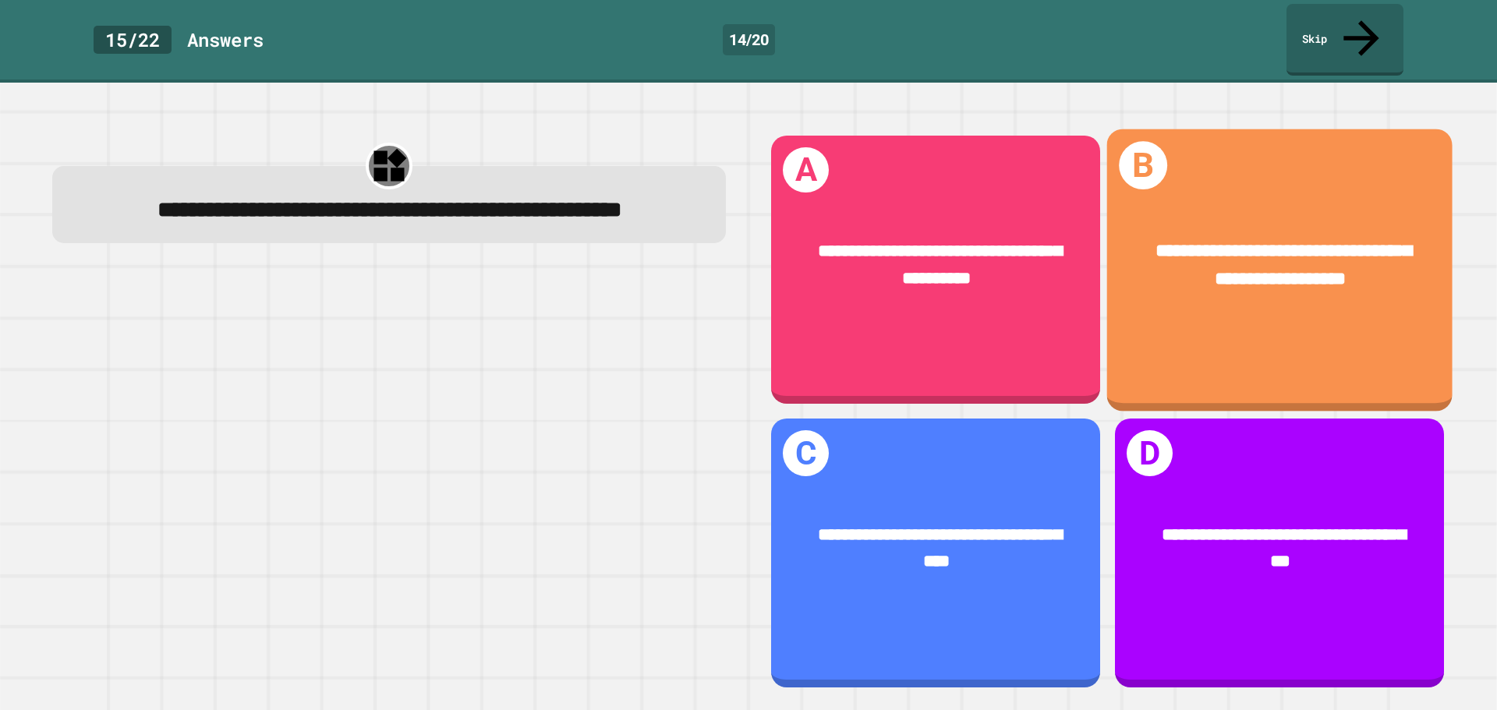
click at [1233, 310] on div "**********" at bounding box center [1279, 270] width 345 height 282
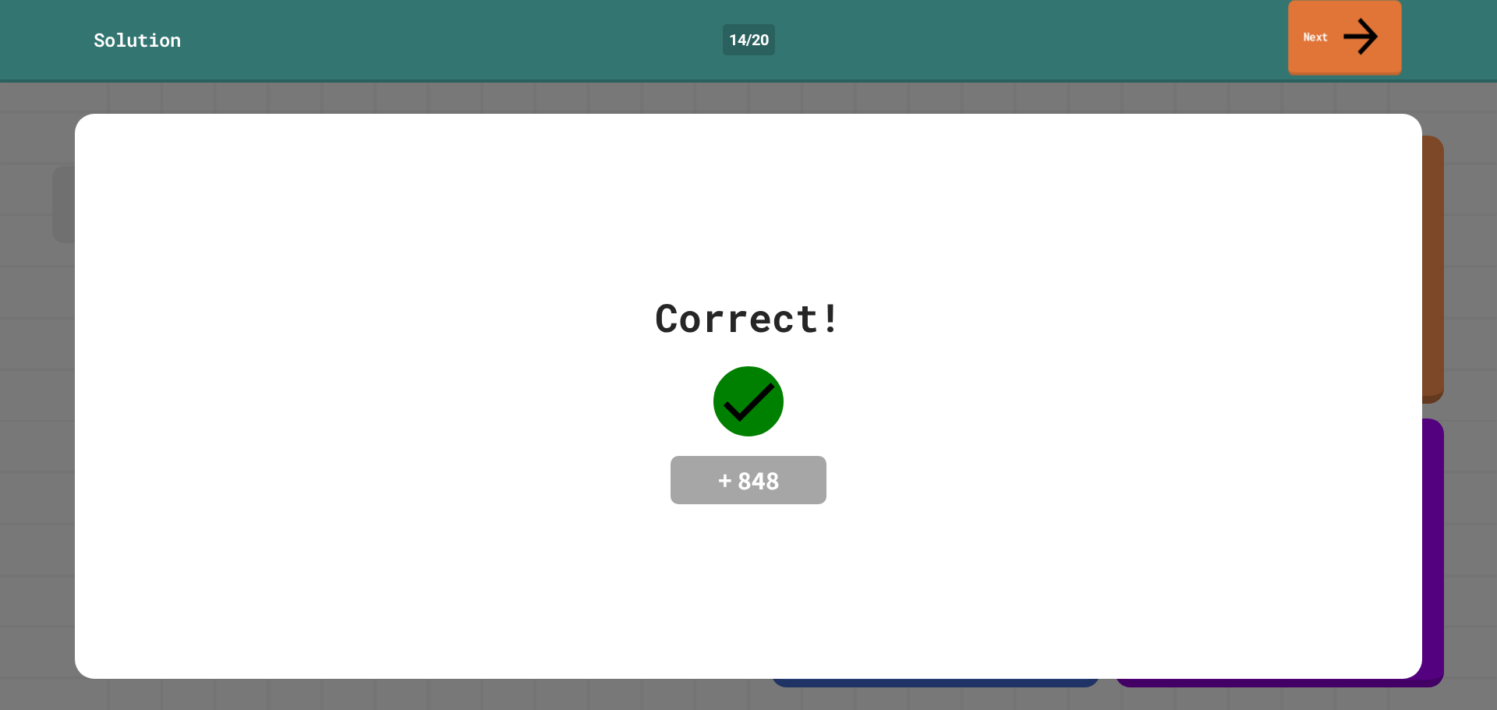
click at [1336, 27] on link "Next" at bounding box center [1344, 38] width 113 height 76
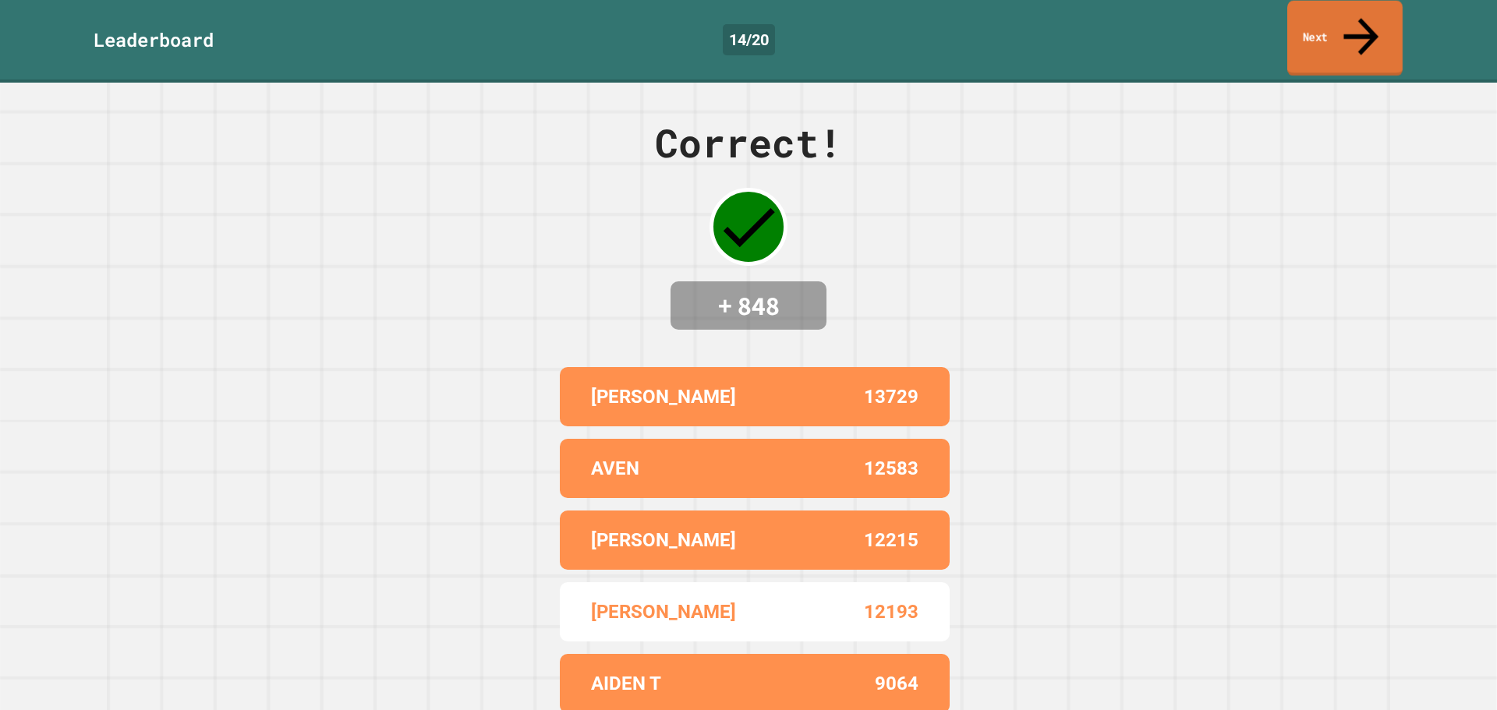
click at [1371, 29] on link "Next" at bounding box center [1344, 39] width 115 height 76
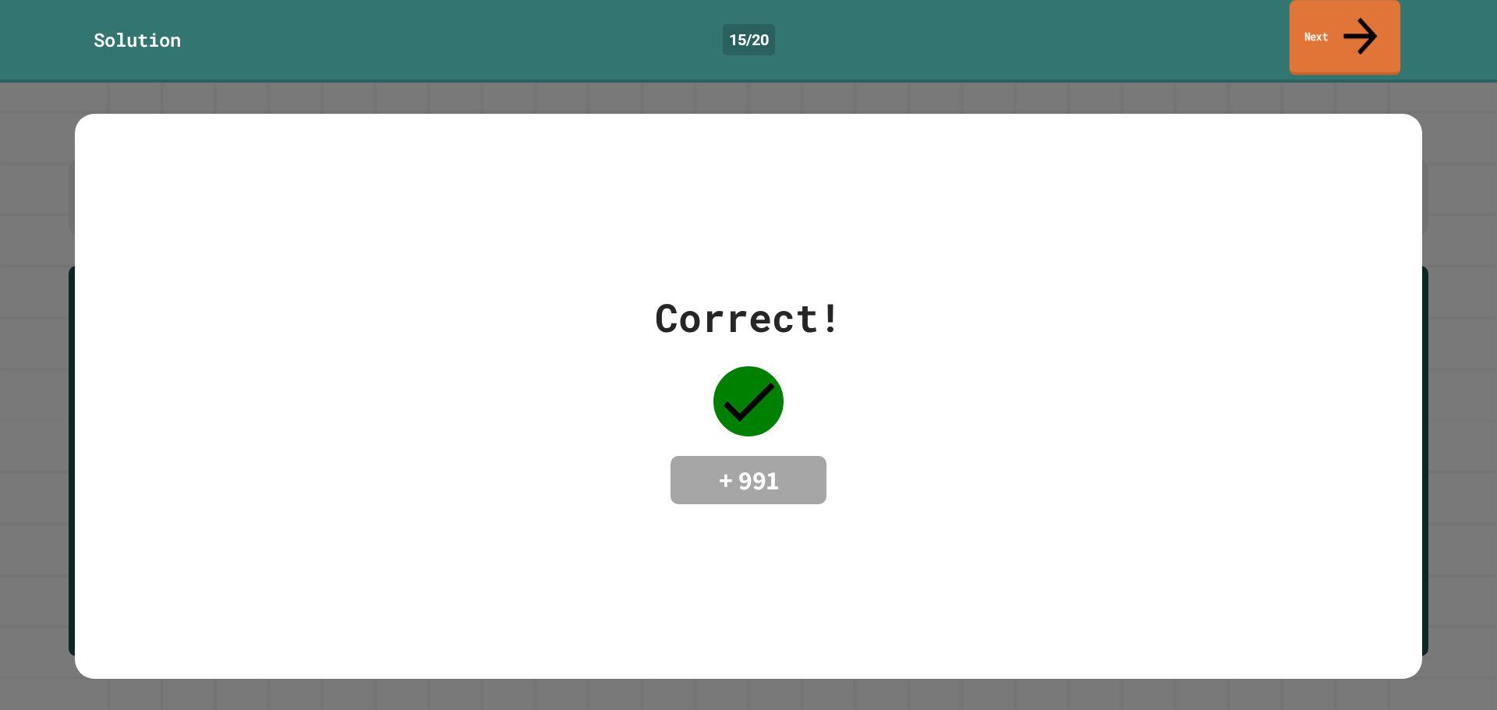
click at [1350, 14] on link "Next" at bounding box center [1344, 38] width 111 height 76
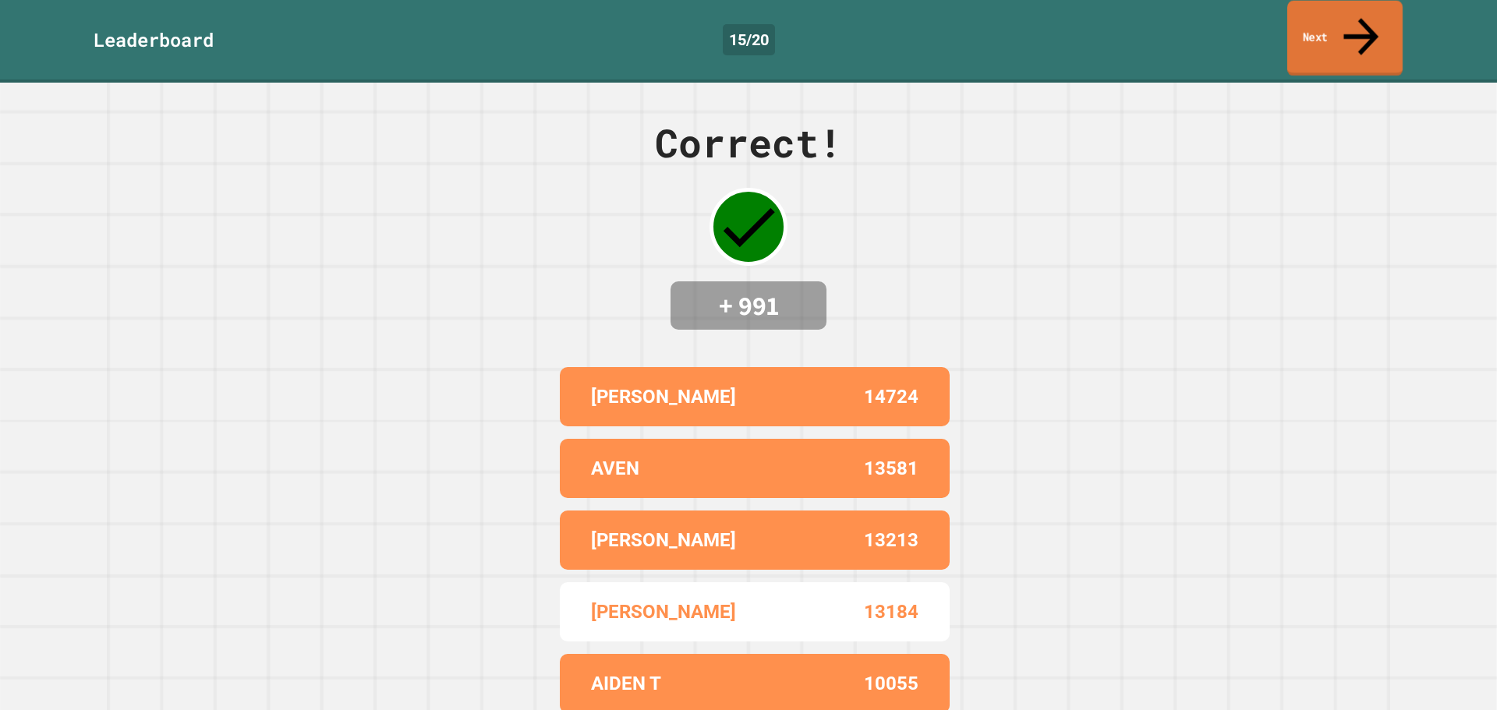
click at [1346, 19] on link "Next" at bounding box center [1344, 39] width 115 height 76
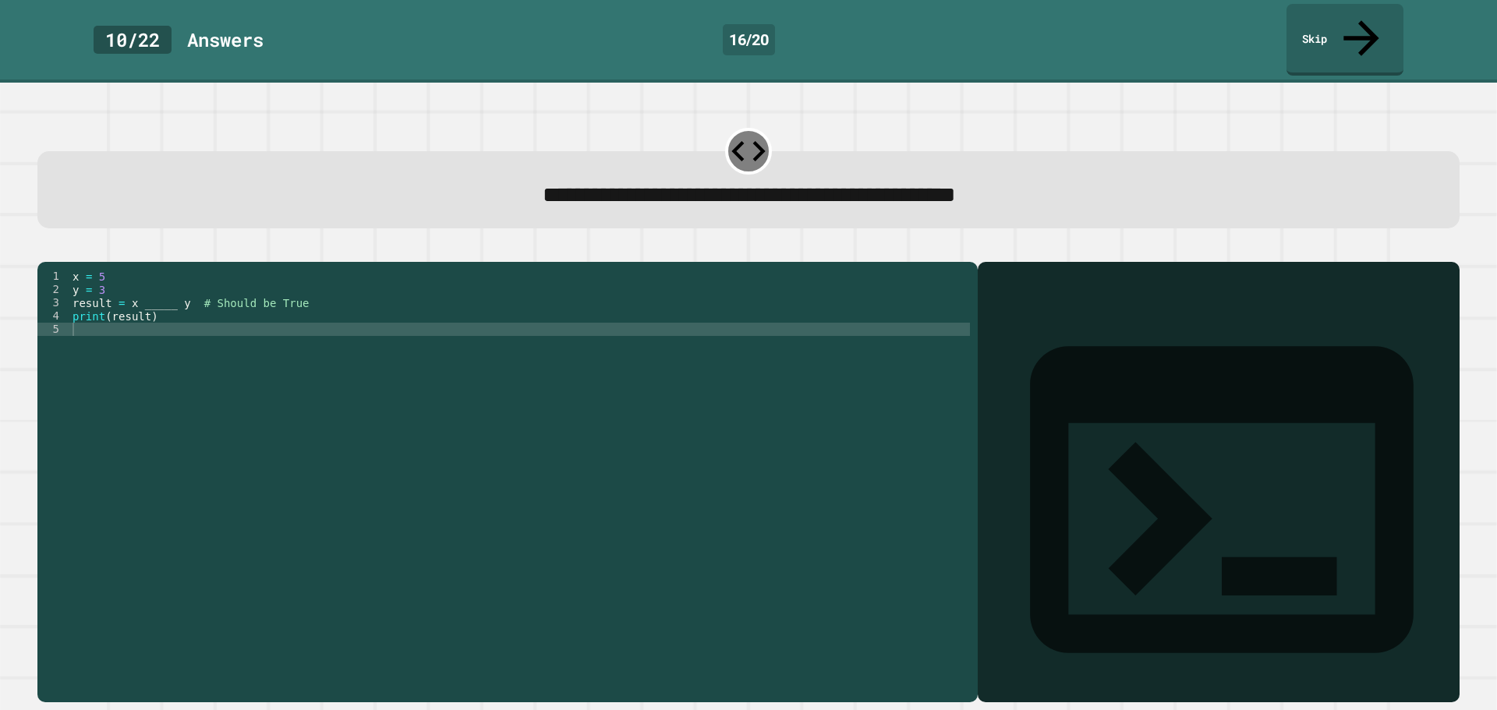
click at [170, 290] on div "x = 5 y = 3 result = x _____ y # Should be True print ( result )" at bounding box center [519, 482] width 900 height 424
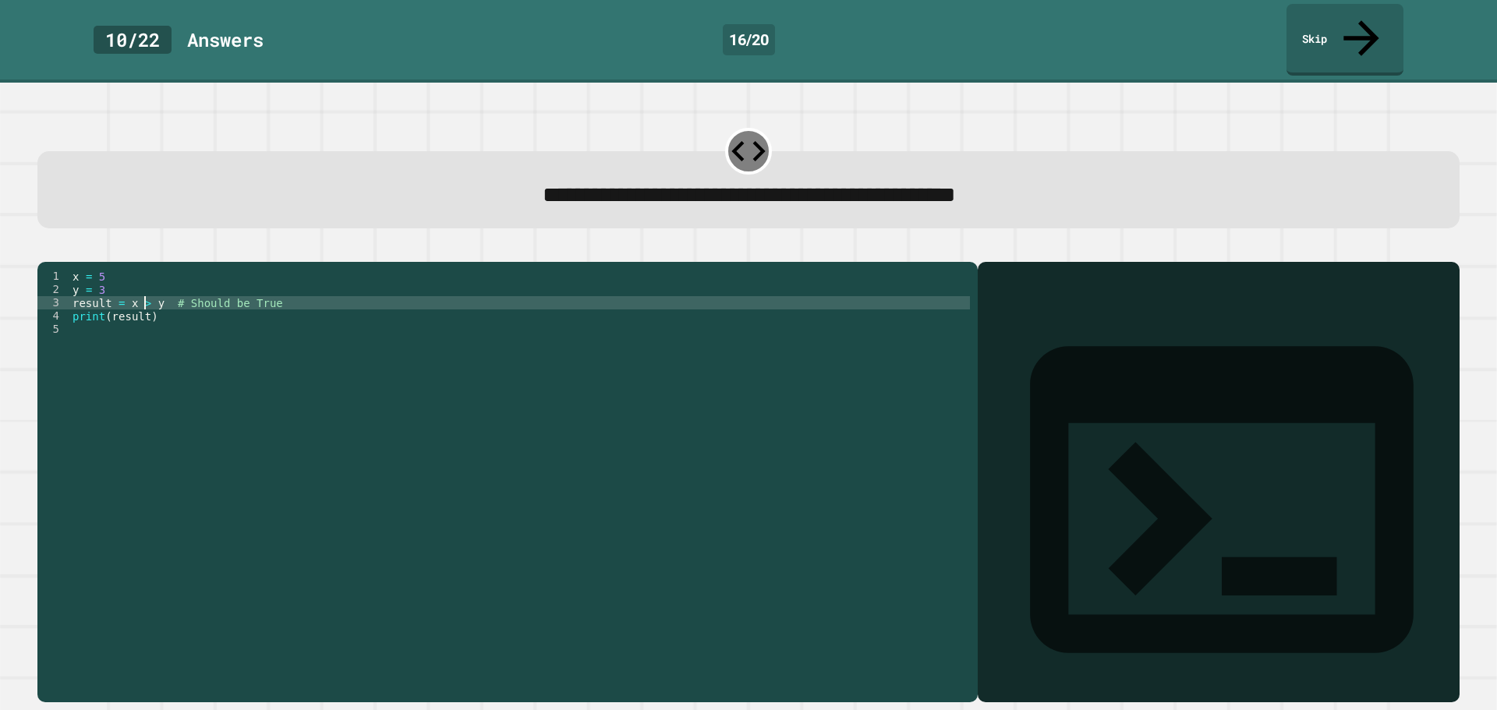
scroll to position [0, 5]
type textarea "**********"
click at [45, 249] on button "button" at bounding box center [45, 249] width 0 height 0
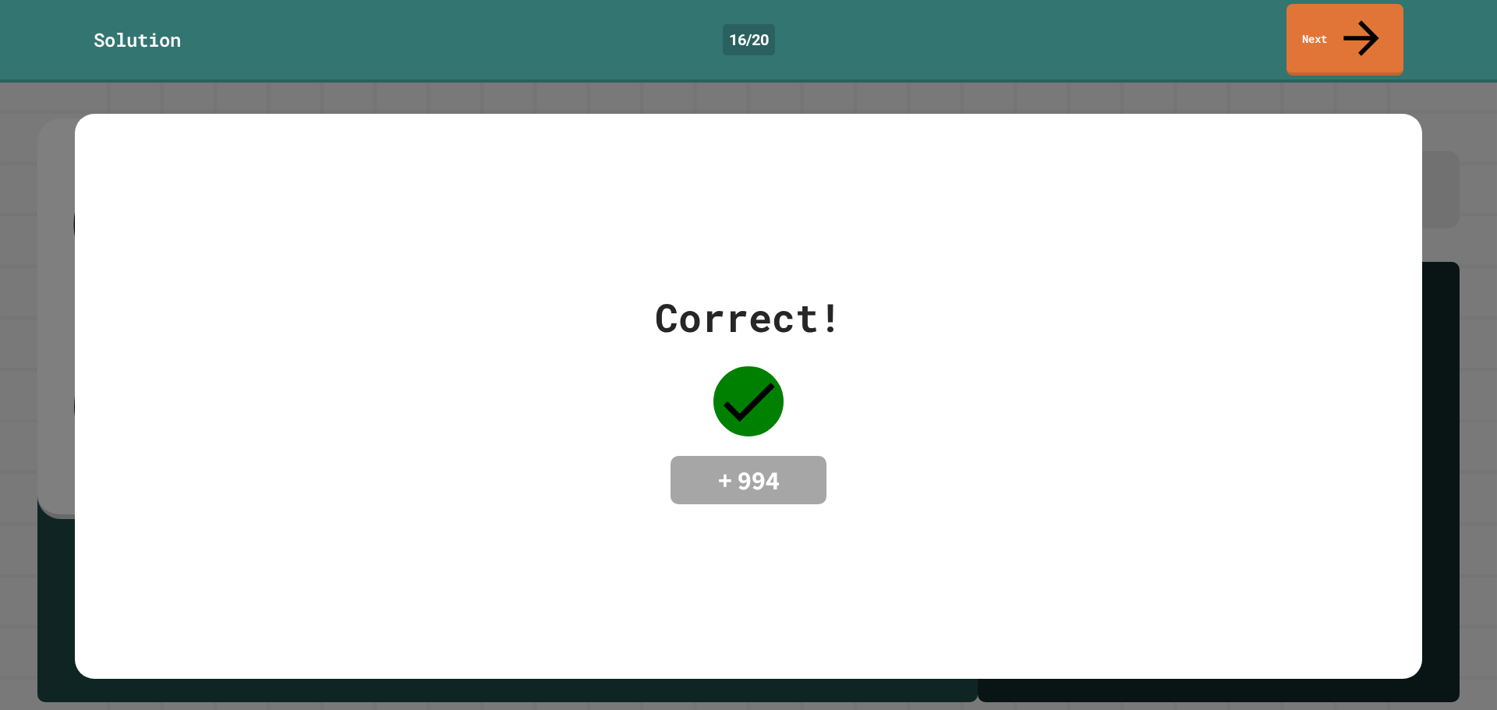
click at [1344, 42] on div "Solution 16 / 20 Next" at bounding box center [748, 41] width 1497 height 83
click at [1343, 27] on link "Next" at bounding box center [1345, 38] width 119 height 73
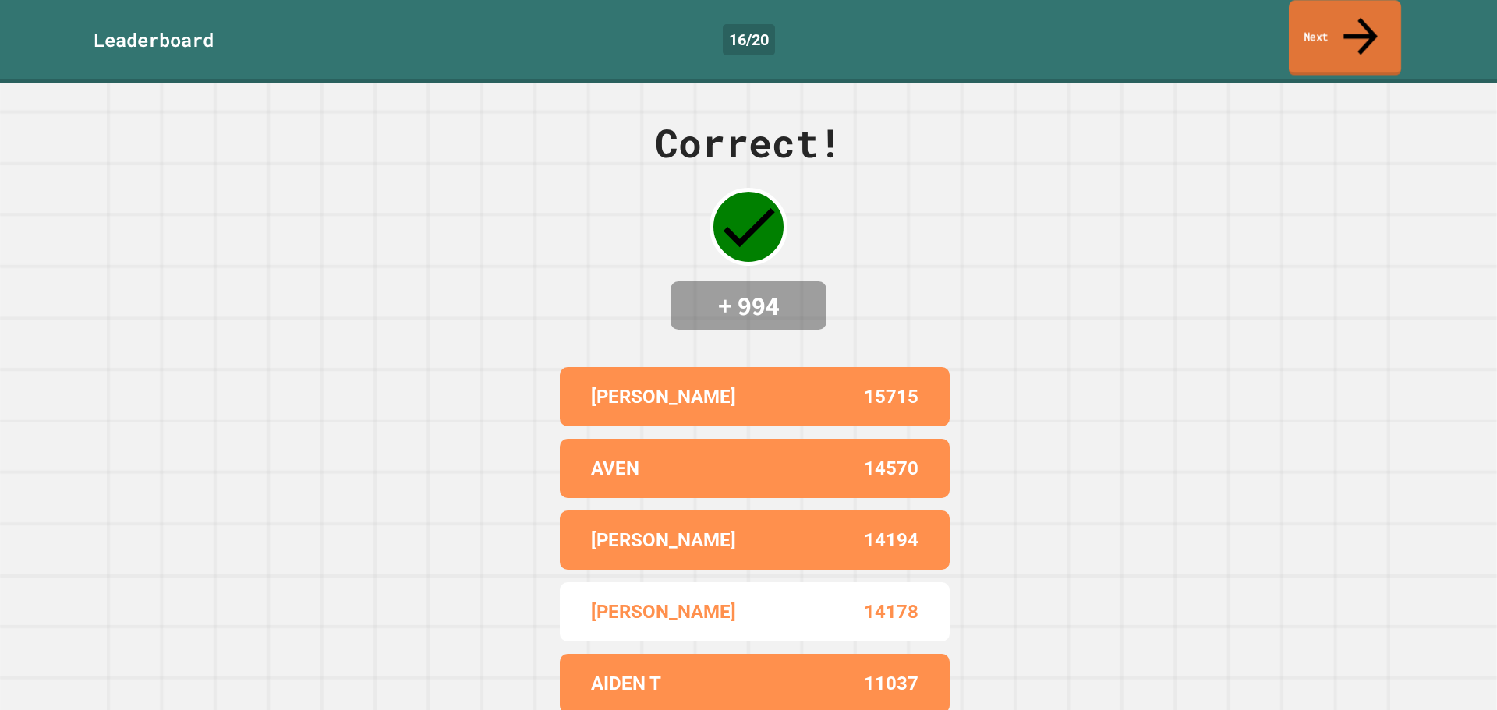
click at [1316, 17] on link "Next" at bounding box center [1345, 38] width 112 height 76
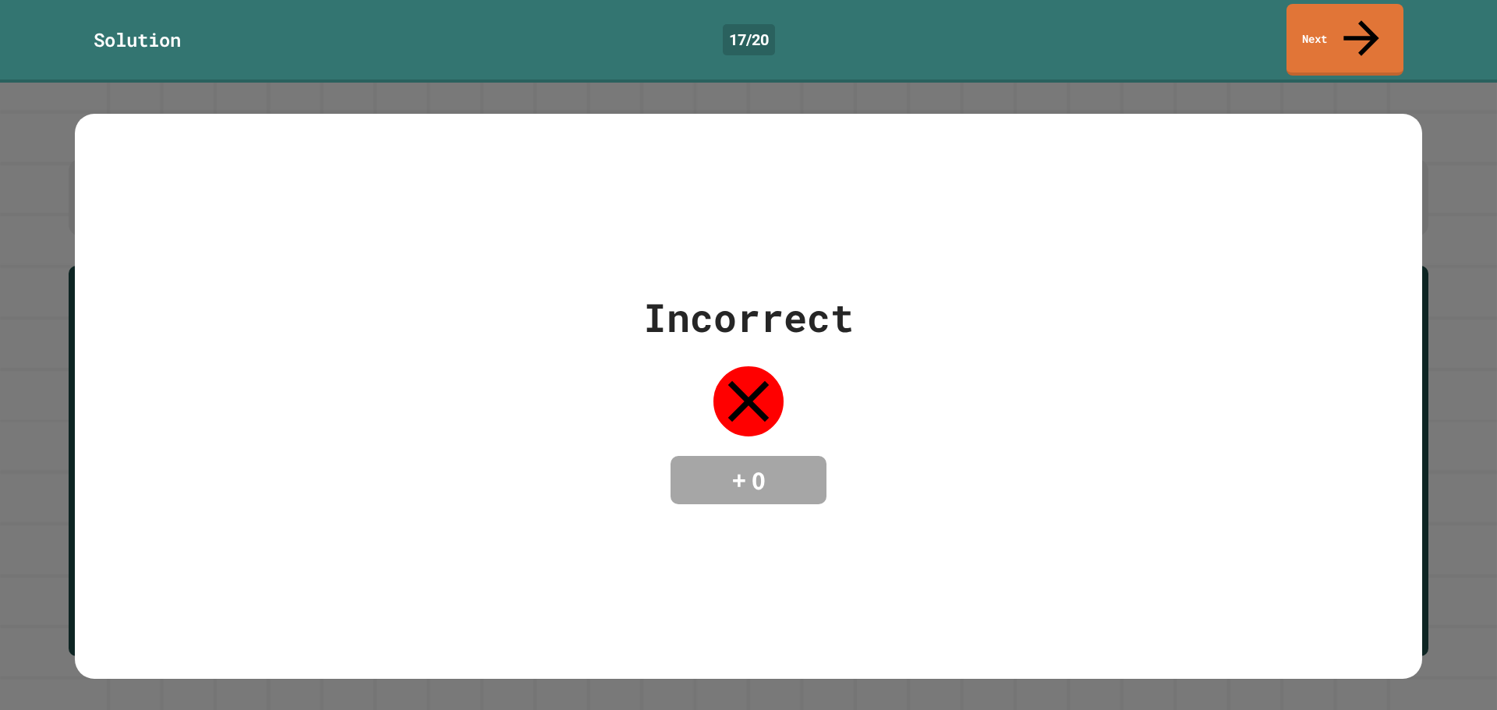
click at [1371, 22] on link "Next" at bounding box center [1344, 40] width 117 height 72
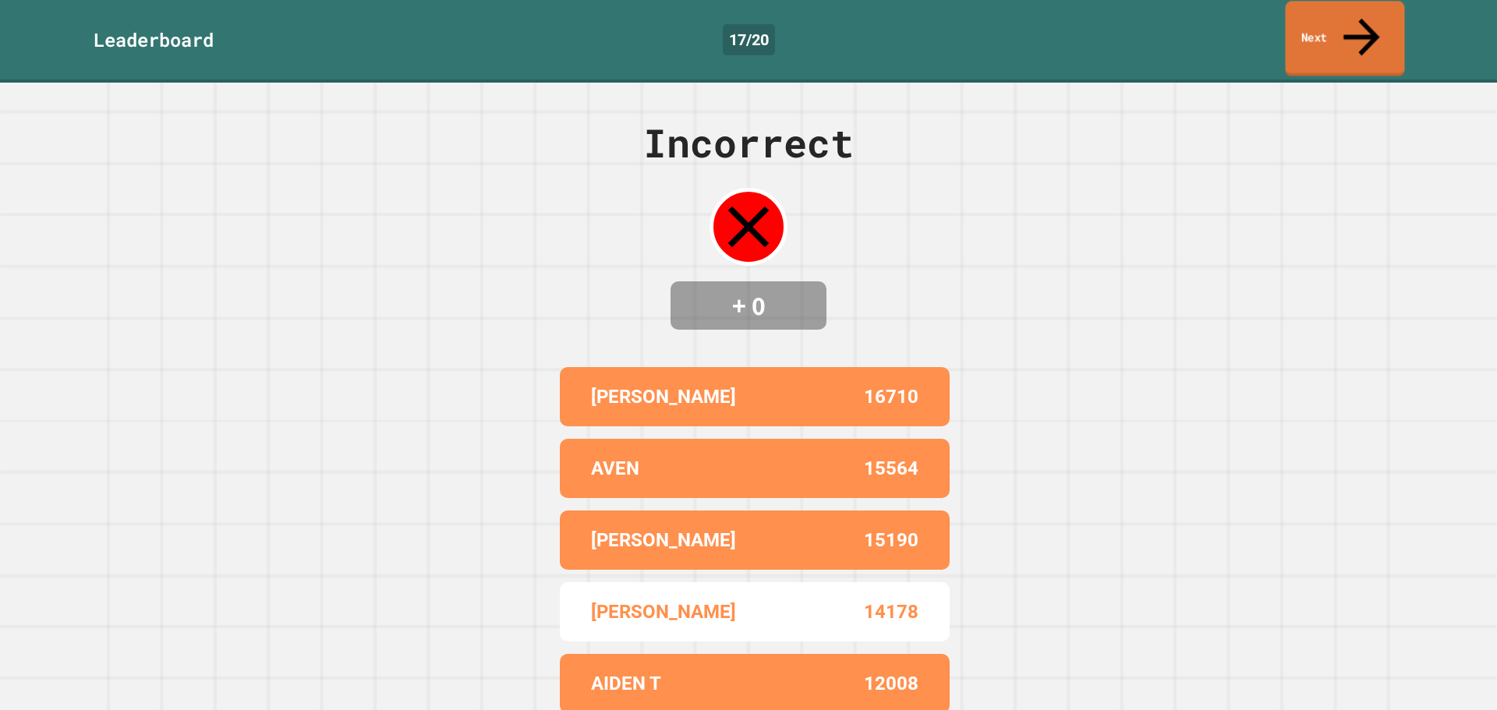
click at [1371, 22] on link "Next" at bounding box center [1345, 39] width 119 height 76
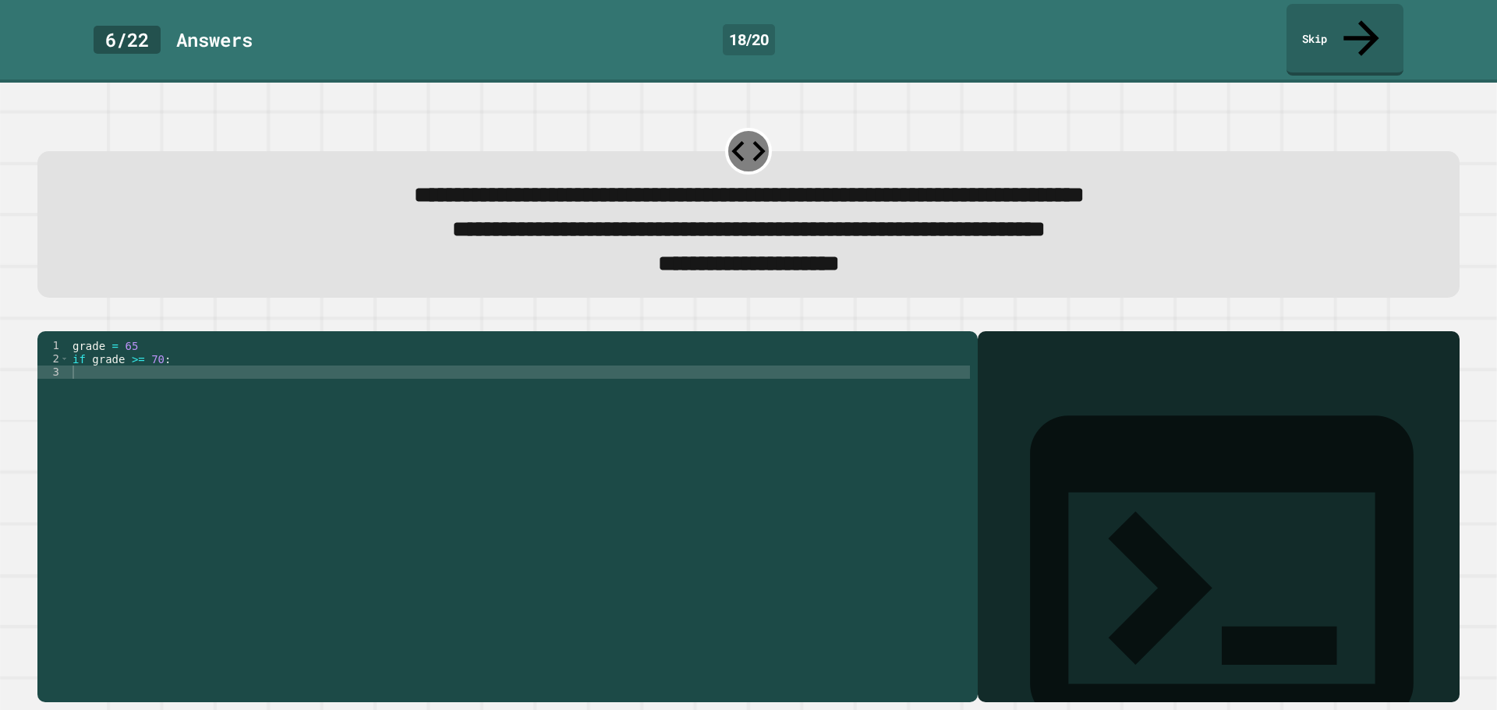
click at [462, 367] on div "grade = 65 if grade >= 70 :" at bounding box center [519, 518] width 900 height 358
type textarea "**********"
click at [462, 367] on div "grade = 65 if grade >= 70 : print ( "Passed" )" at bounding box center [519, 518] width 900 height 358
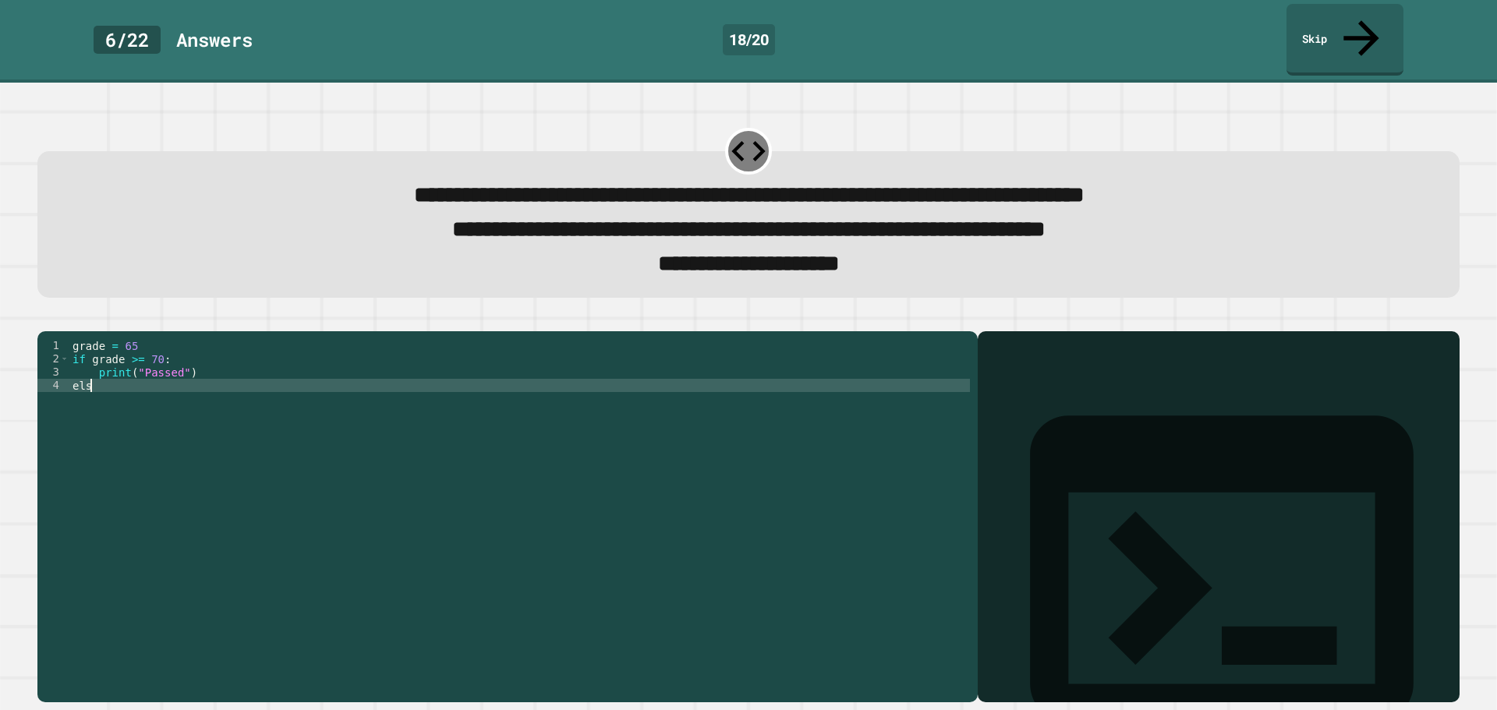
scroll to position [0, 1]
type textarea "*****"
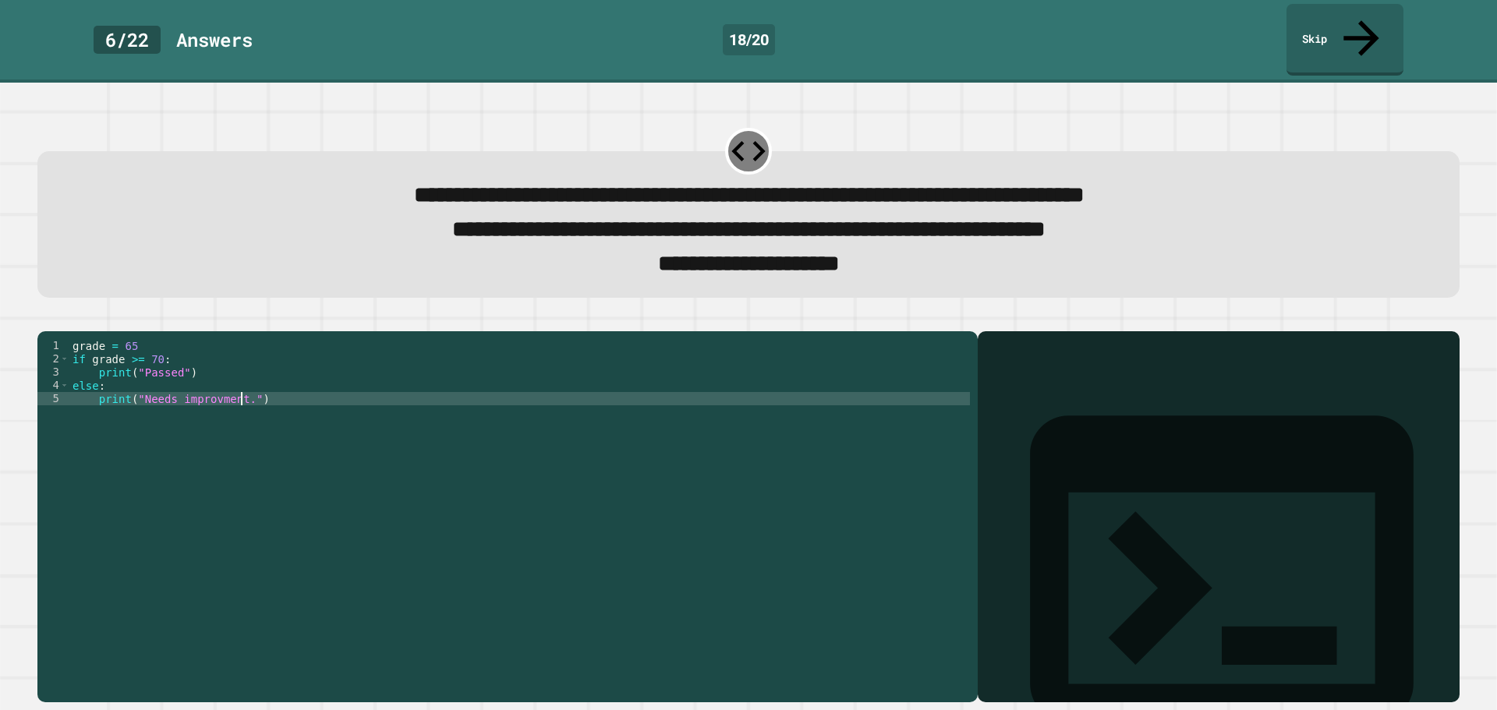
scroll to position [0, 11]
click at [45, 318] on icon "button" at bounding box center [45, 318] width 0 height 0
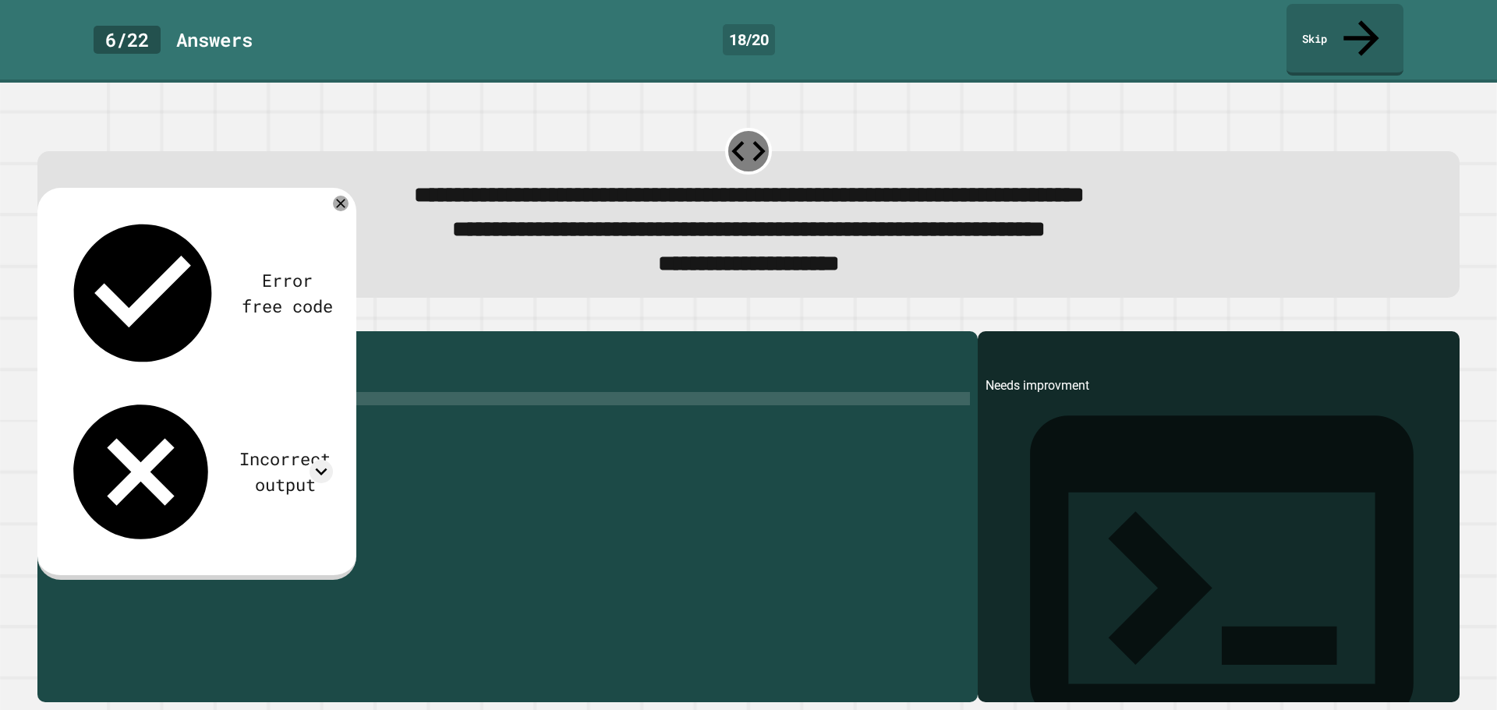
click at [275, 402] on div "grade = 65 if grade >= 70 : print ( "Passed" ) else : print ( "Needs improvment…" at bounding box center [519, 518] width 900 height 358
click at [283, 414] on div "grade = 65 if grade >= 70 : print ( "Passed" ) else : print ( "Needs improvment…" at bounding box center [519, 518] width 900 height 358
click at [209, 391] on div "grade = 65 if grade >= 70 : print ( "Passed" ) else : print ( "Needs improvment…" at bounding box center [519, 518] width 900 height 358
type textarea "**********"
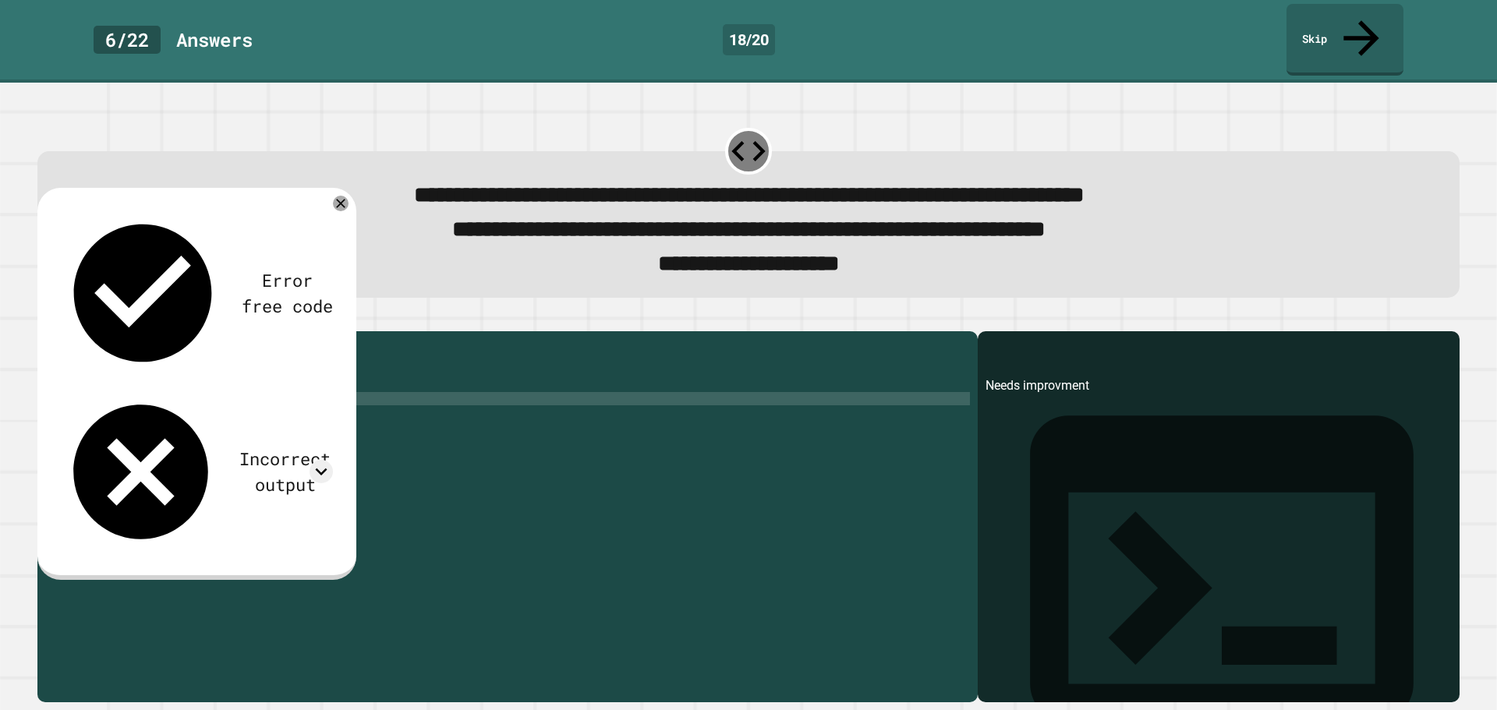
click at [45, 318] on icon "button" at bounding box center [45, 318] width 0 height 0
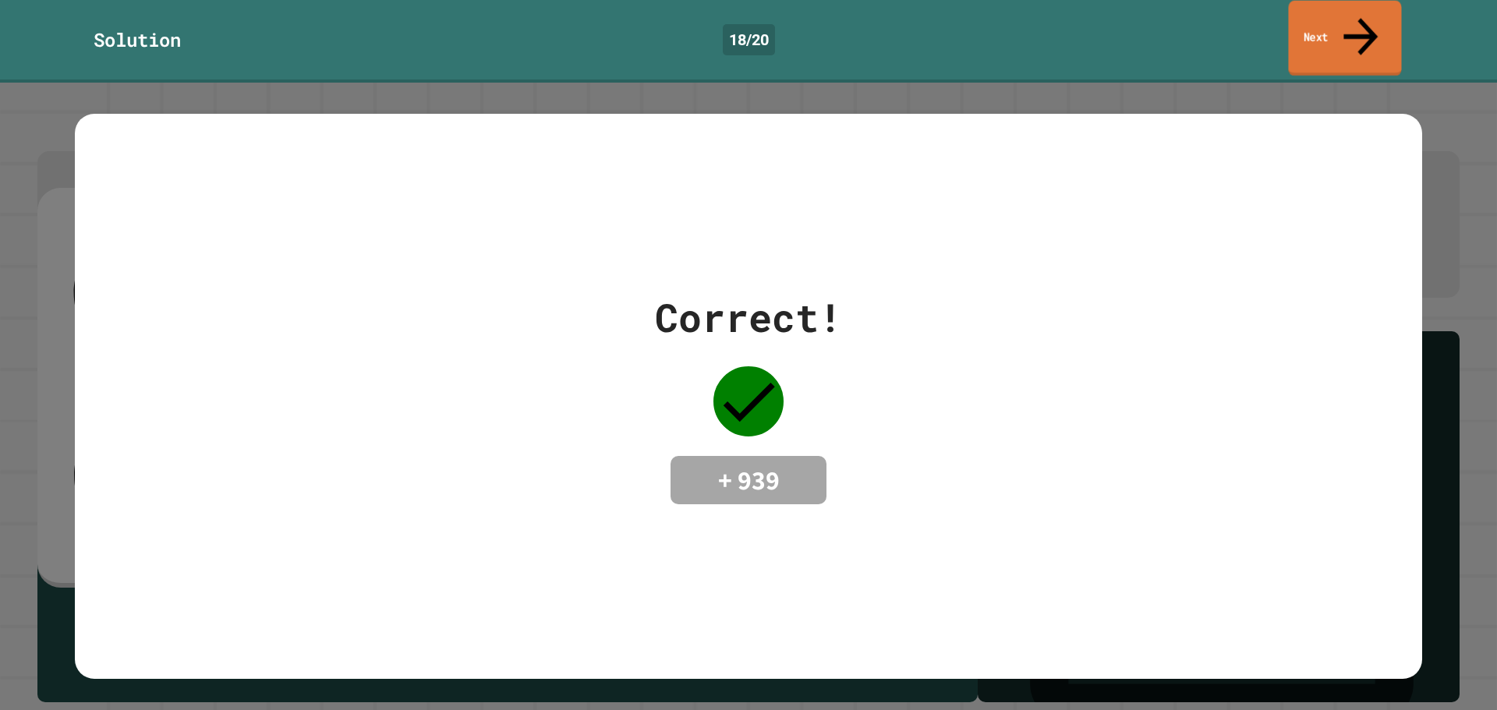
drag, startPoint x: 1339, startPoint y: 30, endPoint x: 1332, endPoint y: 36, distance: 8.3
click at [1338, 30] on link "Next" at bounding box center [1344, 39] width 113 height 76
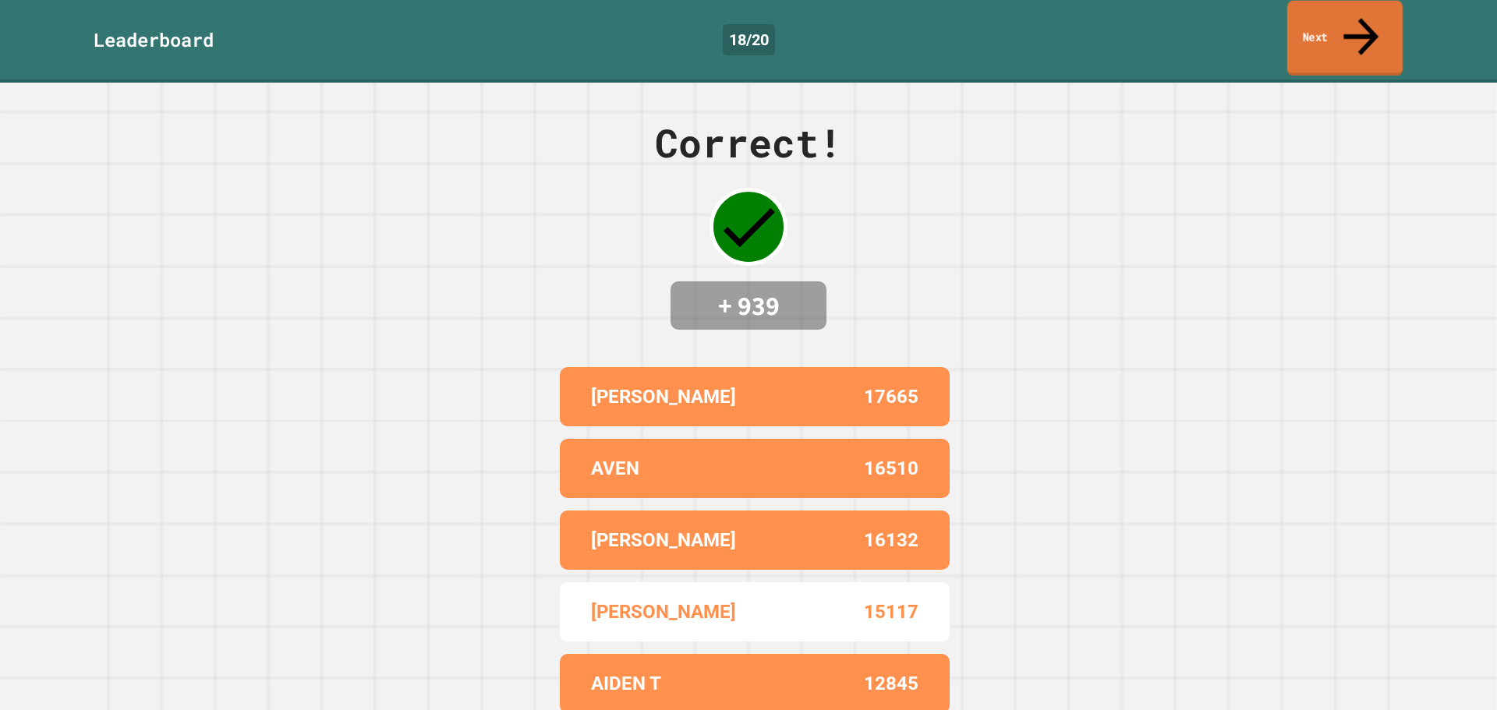
click at [1299, 16] on link "Next" at bounding box center [1344, 39] width 115 height 76
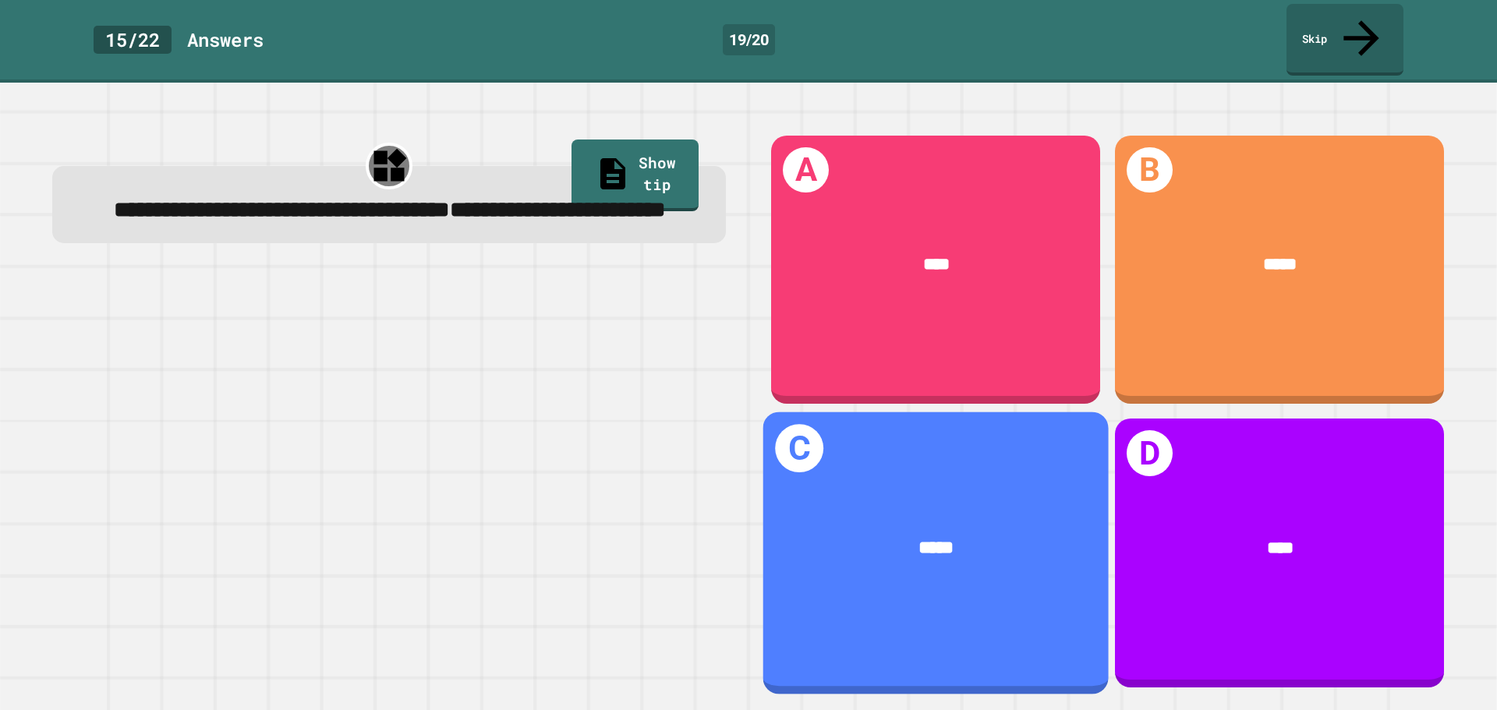
click at [911, 426] on div "C *****" at bounding box center [935, 553] width 345 height 282
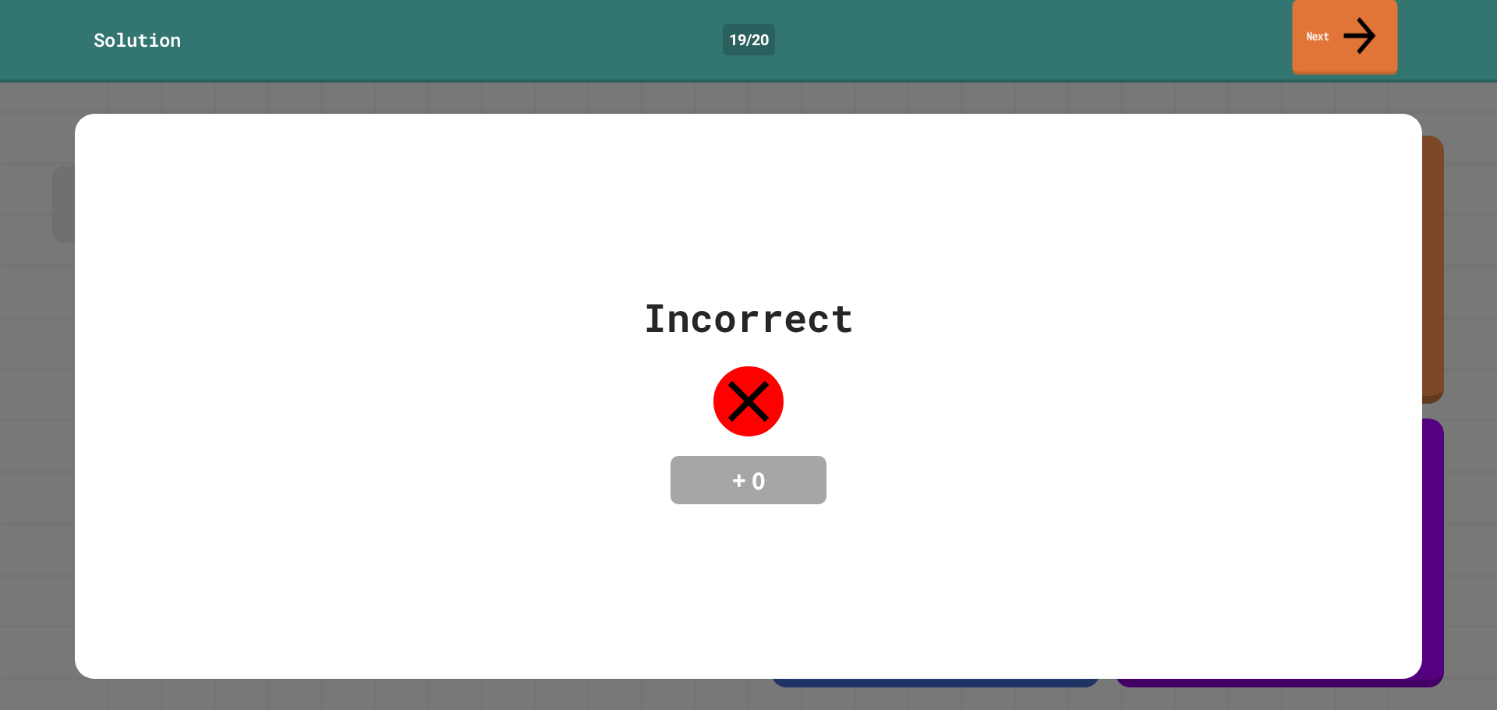
click at [1334, 28] on link "Next" at bounding box center [1344, 38] width 105 height 76
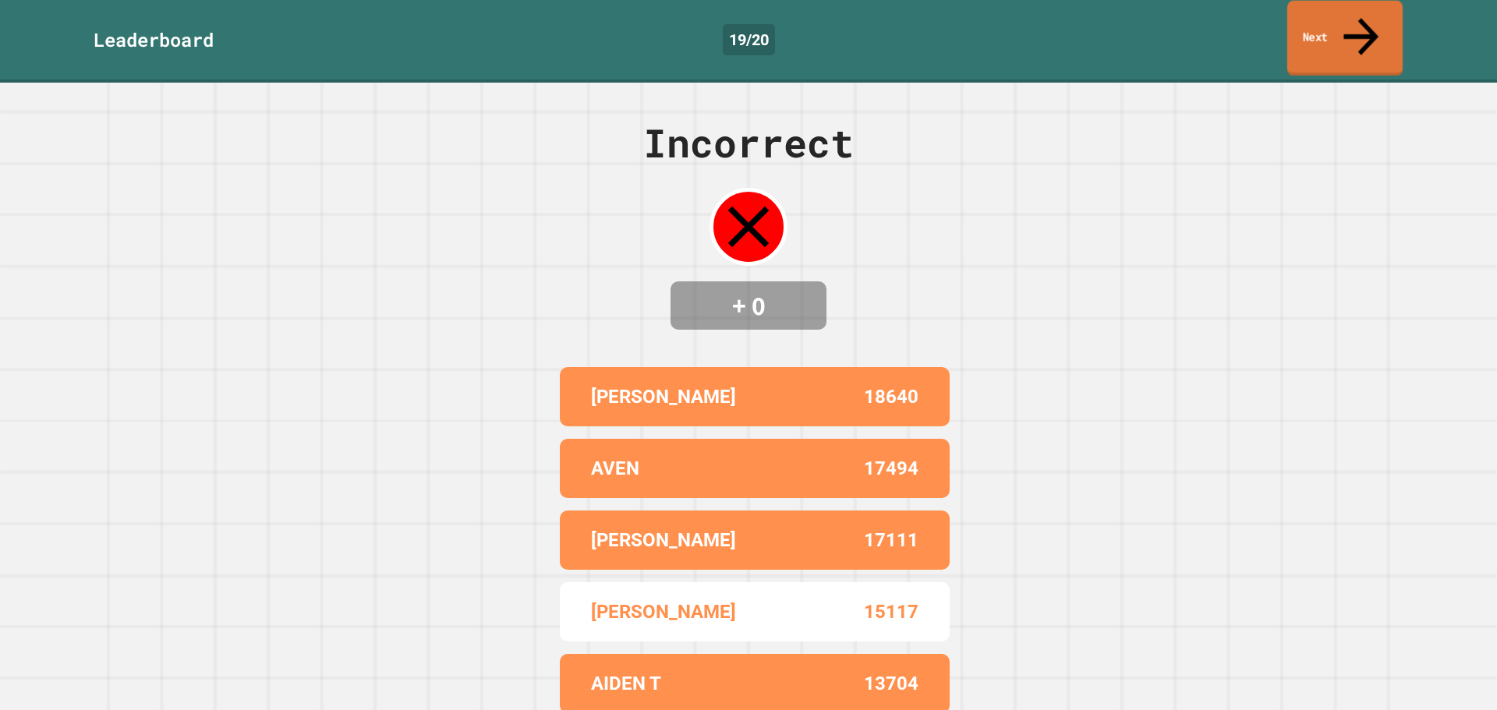
click at [1328, 27] on link "Next" at bounding box center [1344, 39] width 115 height 76
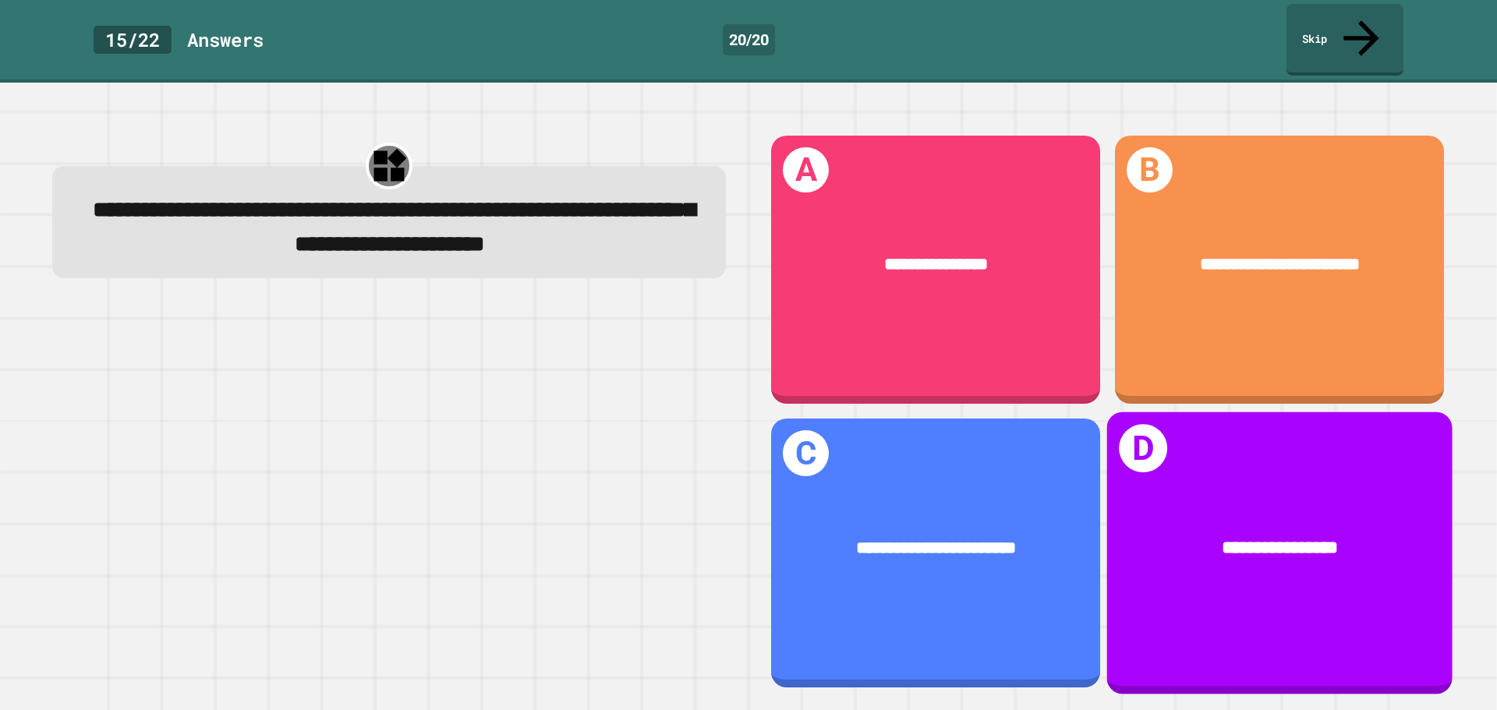
click at [1368, 535] on div "**********" at bounding box center [1280, 549] width 272 height 28
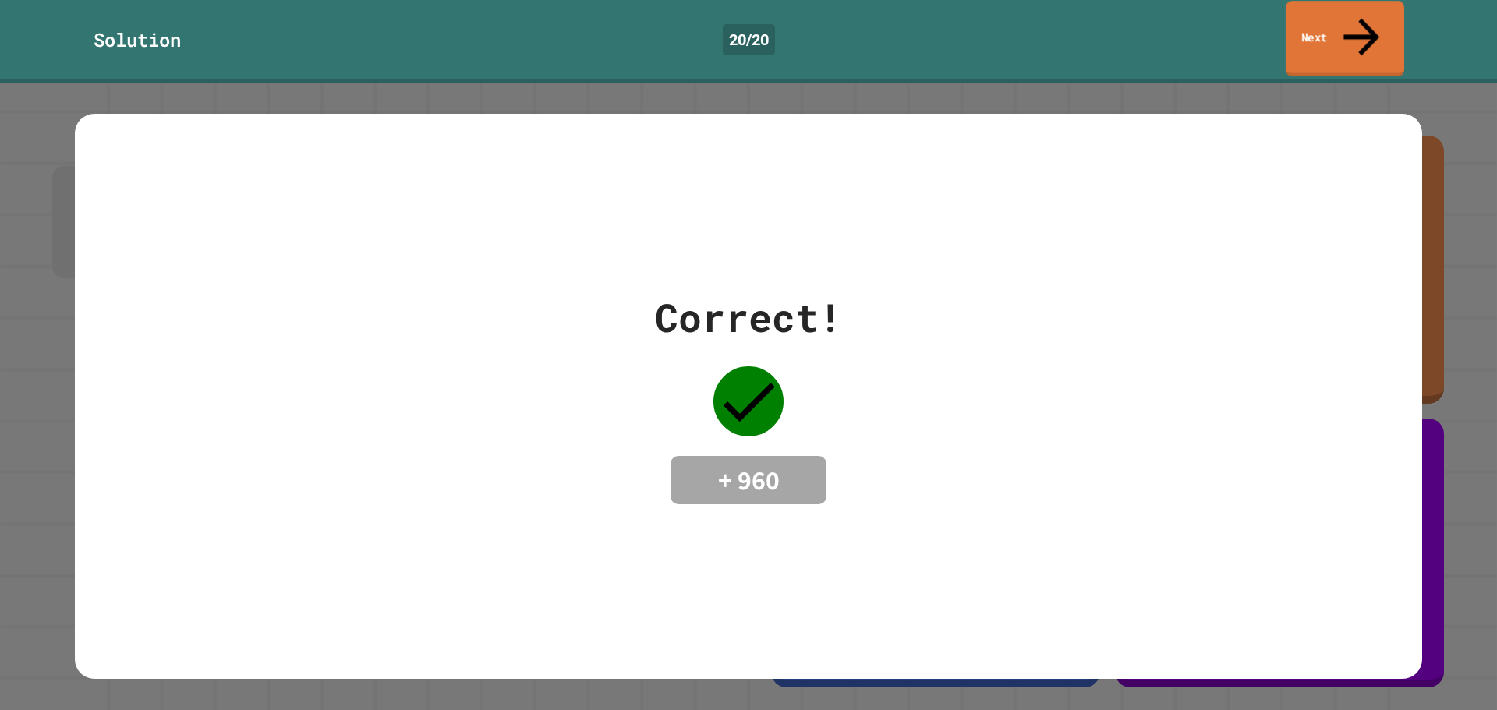
click at [1344, 23] on link "Next" at bounding box center [1345, 39] width 119 height 76
